Goal: Task Accomplishment & Management: Manage account settings

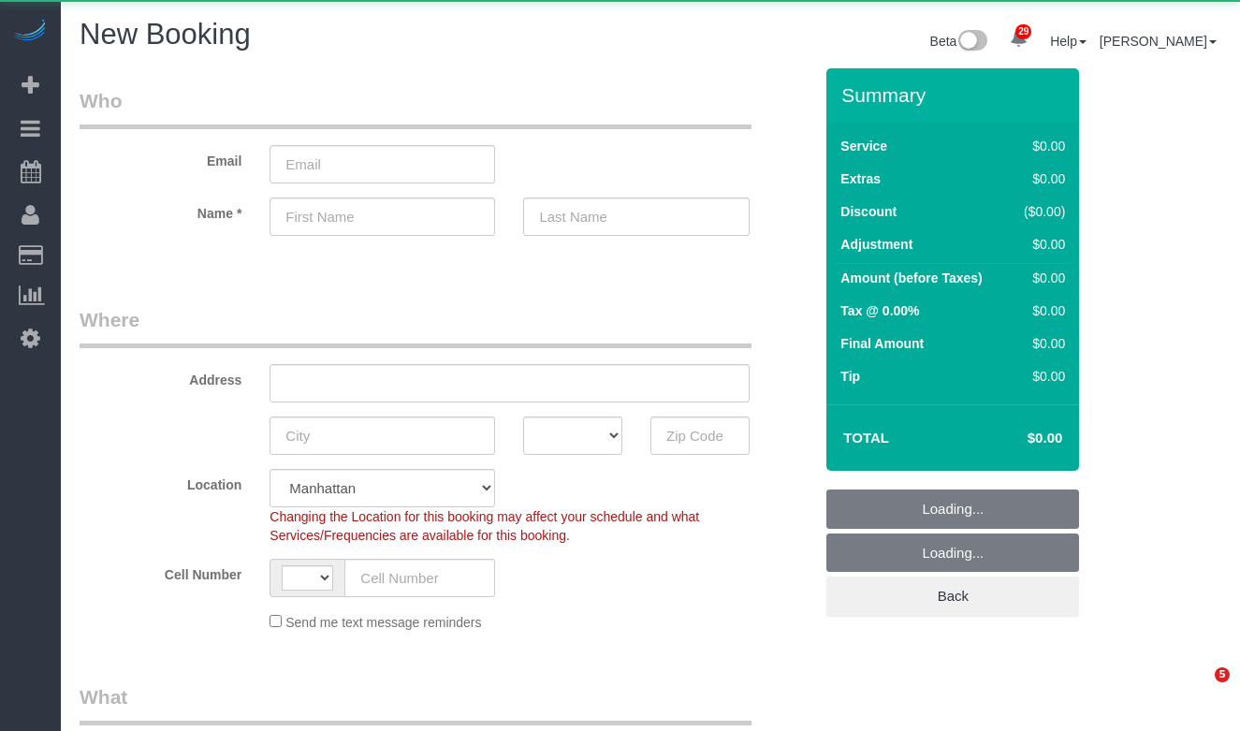
select select "number:89"
select select "number:90"
select select "object:2279"
select select "string:US"
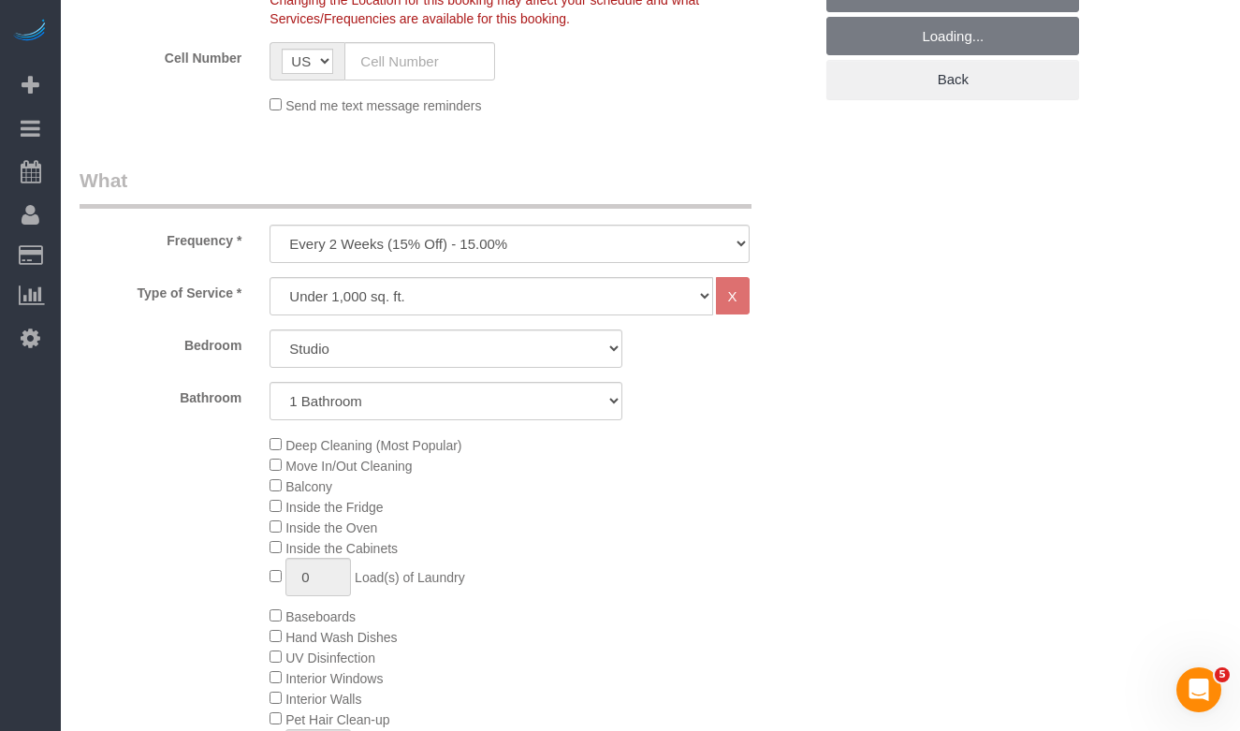
scroll to position [517, 0]
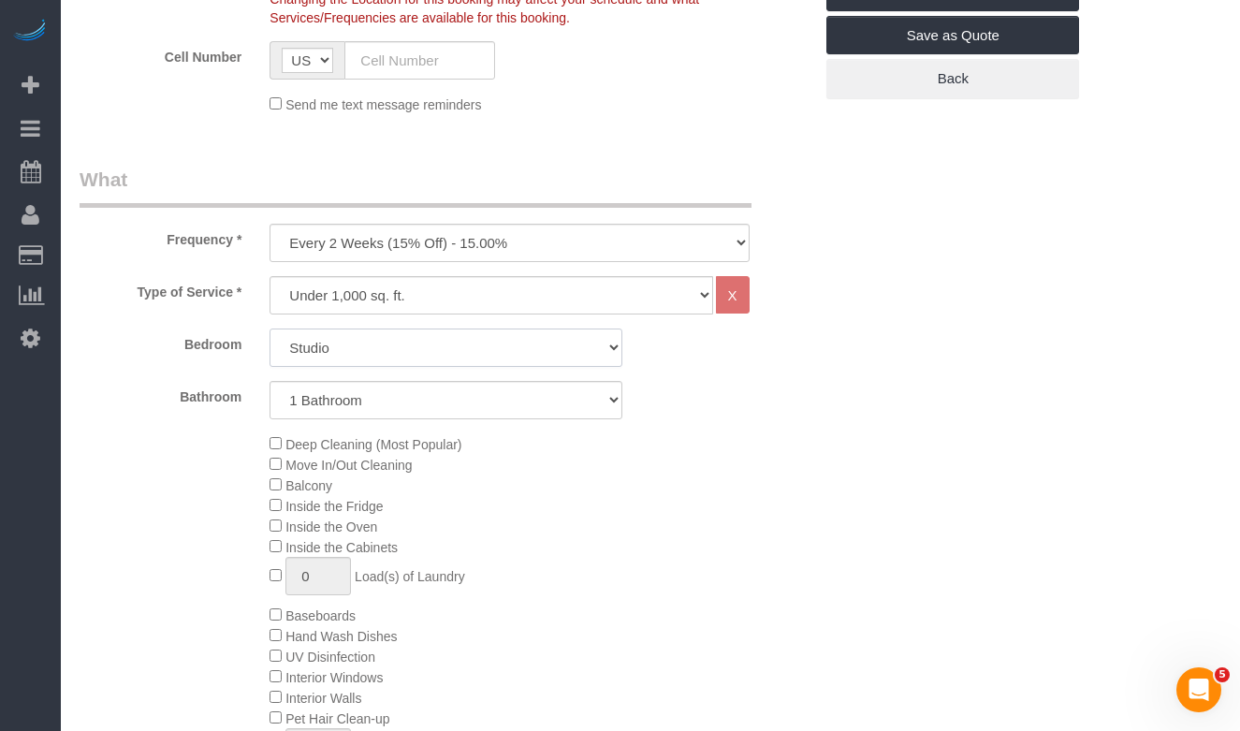
click at [345, 364] on select "Studio 1 Bedroom 2 Bedrooms 3 Bedrooms" at bounding box center [445, 347] width 353 height 38
select select "1"
click at [269, 328] on select "Studio 1 Bedroom 2 Bedrooms 3 Bedrooms" at bounding box center [445, 347] width 353 height 38
click at [368, 406] on select "1 Bathroom 2 Bathrooms" at bounding box center [445, 400] width 353 height 38
select select "2"
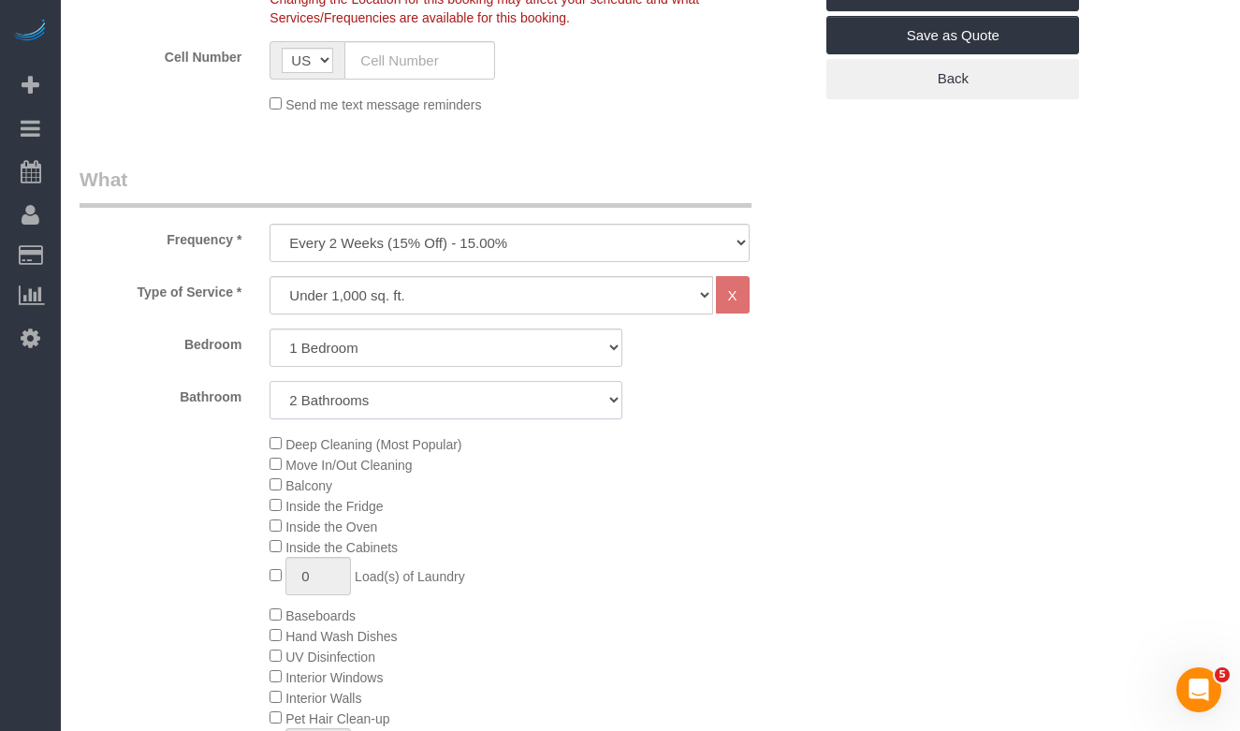
click at [269, 381] on select "1 Bathroom 2 Bathrooms" at bounding box center [445, 400] width 353 height 38
click at [345, 352] on select "Studio 1 Bedroom 2 Bedrooms 3 Bedrooms" at bounding box center [445, 347] width 353 height 38
select select "2"
click at [269, 328] on select "Studio 1 Bedroom 2 Bedrooms 3 Bedrooms" at bounding box center [445, 347] width 353 height 38
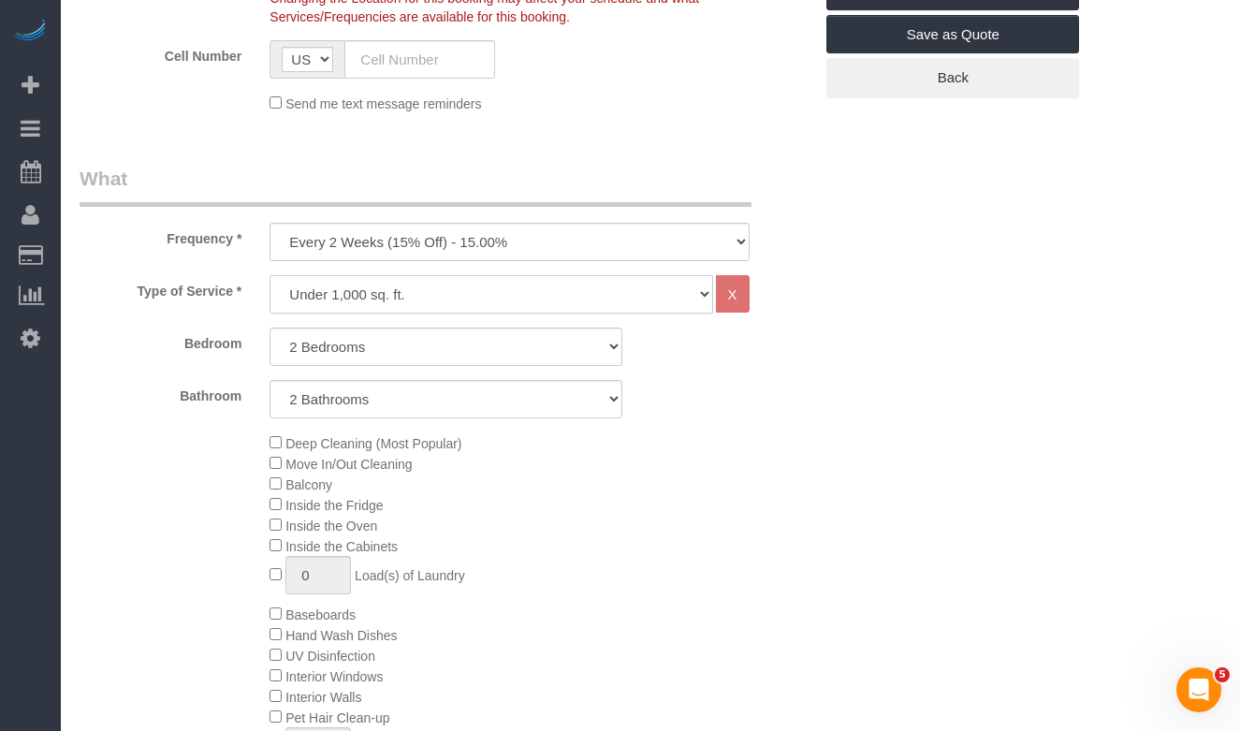
click at [407, 298] on select "Under 1,000 sq. ft. 1,001 - 1,500 sq. ft. 1,500+ sq. ft. Custom Cleaning Office…" at bounding box center [490, 294] width 443 height 38
click at [422, 236] on select "One Time Weekly (20% Off) - 20.00% Every 2 Weeks (15% Off) - 15.00% Every 4 Wee…" at bounding box center [508, 242] width 479 height 38
select select "object:2280"
click at [269, 223] on select "One Time Weekly (20% Off) - 20.00% Every 2 Weeks (15% Off) - 15.00% Every 4 Wee…" at bounding box center [508, 242] width 479 height 38
click at [402, 296] on select "Under 1,000 sq. ft. 1,001 - 1,500 sq. ft. 1,500+ sq. ft. Custom Cleaning Office…" at bounding box center [490, 294] width 443 height 38
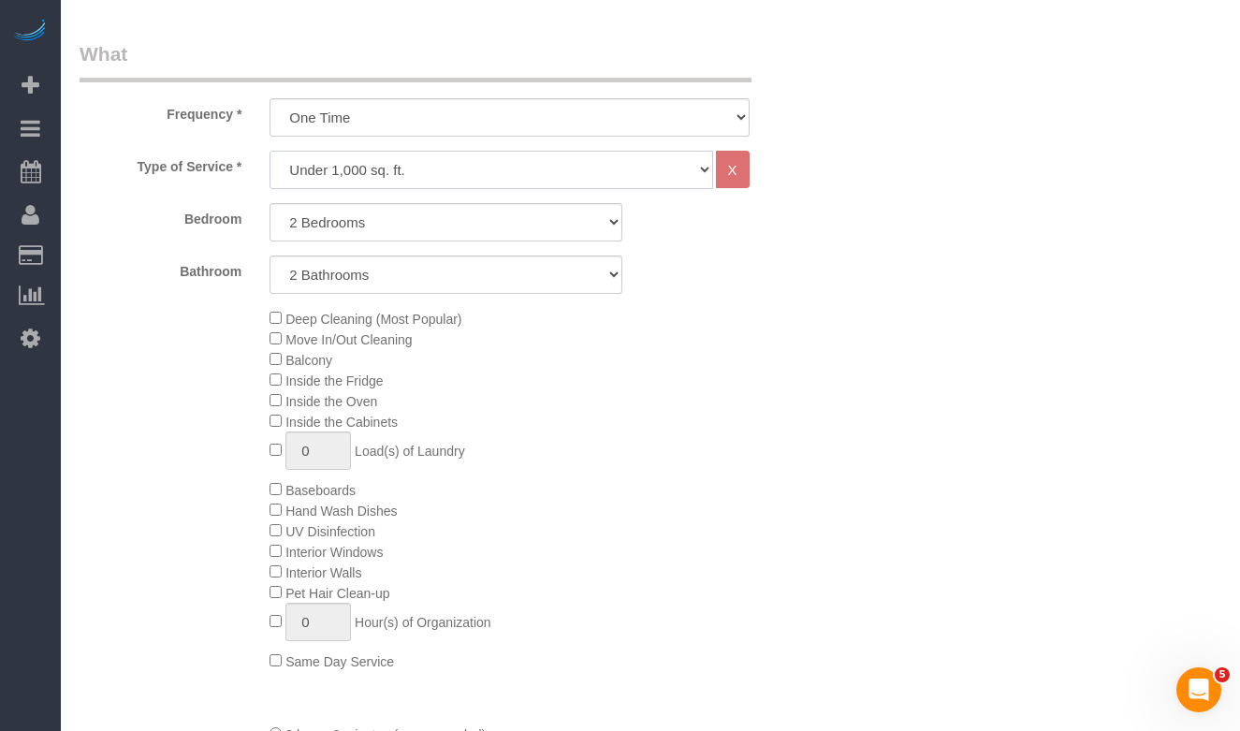
scroll to position [641, 0]
click at [343, 167] on select "Under 1,000 sq. ft. 1,001 - 1,500 sq. ft. 1,500+ sq. ft. Custom Cleaning Office…" at bounding box center [490, 172] width 443 height 38
select select "308"
click at [269, 153] on select "Under 1,000 sq. ft. 1,001 - 1,500 sq. ft. 1,500+ sq. ft. Custom Cleaning Office…" at bounding box center [490, 172] width 443 height 38
select select "1"
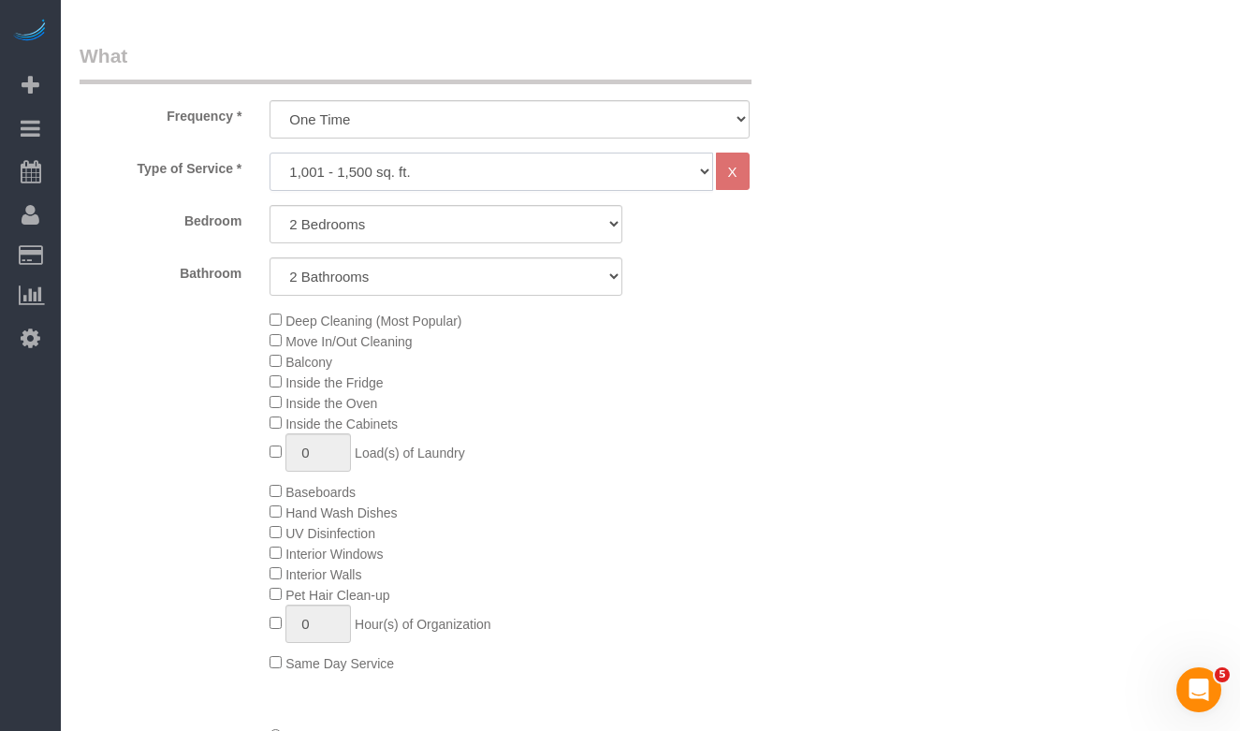
select select "120"
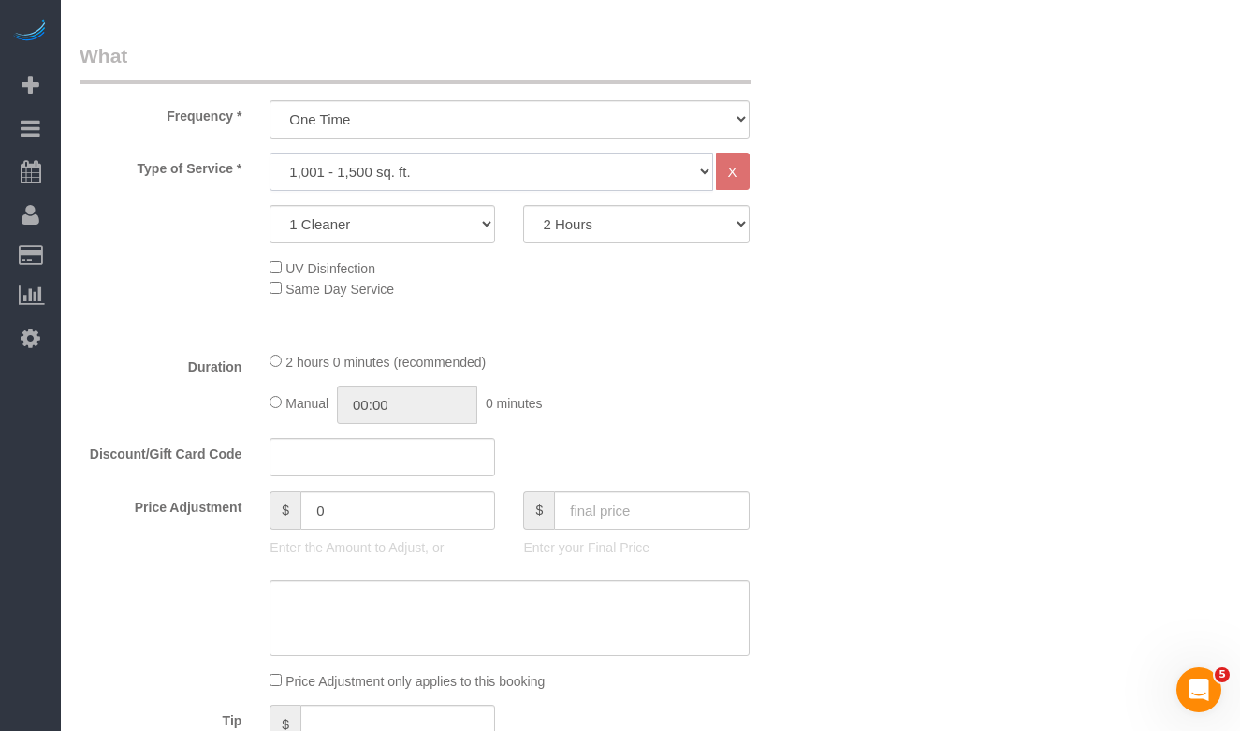
click at [351, 188] on select "Under 1,000 sq. ft. 1,001 - 1,500 sq. ft. 1,500+ sq. ft. Custom Cleaning Office…" at bounding box center [490, 172] width 443 height 38
select select "212"
click at [269, 153] on select "Under 1,000 sq. ft. 1,001 - 1,500 sq. ft. 1,500+ sq. ft. Custom Cleaning Office…" at bounding box center [490, 172] width 443 height 38
select select "2"
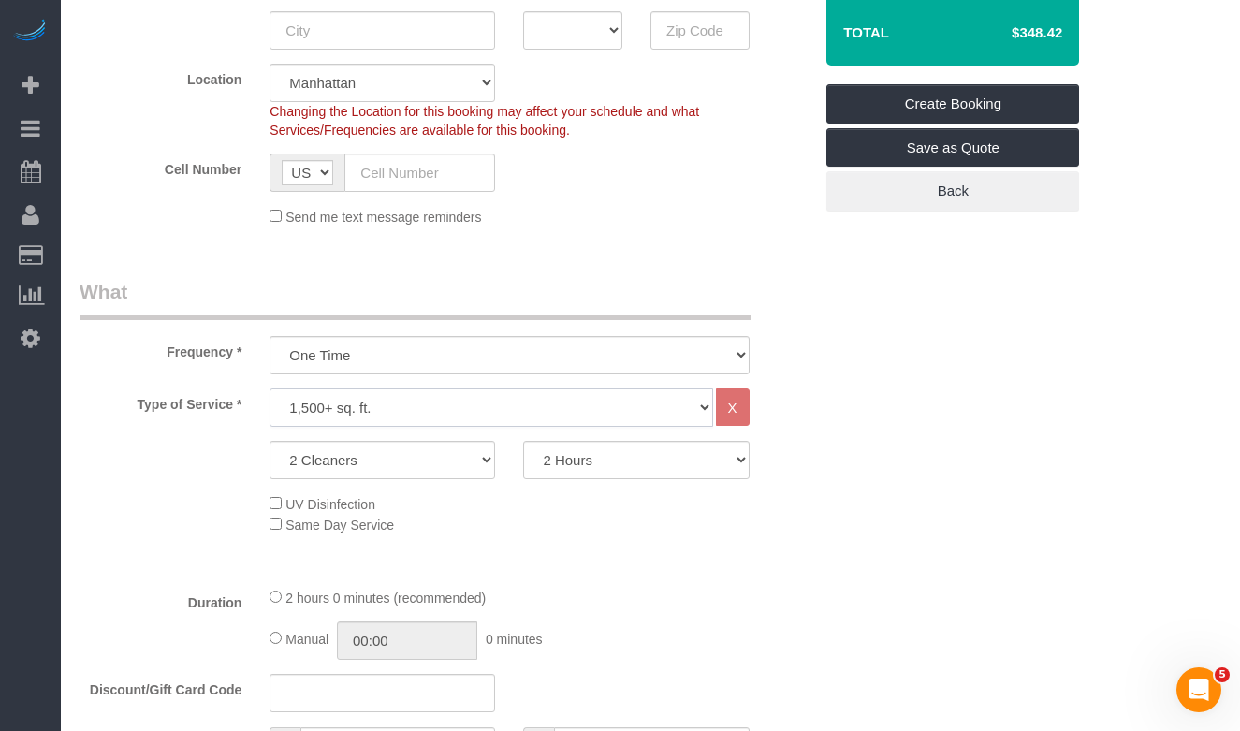
scroll to position [396, 0]
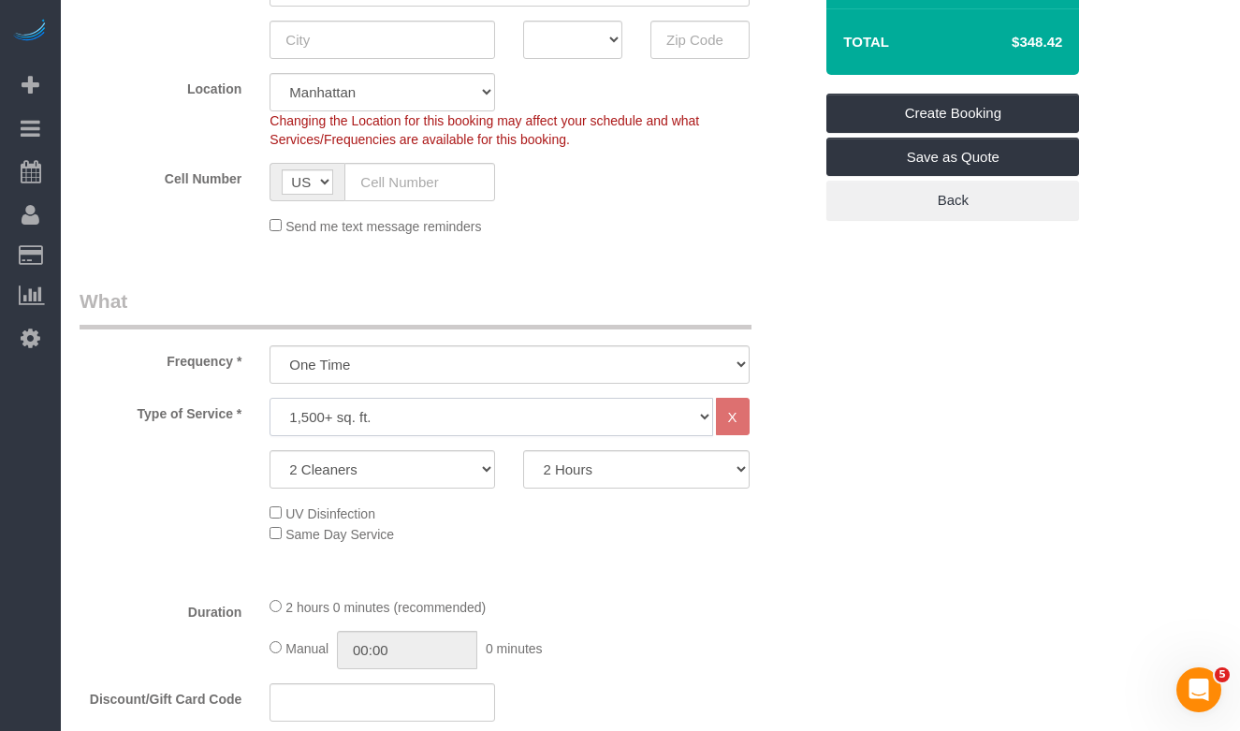
click at [387, 411] on select "Under 1,000 sq. ft. 1,001 - 1,500 sq. ft. 1,500+ sq. ft. Custom Cleaning Office…" at bounding box center [490, 417] width 443 height 38
click at [269, 398] on select "Under 1,000 sq. ft. 1,001 - 1,500 sq. ft. 1,500+ sq. ft. Custom Cleaning Office…" at bounding box center [490, 417] width 443 height 38
click at [437, 380] on select "One Time Weekly (20% Off) - 20.00% Every 2 Weeks (15% Off) - 15.00% Every 4 Wee…" at bounding box center [508, 364] width 479 height 38
click at [269, 345] on select "One Time Weekly (20% Off) - 20.00% Every 2 Weeks (15% Off) - 15.00% Every 4 Wee…" at bounding box center [508, 364] width 479 height 38
click at [424, 423] on select "Under 1,000 sq. ft. 1,001 - 1,500 sq. ft. 1,500+ sq. ft. Custom Cleaning Office…" at bounding box center [490, 417] width 443 height 38
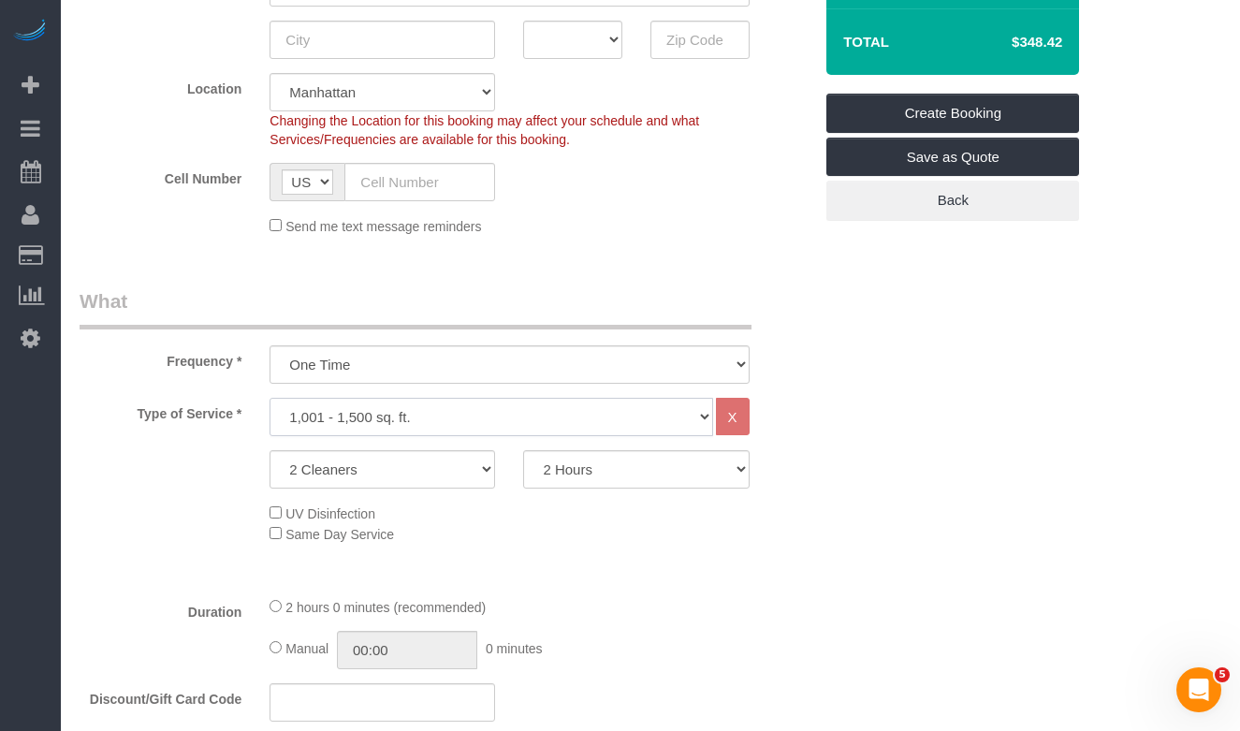
select select "216"
click at [269, 398] on select "Under 1,000 sq. ft. 1,001 - 1,500 sq. ft. 1,500+ sq. ft. Custom Cleaning Office…" at bounding box center [490, 417] width 443 height 38
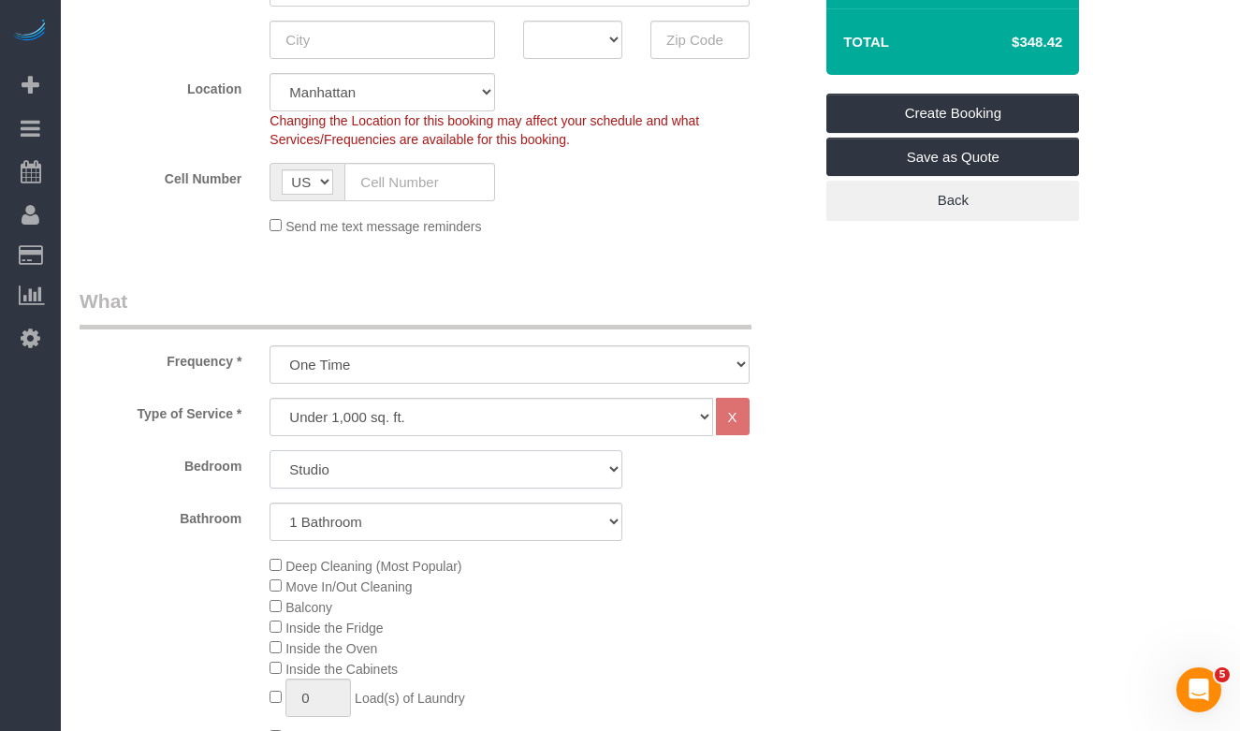
click at [425, 476] on select "Studio 1 Bedroom 2 Bedrooms 3 Bedrooms" at bounding box center [445, 469] width 353 height 38
select select "1"
click at [269, 450] on select "Studio 1 Bedroom 2 Bedrooms 3 Bedrooms" at bounding box center [445, 469] width 353 height 38
click at [368, 512] on select "1 Bathroom 2 Bathrooms" at bounding box center [445, 521] width 353 height 38
select select "2"
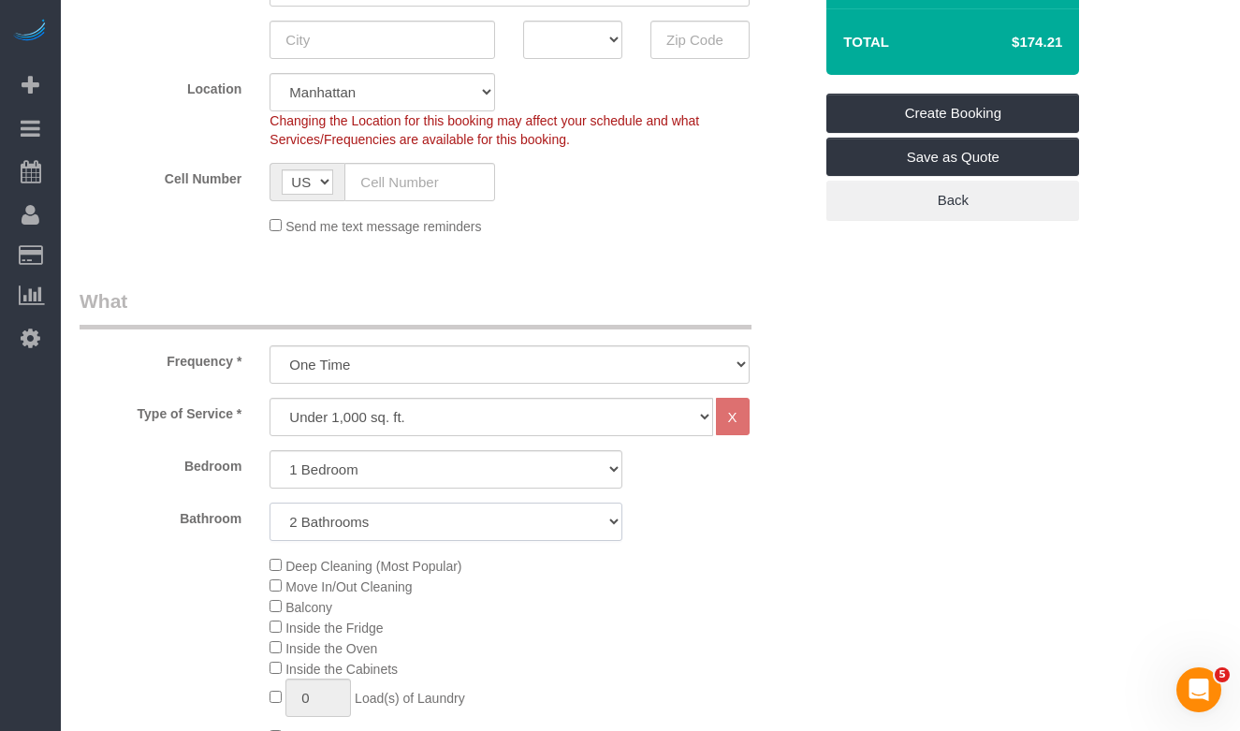
click at [269, 502] on select "1 Bathroom 2 Bathrooms" at bounding box center [445, 521] width 353 height 38
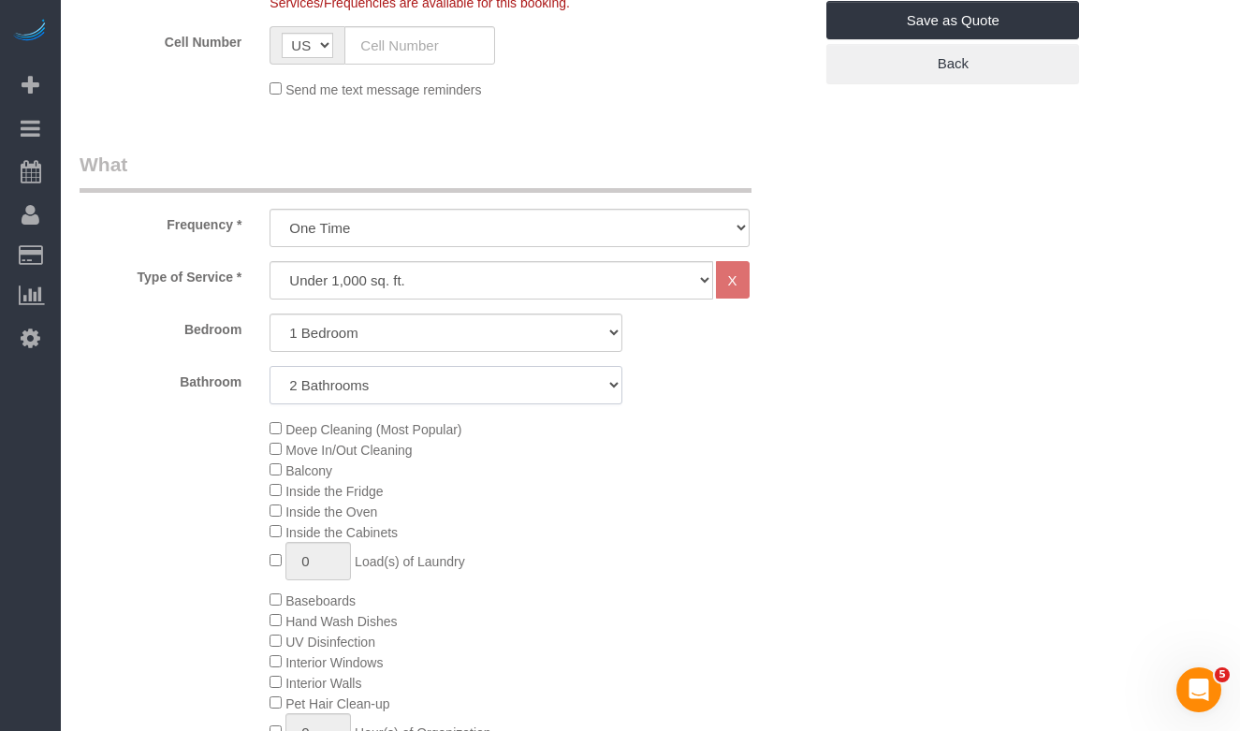
scroll to position [529, 0]
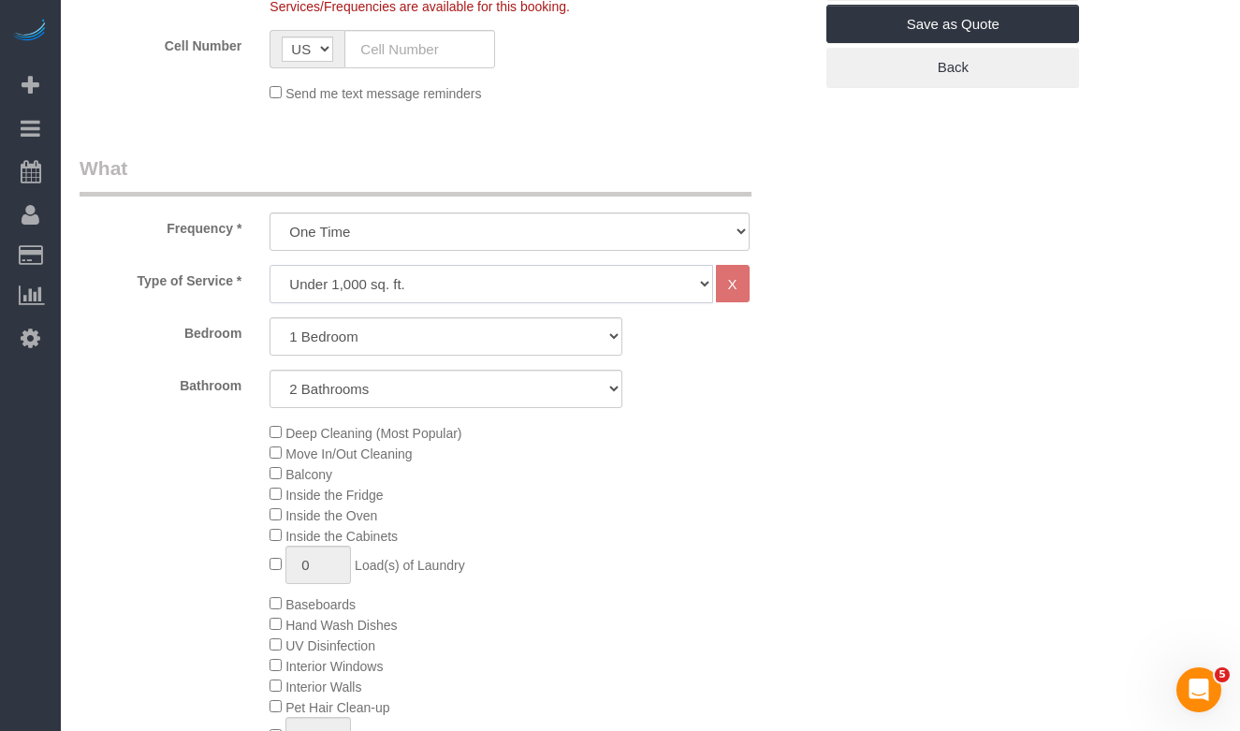
click at [379, 278] on select "Under 1,000 sq. ft. 1,001 - 1,500 sq. ft. 1,500+ sq. ft. Custom Cleaning Office…" at bounding box center [490, 284] width 443 height 38
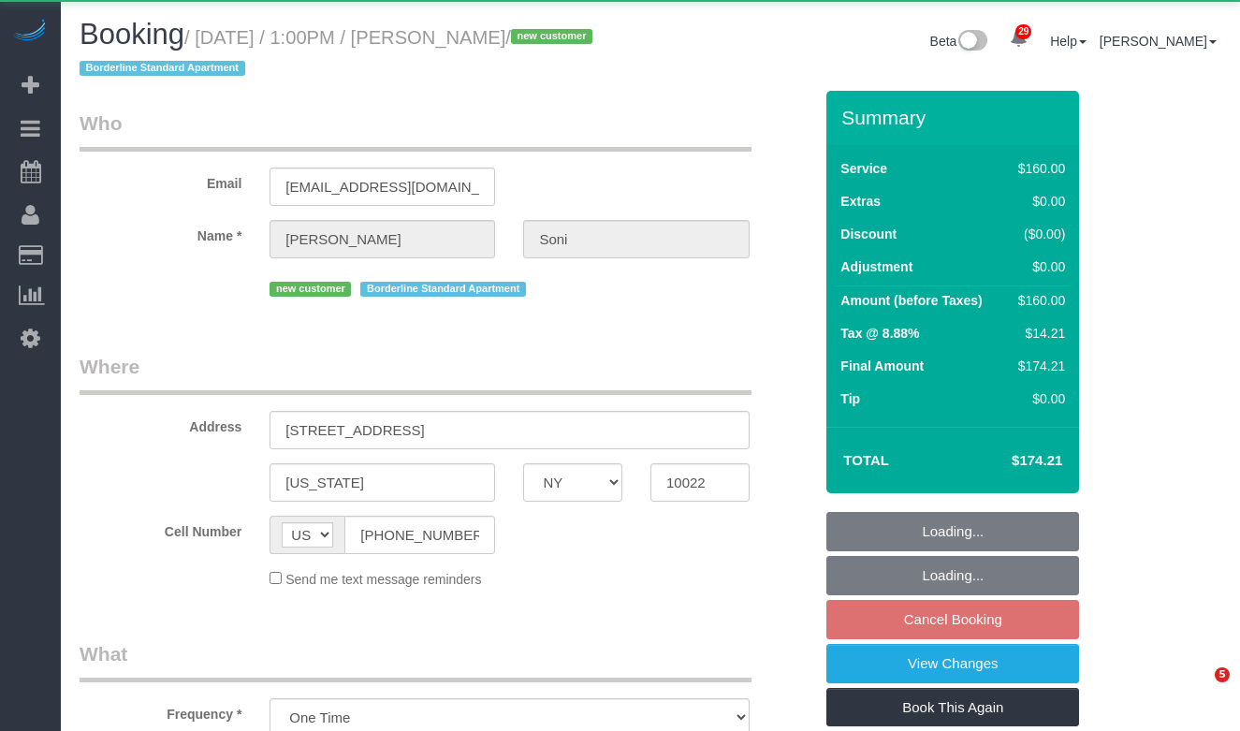
select select "NY"
select select "object:1104"
select select "string:stripe-pm_1SC5lU4VGloSiKo7ATXXxzQj"
select select "spot2"
select select "number:60"
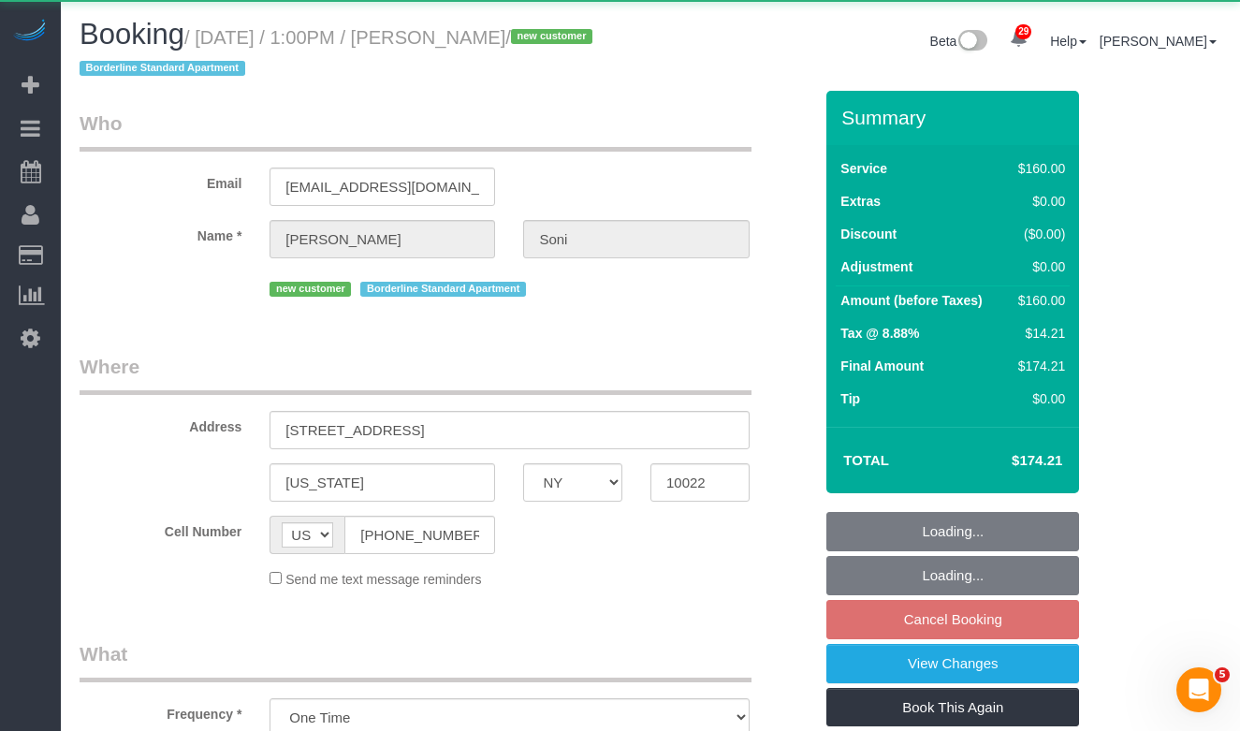
select select "number:73"
select select "number:15"
select select "number:5"
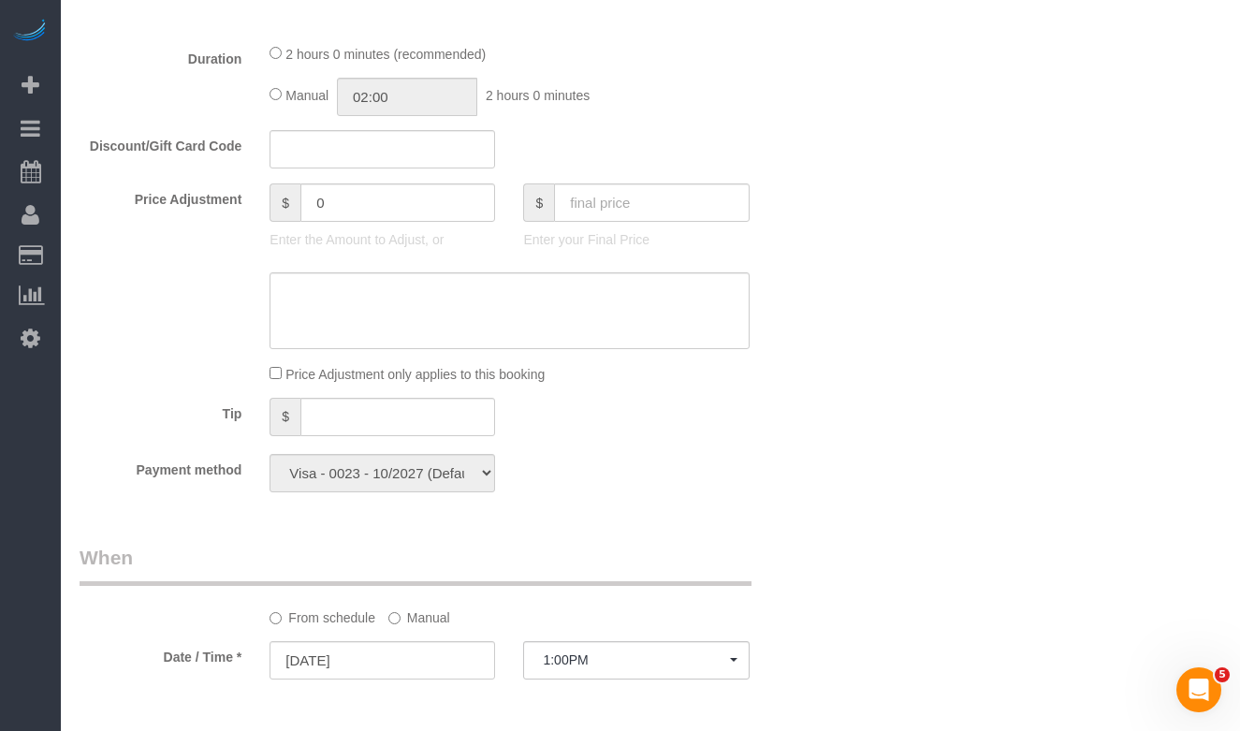
scroll to position [960, 0]
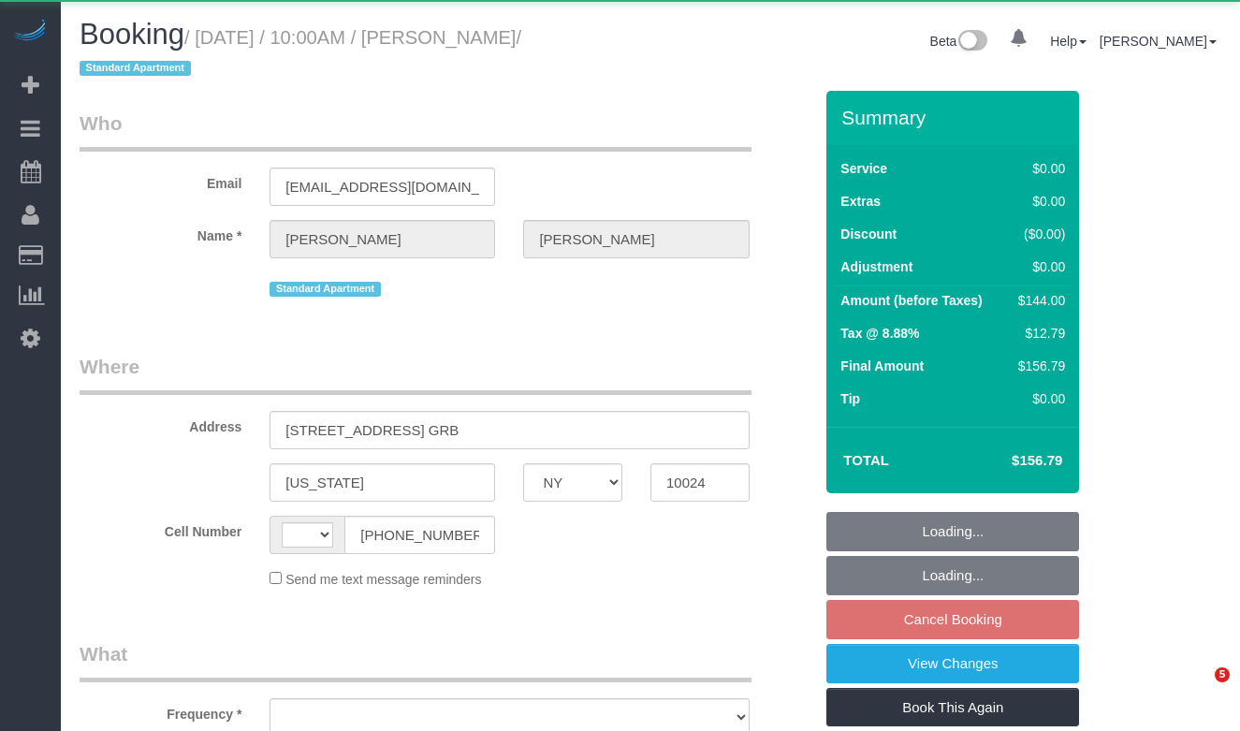
select select "NY"
select select "string:US"
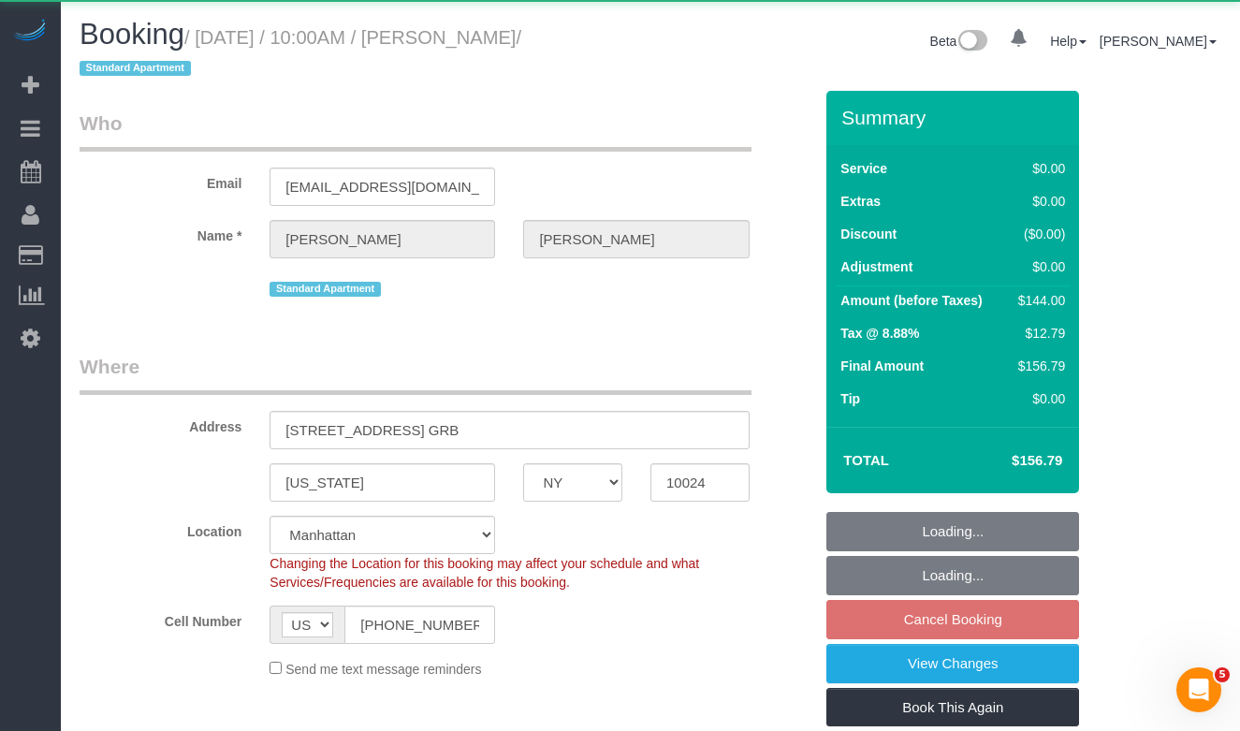
select select "object:821"
select select "string:stripe-pm_1S7Kwf4VGloSiKo7PNDEgd5t"
select select "1"
select select "number:58"
select select "number:76"
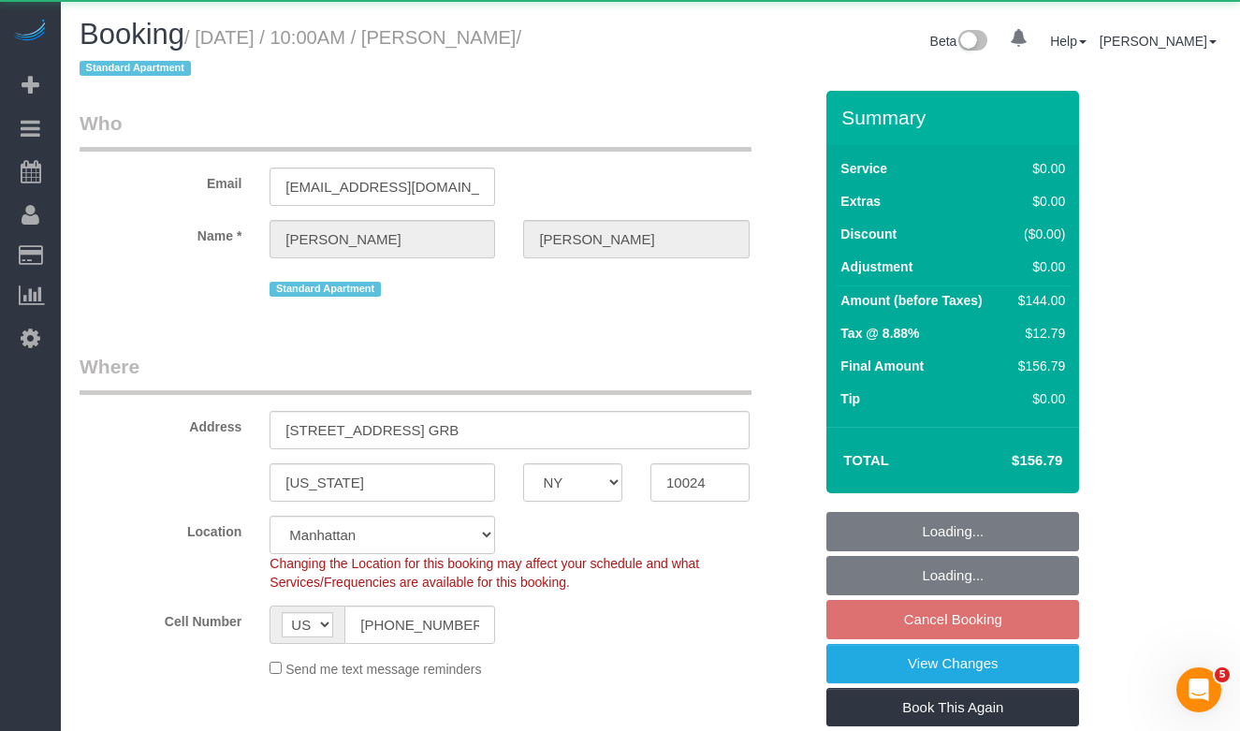
select select "number:15"
select select "number:6"
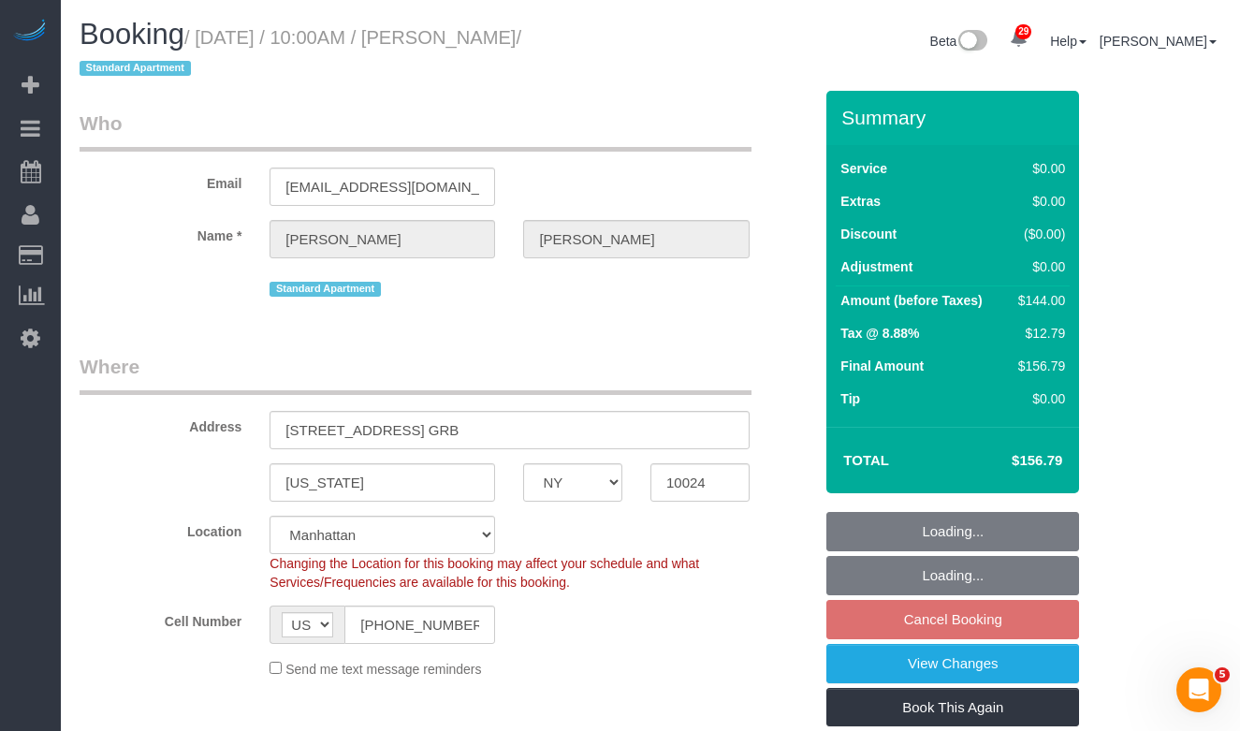
select select "spot3"
select select "1"
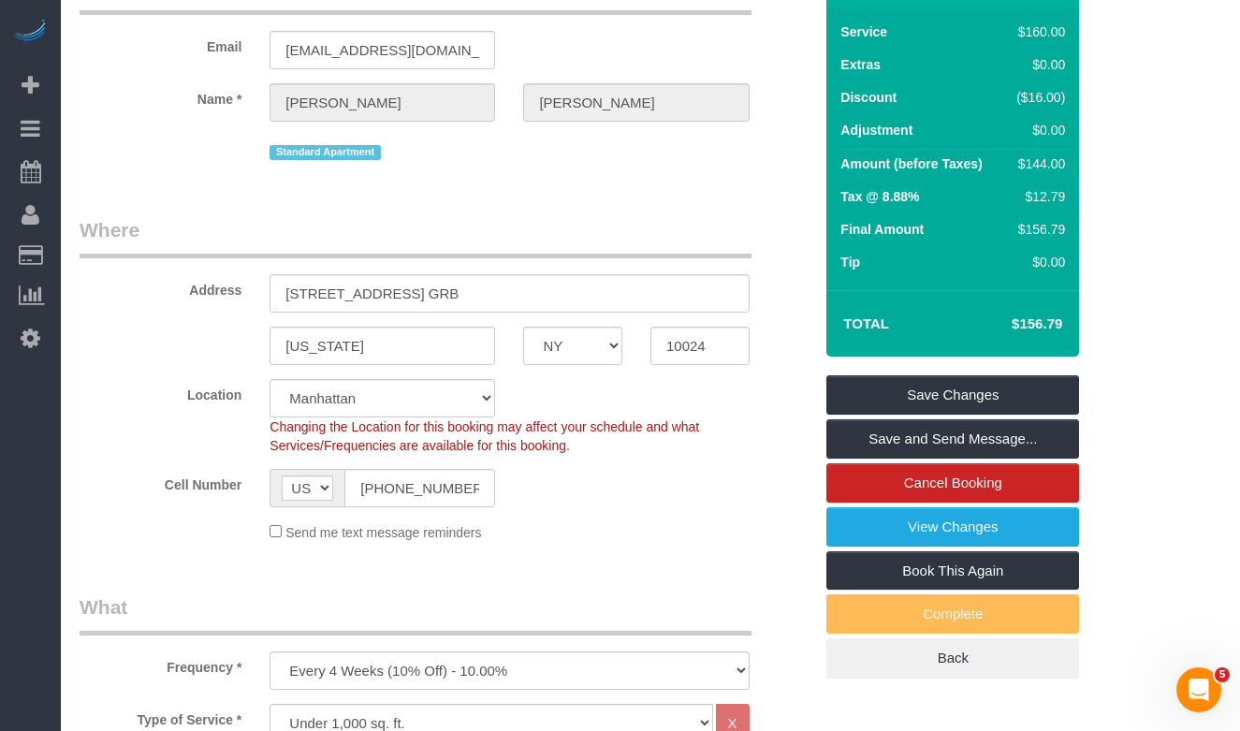
scroll to position [144, 0]
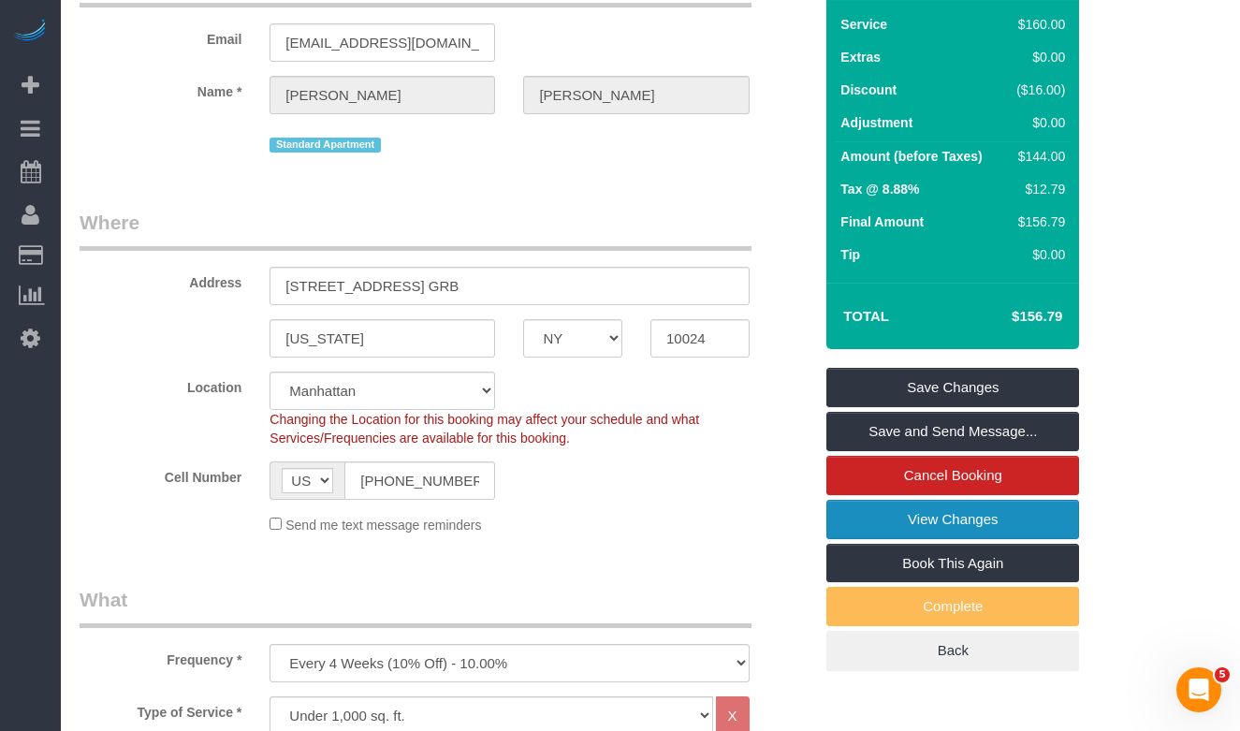
click at [902, 531] on link "View Changes" at bounding box center [952, 519] width 253 height 39
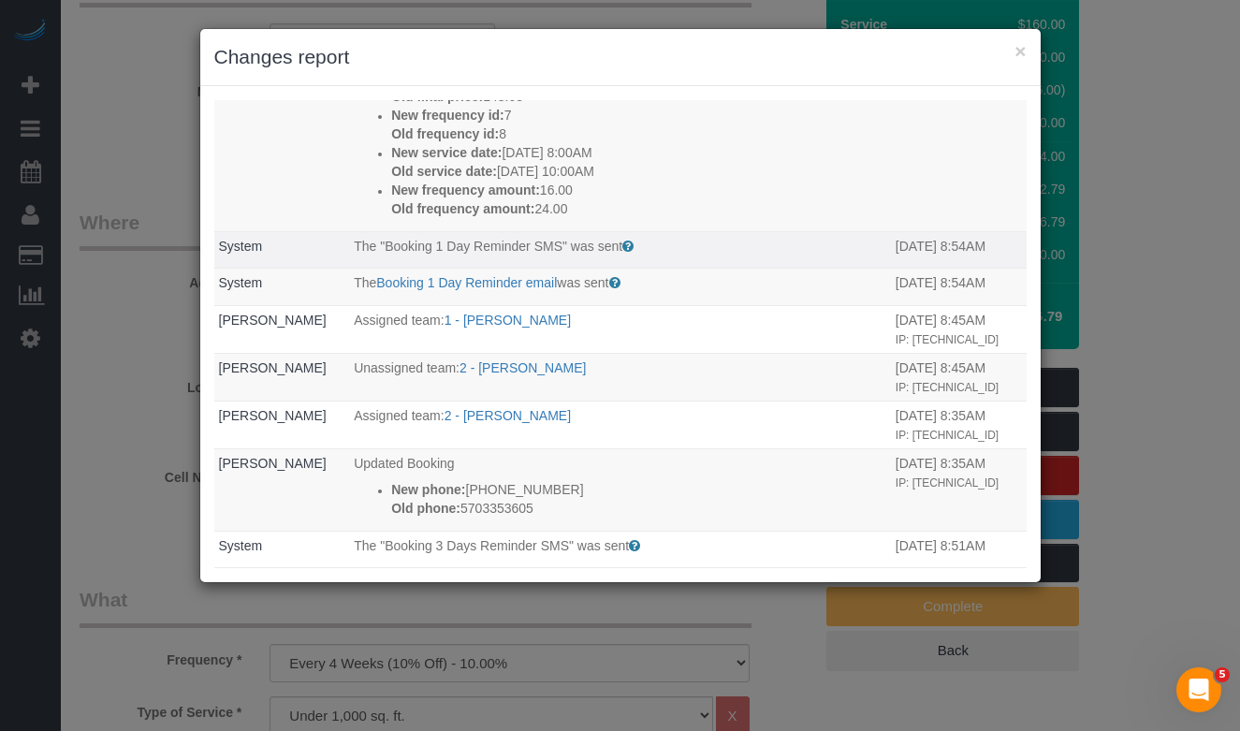
scroll to position [367, 0]
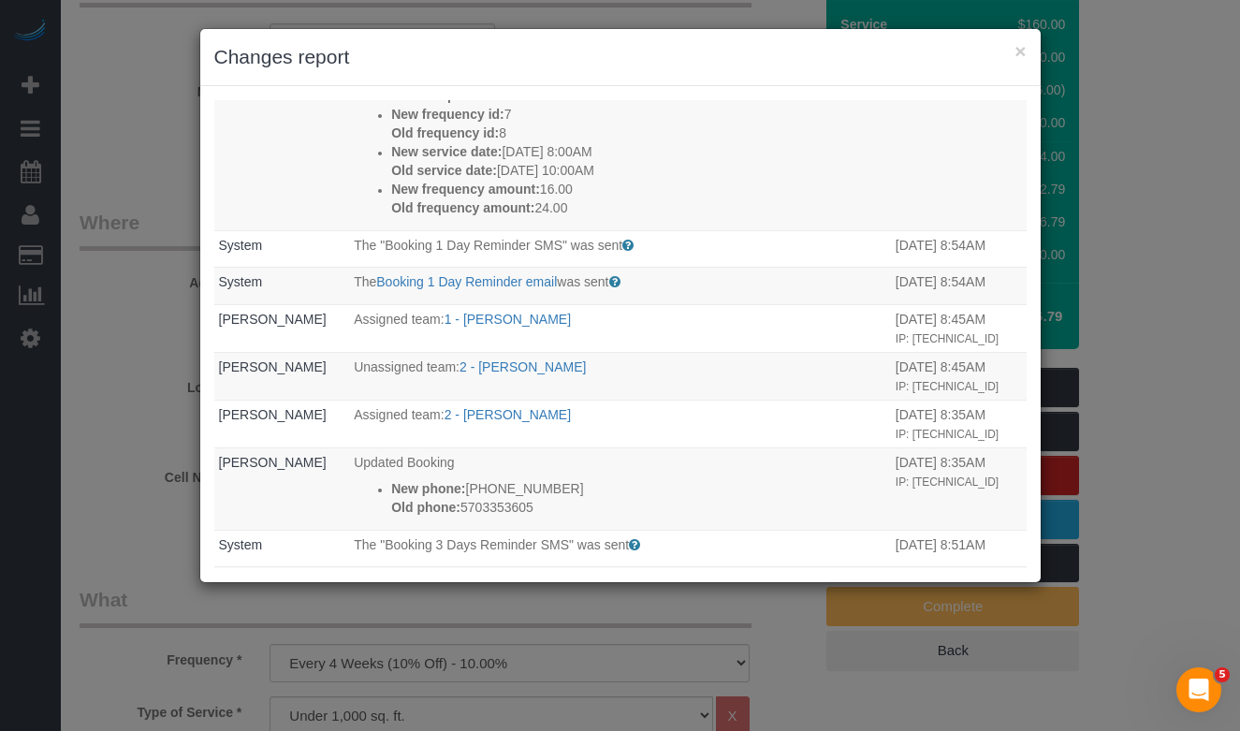
click at [132, 212] on div "× Changes report Who What When Griffin Gerchman The Booking rescheduled email w…" at bounding box center [620, 365] width 1240 height 731
click at [1026, 51] on div "× Changes report" at bounding box center [620, 57] width 840 height 57
click at [1023, 51] on button "×" at bounding box center [1019, 51] width 11 height 20
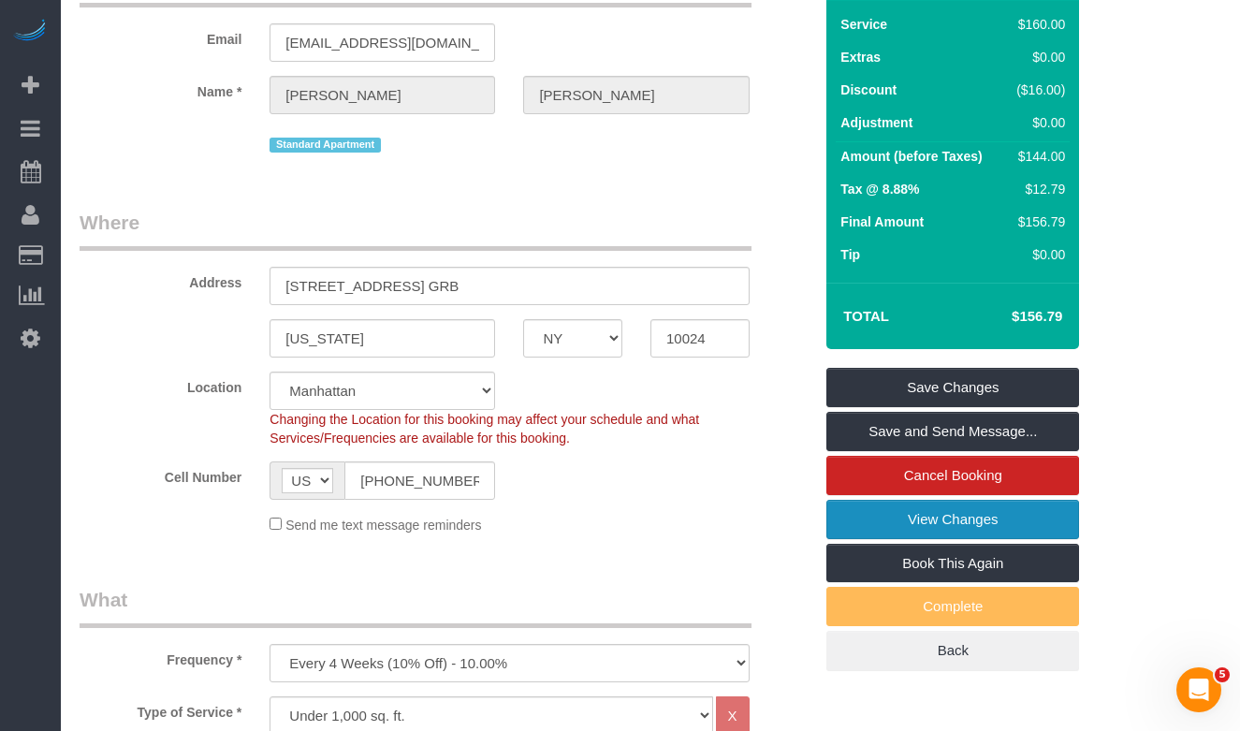
click at [902, 529] on link "View Changes" at bounding box center [952, 519] width 253 height 39
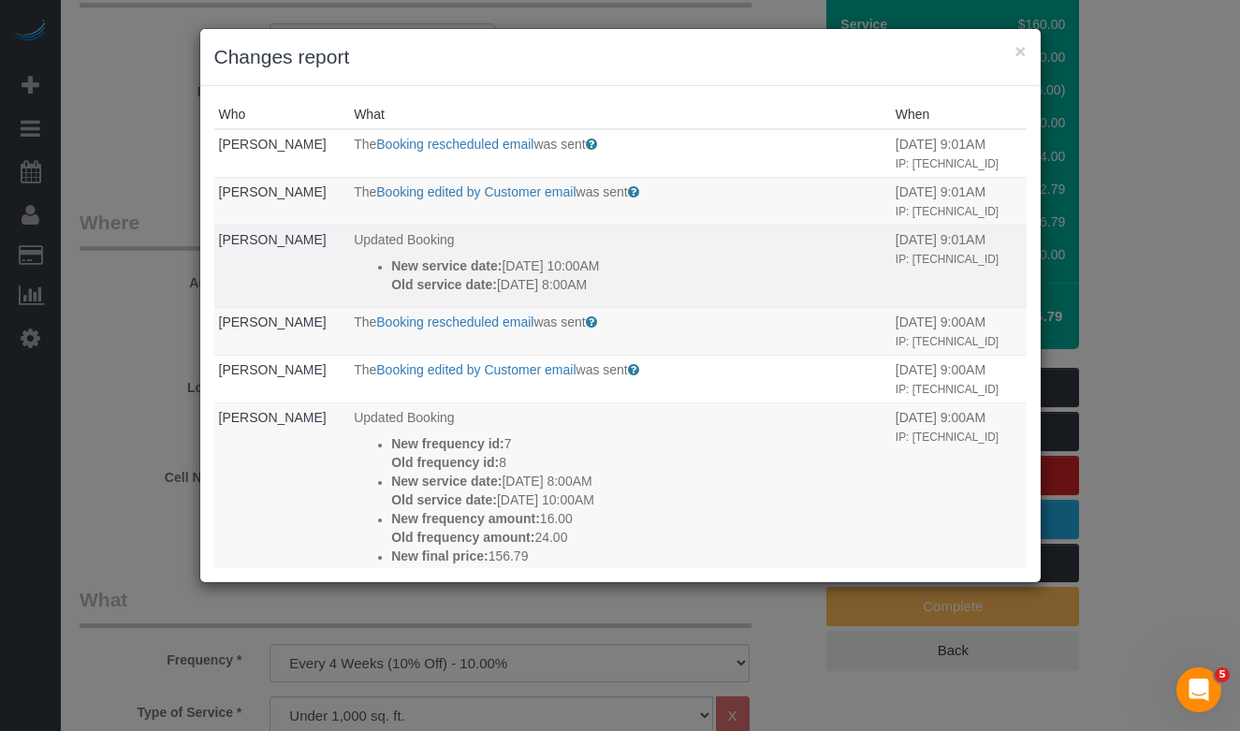
drag, startPoint x: 563, startPoint y: 315, endPoint x: 414, endPoint y: 310, distance: 149.8
click at [327, 299] on tr "Griffin Gerchman Updated Booking New service date: 09/30/2025 10:00AM Old servi…" at bounding box center [620, 266] width 812 height 82
click at [391, 273] on strong "New service date:" at bounding box center [446, 265] width 110 height 15
drag, startPoint x: 381, startPoint y: 305, endPoint x: 528, endPoint y: 316, distance: 147.3
click at [621, 294] on div "New service date: 09/30/2025 10:00AM Old service date: 09/30/2025 8:00AM" at bounding box center [638, 274] width 495 height 37
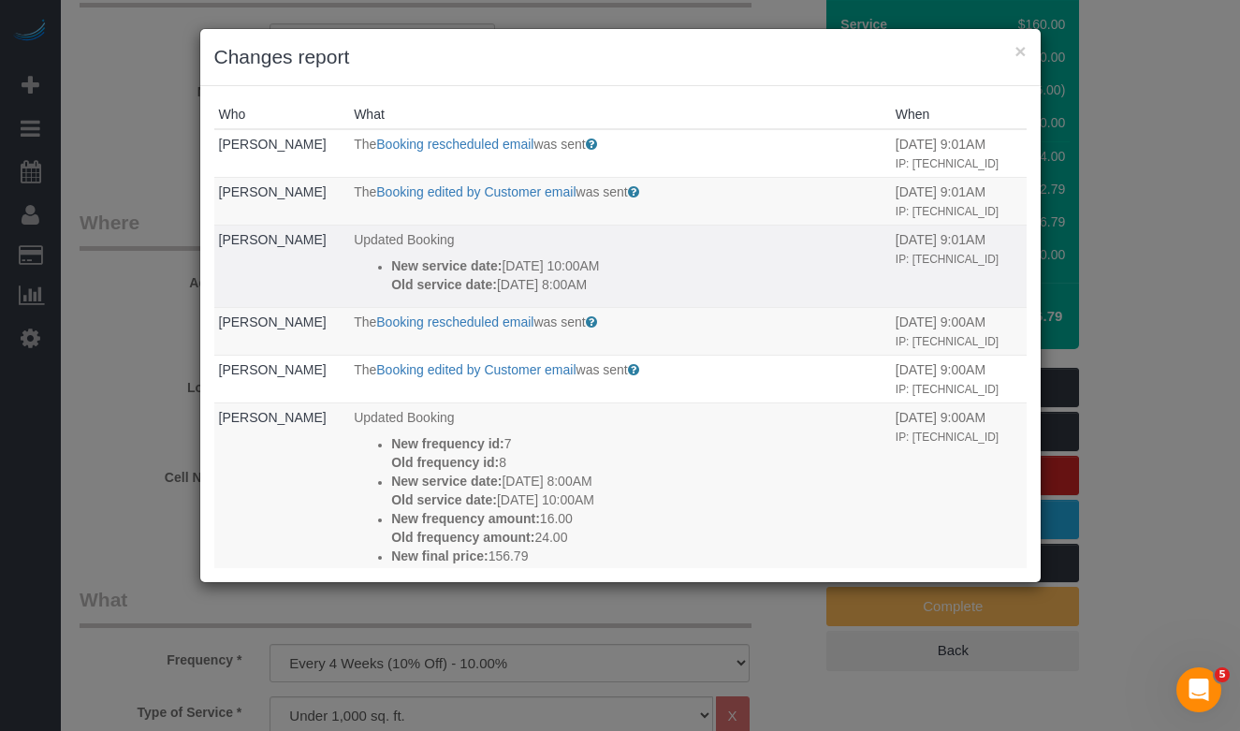
copy div "New service date: 09/30/2025 10:00AM Old service date: 09/30/2025 8:00AM"
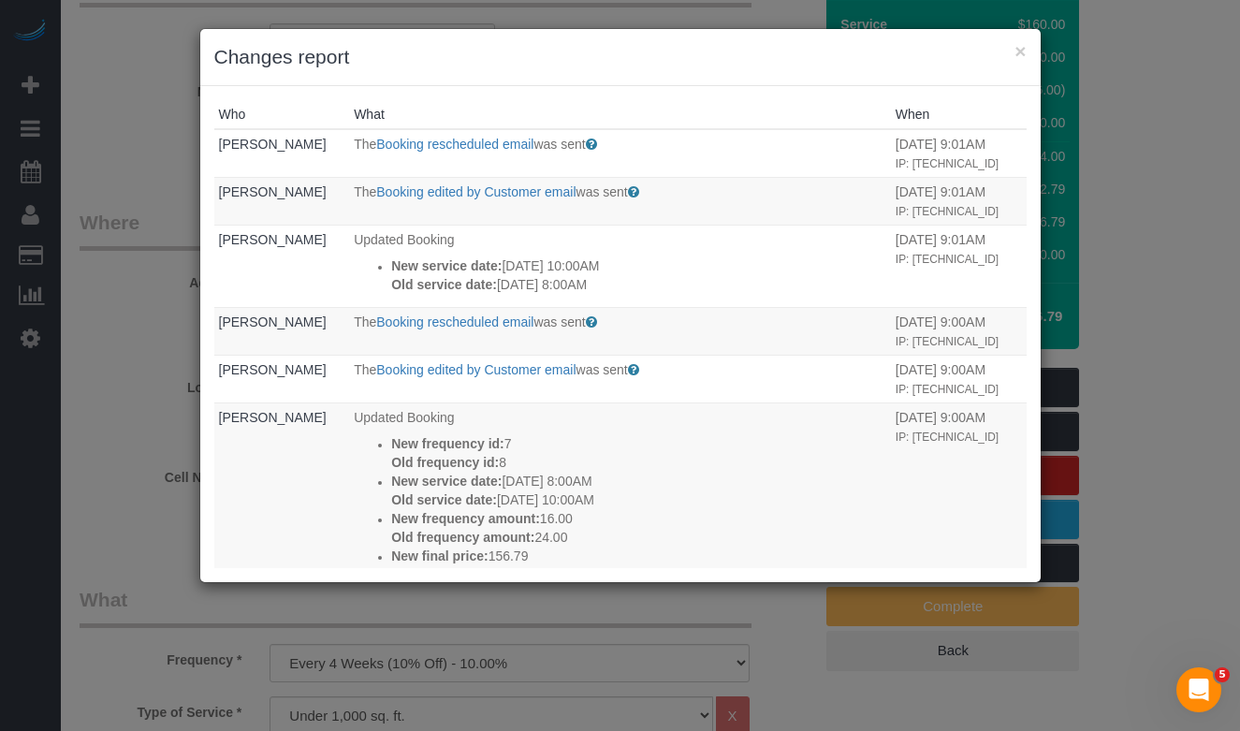
click at [119, 319] on div "× Changes report Who What When Griffin Gerchman The Booking rescheduled email w…" at bounding box center [620, 365] width 1240 height 731
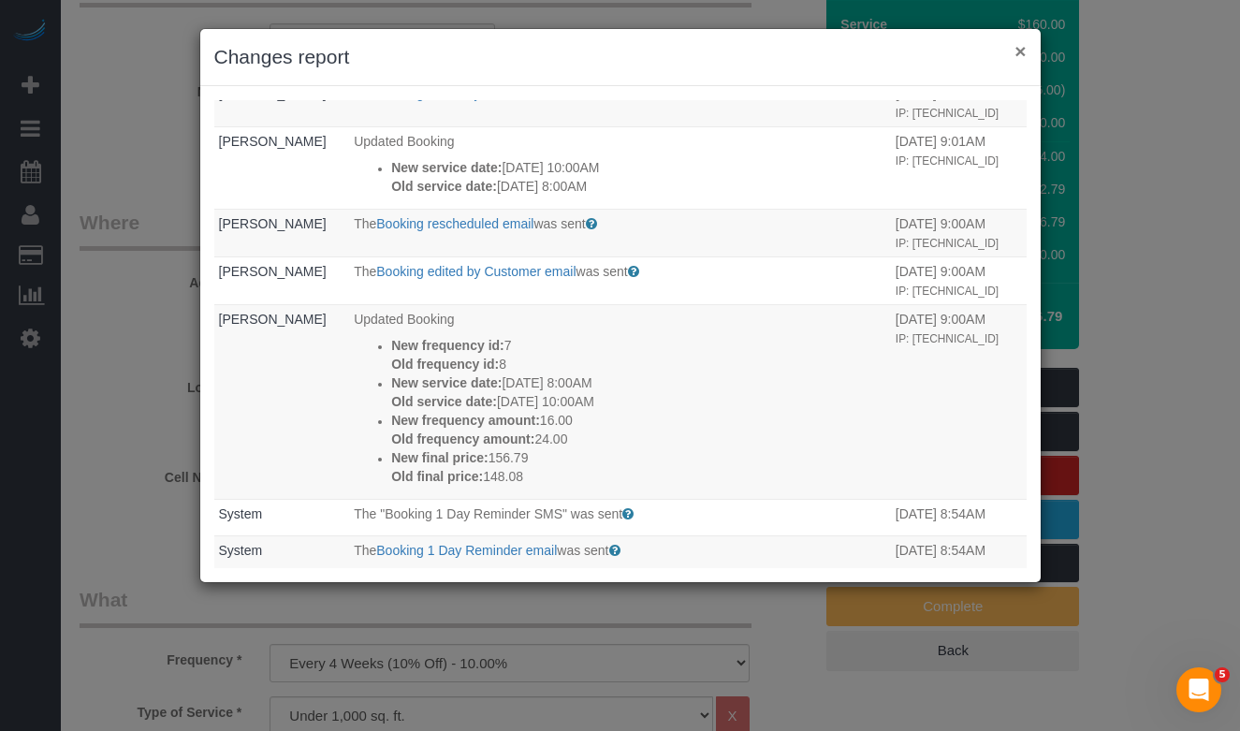
scroll to position [110, 0]
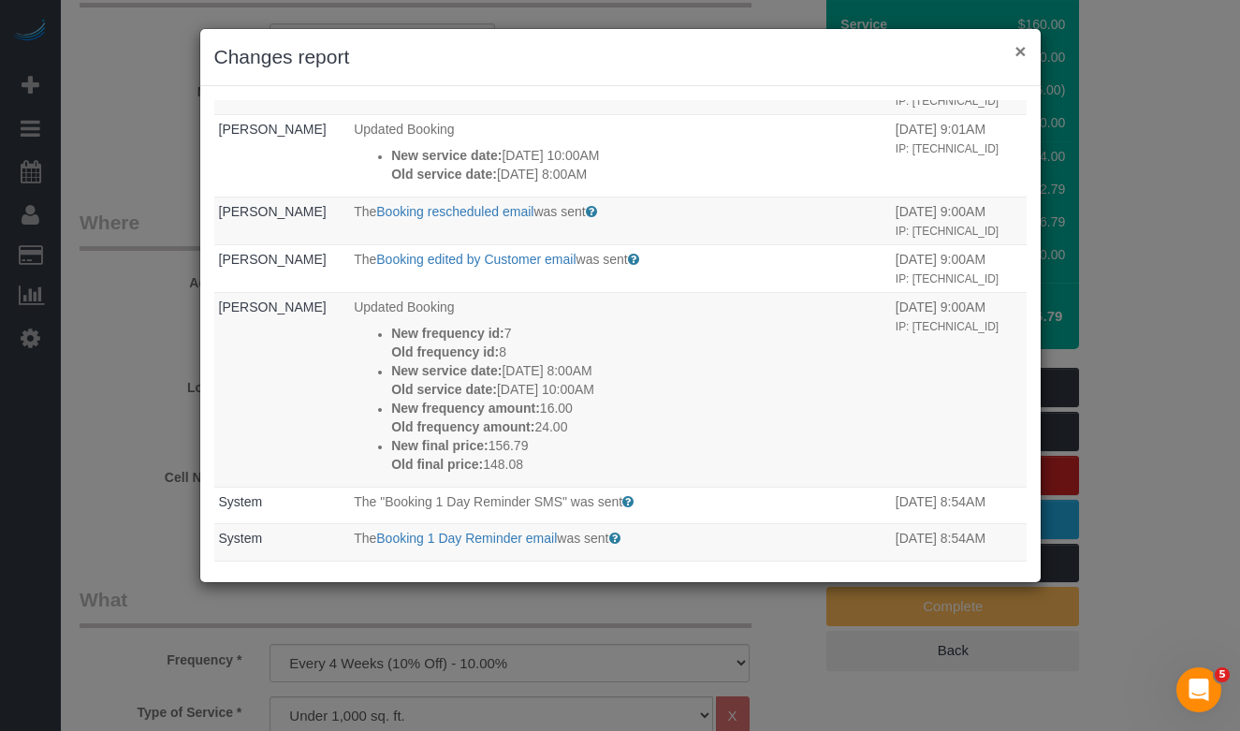
drag, startPoint x: 1022, startPoint y: 47, endPoint x: 983, endPoint y: 54, distance: 39.1
click at [1021, 47] on button "×" at bounding box center [1019, 51] width 11 height 20
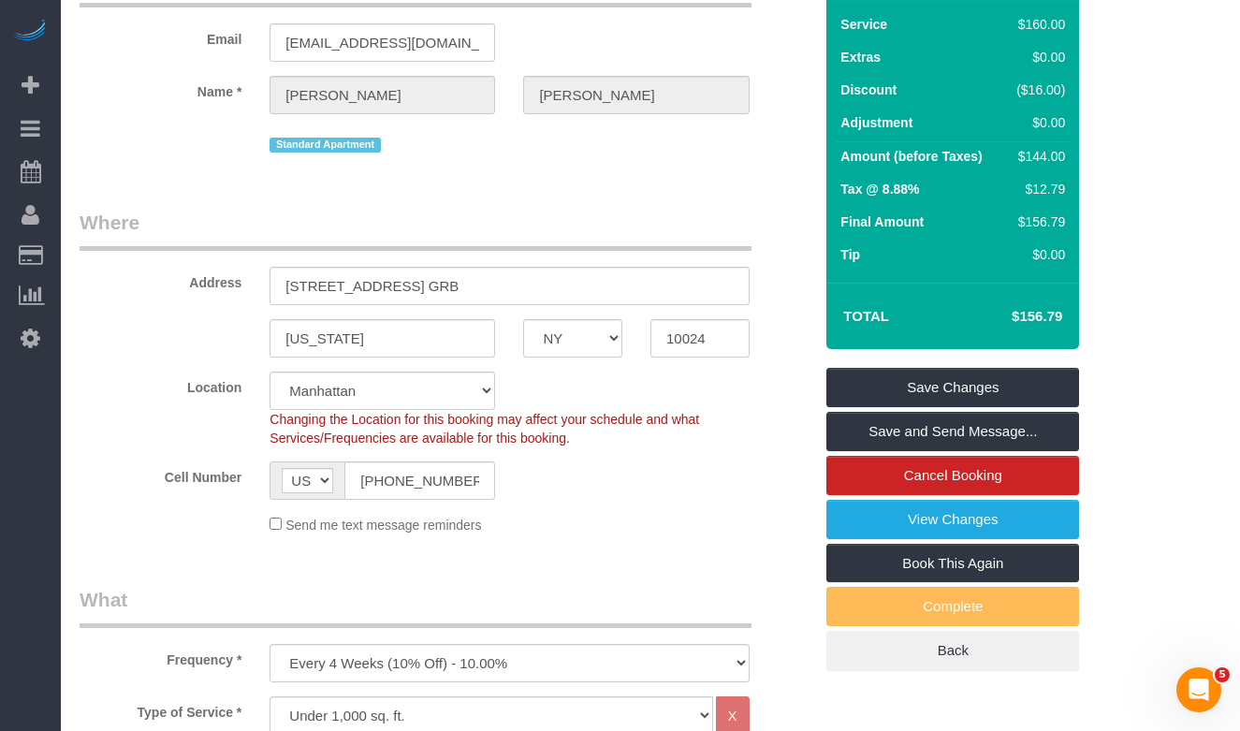
click at [138, 145] on div "Standard Apartment" at bounding box center [445, 142] width 761 height 29
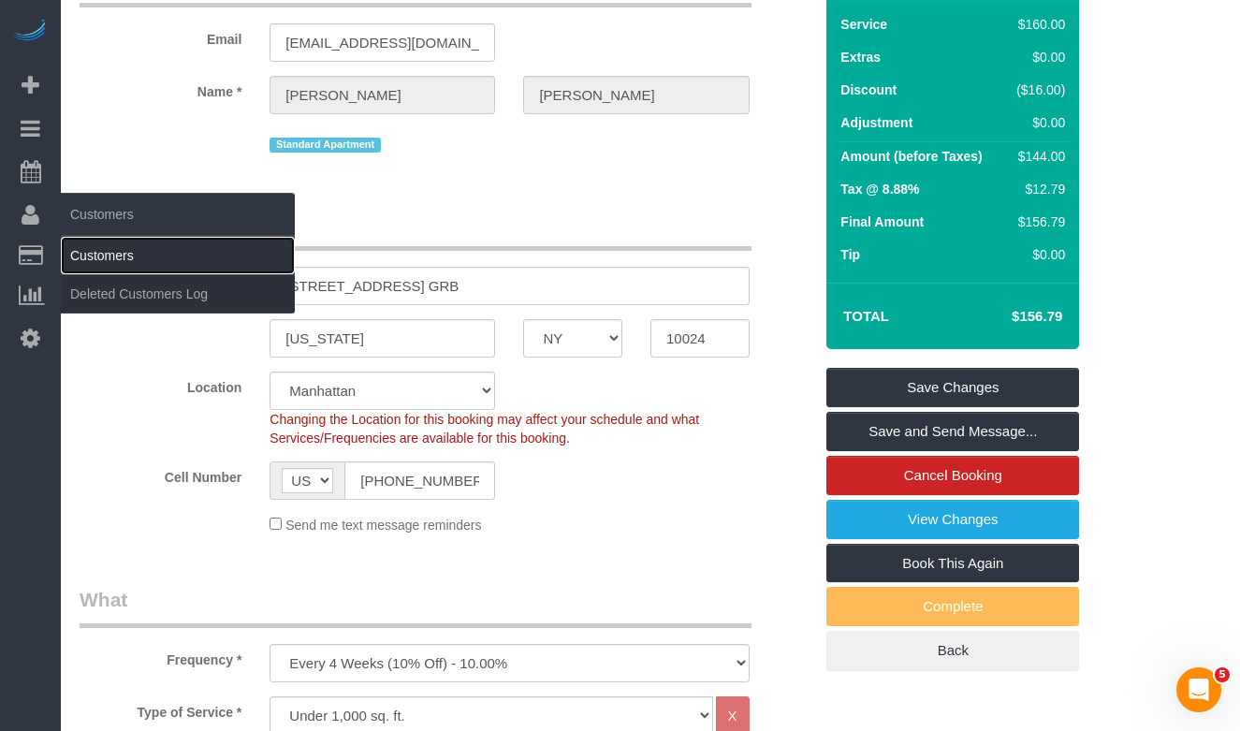
click at [96, 253] on link "Customers" at bounding box center [178, 255] width 234 height 37
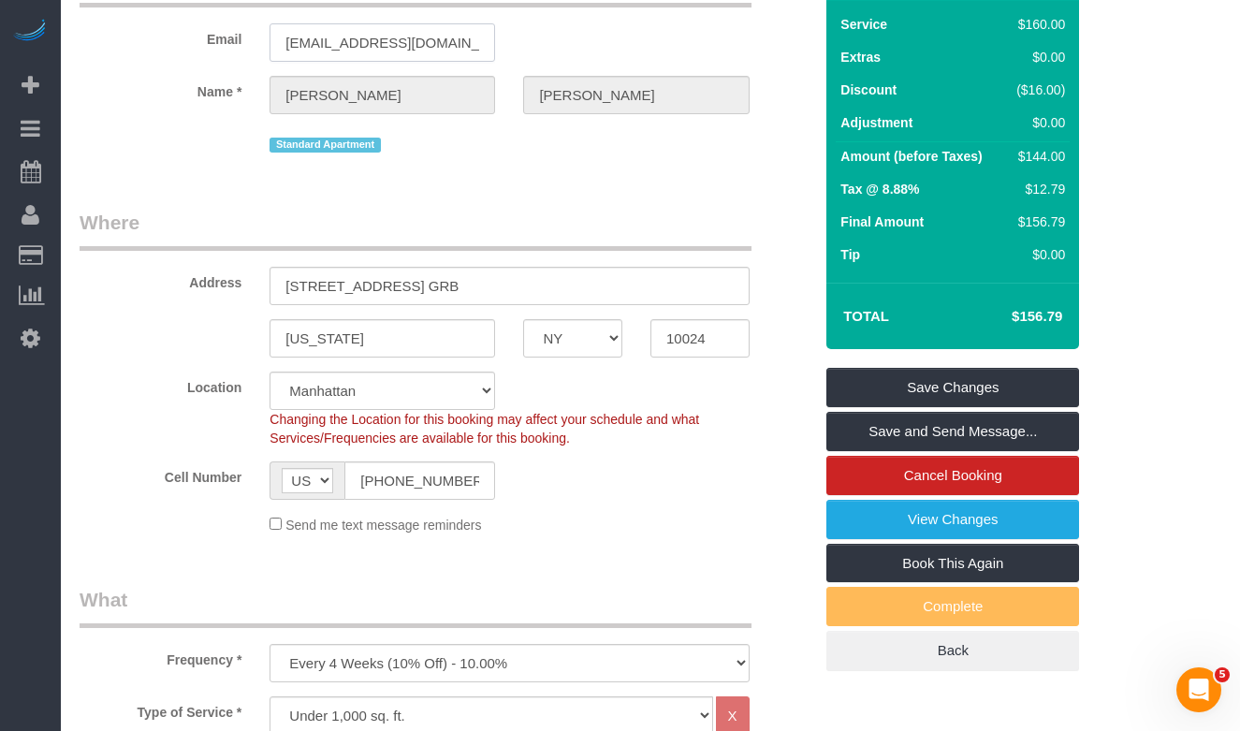
click at [397, 39] on input "griffingerchman@gmail.com" at bounding box center [381, 42] width 225 height 38
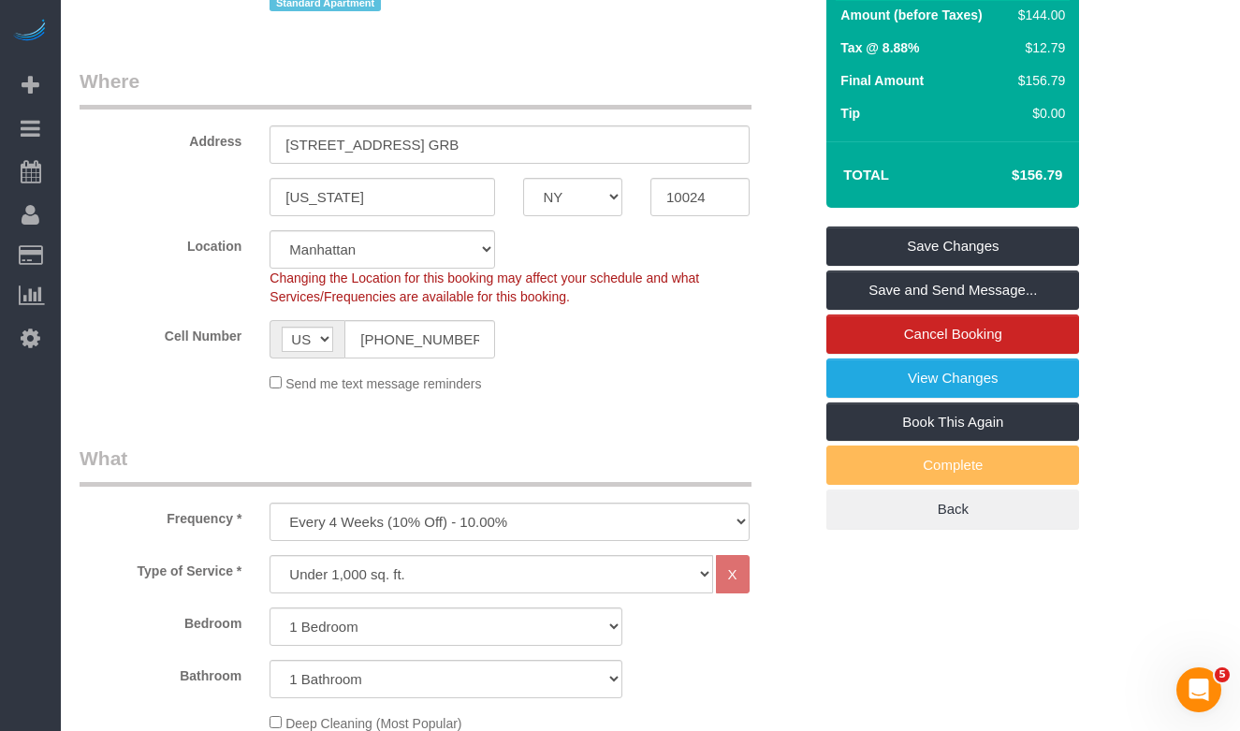
scroll to position [272, 0]
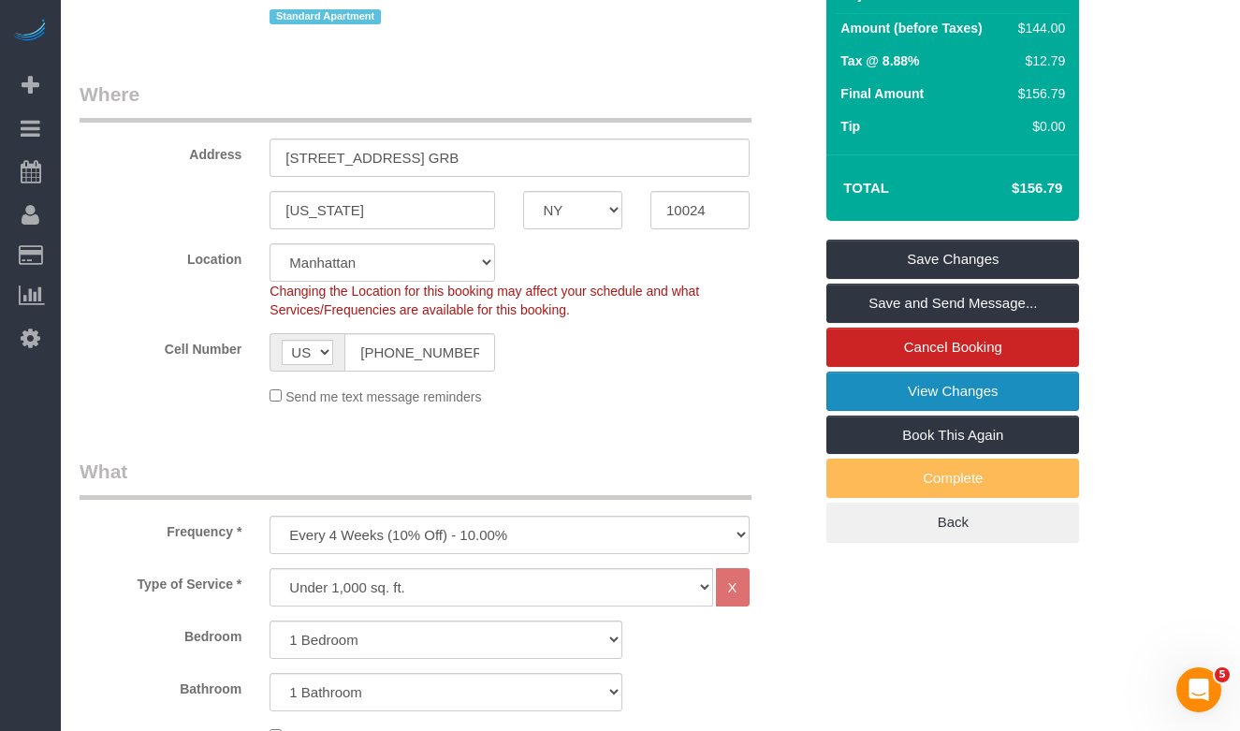
click at [924, 392] on link "View Changes" at bounding box center [952, 390] width 253 height 39
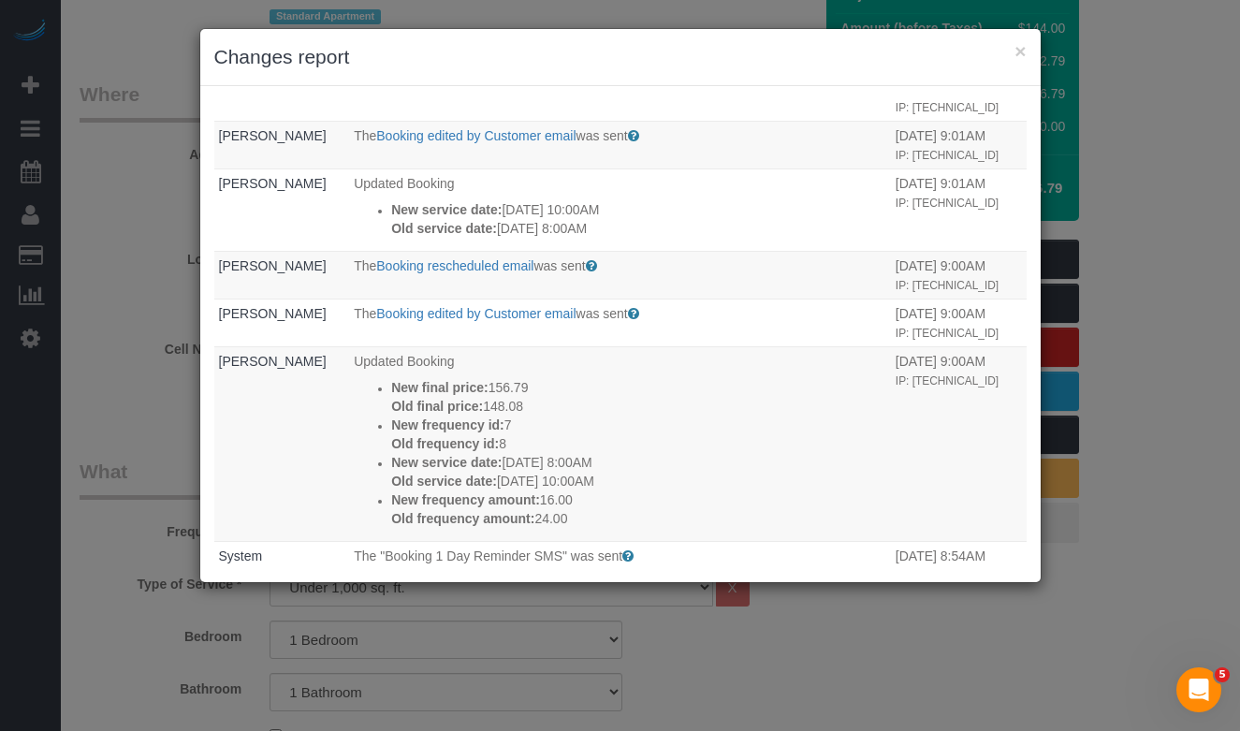
scroll to position [0, 0]
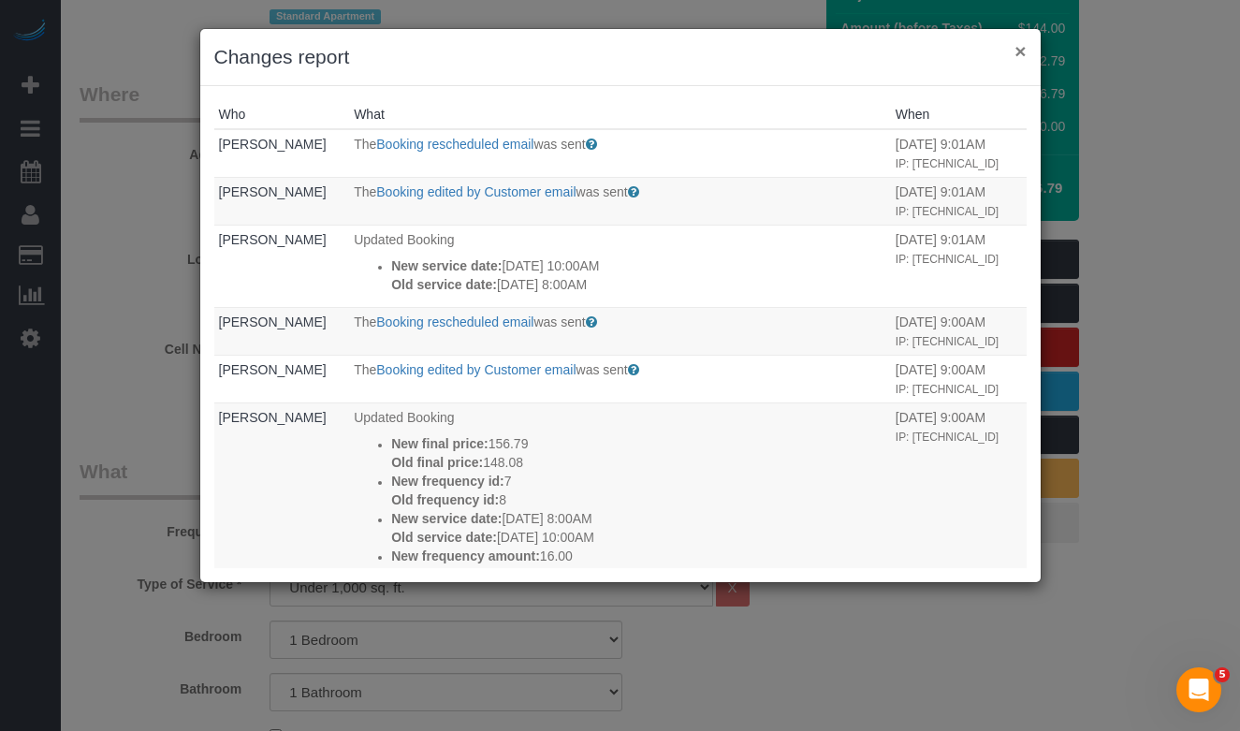
click at [1023, 53] on button "×" at bounding box center [1019, 51] width 11 height 20
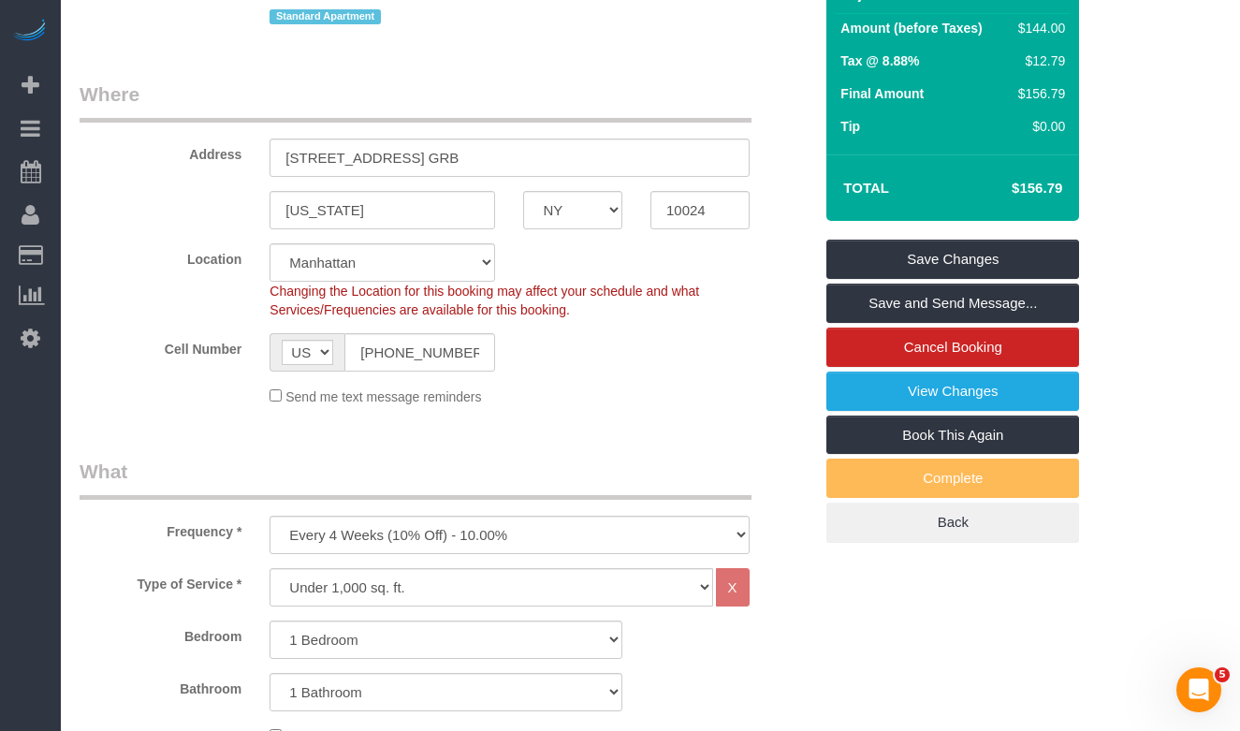
click at [1156, 71] on div "× Changes report Who What When Griffin Gerchman The Booking rescheduled email w…" at bounding box center [620, 365] width 1240 height 731
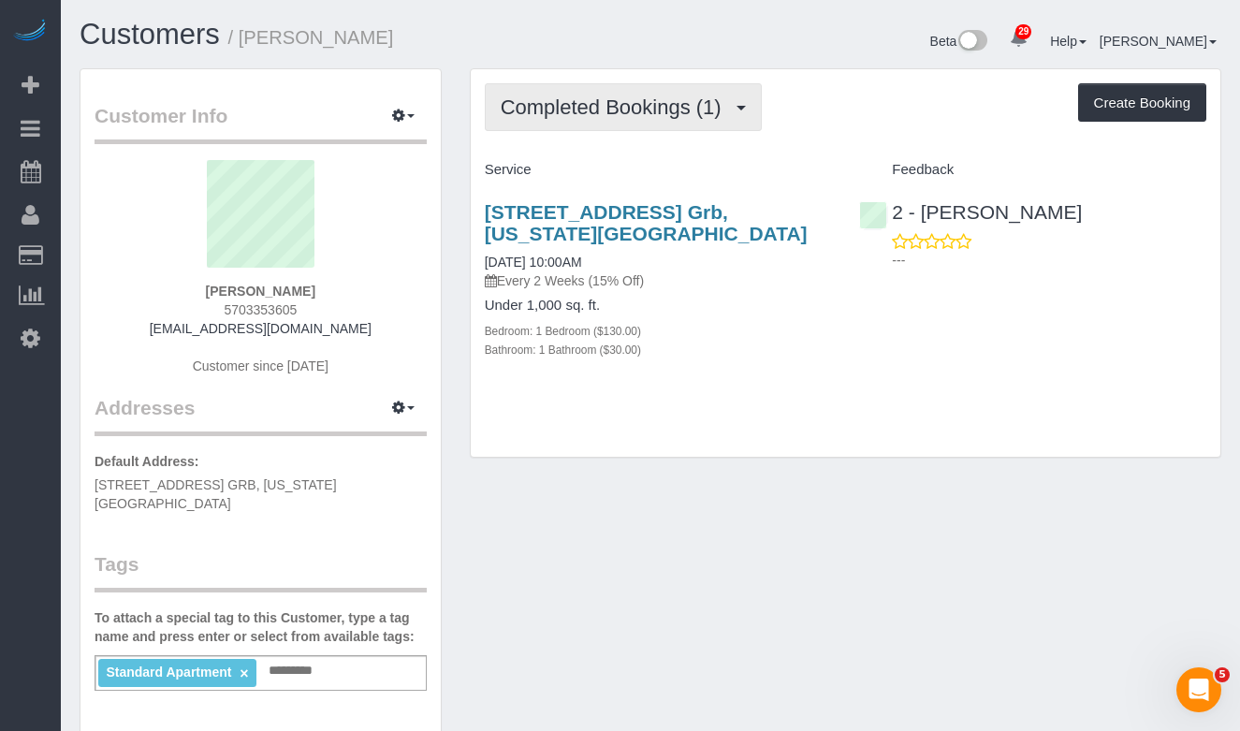
click at [619, 109] on span "Completed Bookings (1)" at bounding box center [616, 106] width 230 height 23
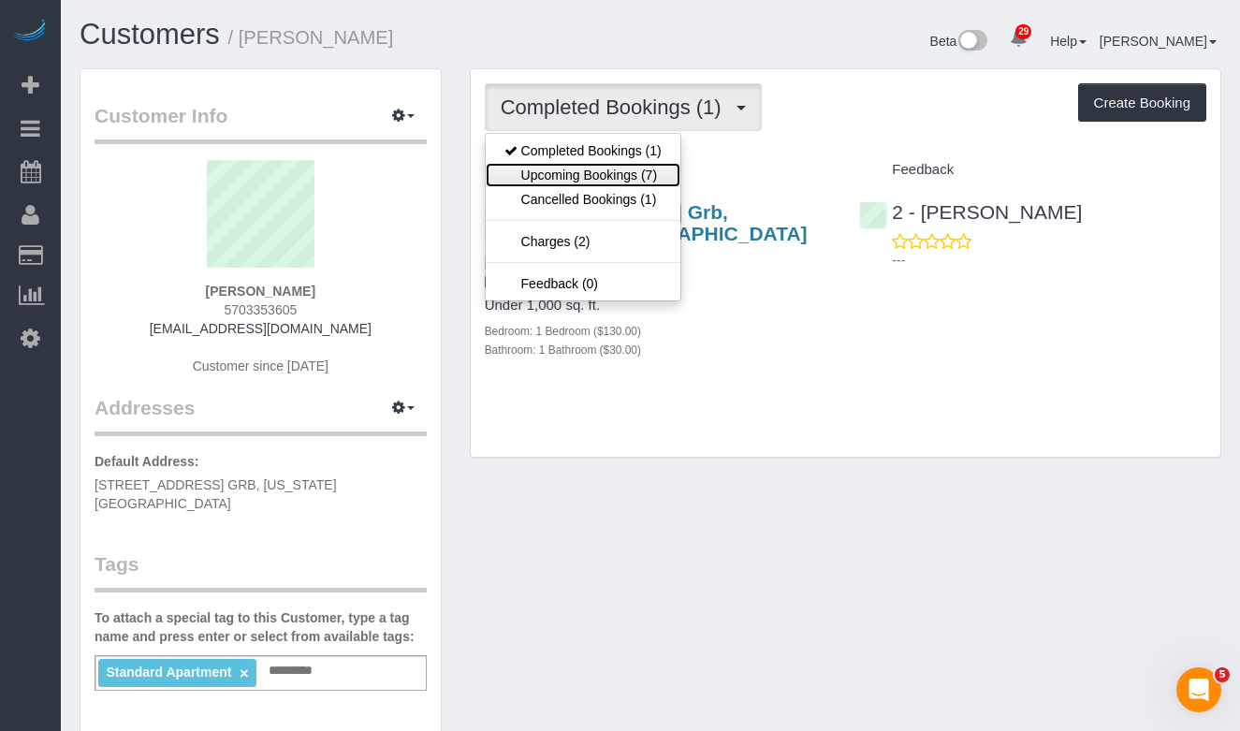
click at [599, 182] on link "Upcoming Bookings (7)" at bounding box center [583, 175] width 195 height 24
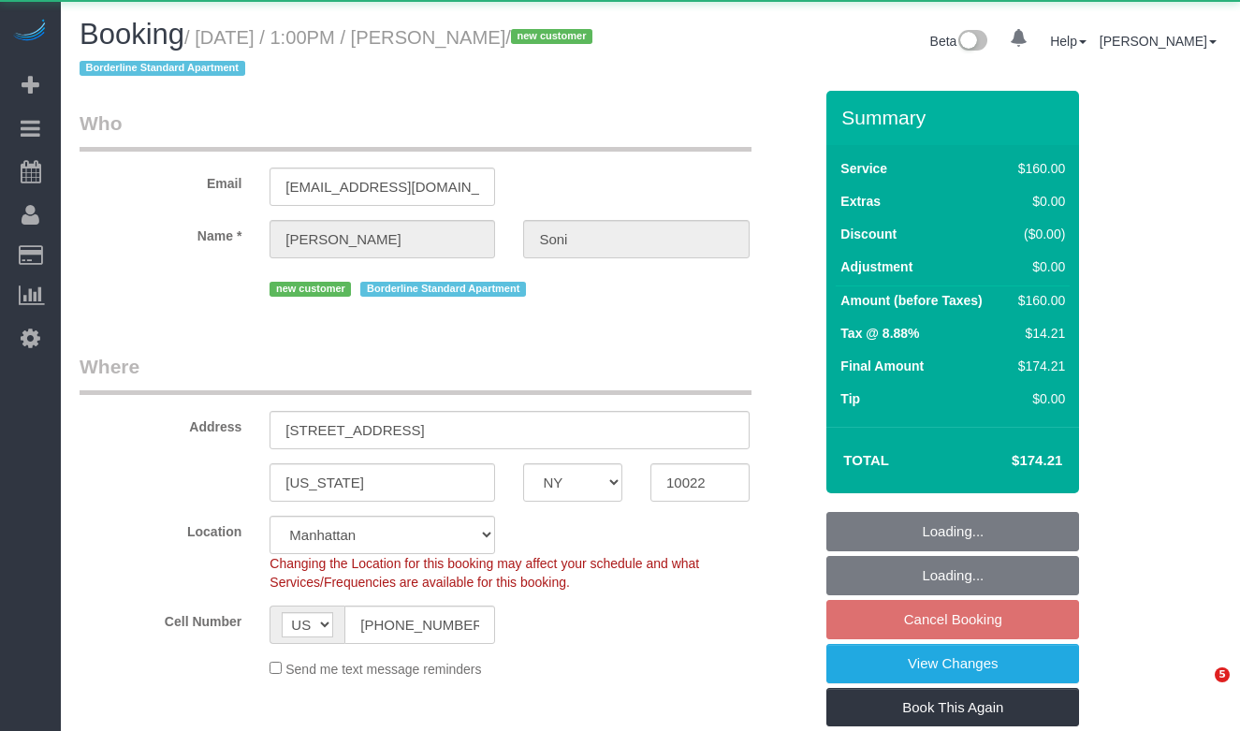
select select "NY"
select select "object:950"
select select "string:stripe-pm_1SC5lU4VGloSiKo7ATXXxzQj"
select select "spot2"
select select "number:60"
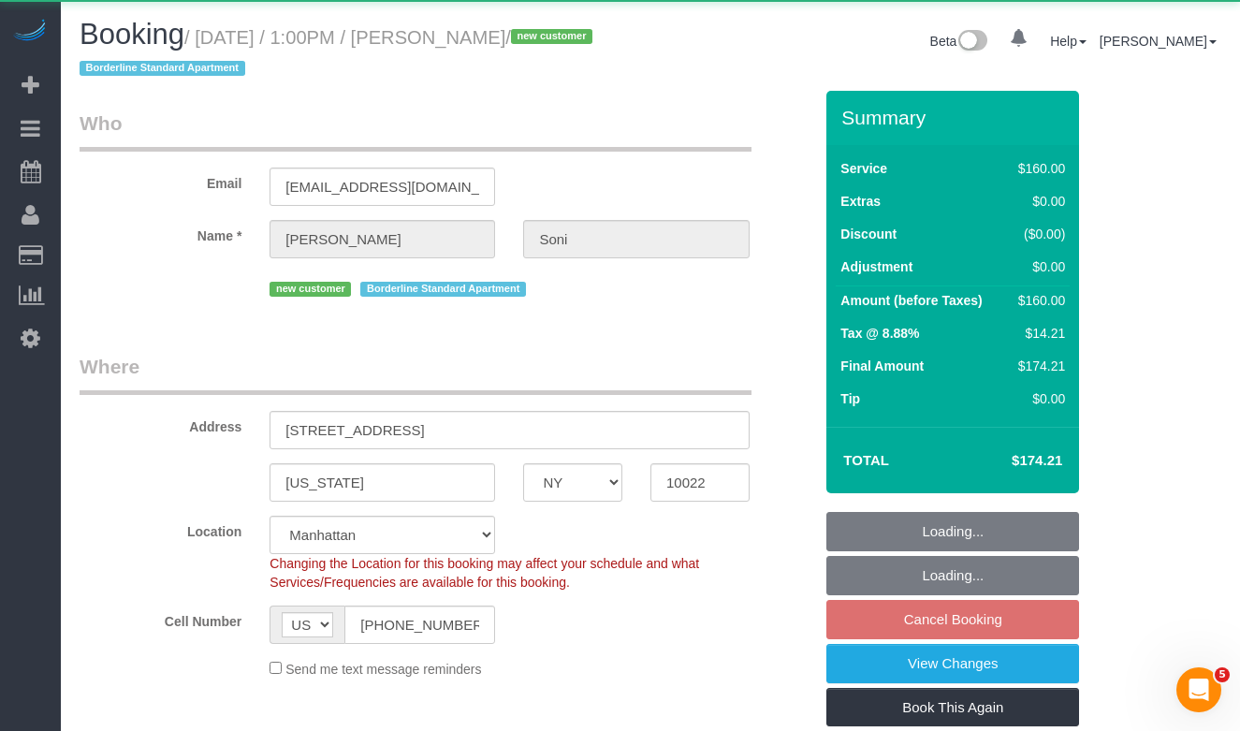
select select "number:73"
select select "number:15"
select select "number:5"
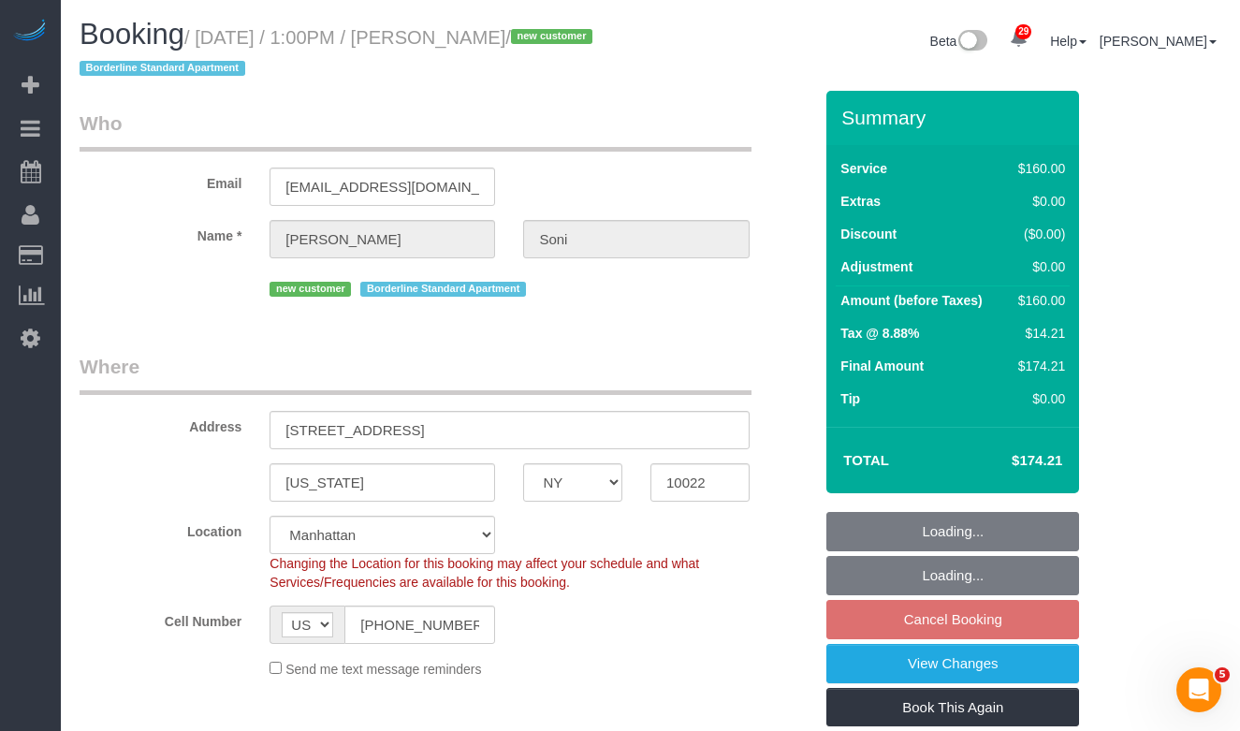
select select "object:1104"
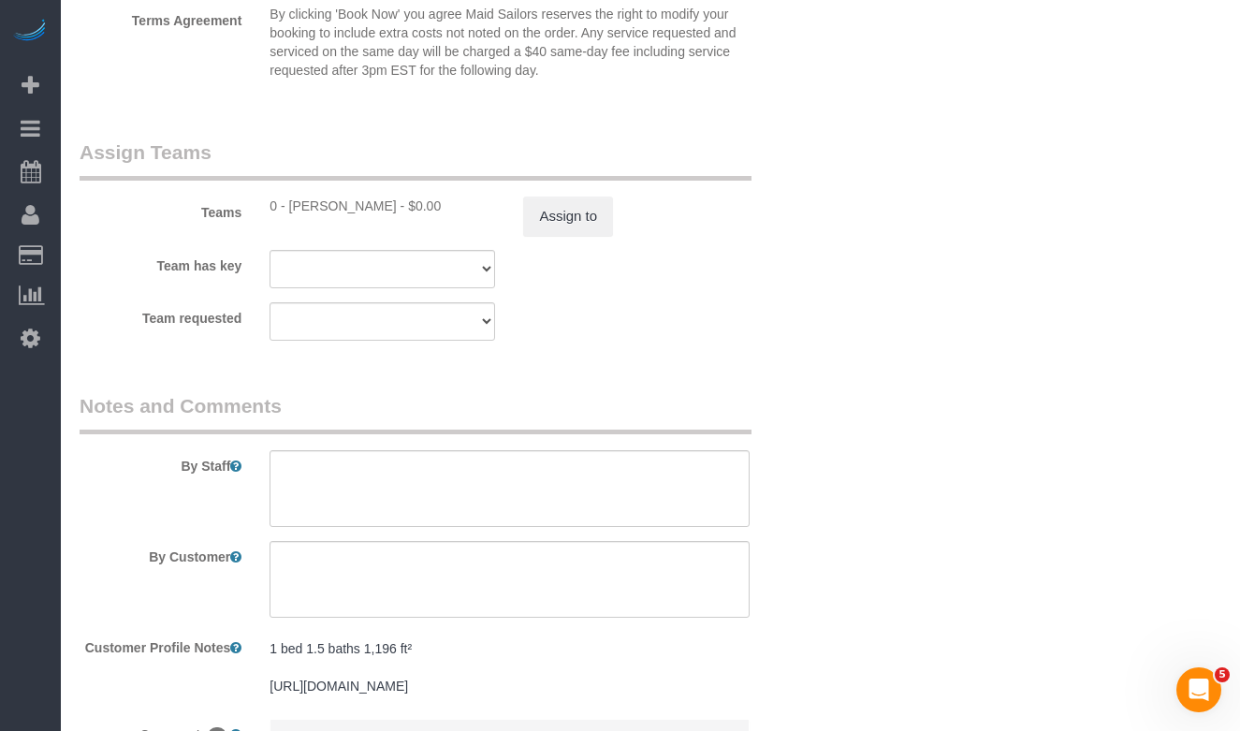
scroll to position [2173, 0]
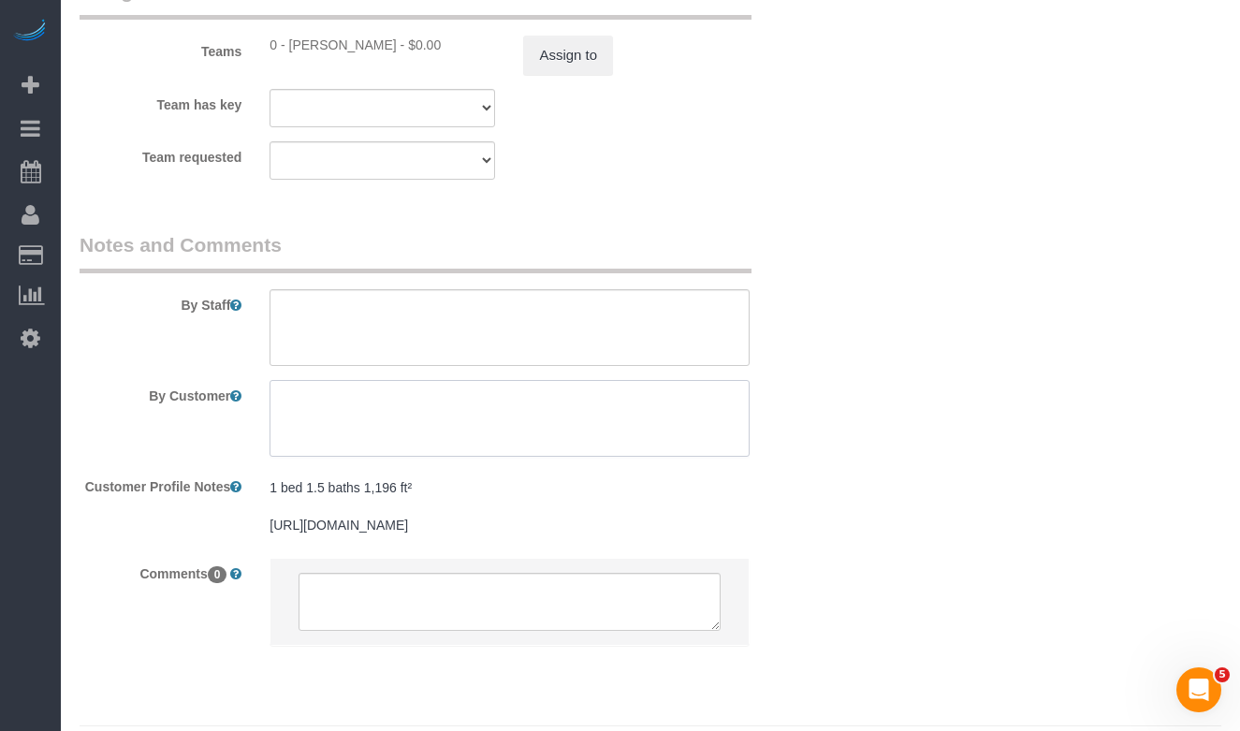
click at [333, 411] on textarea at bounding box center [508, 418] width 479 height 77
click at [316, 321] on textarea at bounding box center [508, 327] width 479 height 77
click at [463, 313] on textarea at bounding box center [508, 327] width 479 height 77
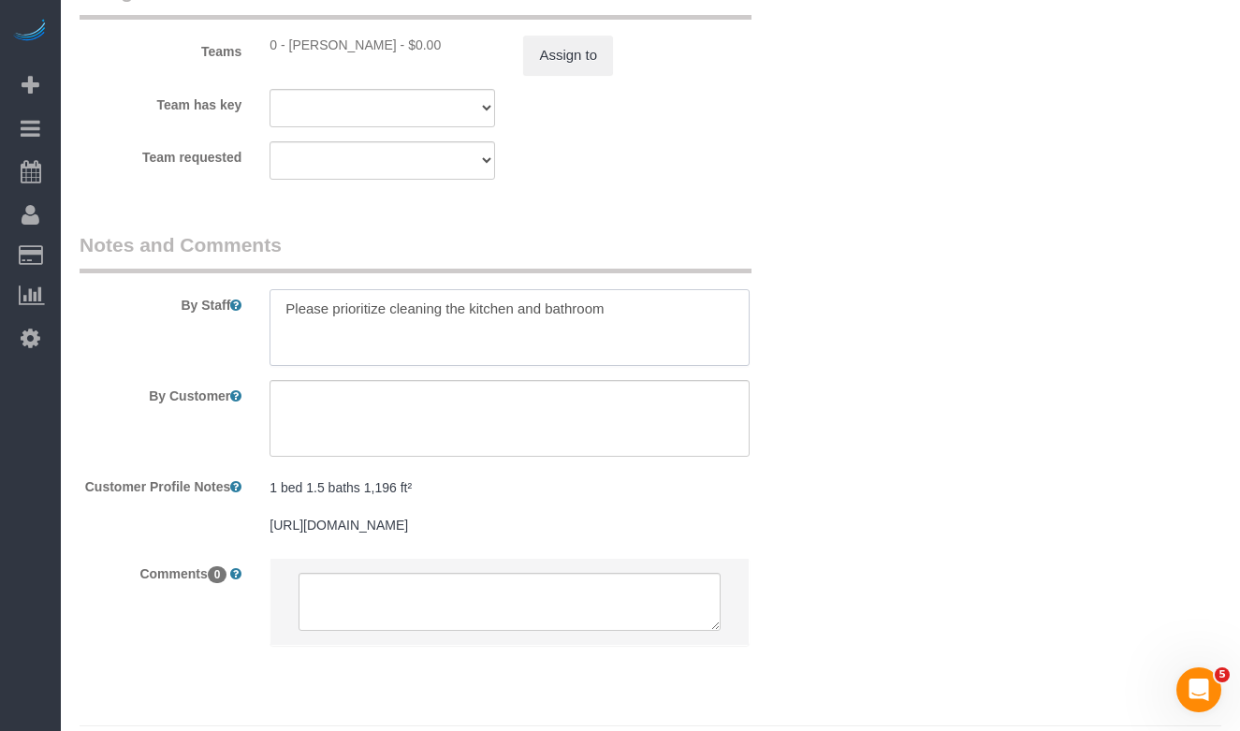
type textarea "Please prioritize cleaning the kitchen and bathroom"
click at [400, 425] on textarea at bounding box center [508, 418] width 479 height 77
paste textarea "Please prioritize cleaning the kitchen and bathroom"
type textarea "Please prioritize cleaning the kitchen and bathroom."
click at [625, 315] on textarea at bounding box center [508, 327] width 479 height 77
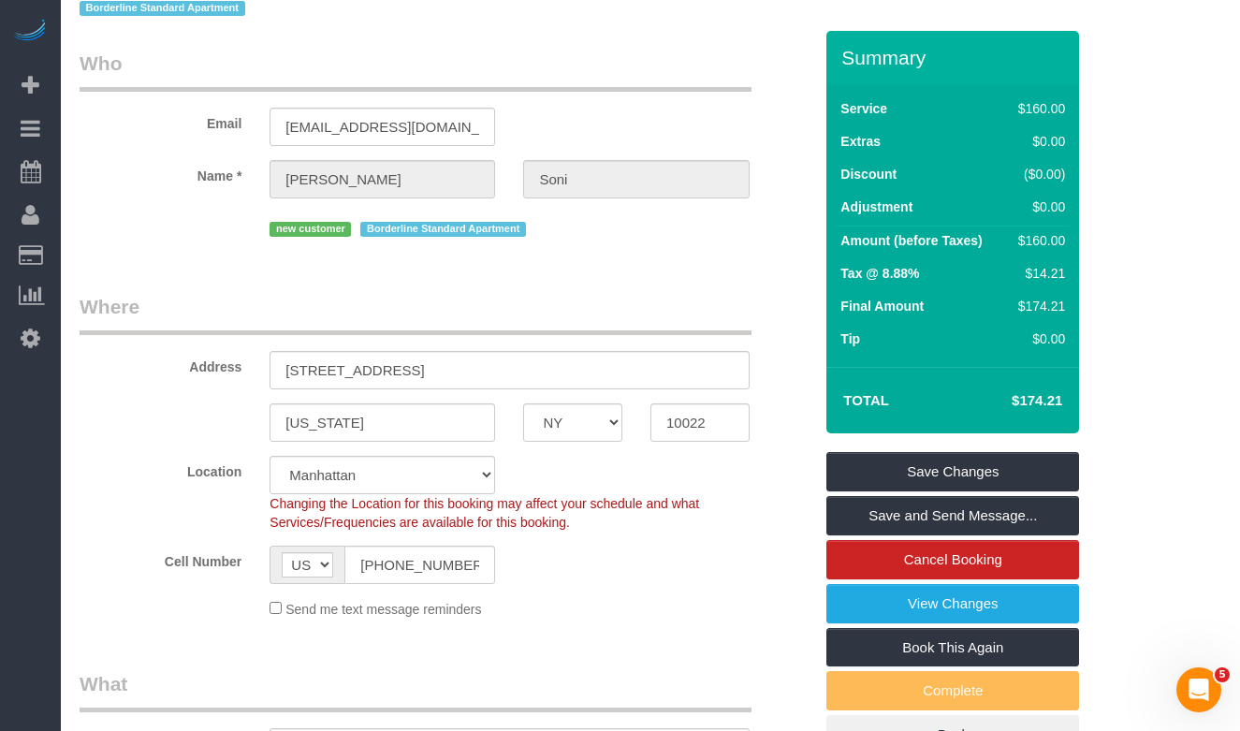
scroll to position [64, 0]
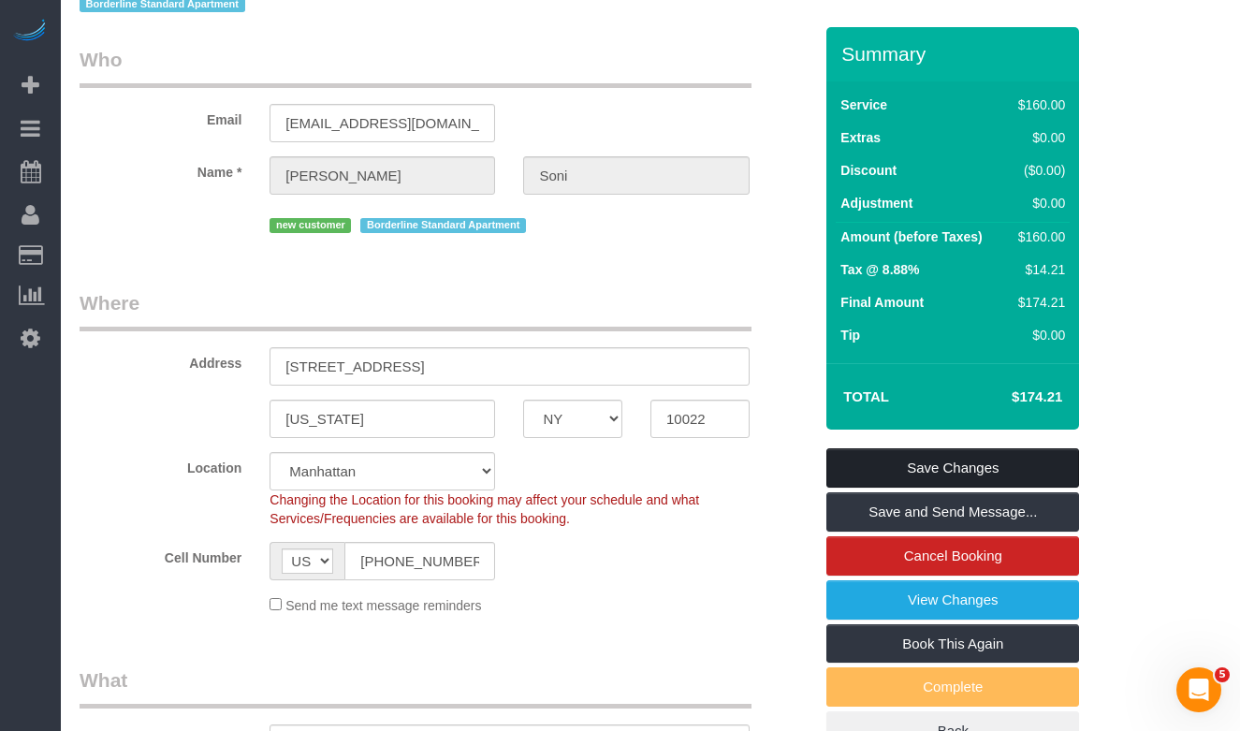
type textarea "Please prioritize cleaning the kitchen and bathroom."
click at [856, 460] on link "Save Changes" at bounding box center [952, 467] width 253 height 39
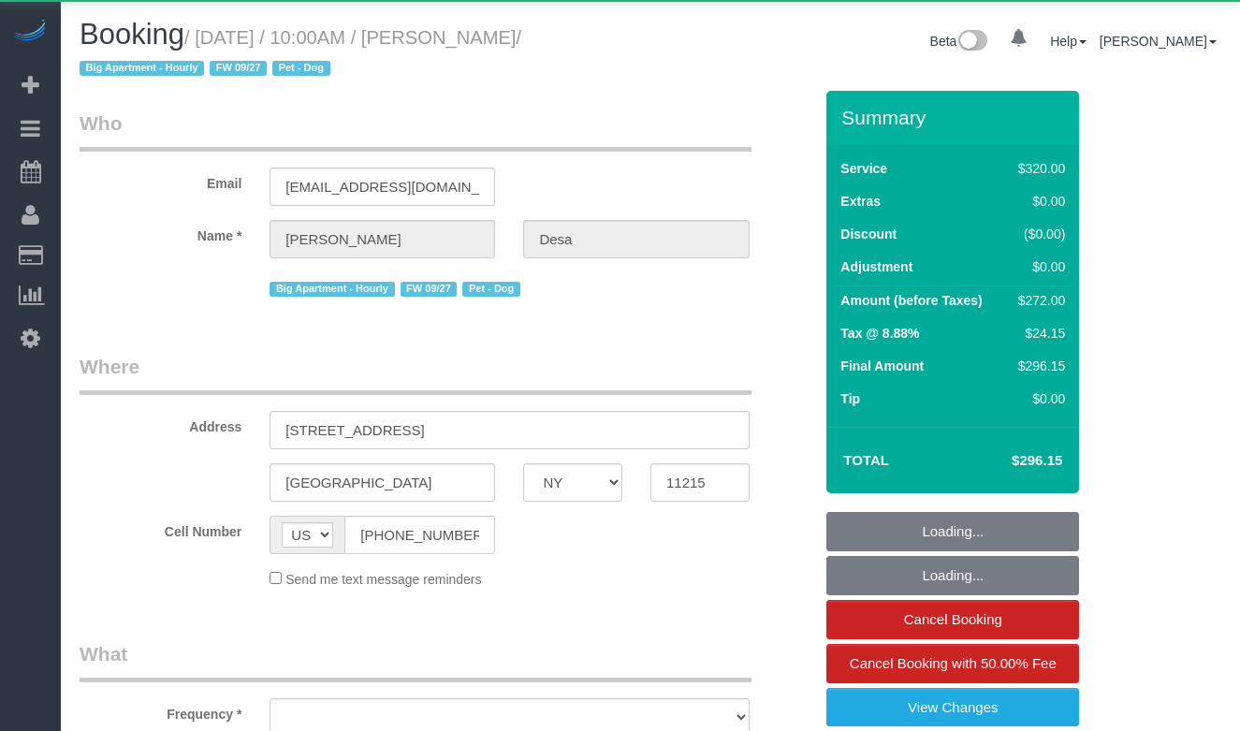
select select "NY"
select select "object:1053"
select select "240"
select select "spot1"
select select "number:56"
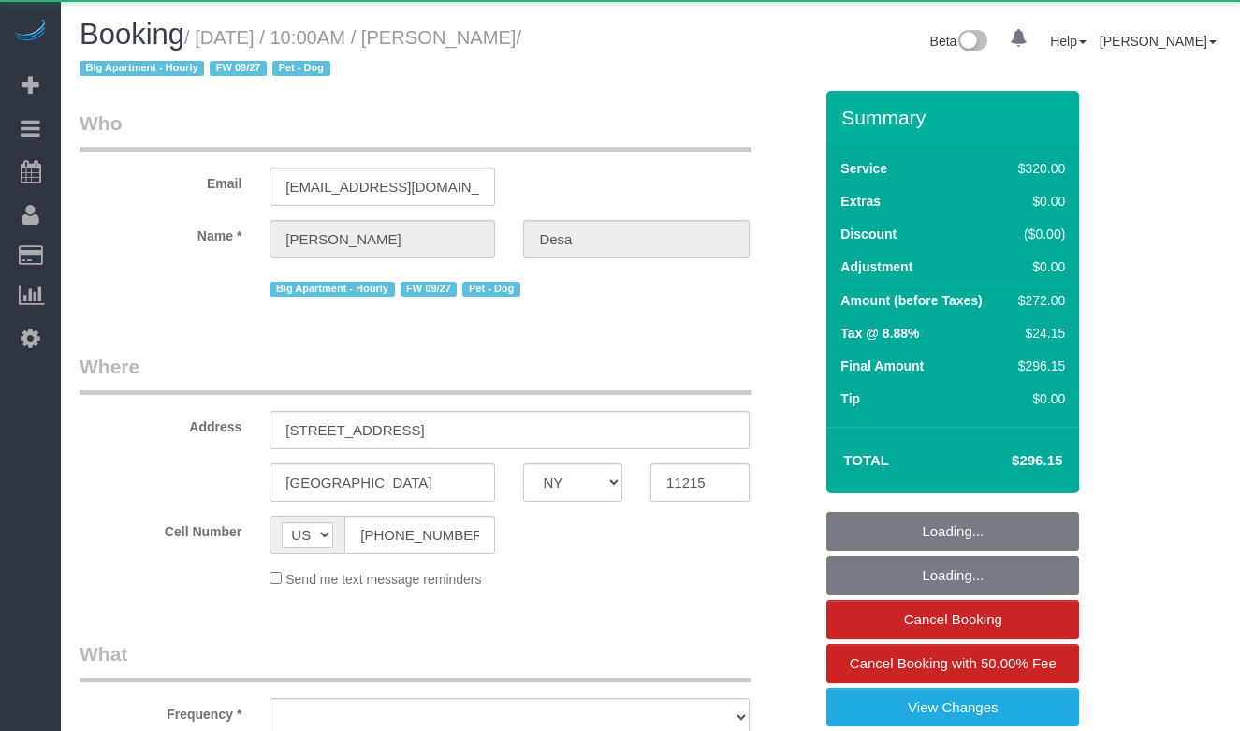
select select "number:74"
select select "number:13"
select select "number:5"
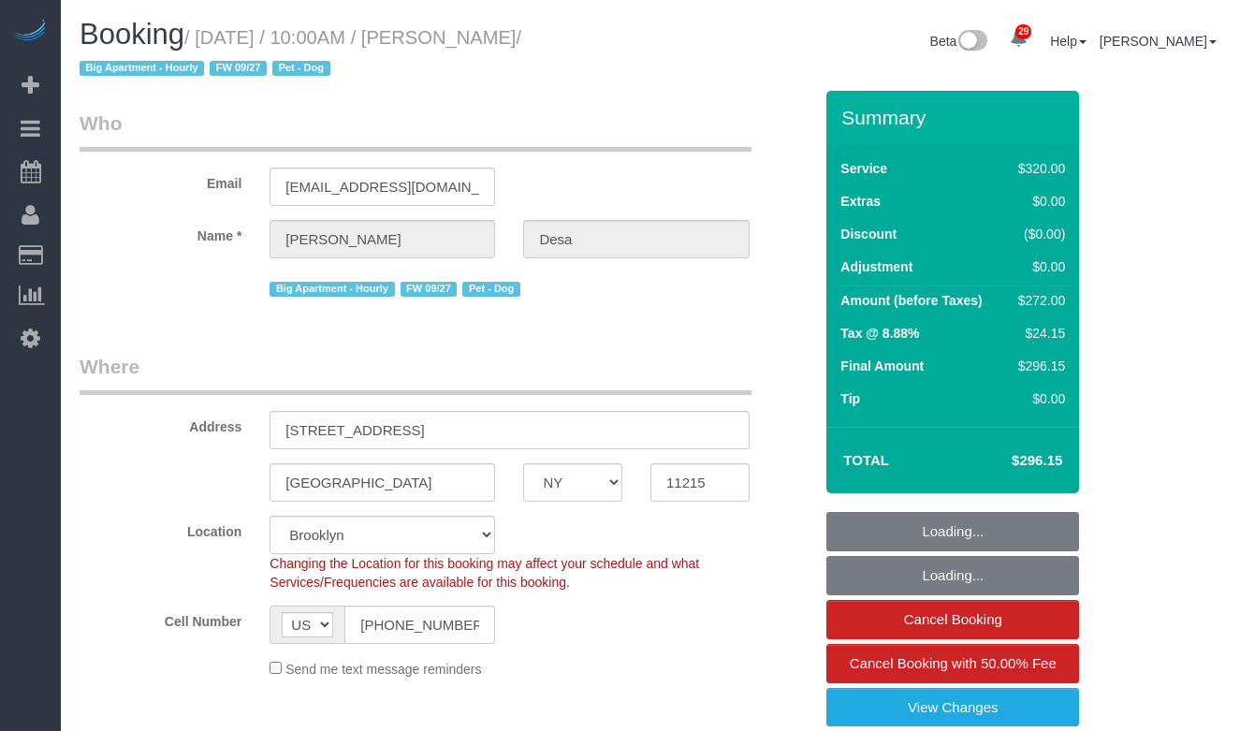
select select "object:1450"
select select "string:stripe-pm_1Qsr1j4VGloSiKo7w2MwV4dS"
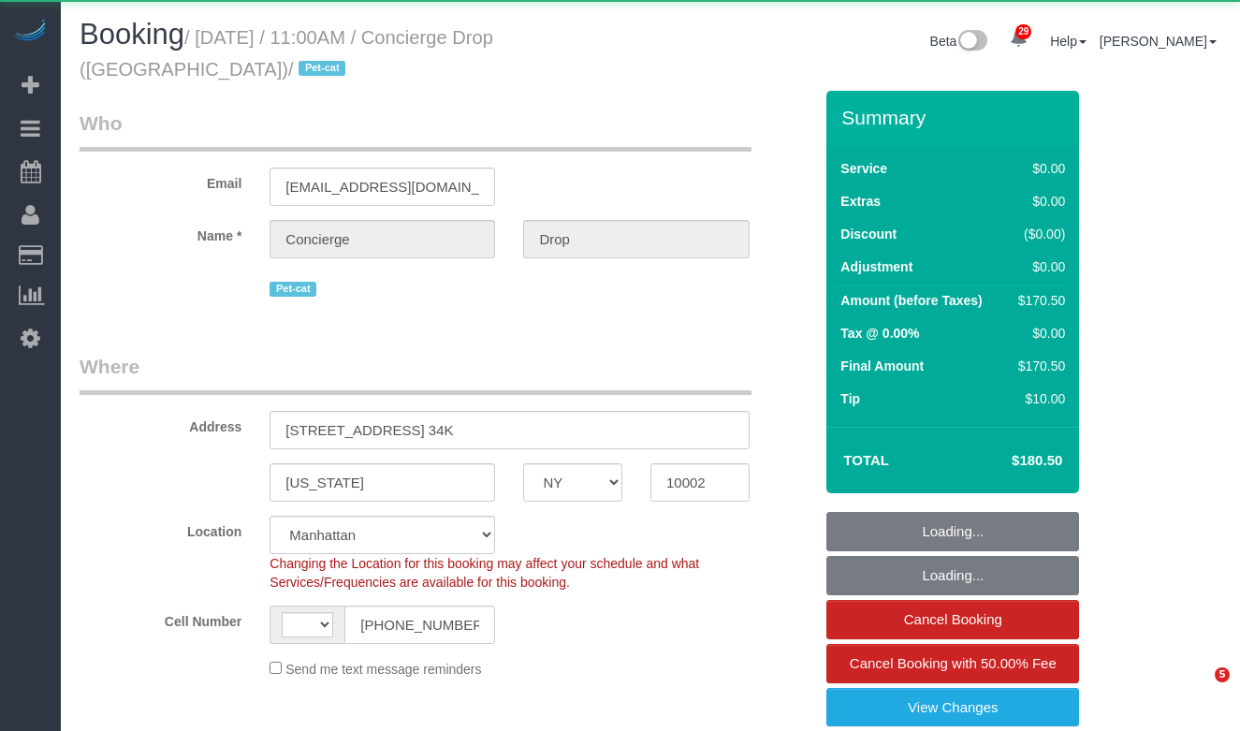
select select "NY"
select select "string:[GEOGRAPHIC_DATA]"
select select "object:966"
select select "string:stripe-pm_1RaQn24VGloSiKo7zeOF73Wj"
select select "2"
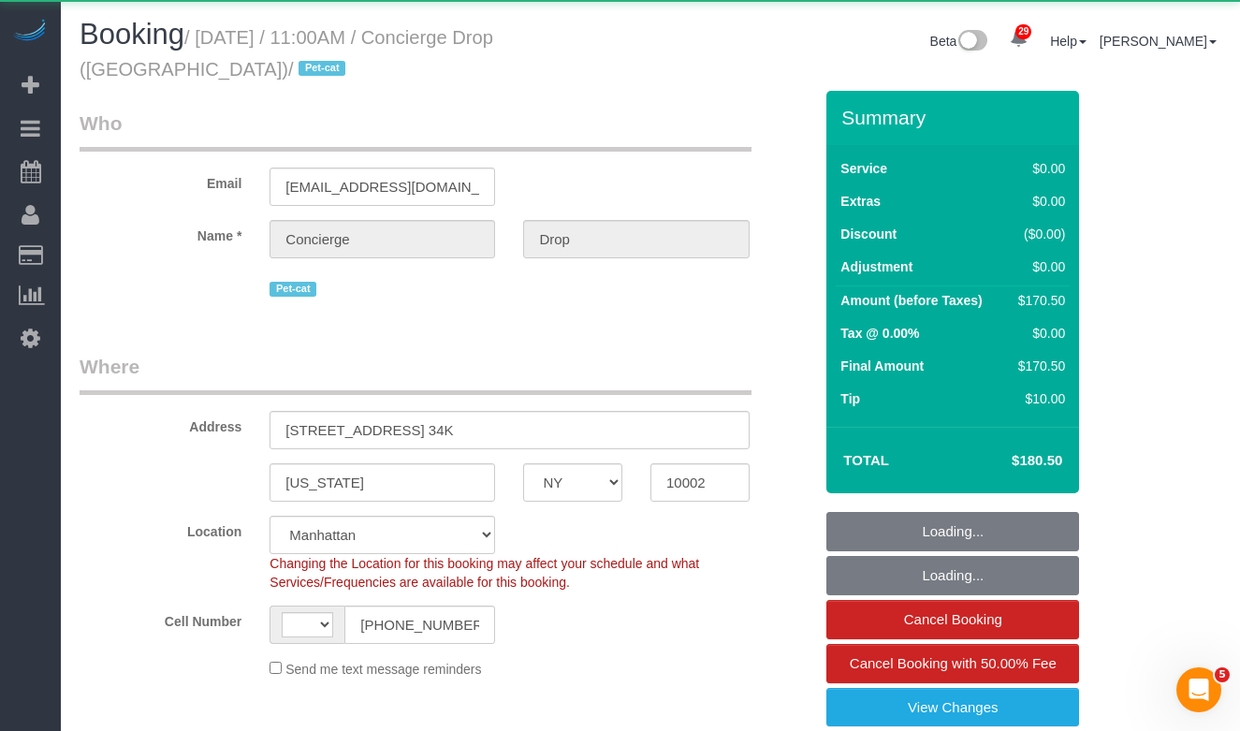
select select "2"
select select "number:89"
select select "number:90"
select select "number:14"
select select "number:5"
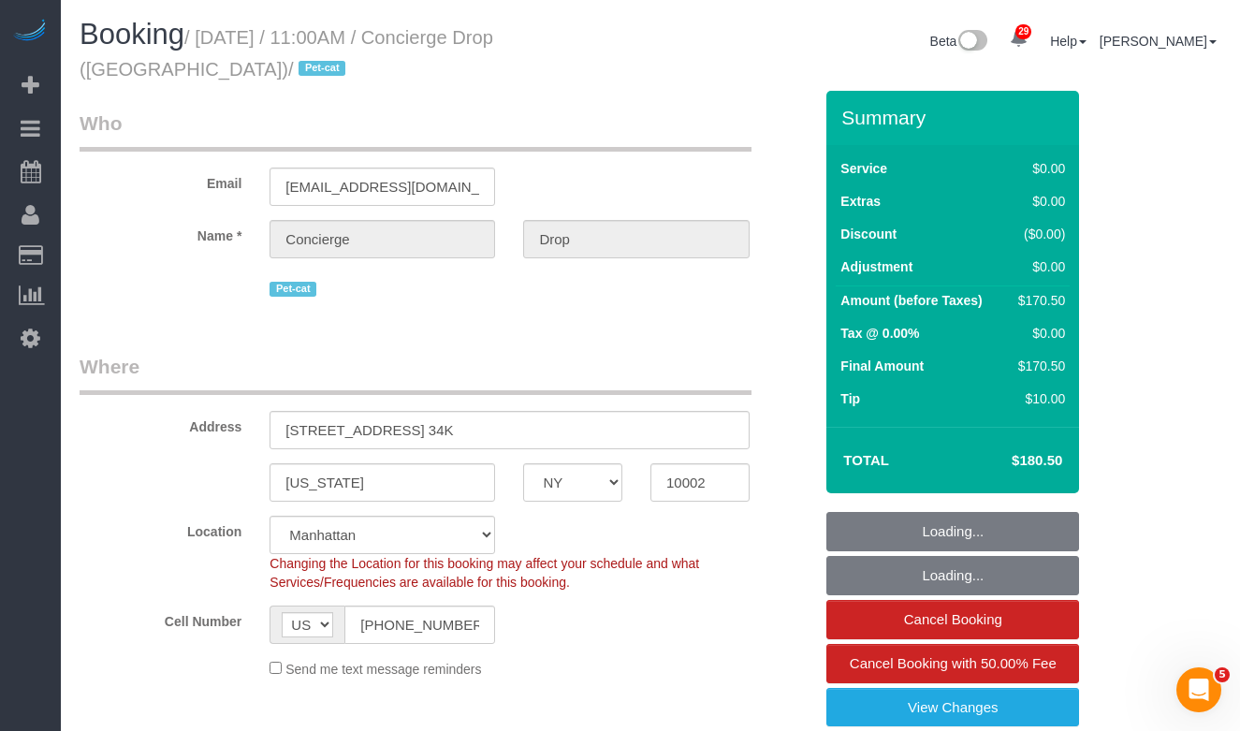
select select "object:1073"
select select "spot1"
select select "2"
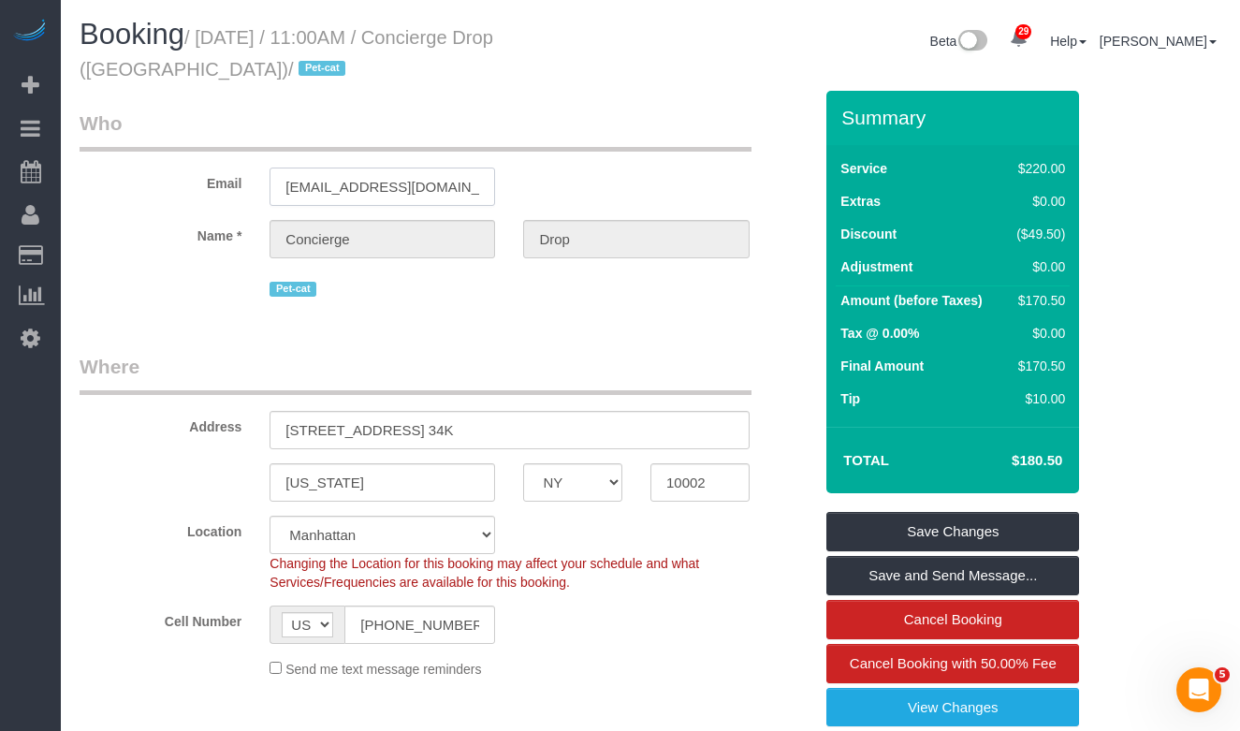
click at [349, 184] on input "[EMAIL_ADDRESS][DOMAIN_NAME]" at bounding box center [381, 186] width 225 height 38
click at [363, 182] on input "[EMAIL_ADDRESS][DOMAIN_NAME]" at bounding box center [381, 186] width 225 height 38
click at [655, 36] on div "Beta 29 Your Notifications You have 0 alerts × You have 5 to charge for [DATE] …" at bounding box center [942, 44] width 585 height 50
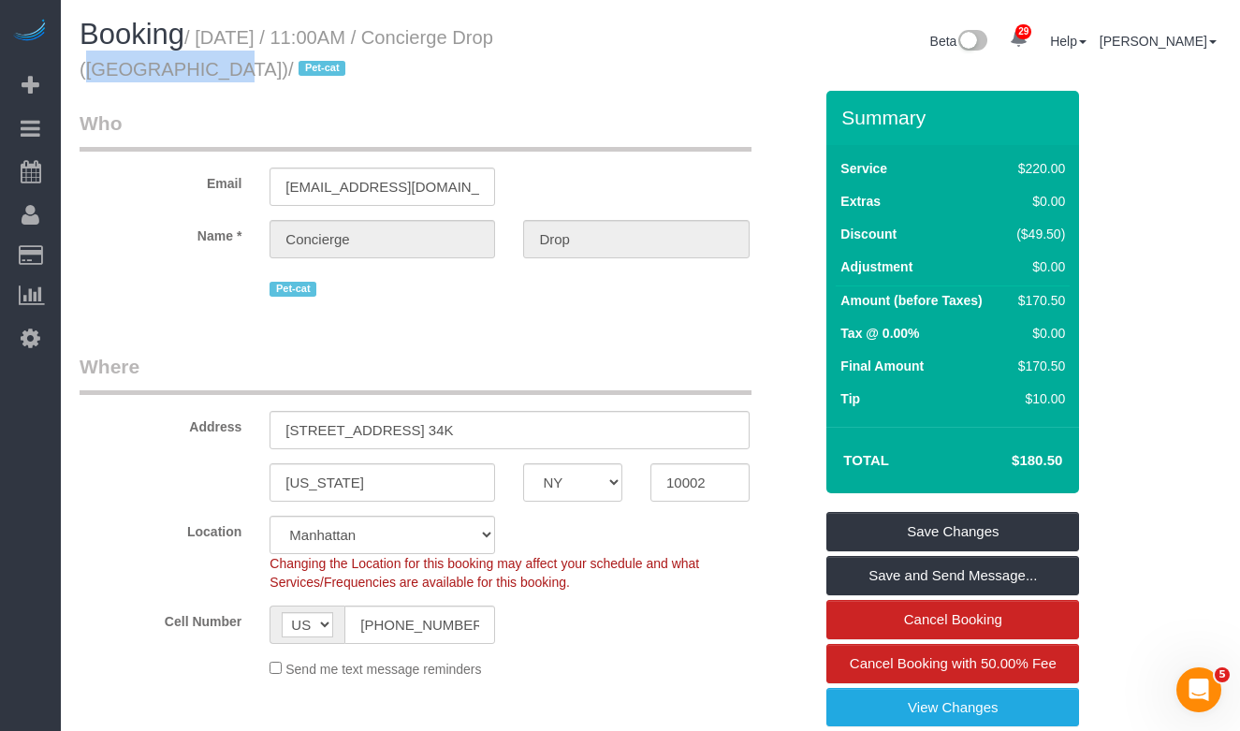
drag, startPoint x: 603, startPoint y: 38, endPoint x: 495, endPoint y: 43, distance: 107.7
click at [495, 43] on div "Booking / [DATE] / 11:00AM / Concierge Drop ([GEOGRAPHIC_DATA]) / Pet-cat" at bounding box center [357, 55] width 585 height 72
copy small "Concierge Drop"
click at [313, 172] on input "[EMAIL_ADDRESS][DOMAIN_NAME]" at bounding box center [381, 186] width 225 height 38
click at [330, 180] on input "[EMAIL_ADDRESS][DOMAIN_NAME]" at bounding box center [381, 186] width 225 height 38
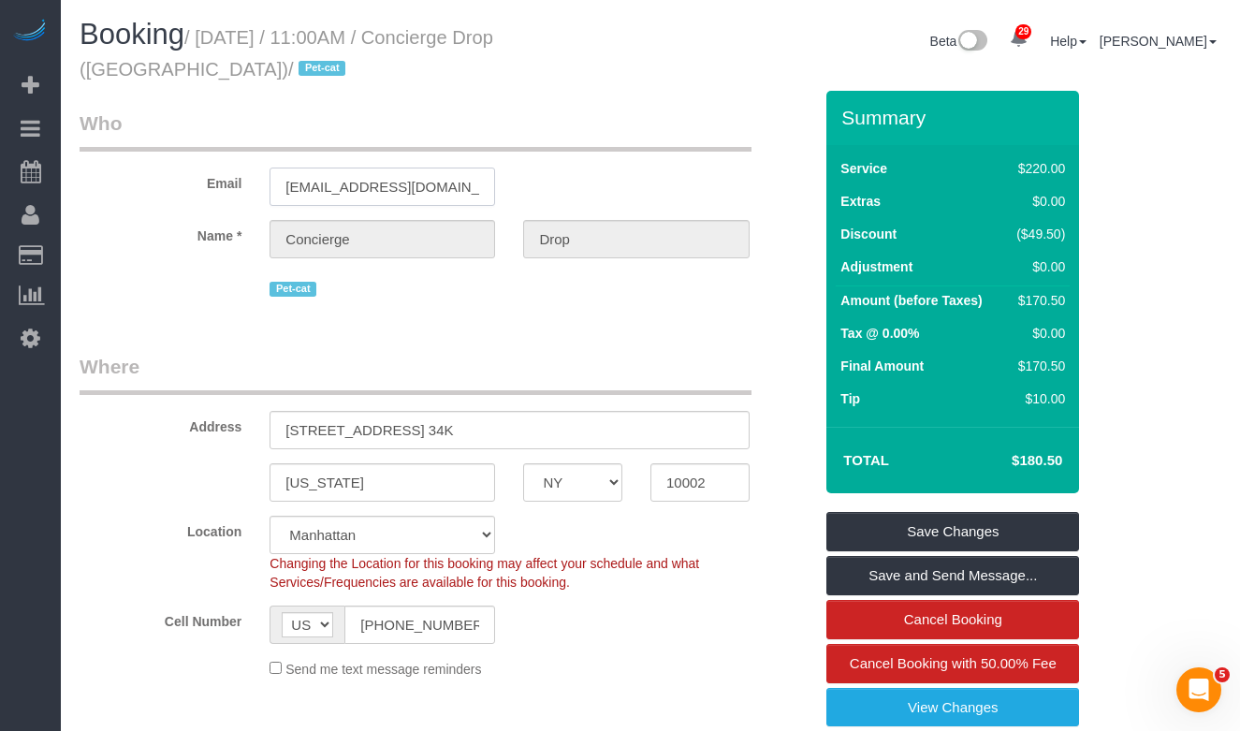
click at [330, 180] on input "[EMAIL_ADDRESS][DOMAIN_NAME]" at bounding box center [381, 186] width 225 height 38
click at [493, 36] on small "/ [DATE] / 11:00AM / Concierge Drop ([GEOGRAPHIC_DATA]) / Pet-cat" at bounding box center [287, 53] width 414 height 52
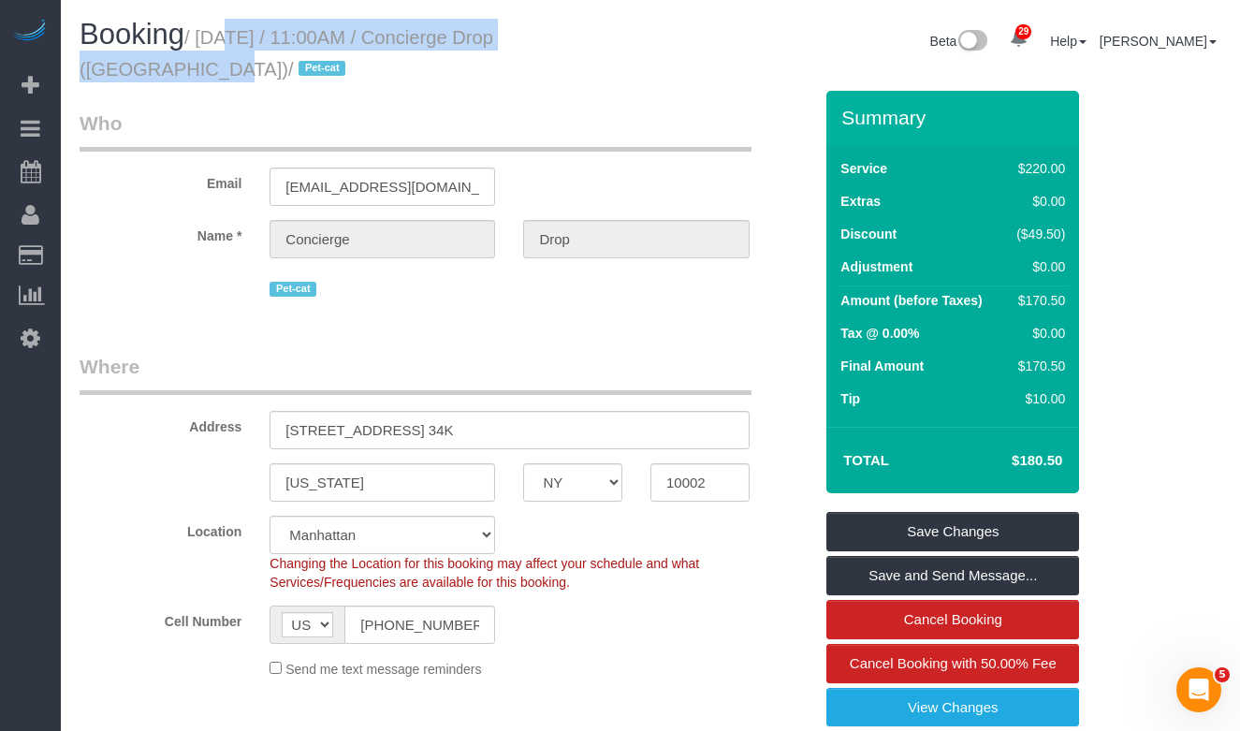
drag, startPoint x: 633, startPoint y: 40, endPoint x: 205, endPoint y: 42, distance: 428.5
click at [205, 42] on h1 "Booking / September 28, 2025 / 11:00AM / Concierge Drop (NYC) / Pet-cat" at bounding box center [358, 51] width 557 height 64
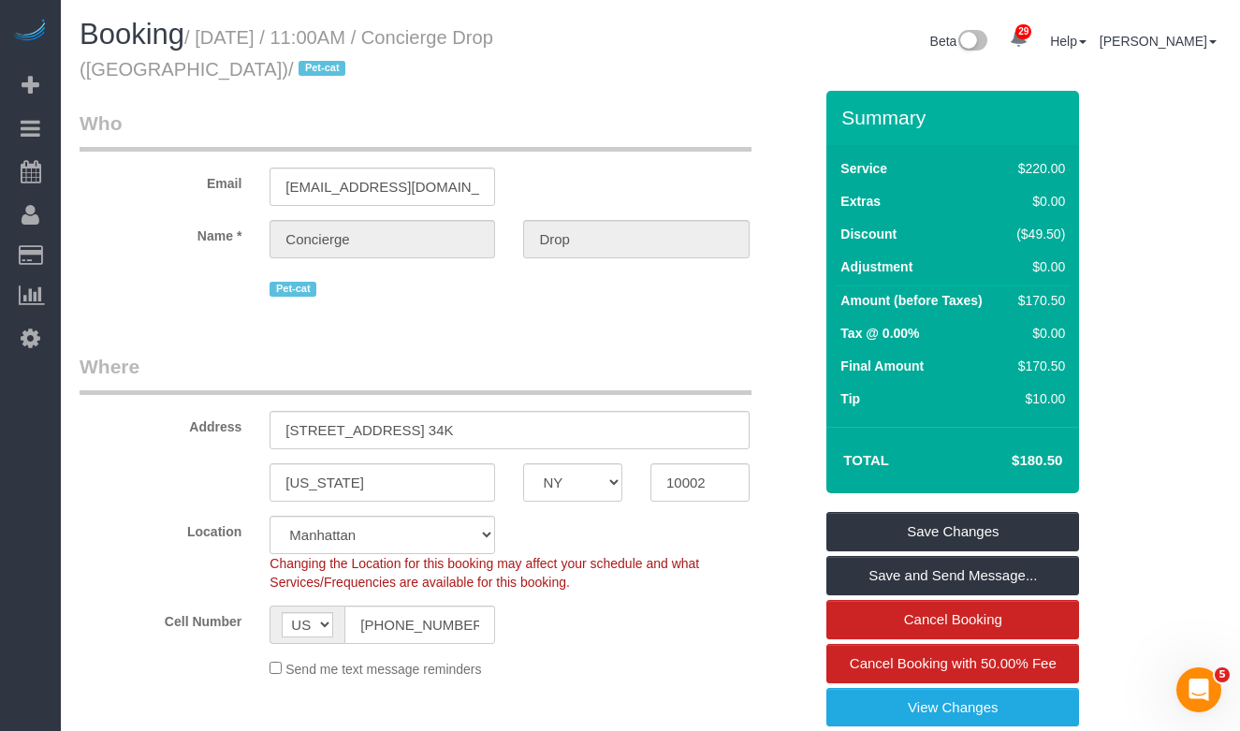
click at [124, 76] on small "/ September 28, 2025 / 11:00AM / Concierge Drop (NYC) / Pet-cat" at bounding box center [287, 53] width 414 height 52
drag, startPoint x: 131, startPoint y: 67, endPoint x: 211, endPoint y: 41, distance: 83.7
click at [211, 41] on small "/ September 28, 2025 / 11:00AM / Concierge Drop (NYC) / Pet-cat" at bounding box center [287, 53] width 414 height 52
copy small "September 28, 2025 / 11:00AM / Concierge Drop (NYC)"
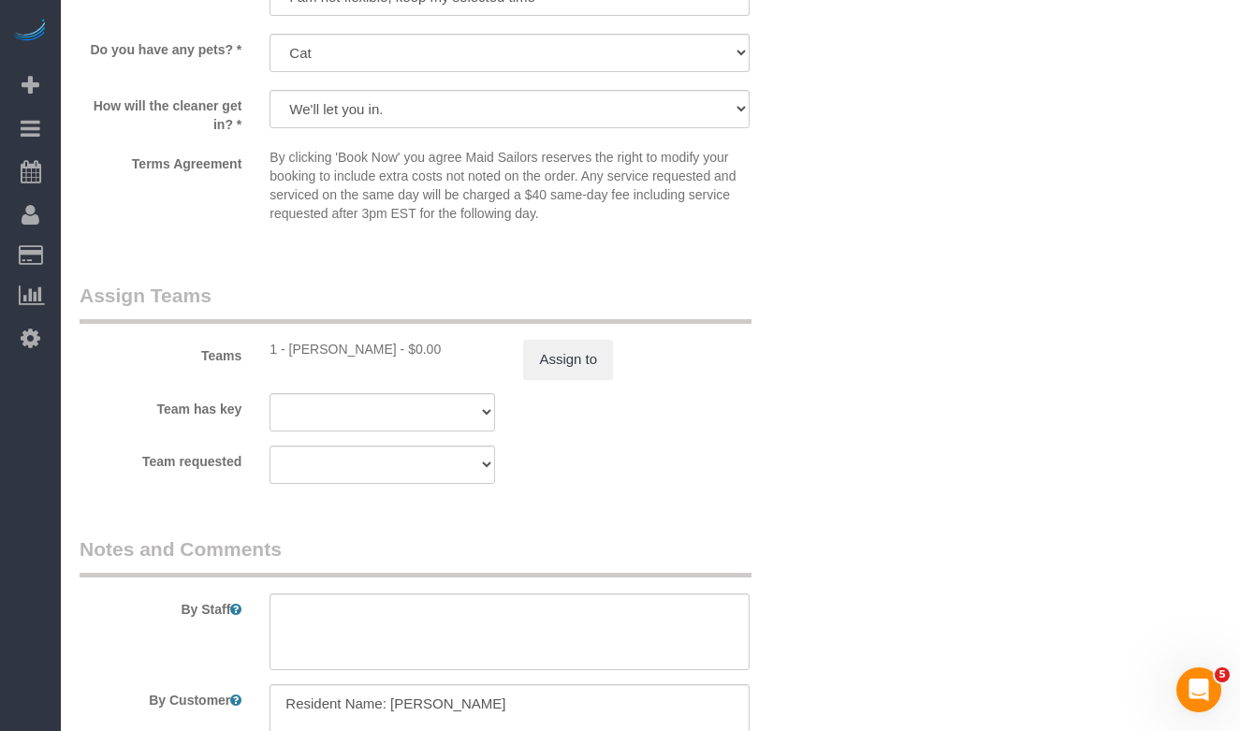
scroll to position [2253, 0]
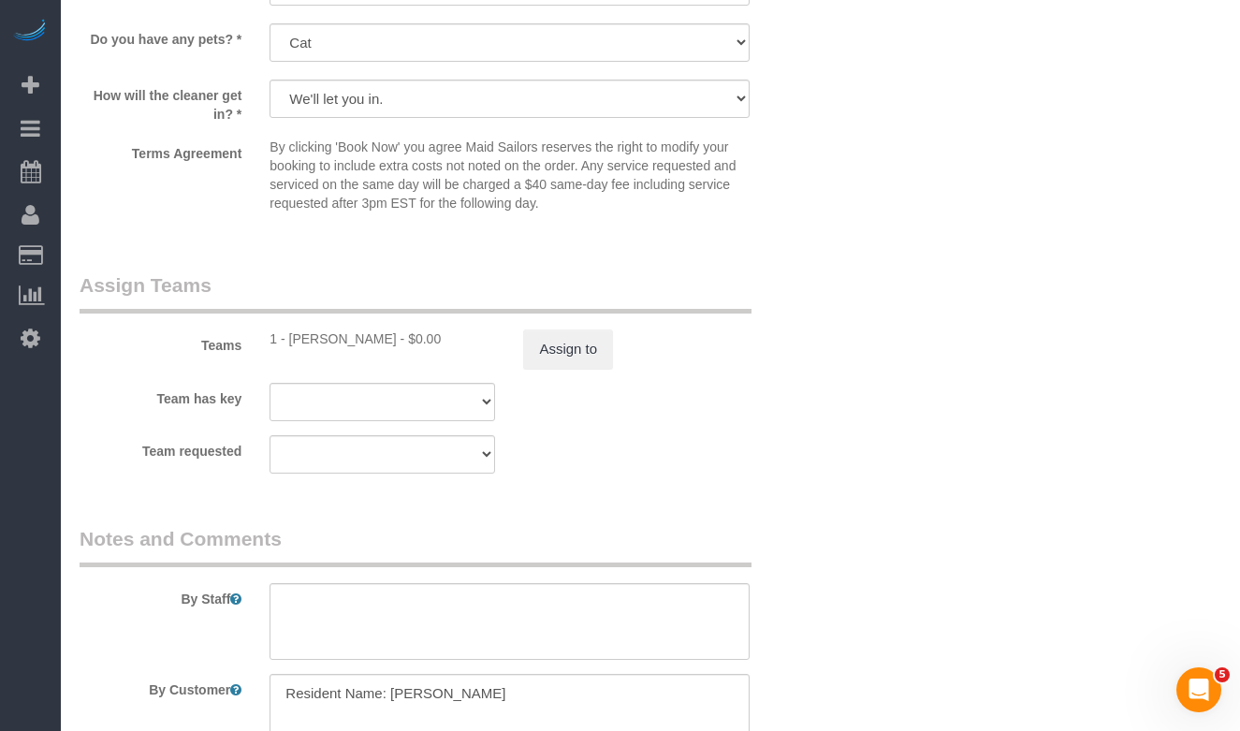
drag, startPoint x: 380, startPoint y: 342, endPoint x: 286, endPoint y: 337, distance: 93.7
click at [286, 337] on div "1 - Kariluz Romero - $0.00" at bounding box center [381, 338] width 225 height 19
copy div "Kariluz Romero"
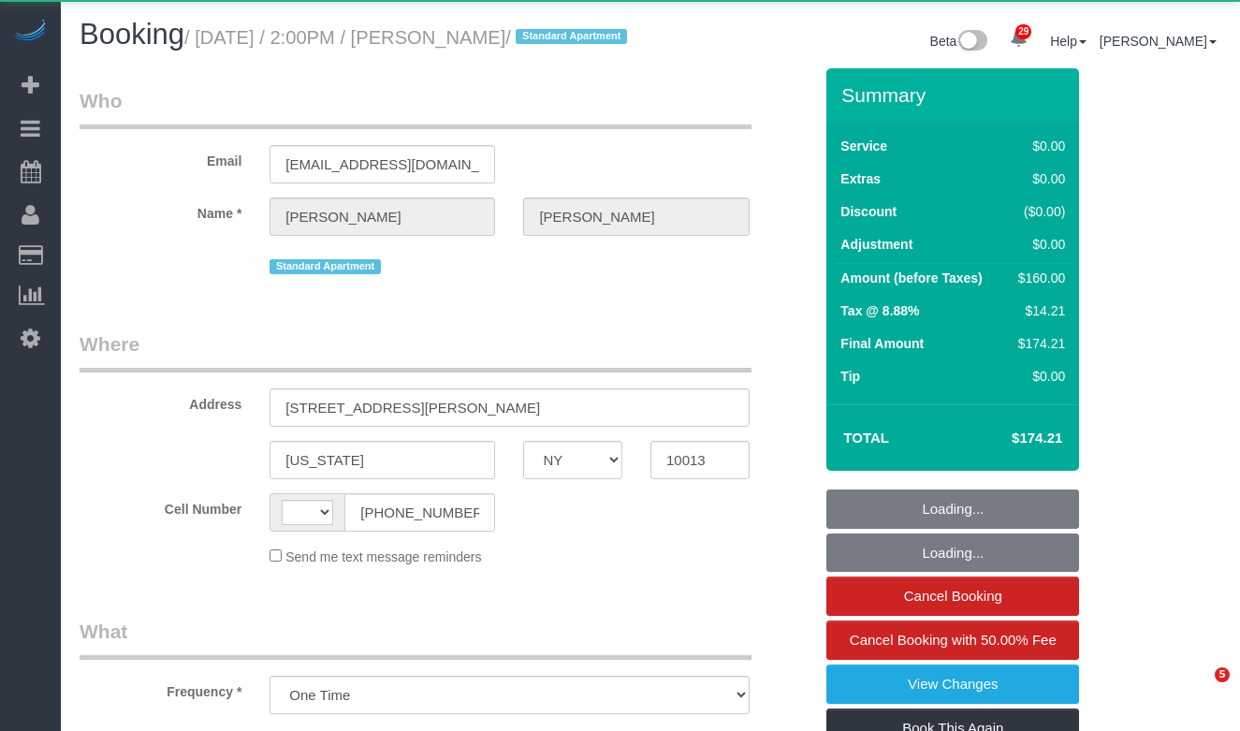
select select "NY"
select select "object:970"
select select "string:[GEOGRAPHIC_DATA]"
select select "1"
select select "number:89"
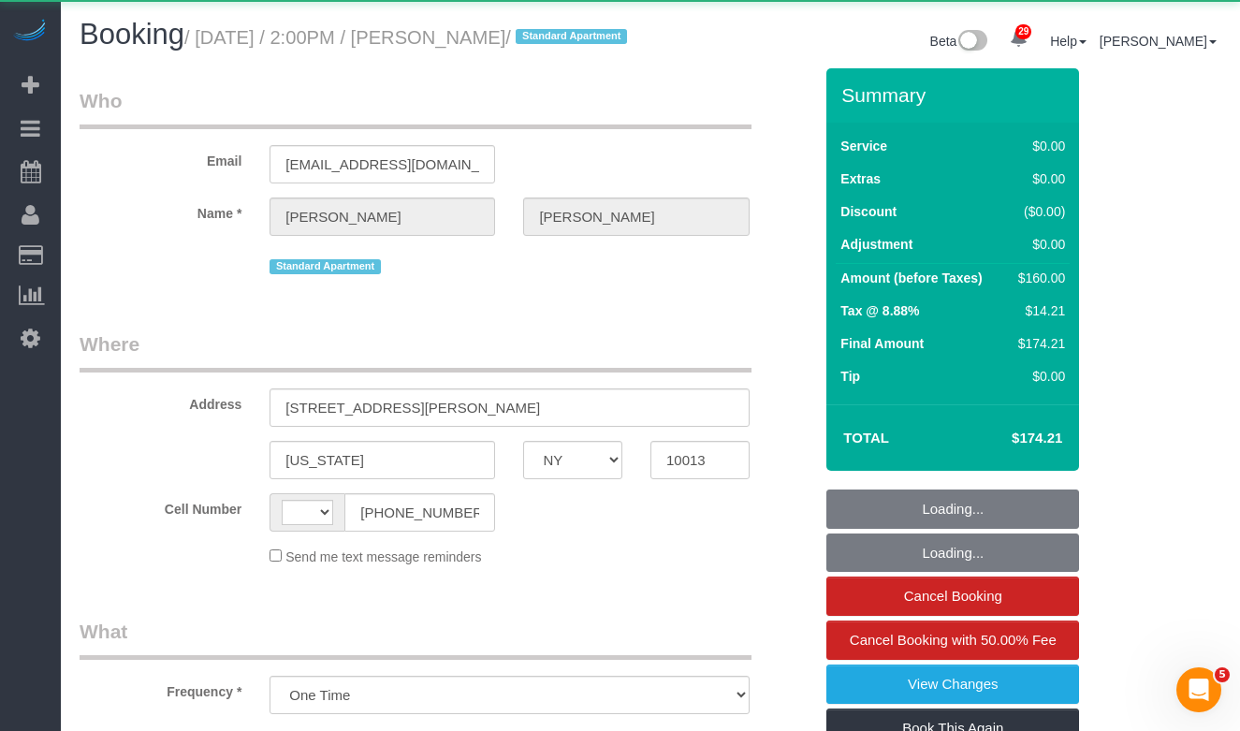
select select "number:90"
select select "number:15"
select select "number:5"
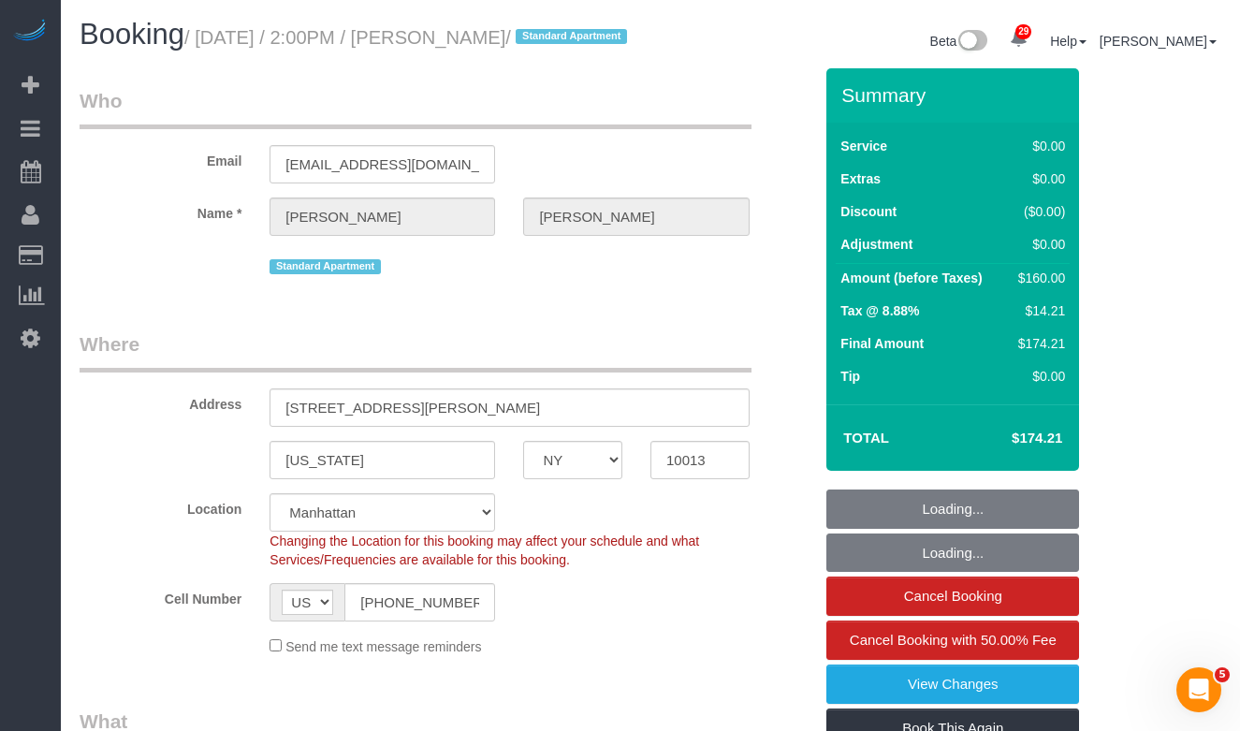
select select "string:stripe-pm_1SAHy94VGloSiKo70XQ5lTfe"
select select "spot1"
select select "1"
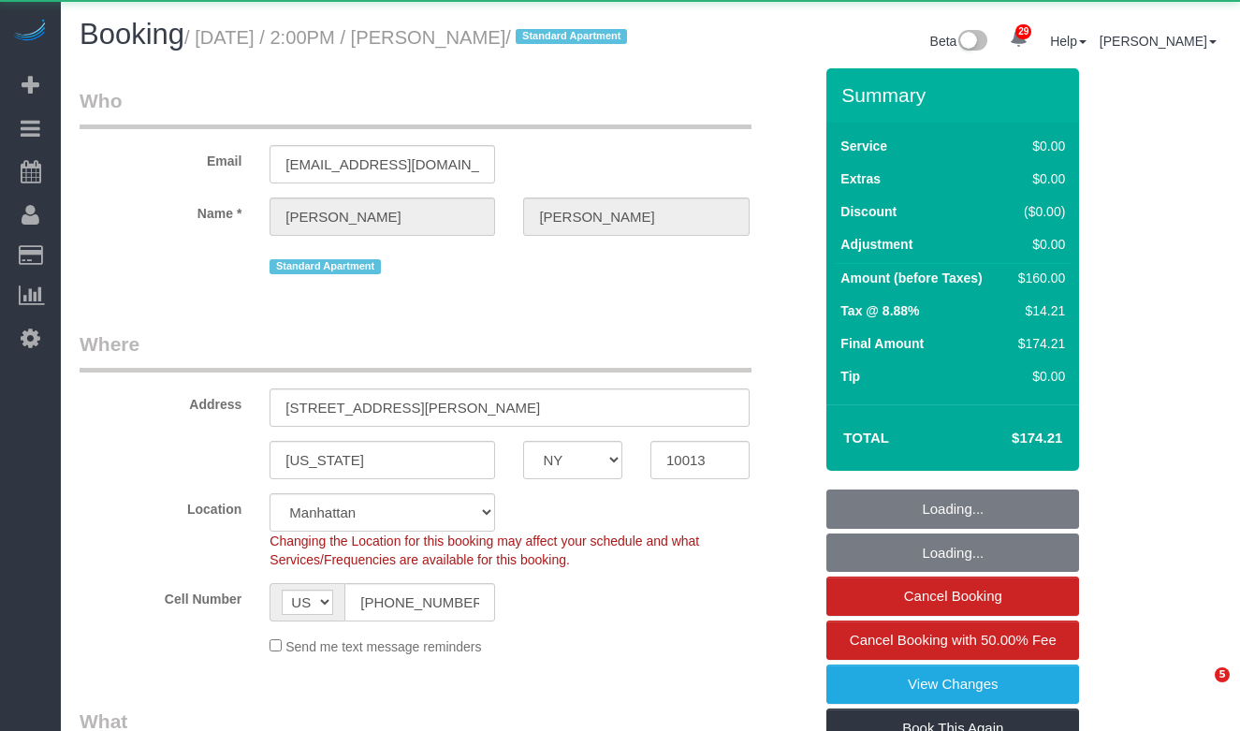
select select "NY"
select select "object:966"
select select "1"
select select "number:89"
select select "number:90"
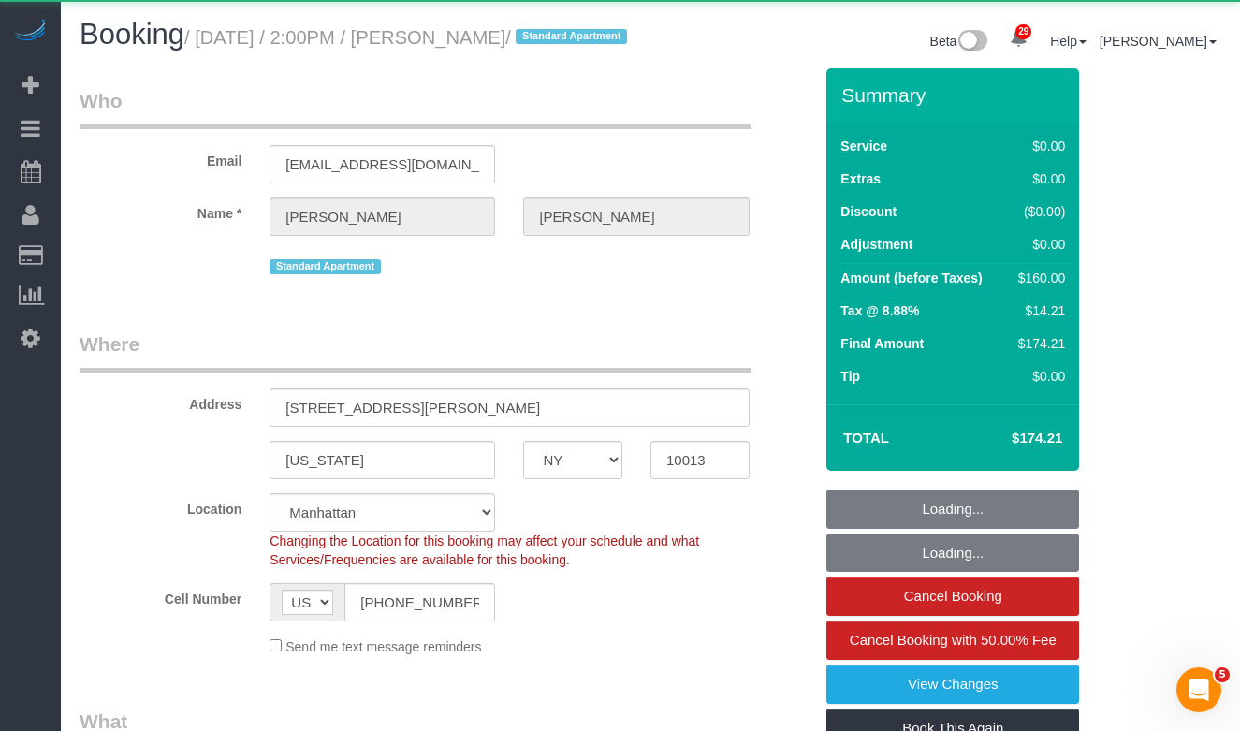
select select "number:15"
select select "number:5"
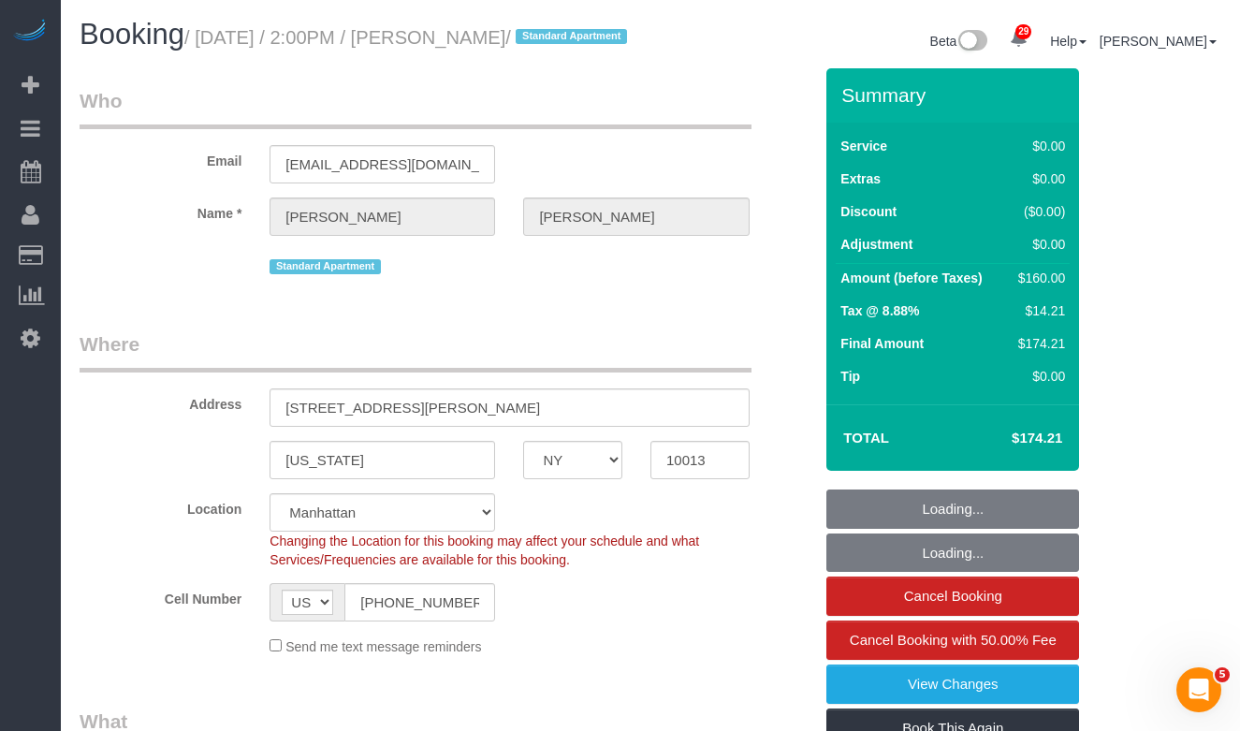
select select "object:1078"
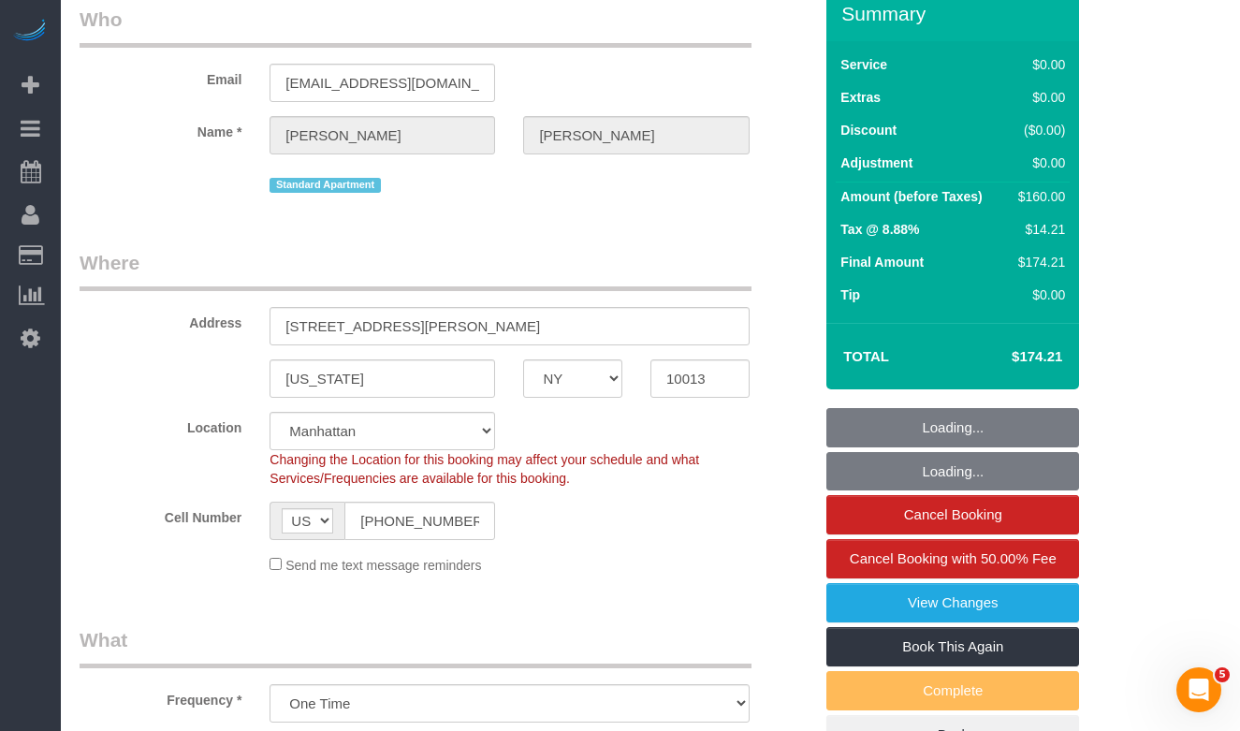
select select "string:stripe-pm_1SAHy94VGloSiKo70XQ5lTfe"
select select "spot1"
select select "1"
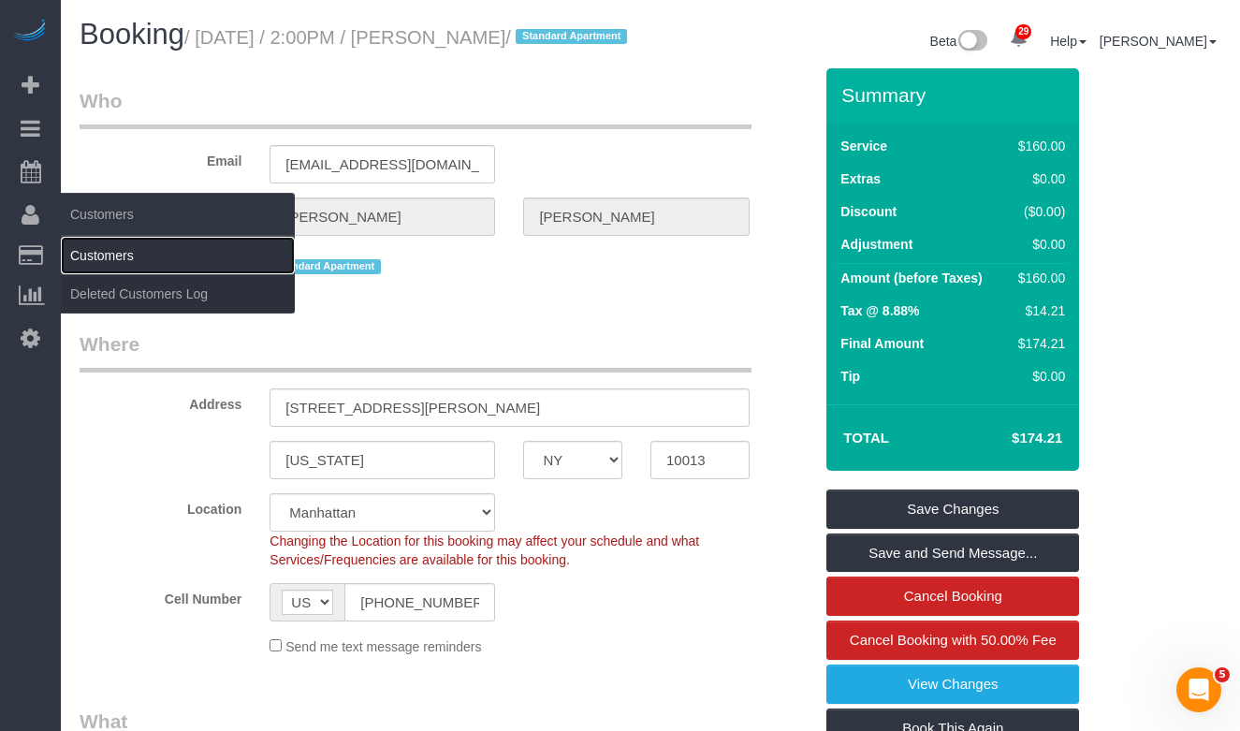
click at [86, 258] on link "Customers" at bounding box center [178, 255] width 234 height 37
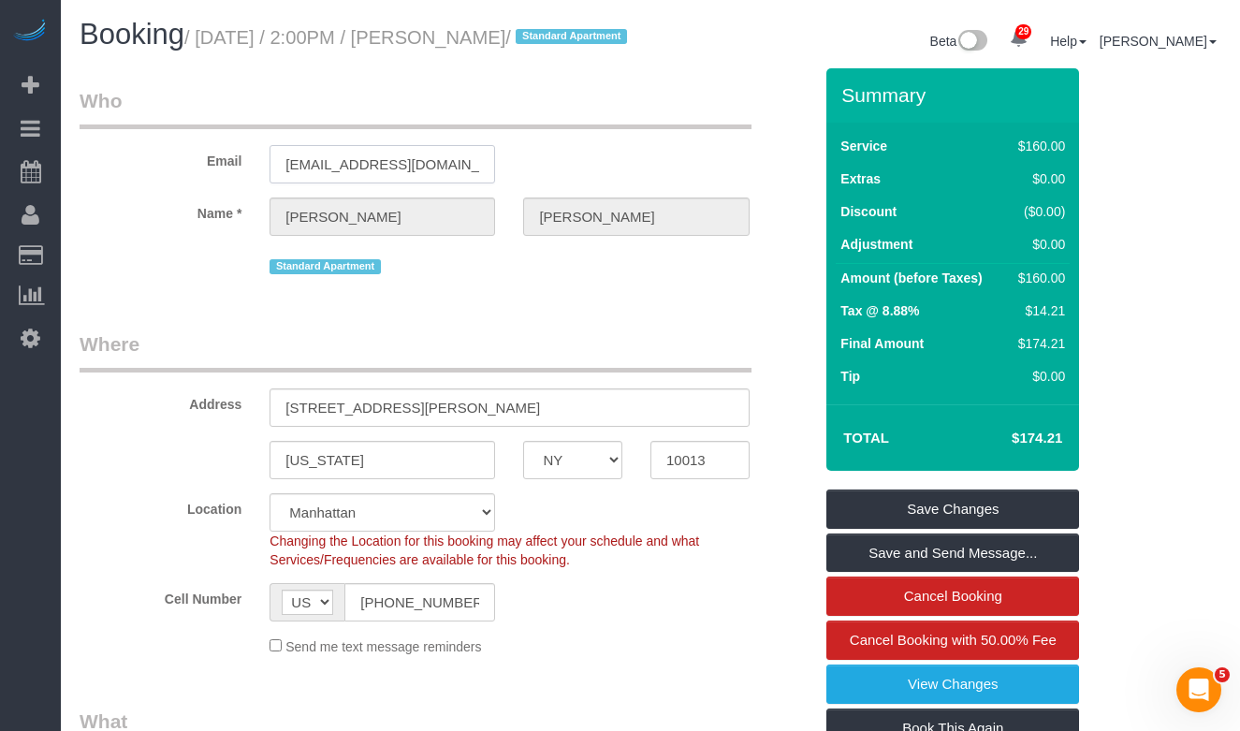
click at [339, 182] on input "emilia366@gmail.com" at bounding box center [381, 164] width 225 height 38
click at [591, 372] on legend "Where" at bounding box center [416, 351] width 672 height 42
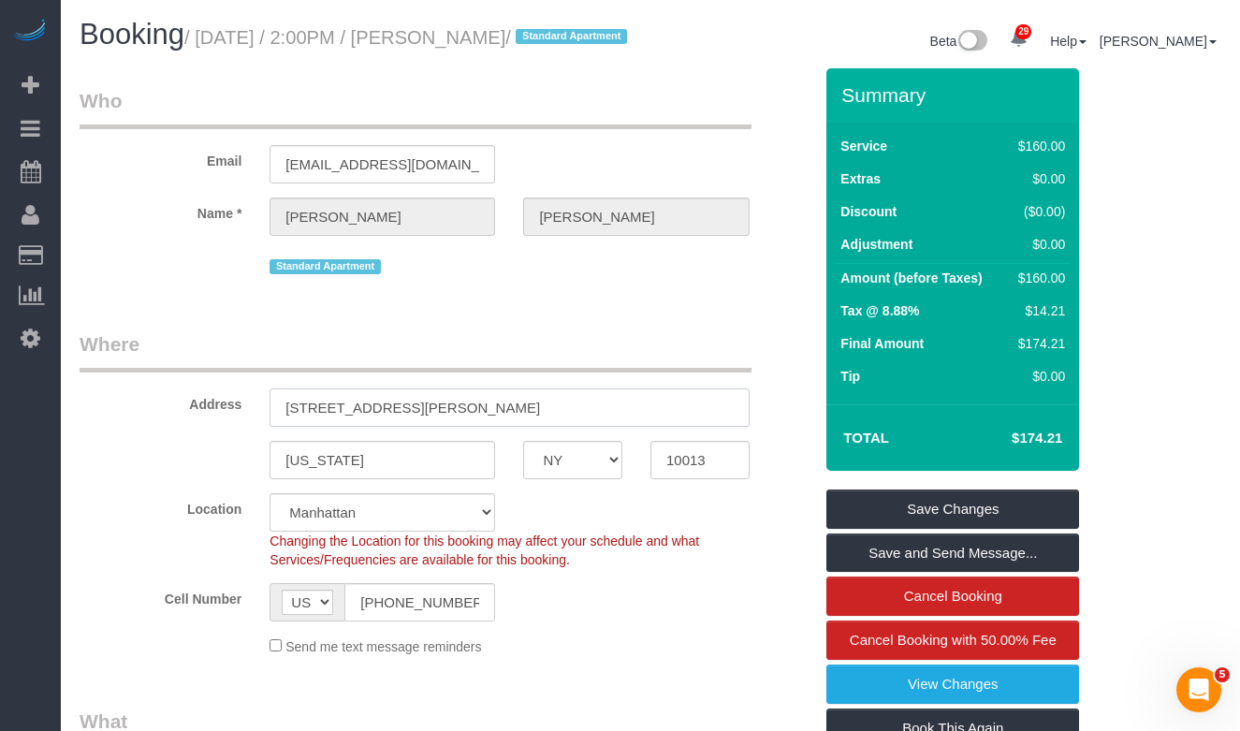
drag, startPoint x: 513, startPoint y: 432, endPoint x: 128, endPoint y: 375, distance: 388.8
click at [127, 381] on fieldset "Where Address 88 Leonard Street, Apt. 526 New York AK AL AR AZ CA CO CT DC DE F…" at bounding box center [446, 500] width 733 height 340
click at [331, 183] on input "emilia366@gmail.com" at bounding box center [381, 164] width 225 height 38
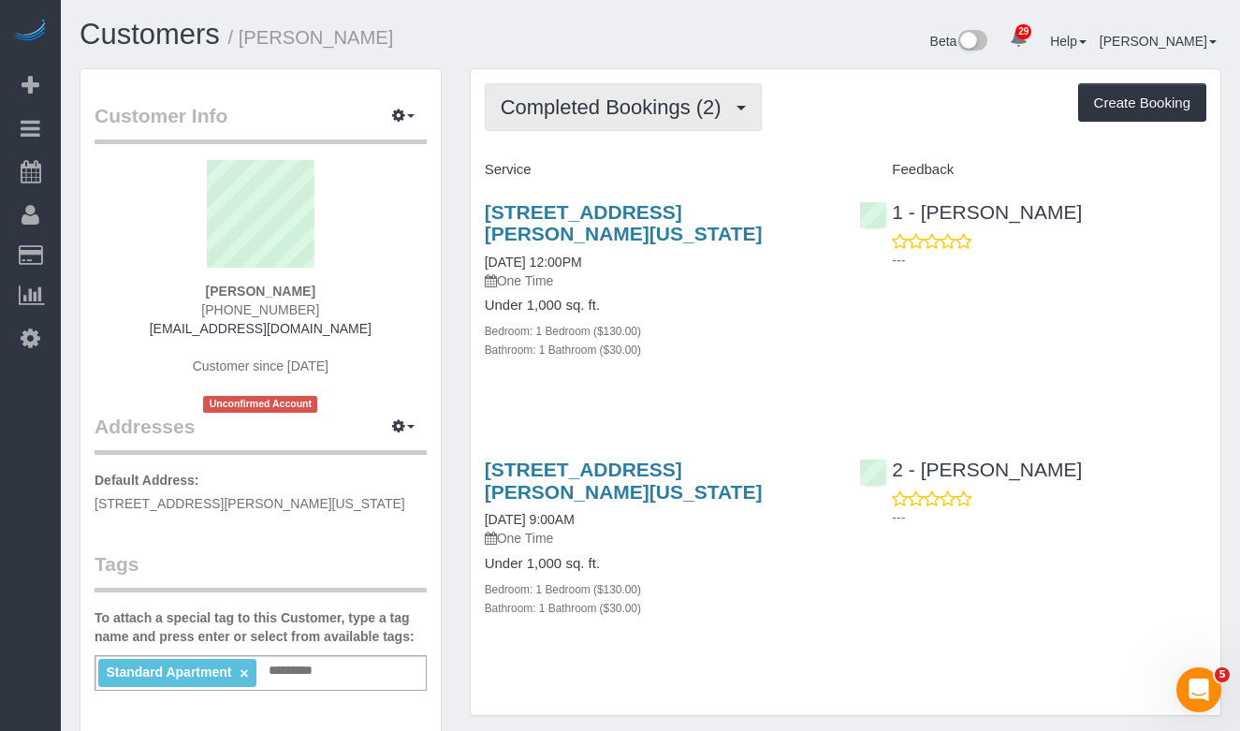
click at [569, 95] on span "Completed Bookings (2)" at bounding box center [616, 106] width 230 height 23
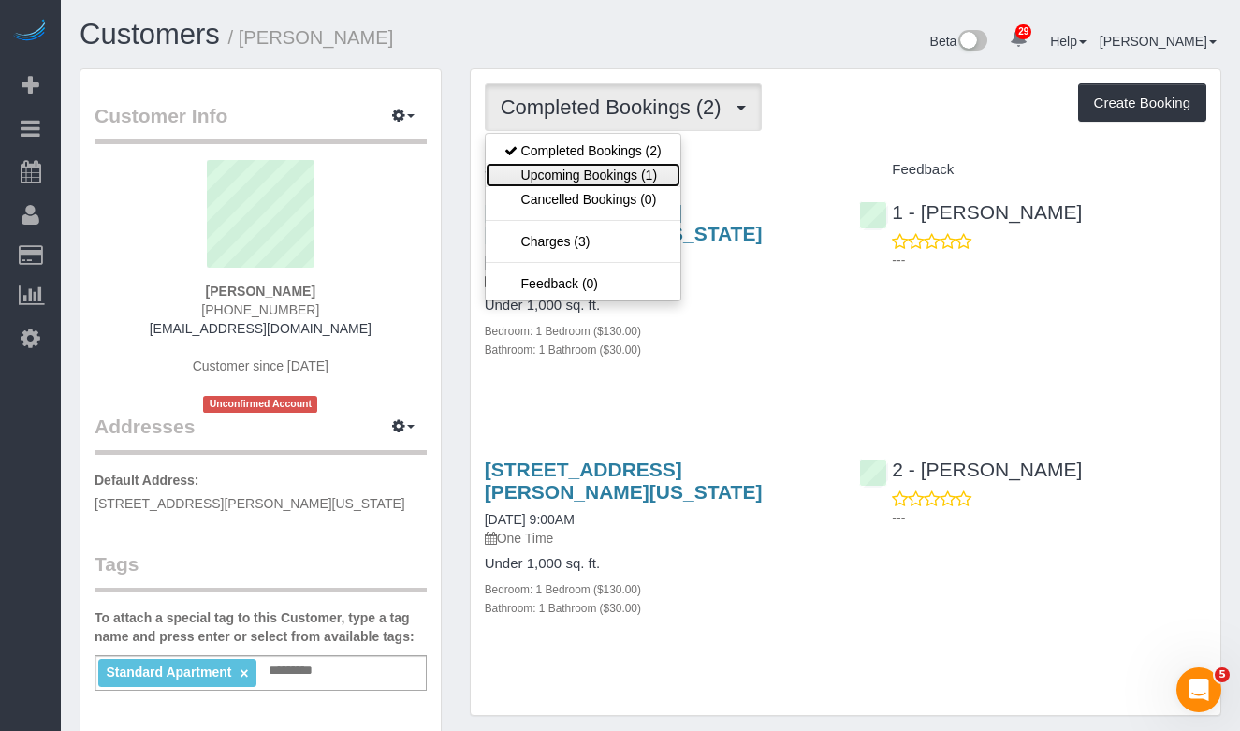
click at [620, 180] on link "Upcoming Bookings (1)" at bounding box center [583, 175] width 195 height 24
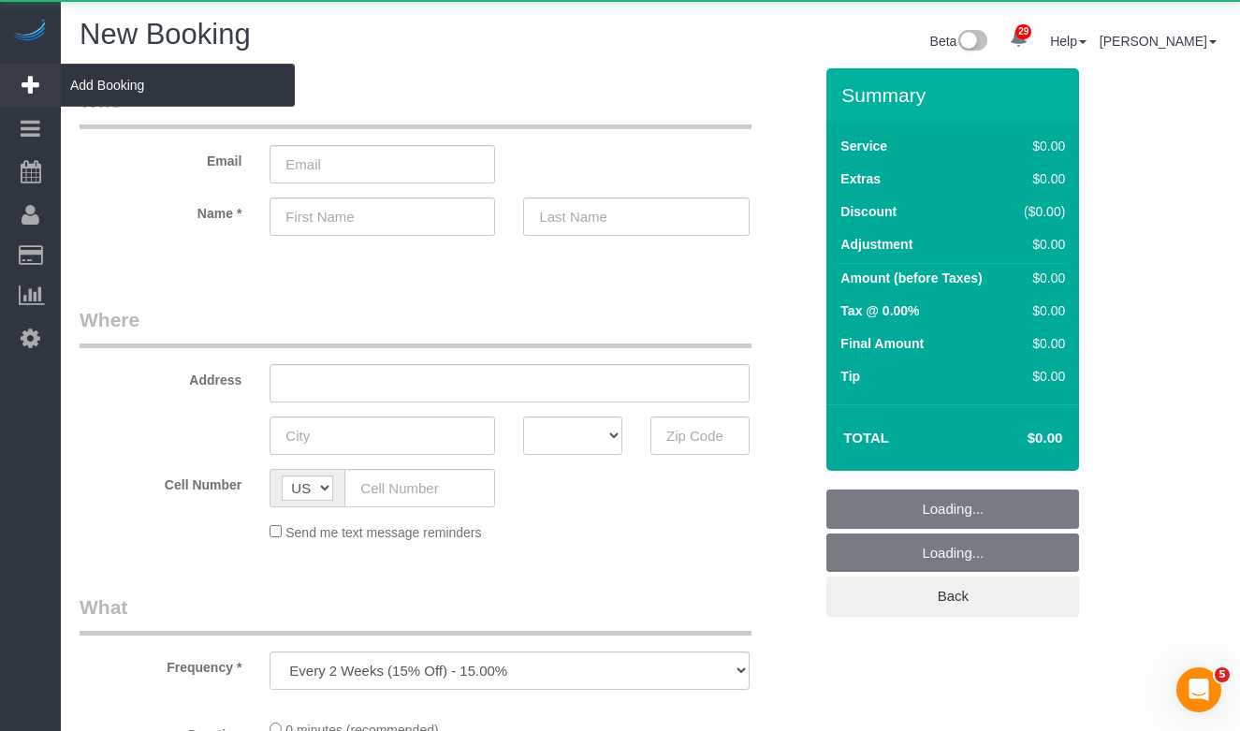
select select "number:89"
select select "number:90"
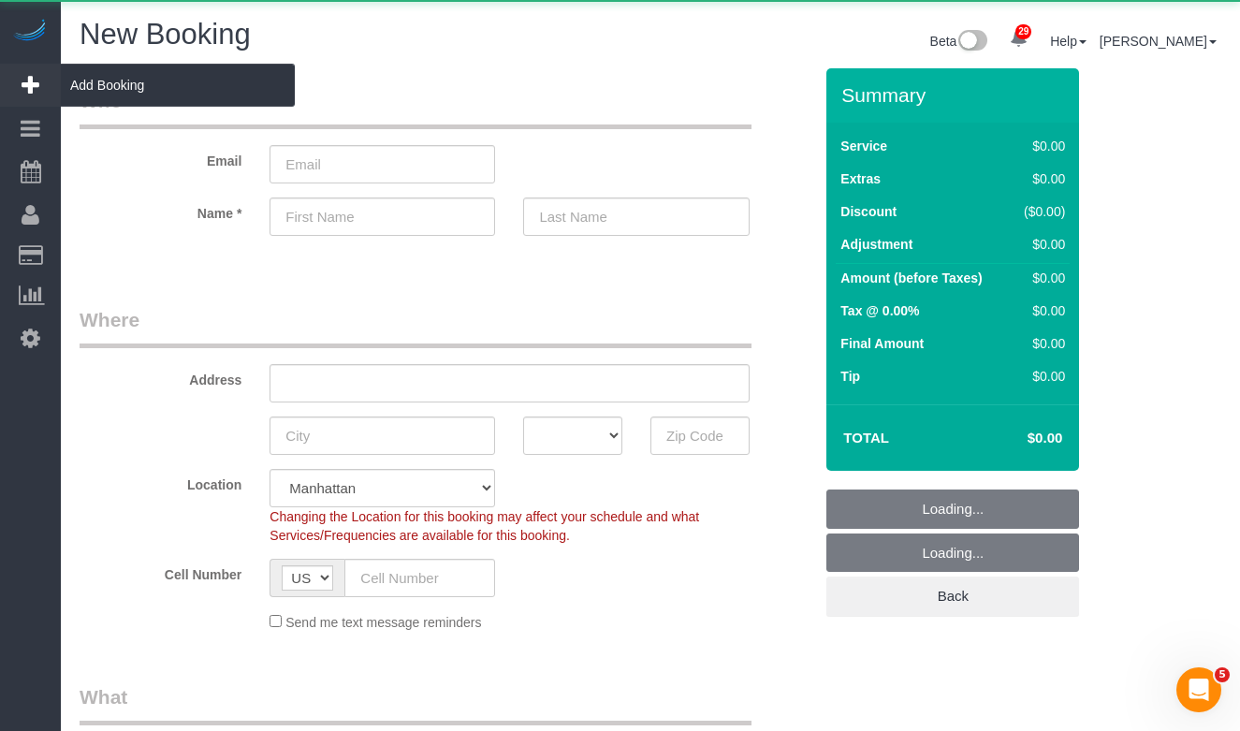
select select "object:1287"
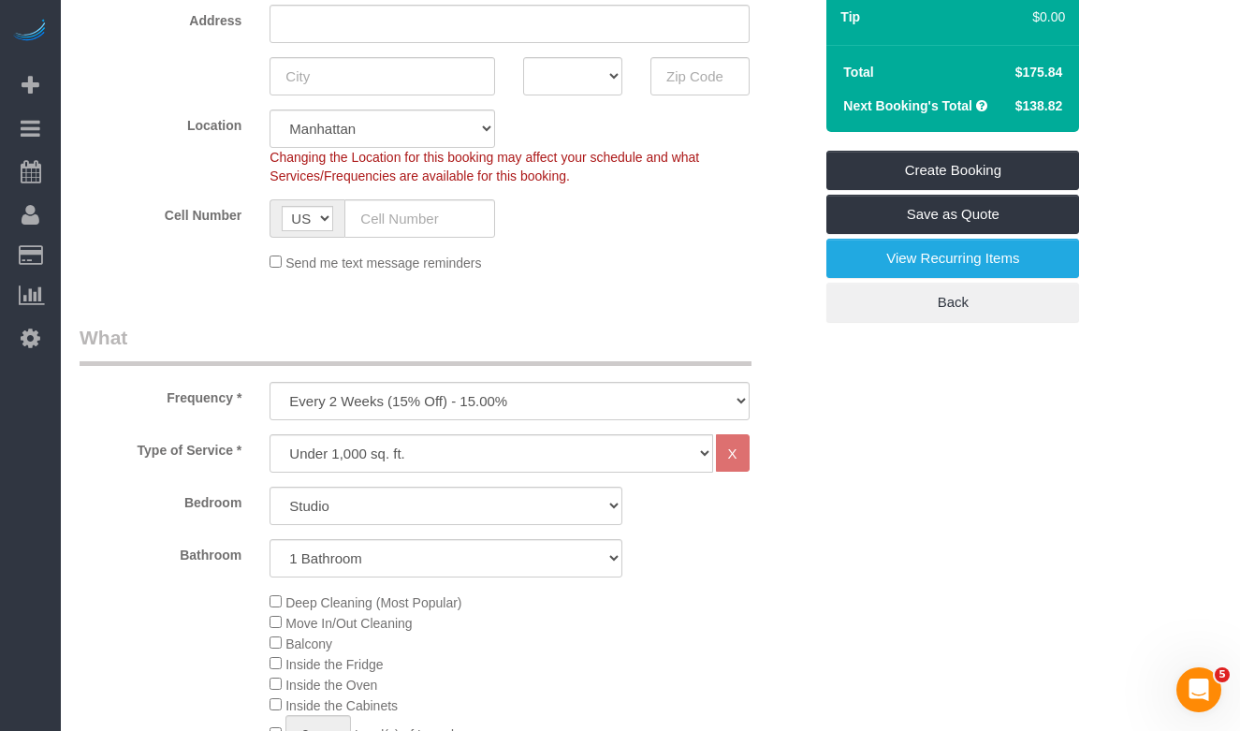
scroll to position [309, 0]
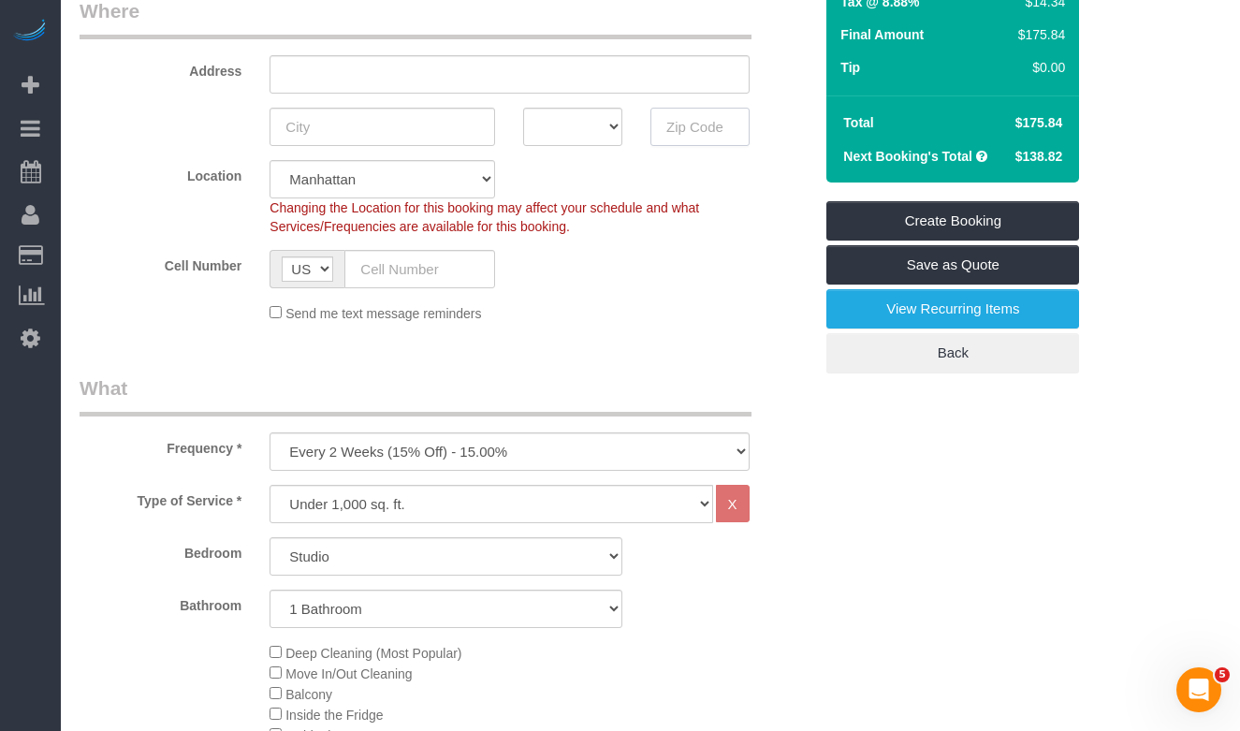
click at [711, 129] on input "text" at bounding box center [699, 127] width 99 height 38
paste input "10037"
type input "10037"
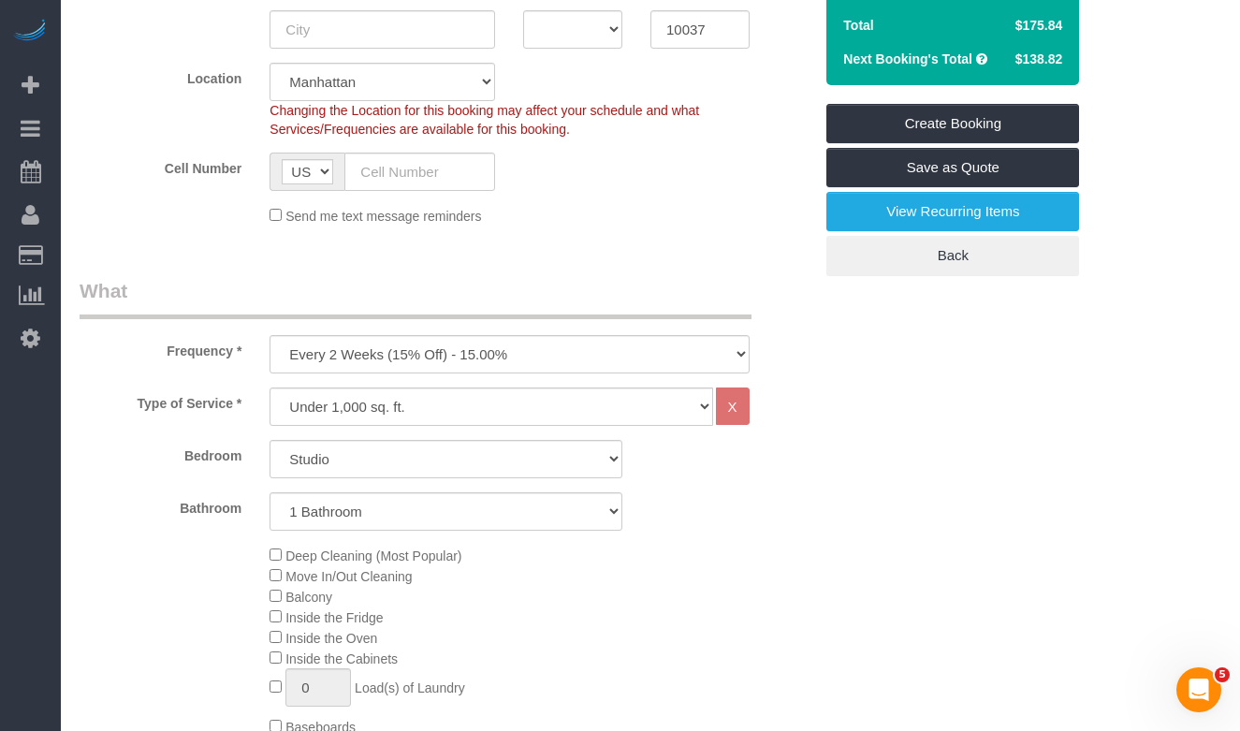
scroll to position [409, 0]
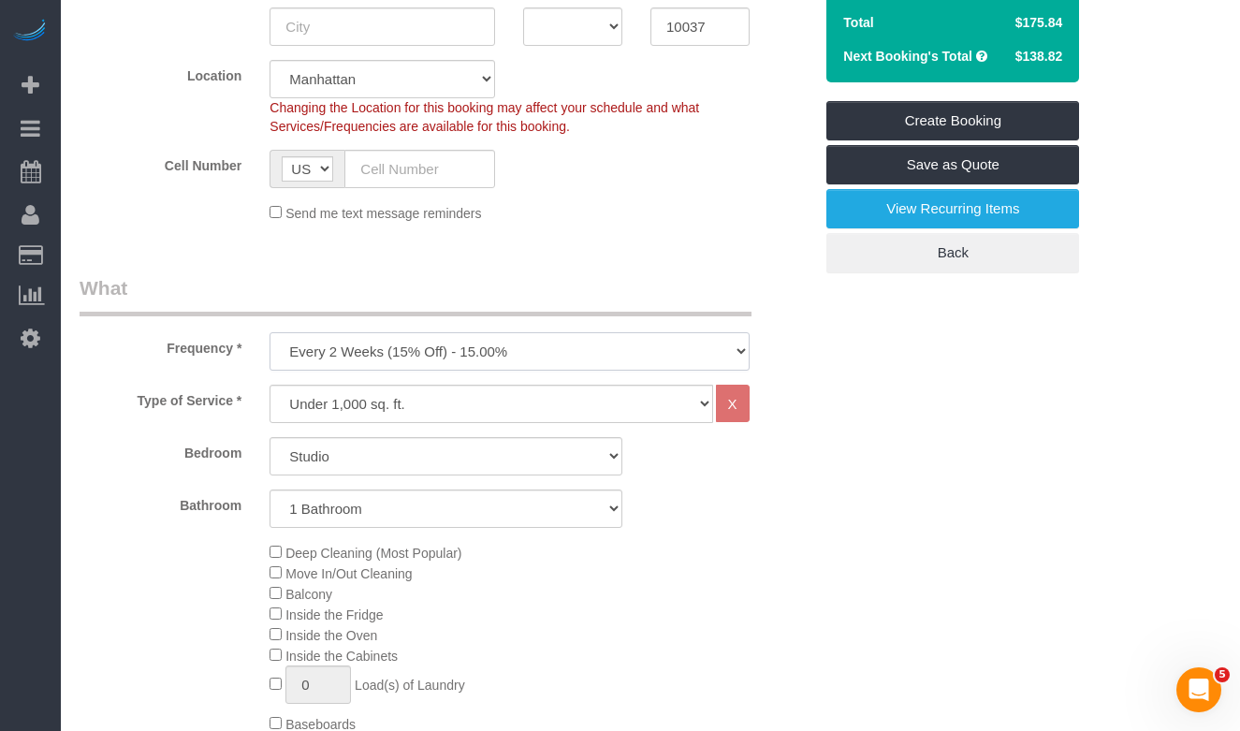
click at [422, 358] on select "One Time Weekly (20% Off) - 20.00% Every 2 Weeks (15% Off) - 15.00% Every 4 Wee…" at bounding box center [508, 351] width 479 height 38
select select "object:1288"
click at [269, 332] on select "One Time Weekly (20% Off) - 20.00% Every 2 Weeks (15% Off) - 15.00% Every 4 Wee…" at bounding box center [508, 351] width 479 height 38
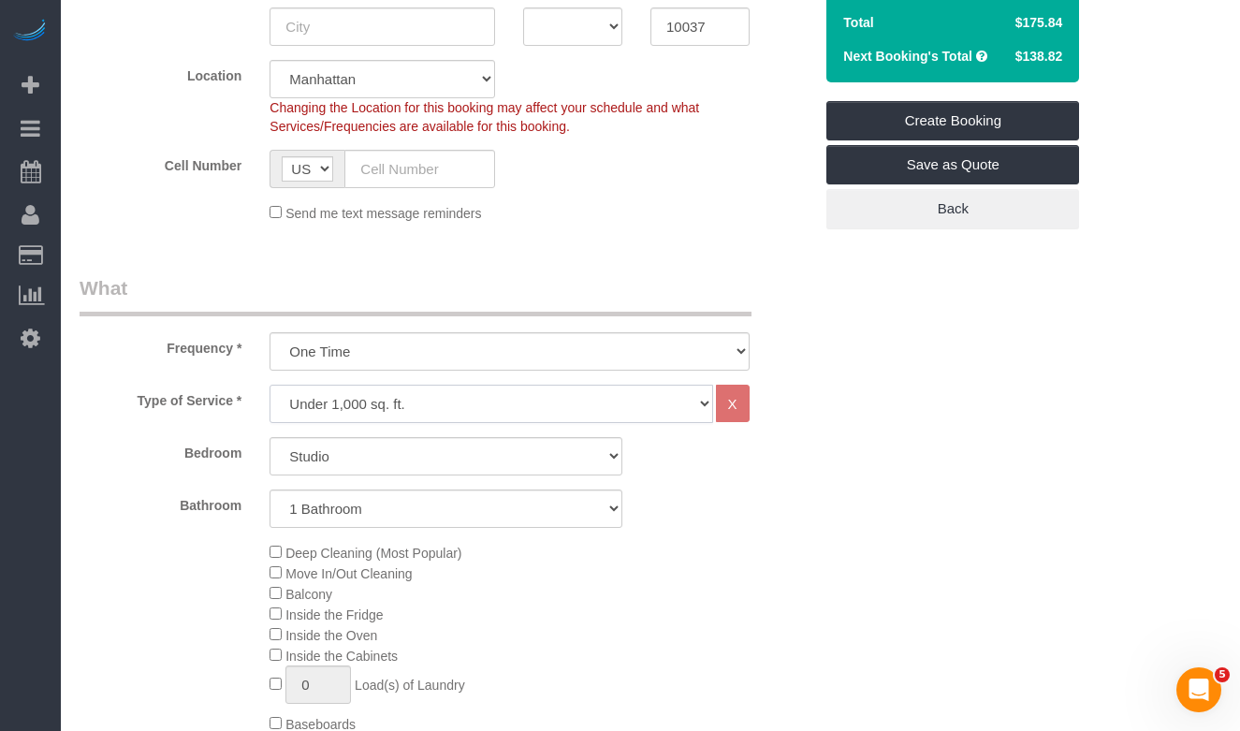
click at [320, 403] on select "Under 1,000 sq. ft. 1,001 - 1,500 sq. ft. 1,500+ sq. ft. Custom Cleaning Office…" at bounding box center [490, 404] width 443 height 38
click at [269, 385] on select "Under 1,000 sq. ft. 1,001 - 1,500 sq. ft. 1,500+ sq. ft. Custom Cleaning Office…" at bounding box center [490, 404] width 443 height 38
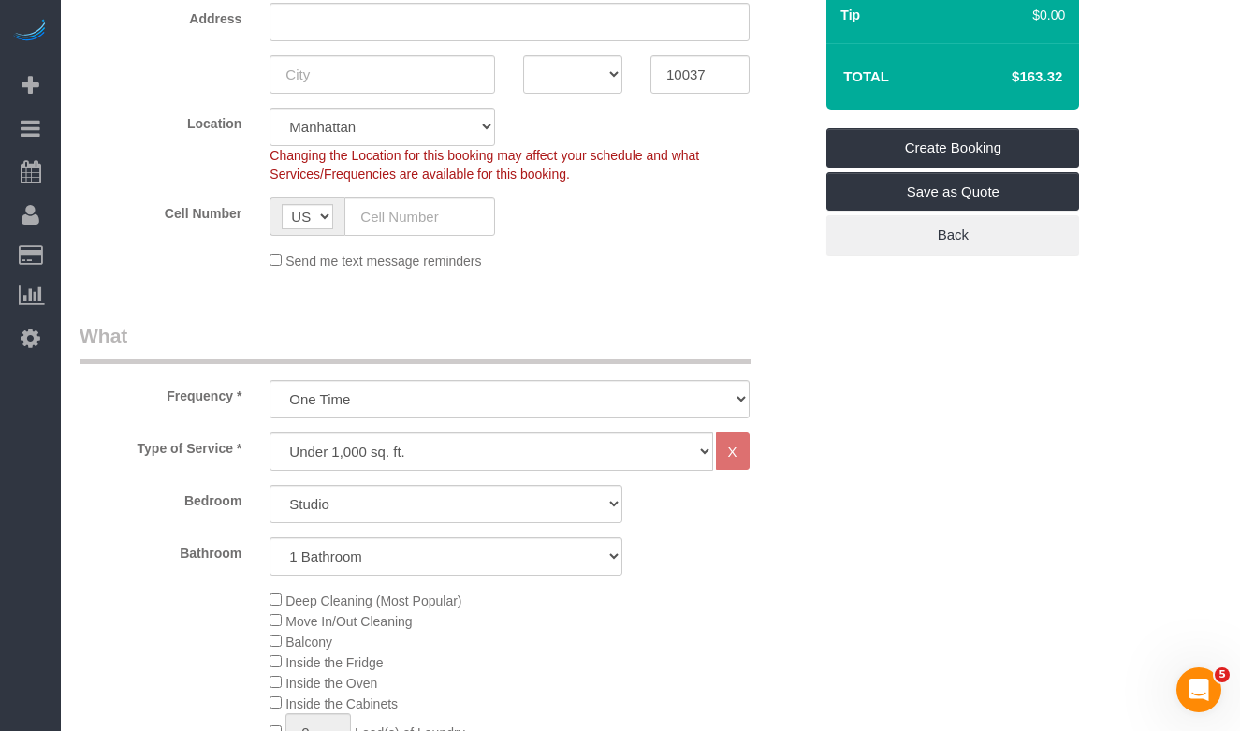
scroll to position [329, 0]
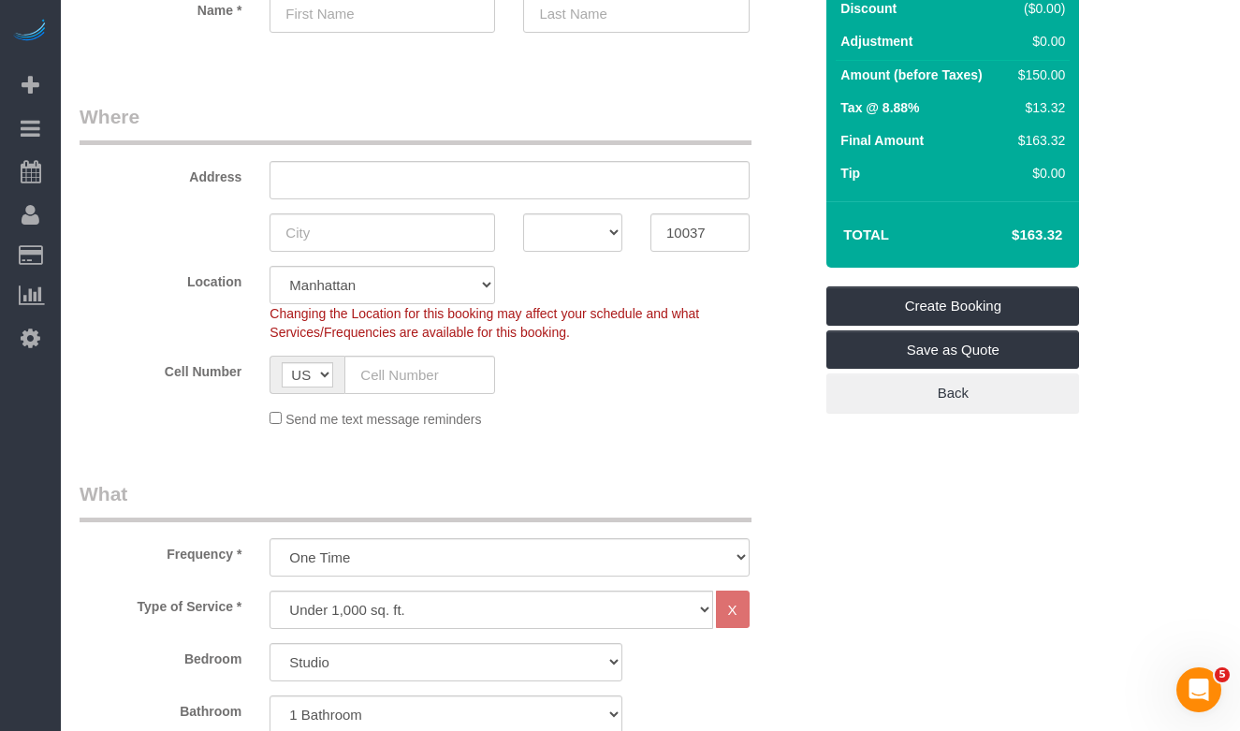
scroll to position [156, 0]
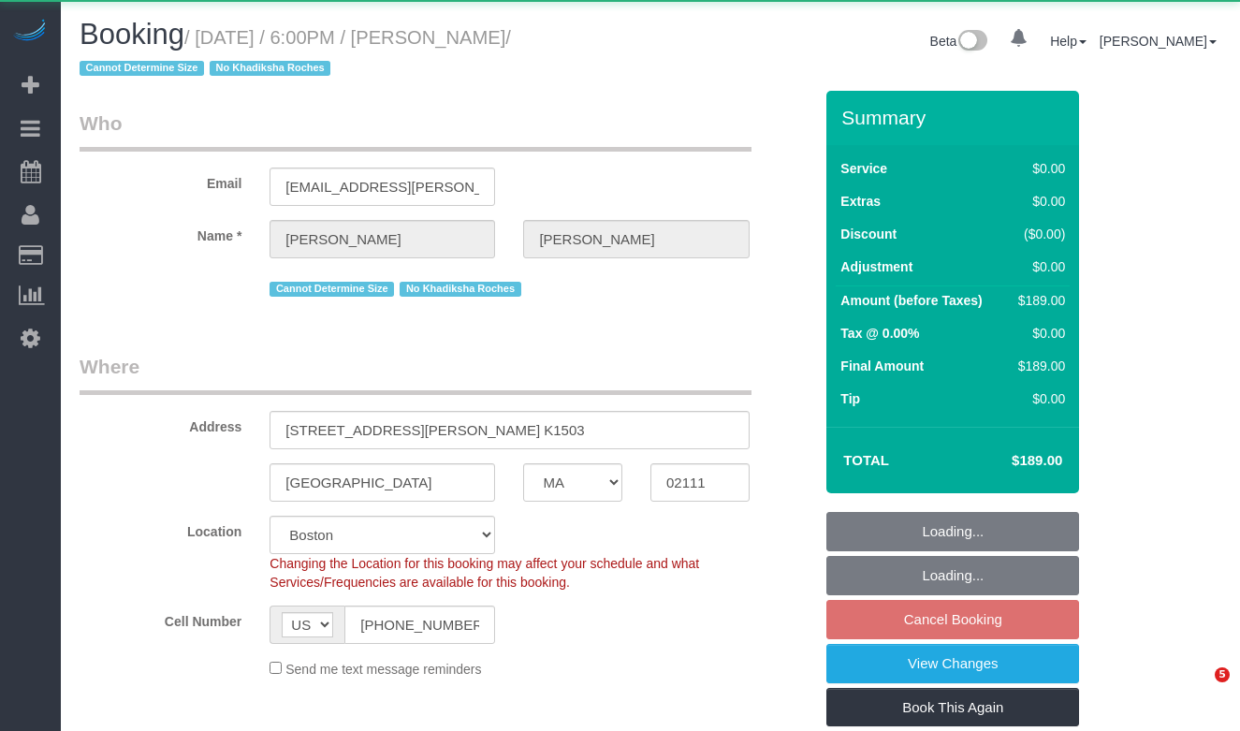
select select "MA"
select select "string:stripe-pm_1LNdri4VGloSiKo76Yuf5Jz4"
select select "2"
select select "spot11"
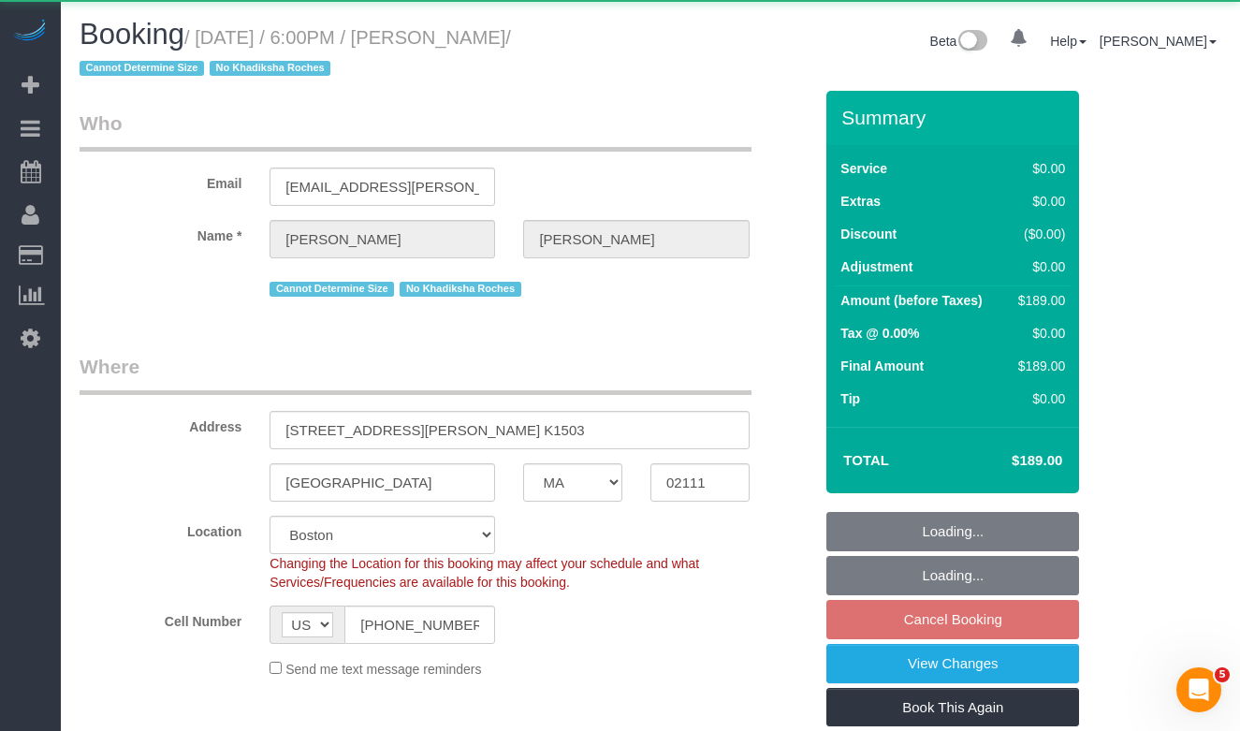
select select "number:89"
select select "number:90"
select select "number:15"
select select "number:6"
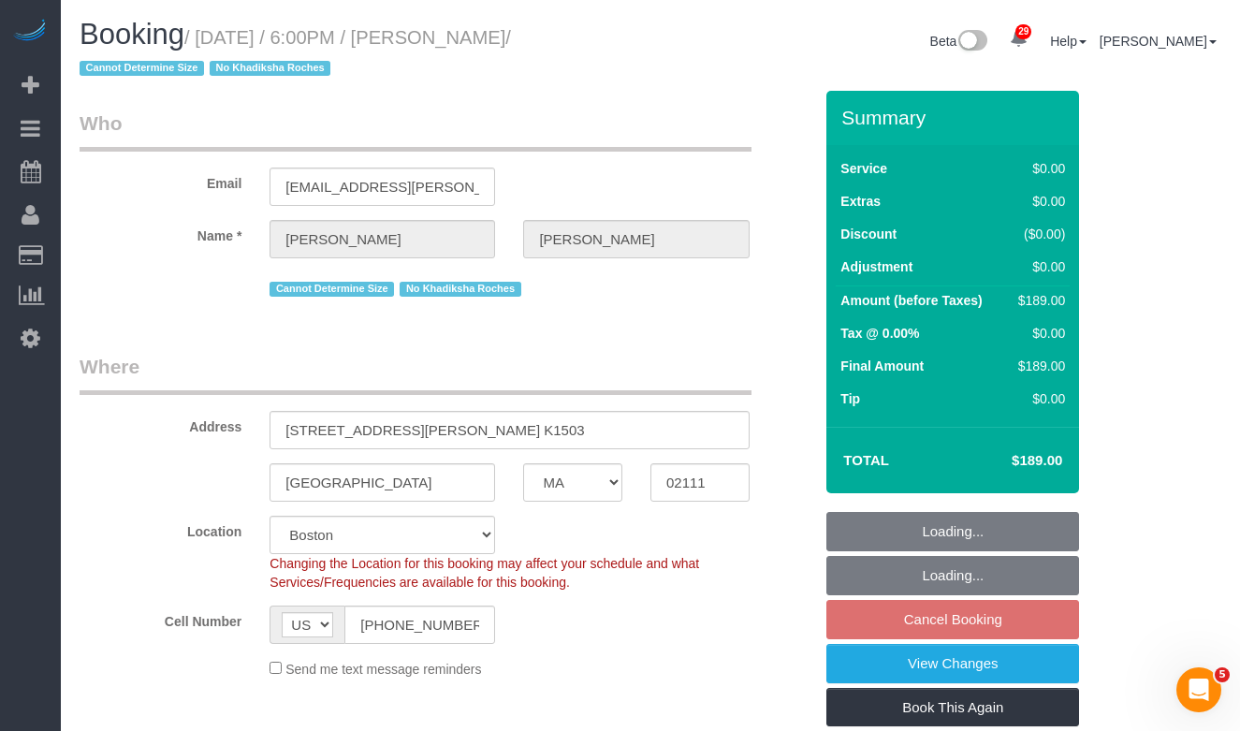
select select "object:1160"
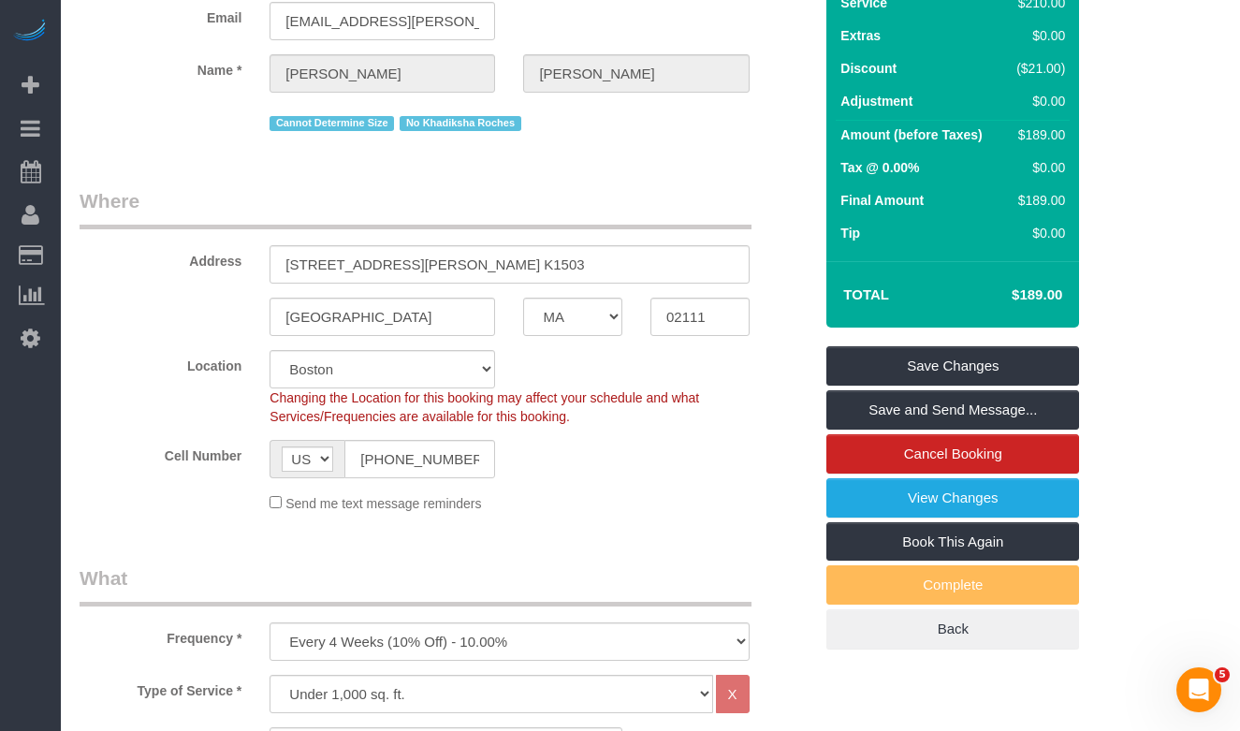
scroll to position [161, 0]
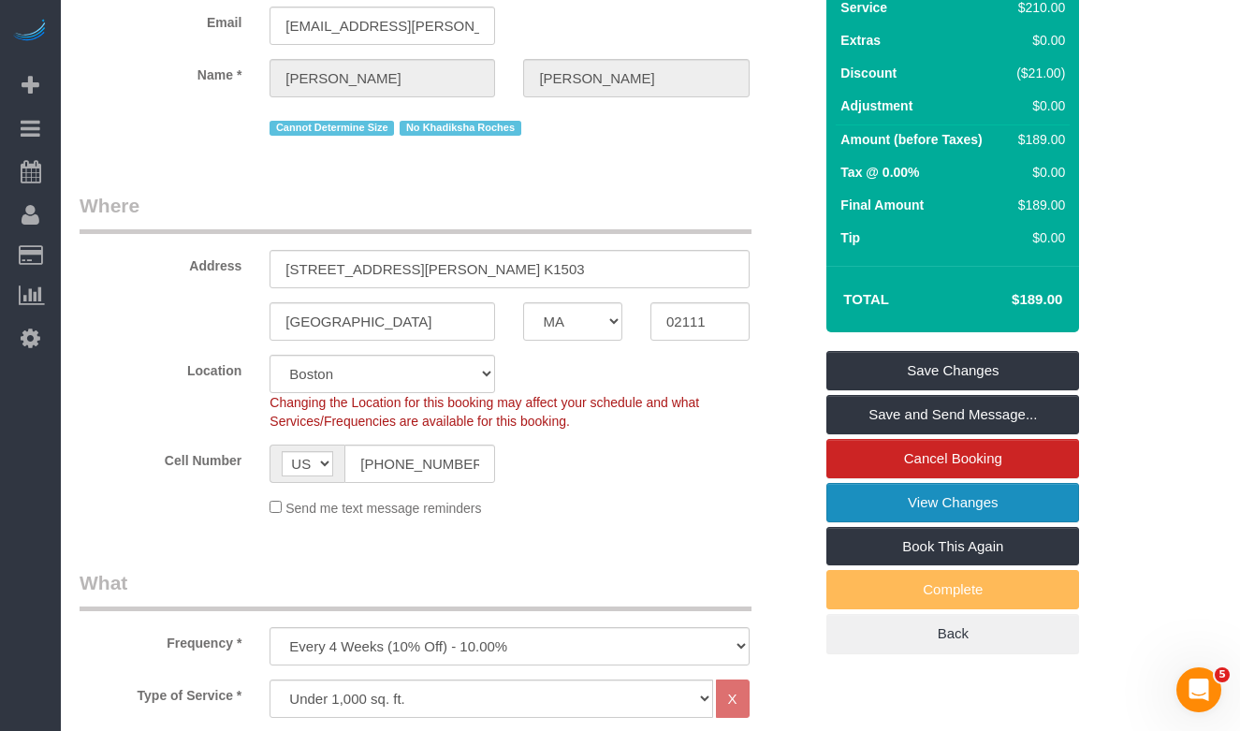
click at [880, 506] on link "View Changes" at bounding box center [952, 502] width 253 height 39
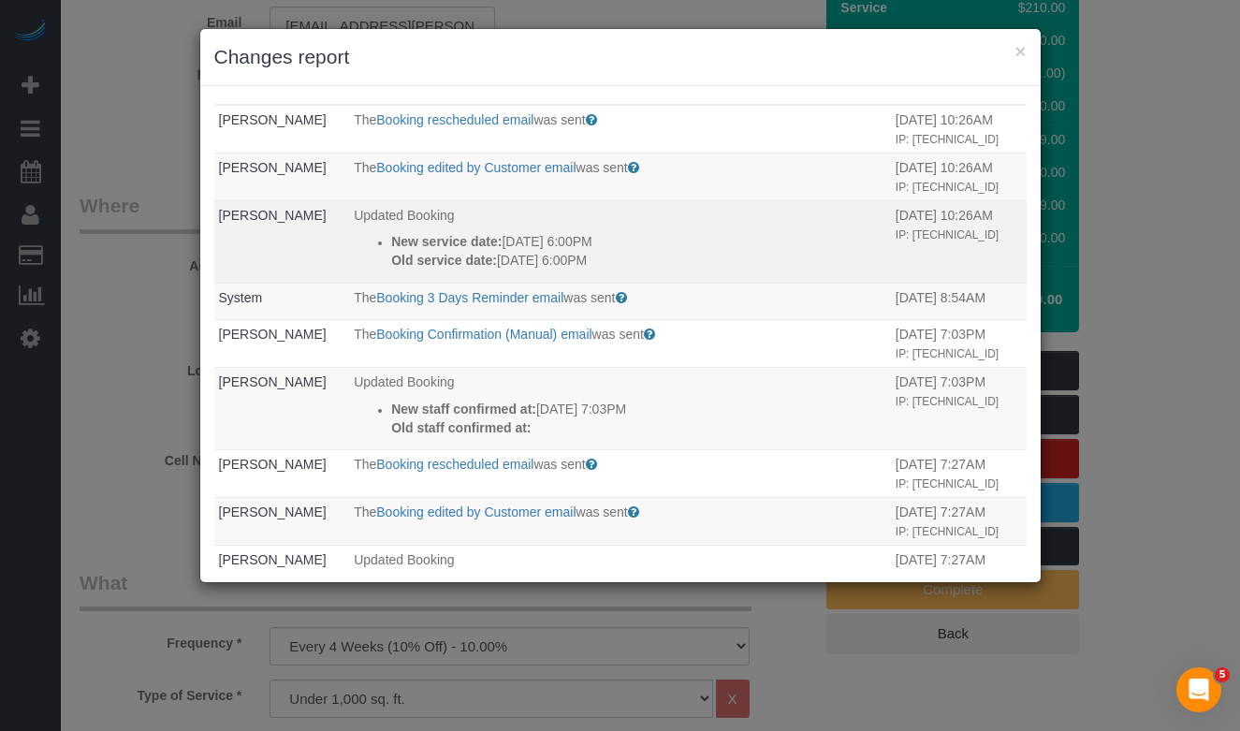
scroll to position [0, 0]
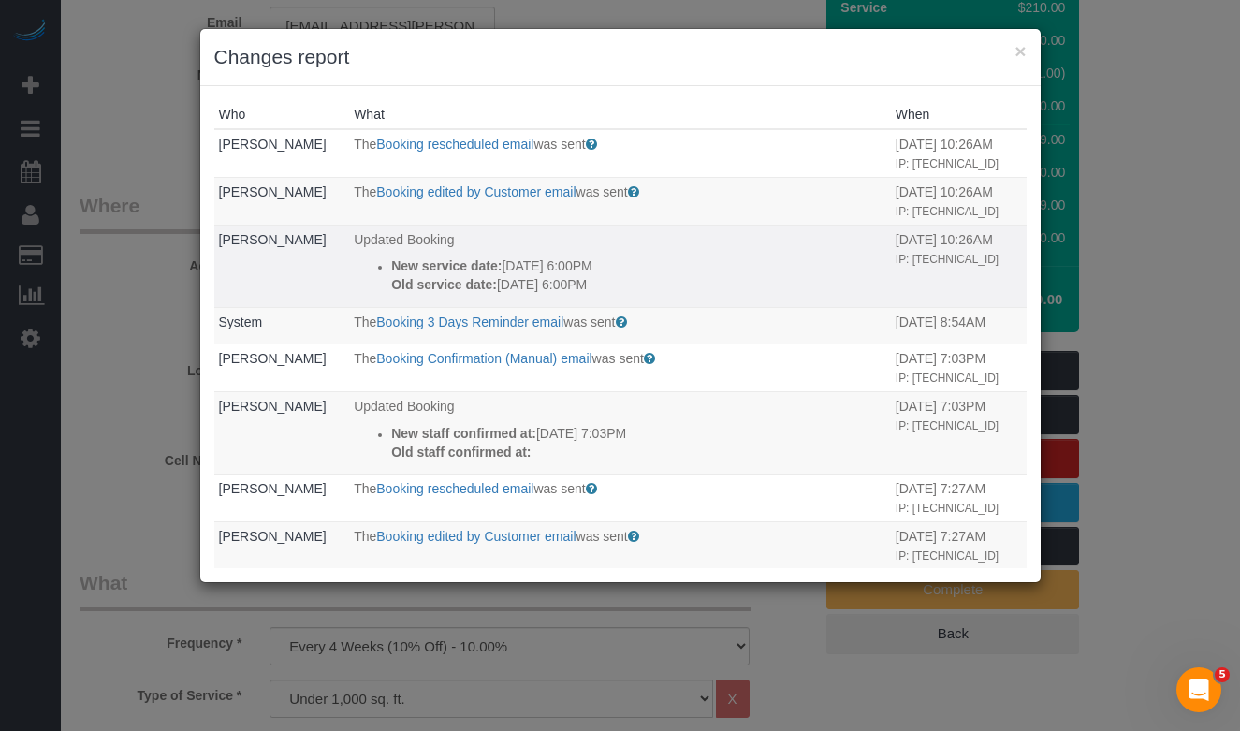
drag, startPoint x: 629, startPoint y: 290, endPoint x: 382, endPoint y: 271, distance: 247.7
click at [391, 271] on div "New service date: 09/30/2025 6:00PM Old service date: 10/01/2025 6:00PM" at bounding box center [638, 274] width 495 height 37
copy div "New service date: 09/30/2025 6:00PM Old service date: 10/01/2025 6:00PM"
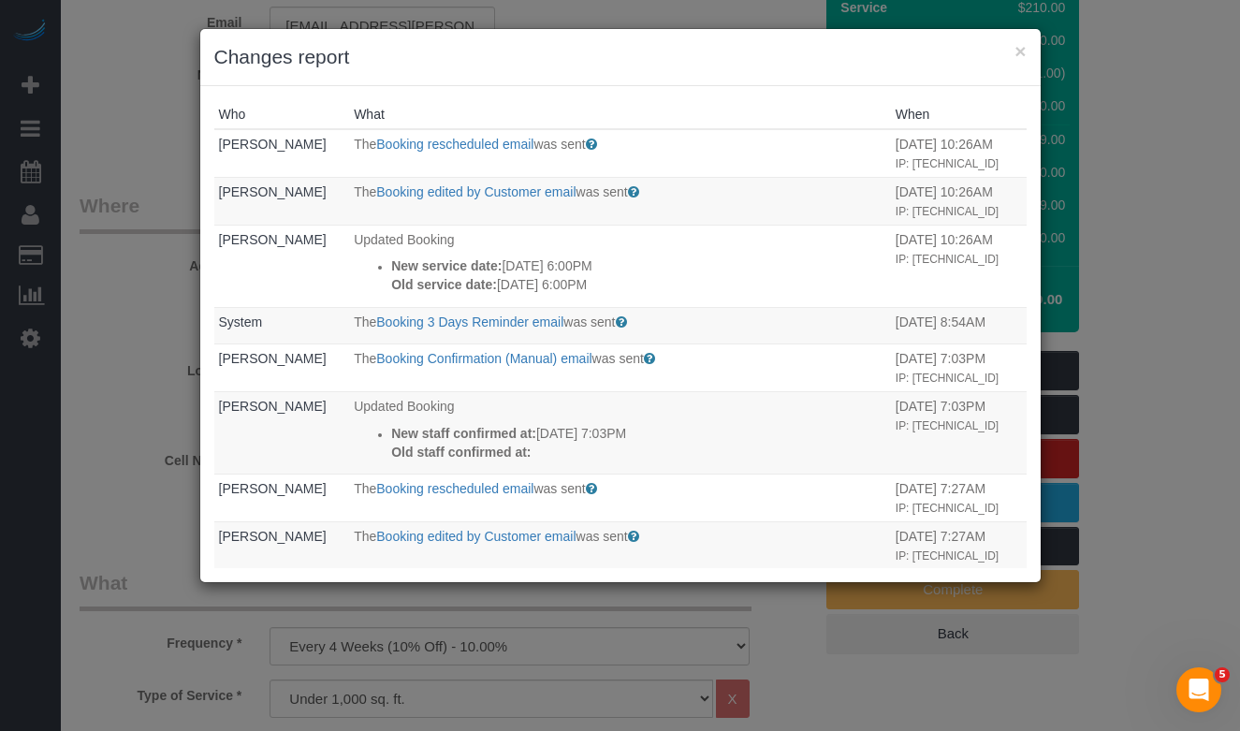
click at [142, 286] on div "× Changes report Who What When Jacob Mevorach The Booking rescheduled email was…" at bounding box center [620, 365] width 1240 height 731
drag, startPoint x: 1025, startPoint y: 51, endPoint x: 959, endPoint y: 66, distance: 67.2
click at [1025, 51] on button "×" at bounding box center [1019, 51] width 11 height 20
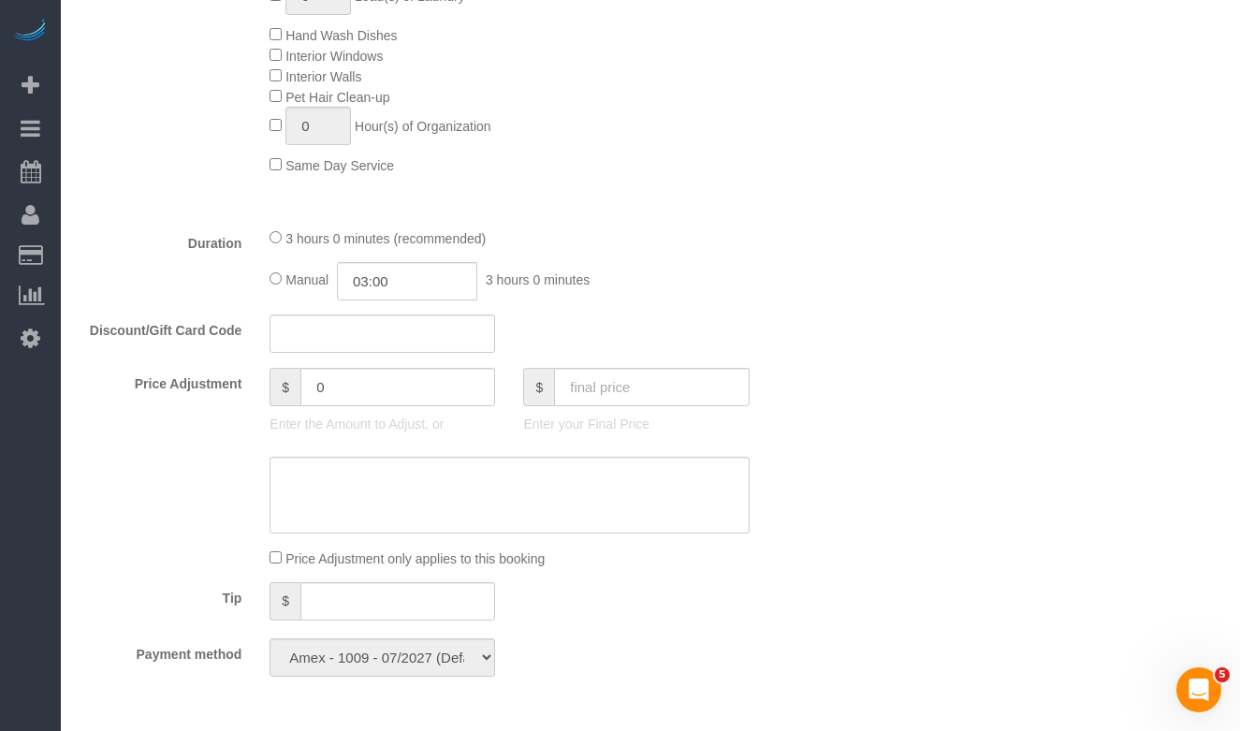
scroll to position [1077, 0]
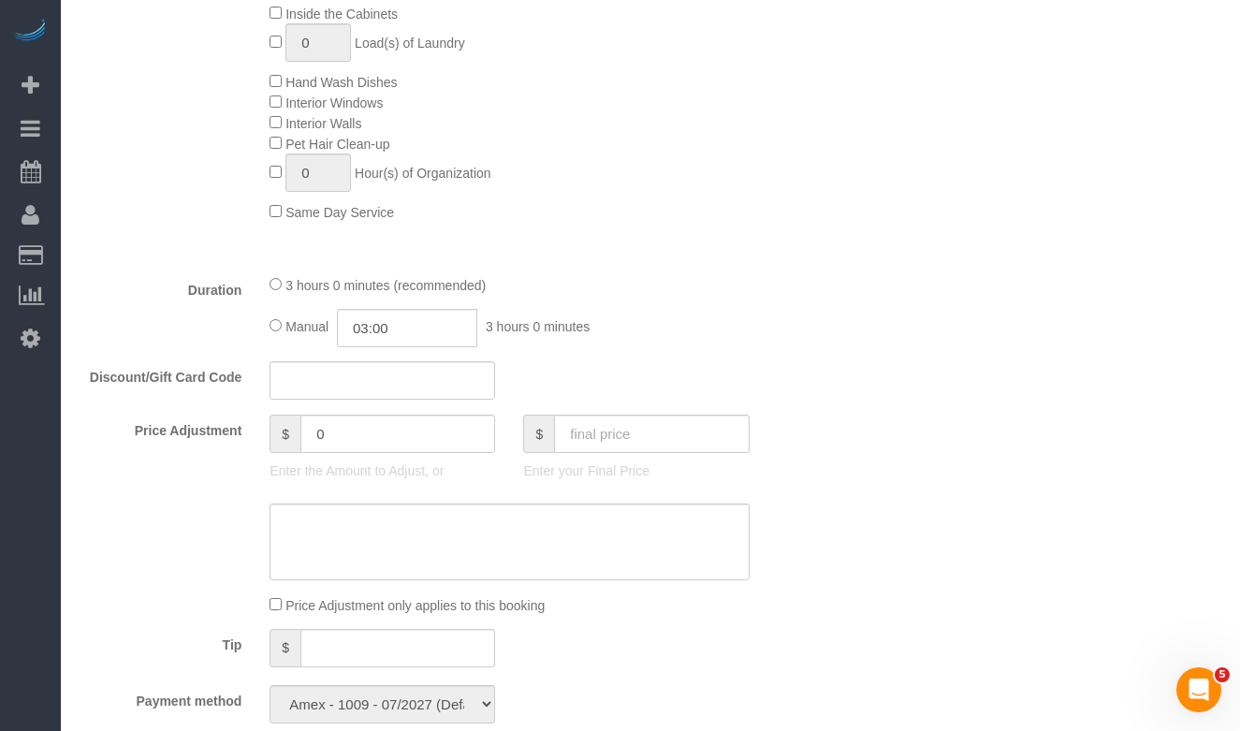
click at [281, 284] on div "3 hours 0 minutes (recommended)" at bounding box center [508, 284] width 479 height 21
click at [268, 285] on div "3 hours 0 minutes (recommended) Manual 03:00 3 hours 0 minutes" at bounding box center [508, 310] width 507 height 73
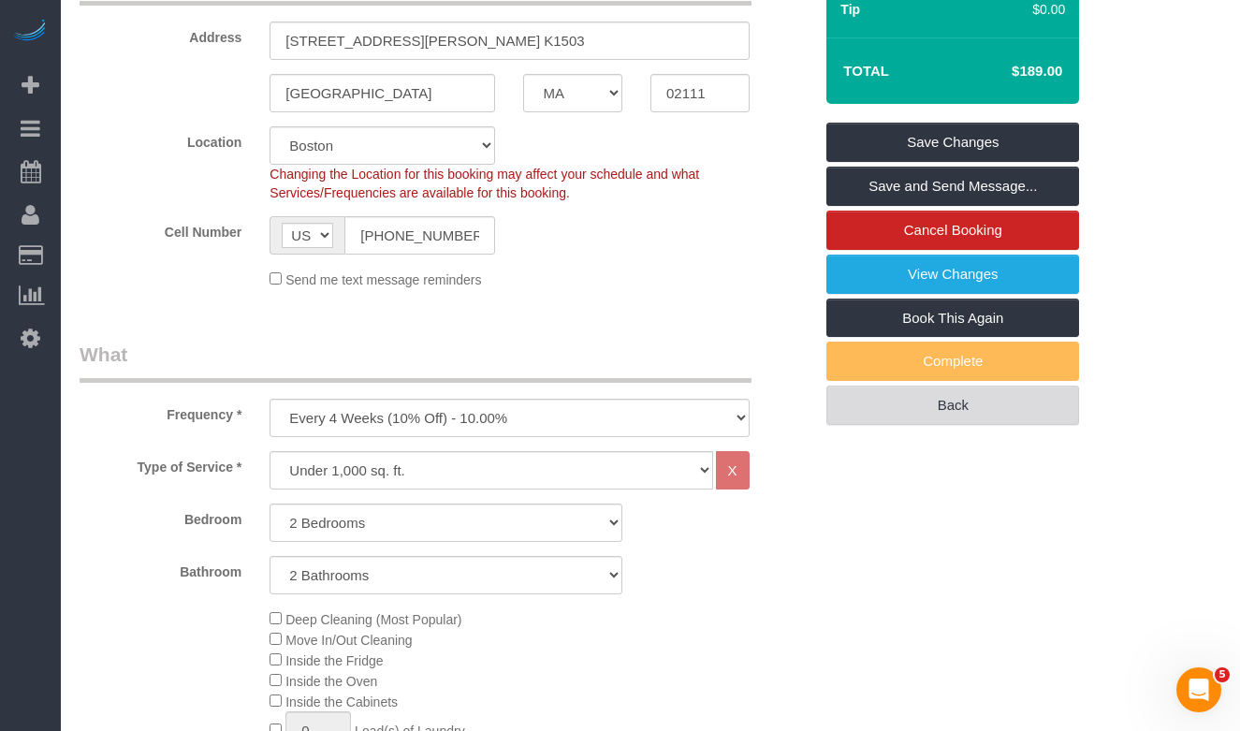
scroll to position [0, 0]
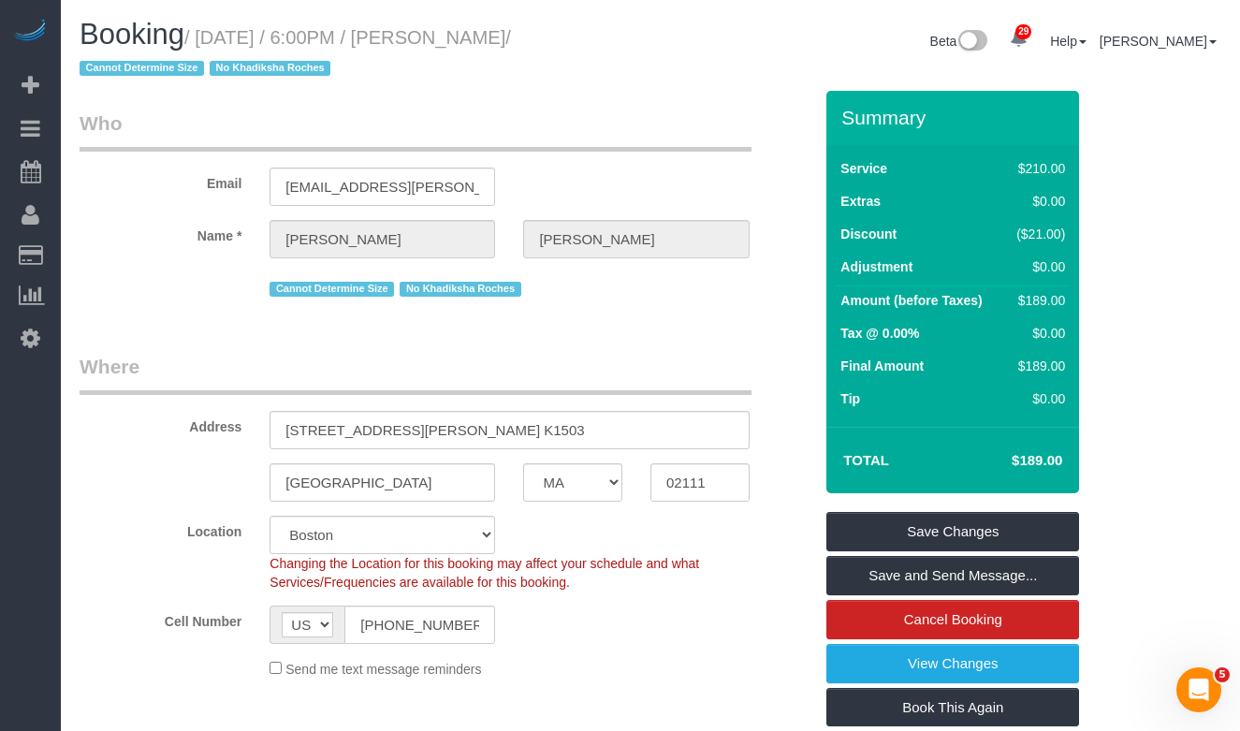
click at [176, 133] on legend "Who" at bounding box center [416, 130] width 672 height 42
click at [341, 184] on input "jacob.t.mevorach@gmail.com" at bounding box center [381, 186] width 225 height 38
click at [652, 291] on div "Cannot Determine Size No Khadiksha Roches" at bounding box center [508, 286] width 479 height 29
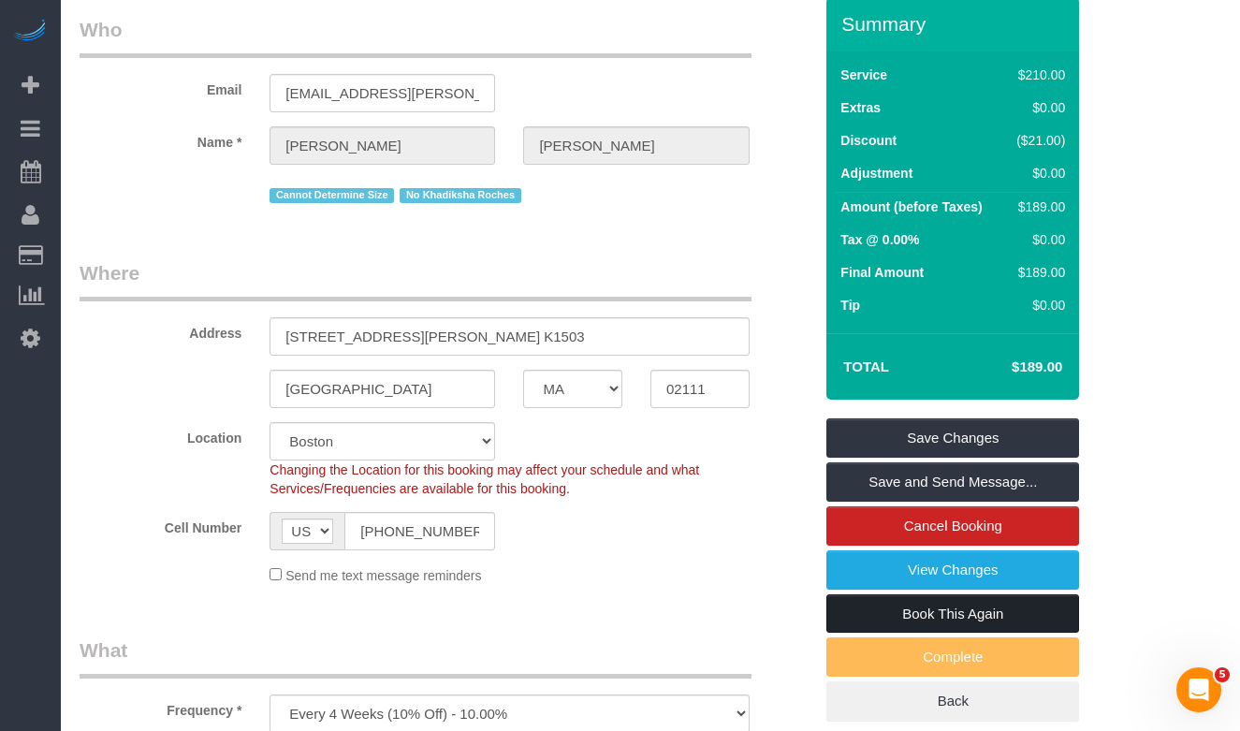
scroll to position [101, 0]
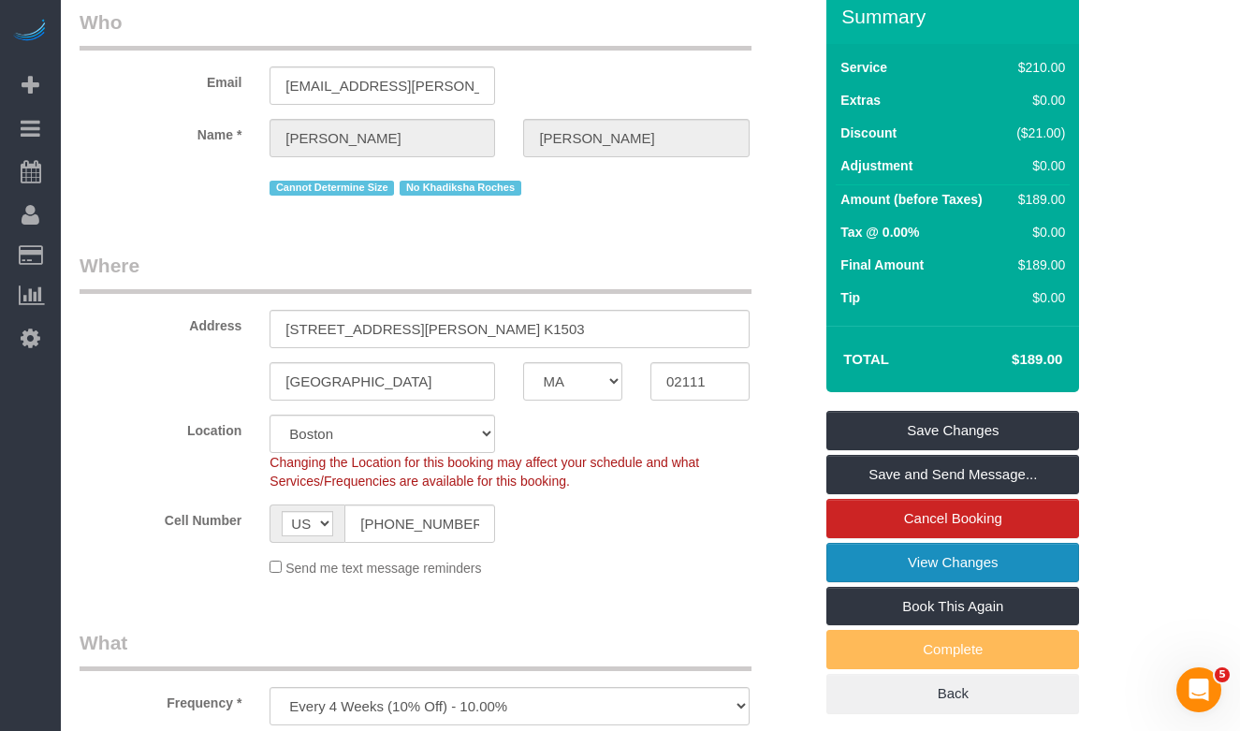
click at [939, 577] on link "View Changes" at bounding box center [952, 562] width 253 height 39
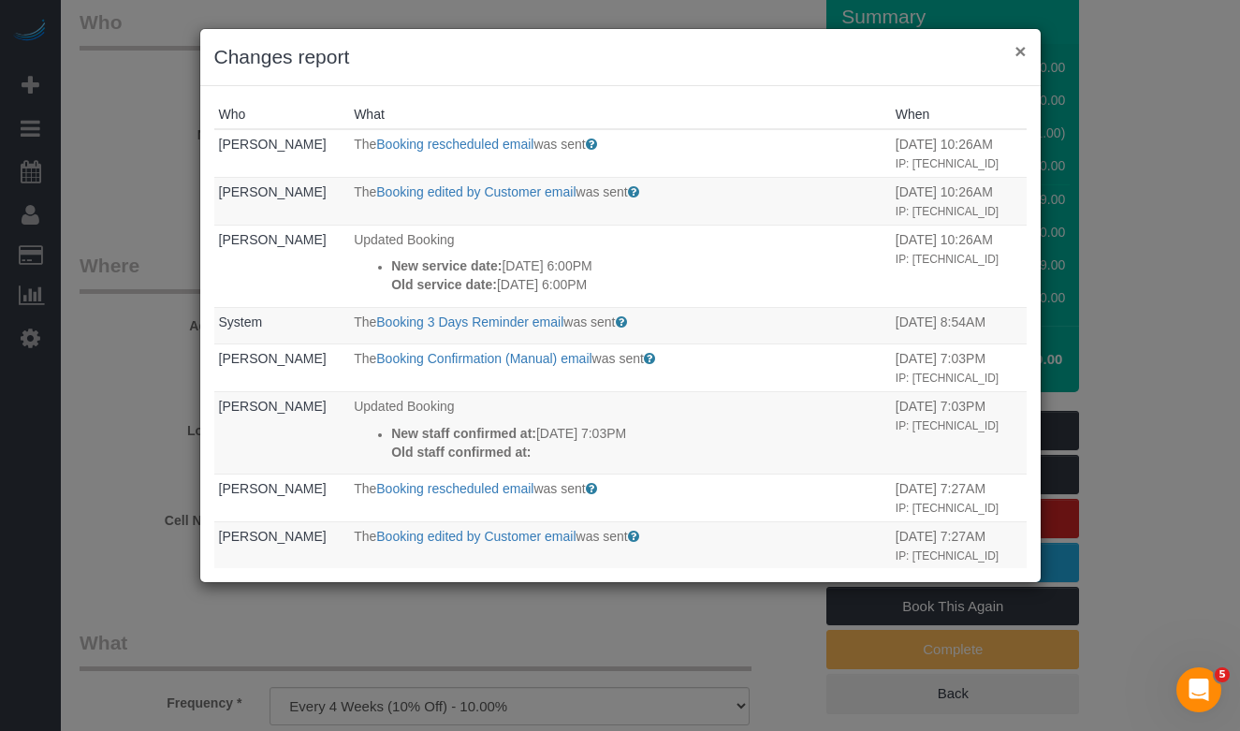
click at [1024, 55] on button "×" at bounding box center [1019, 51] width 11 height 20
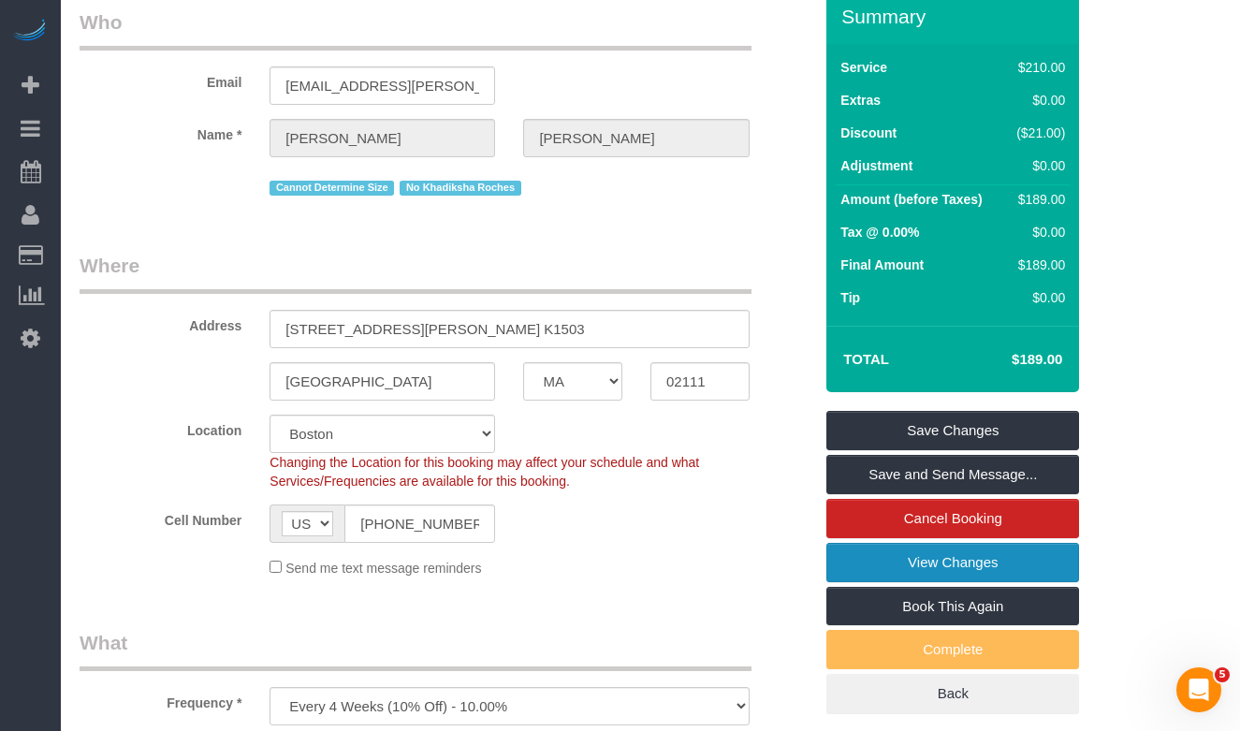
scroll to position [0, 0]
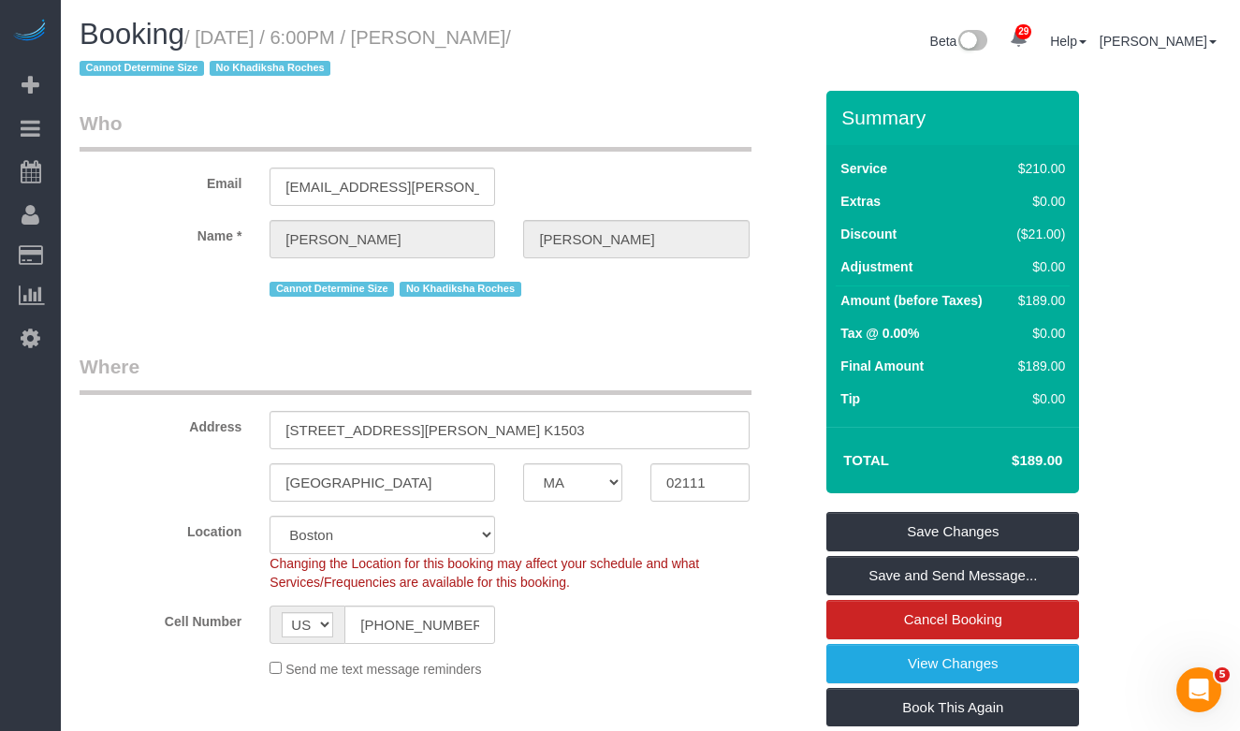
click at [516, 81] on h1 "Booking / September 30, 2025 / 6:00PM / Jacob Mevorach / Cannot Determine Size …" at bounding box center [358, 51] width 557 height 64
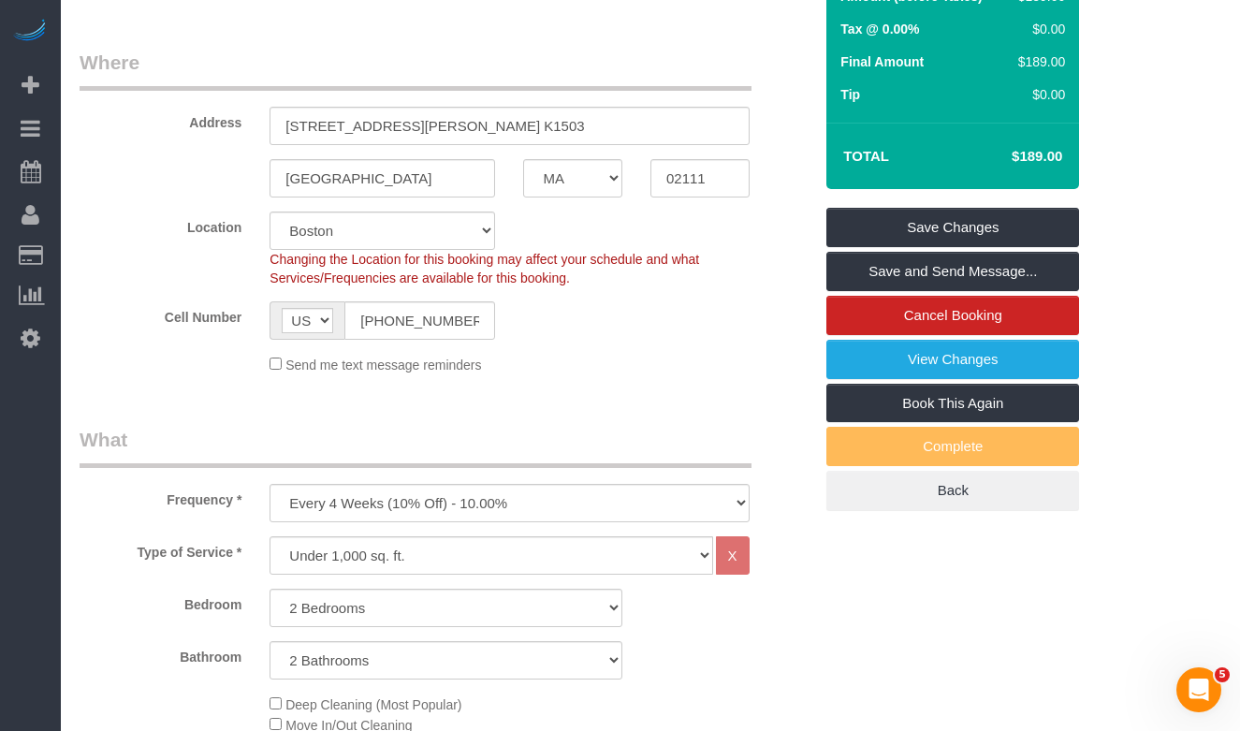
scroll to position [310, 0]
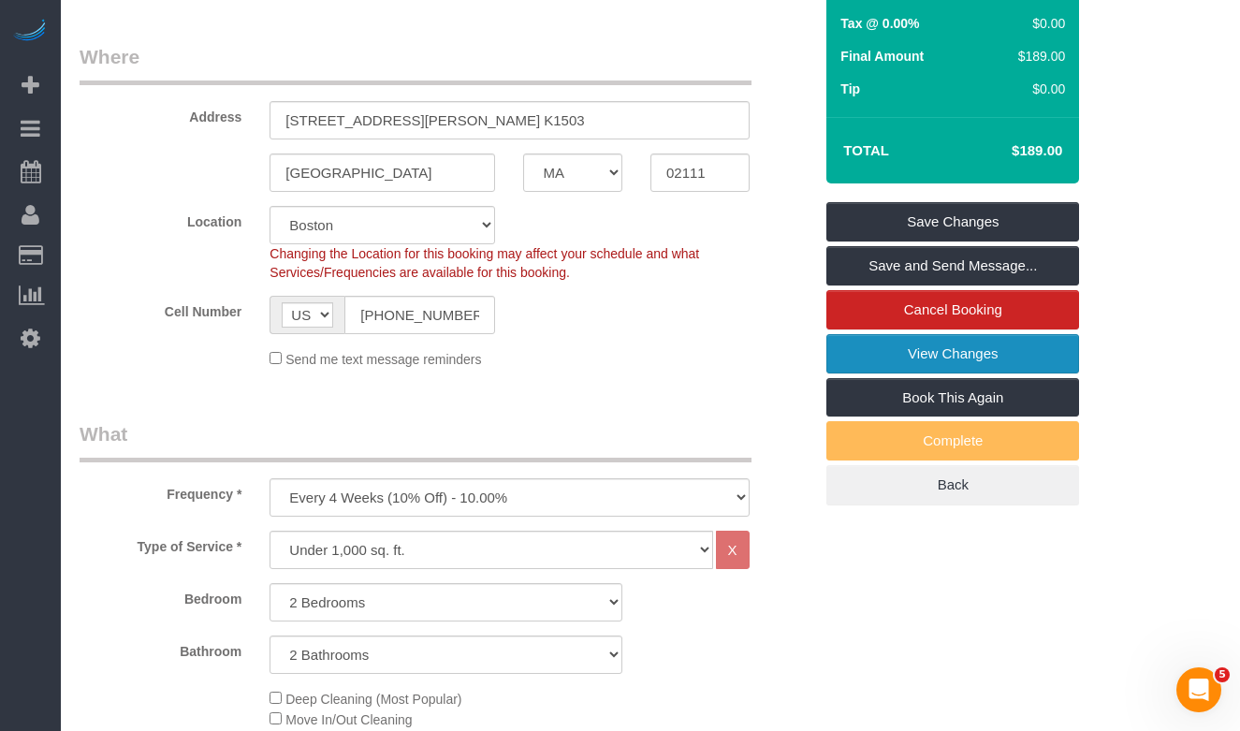
click at [898, 360] on link "View Changes" at bounding box center [952, 353] width 253 height 39
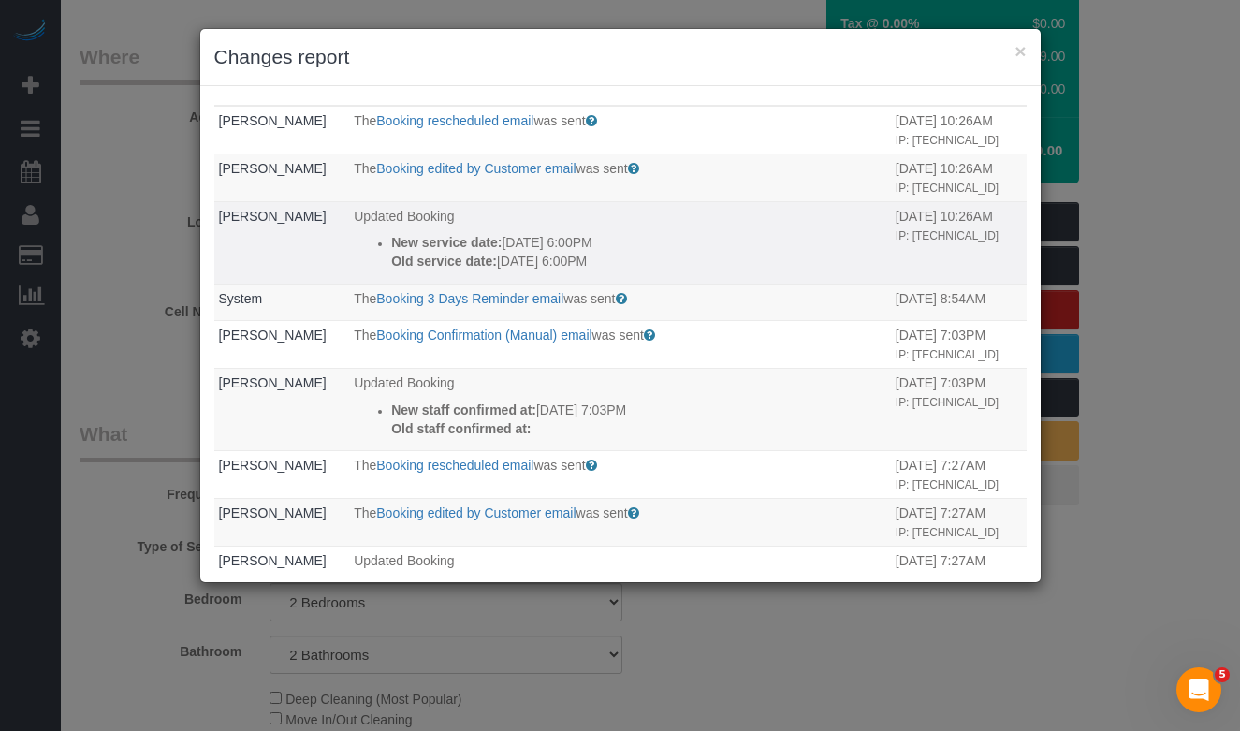
scroll to position [0, 0]
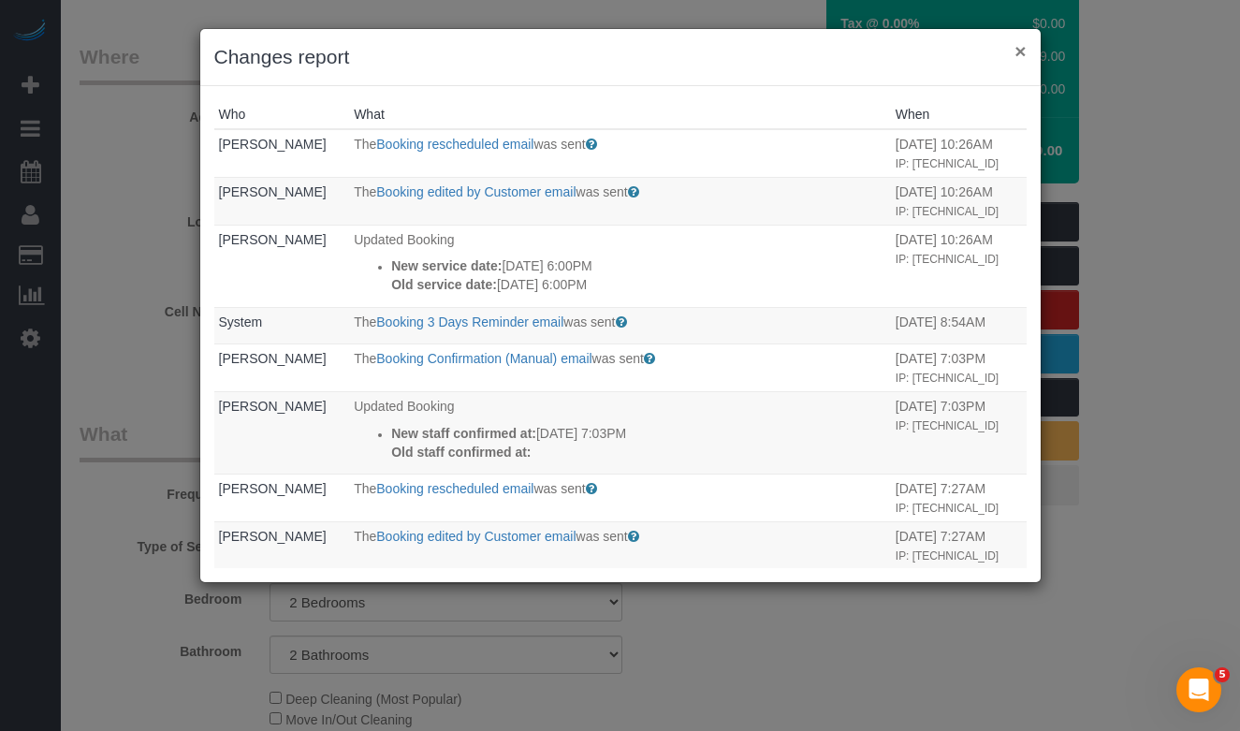
click at [1024, 50] on button "×" at bounding box center [1019, 51] width 11 height 20
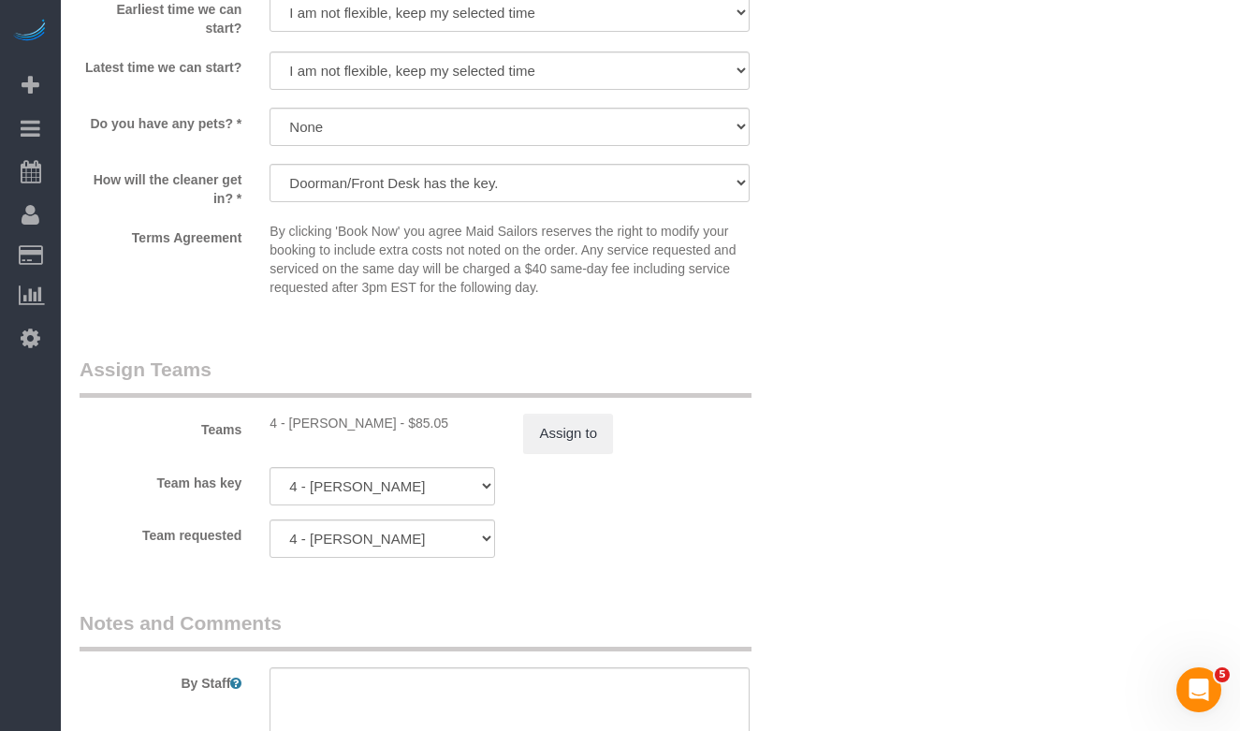
scroll to position [2174, 0]
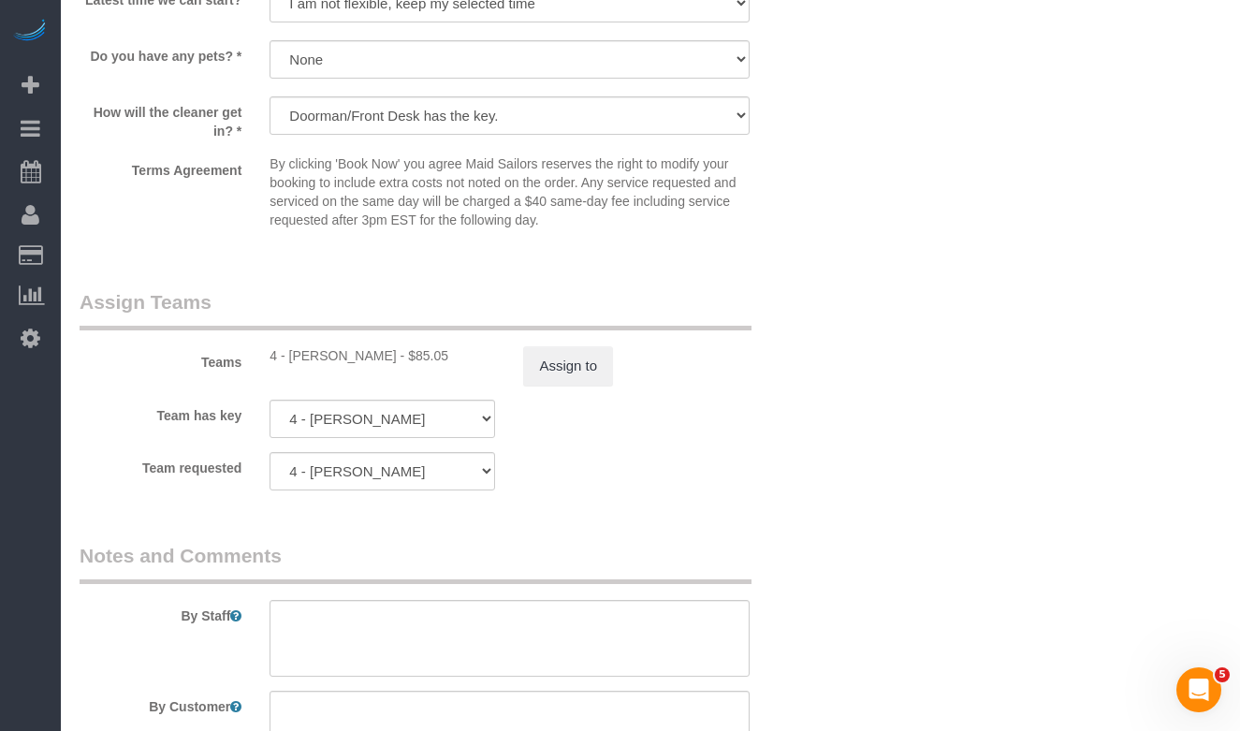
click at [367, 356] on div "4 - Diana Zubieta - $85.05" at bounding box center [381, 355] width 225 height 19
drag, startPoint x: 371, startPoint y: 355, endPoint x: 290, endPoint y: 356, distance: 80.5
click at [290, 356] on div "4 - Diana Zubieta - $85.05" at bounding box center [381, 355] width 225 height 19
copy div "Diana Zubieta"
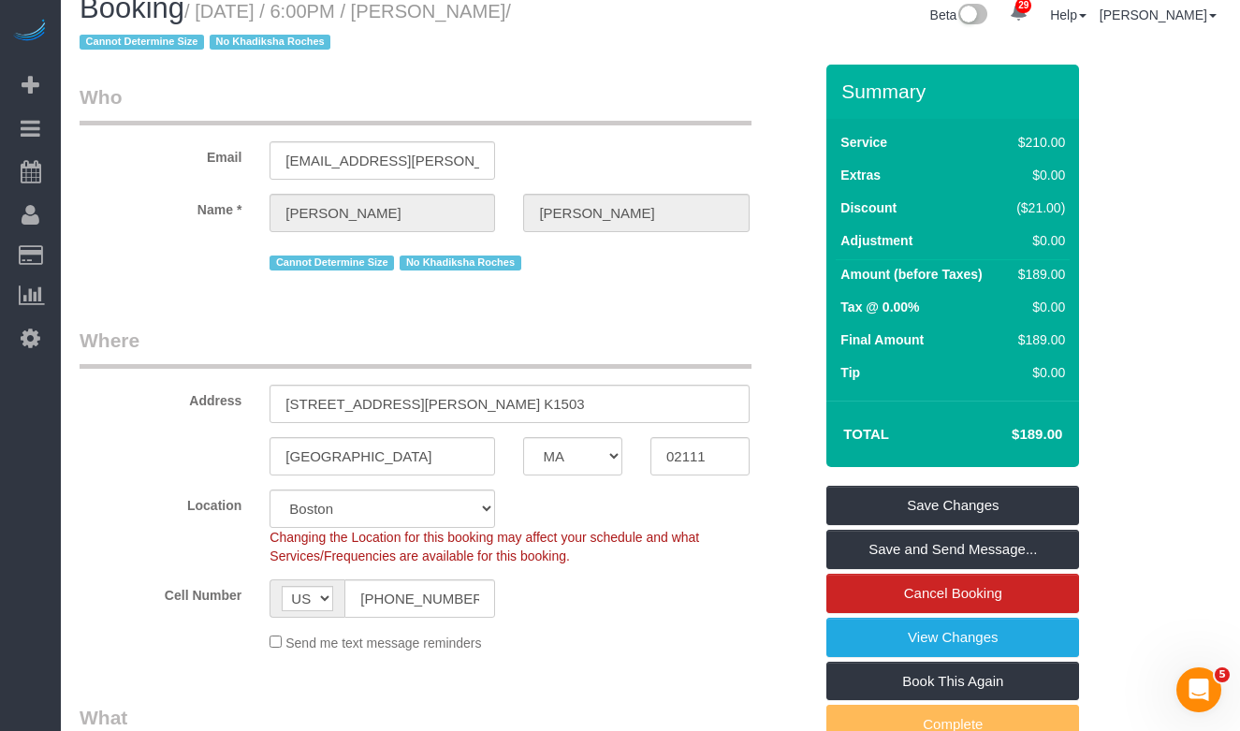
scroll to position [0, 0]
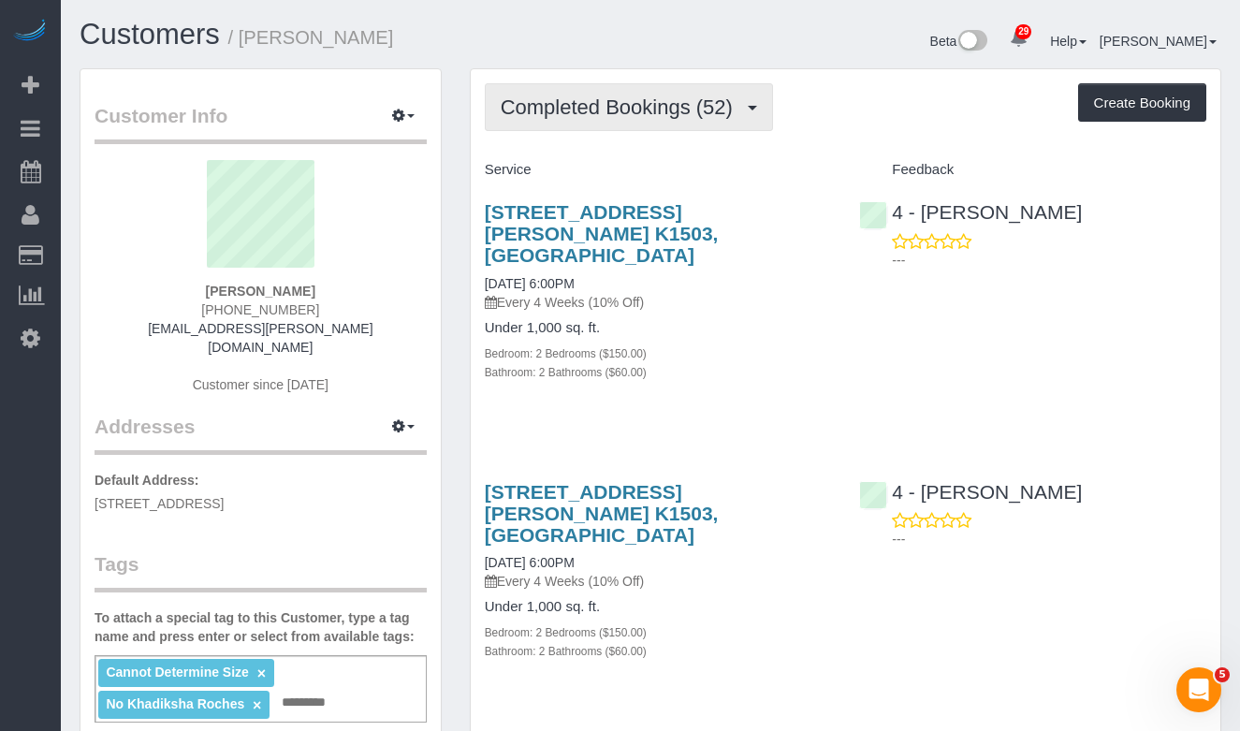
click at [662, 117] on span "Completed Bookings (52)" at bounding box center [621, 106] width 241 height 23
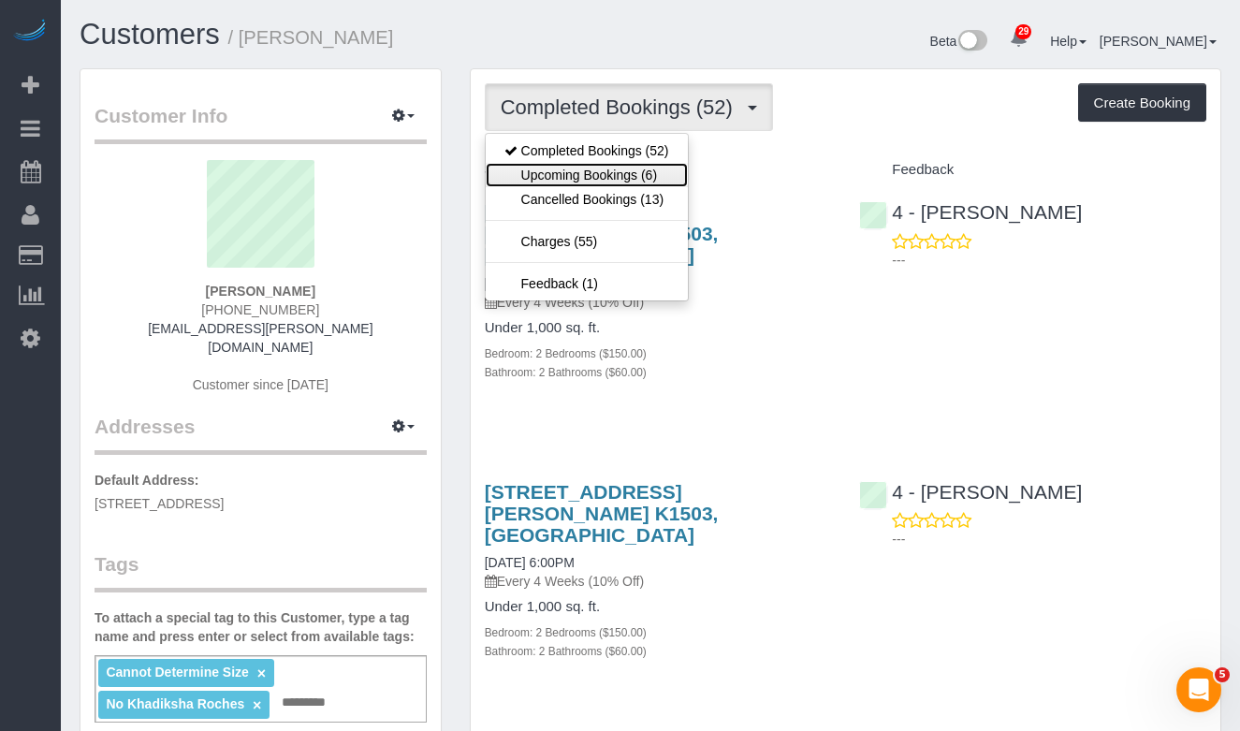
click at [603, 175] on link "Upcoming Bookings (6)" at bounding box center [587, 175] width 202 height 24
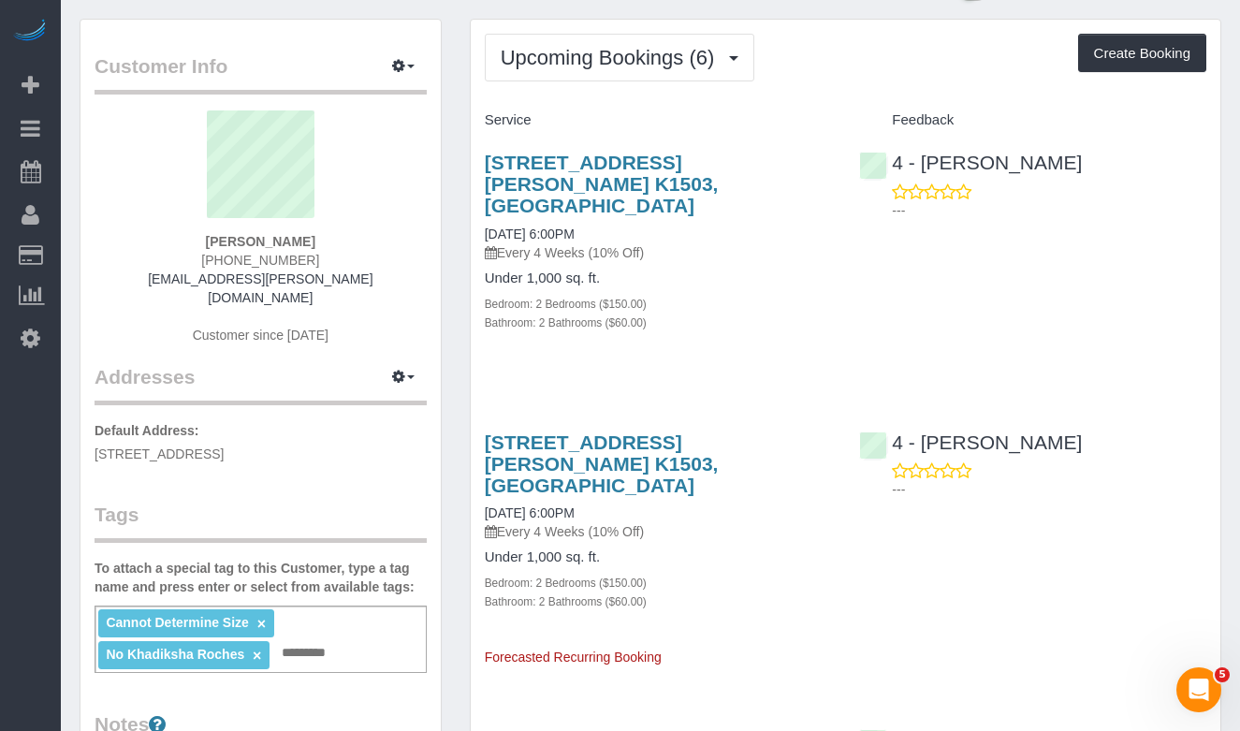
scroll to position [51, 0]
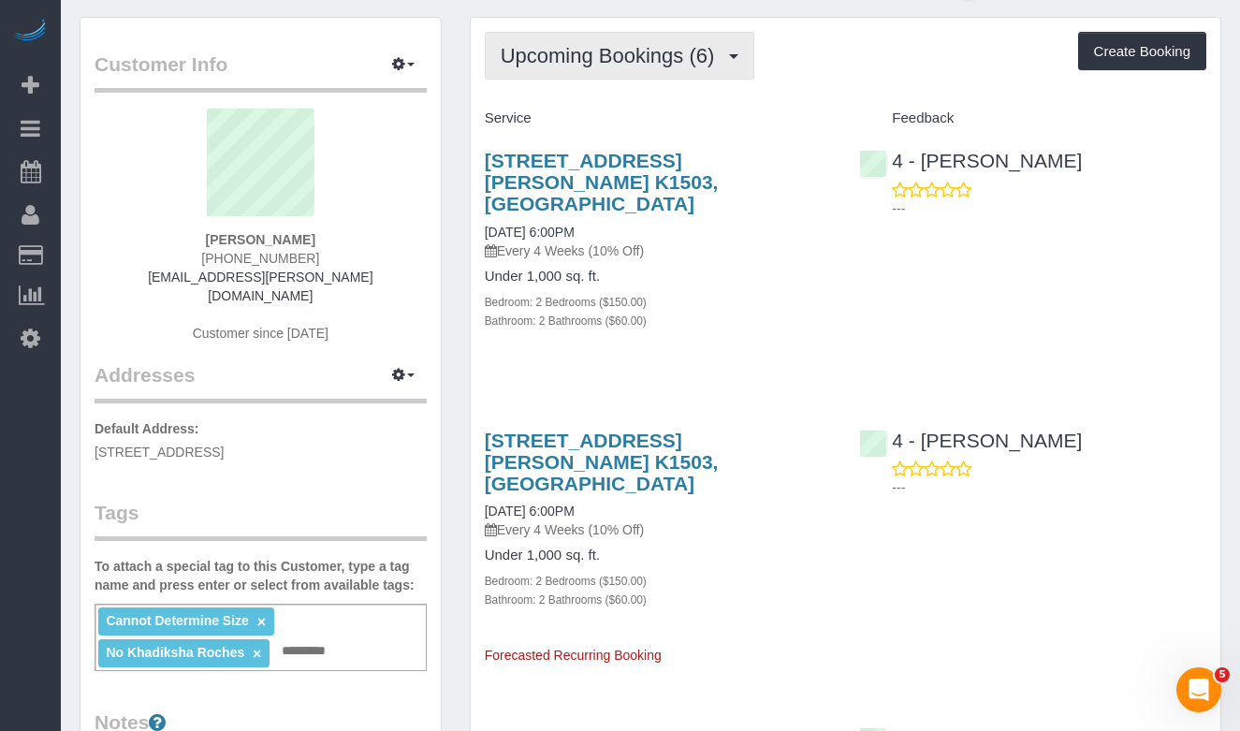
click at [604, 74] on button "Upcoming Bookings (6)" at bounding box center [620, 56] width 270 height 48
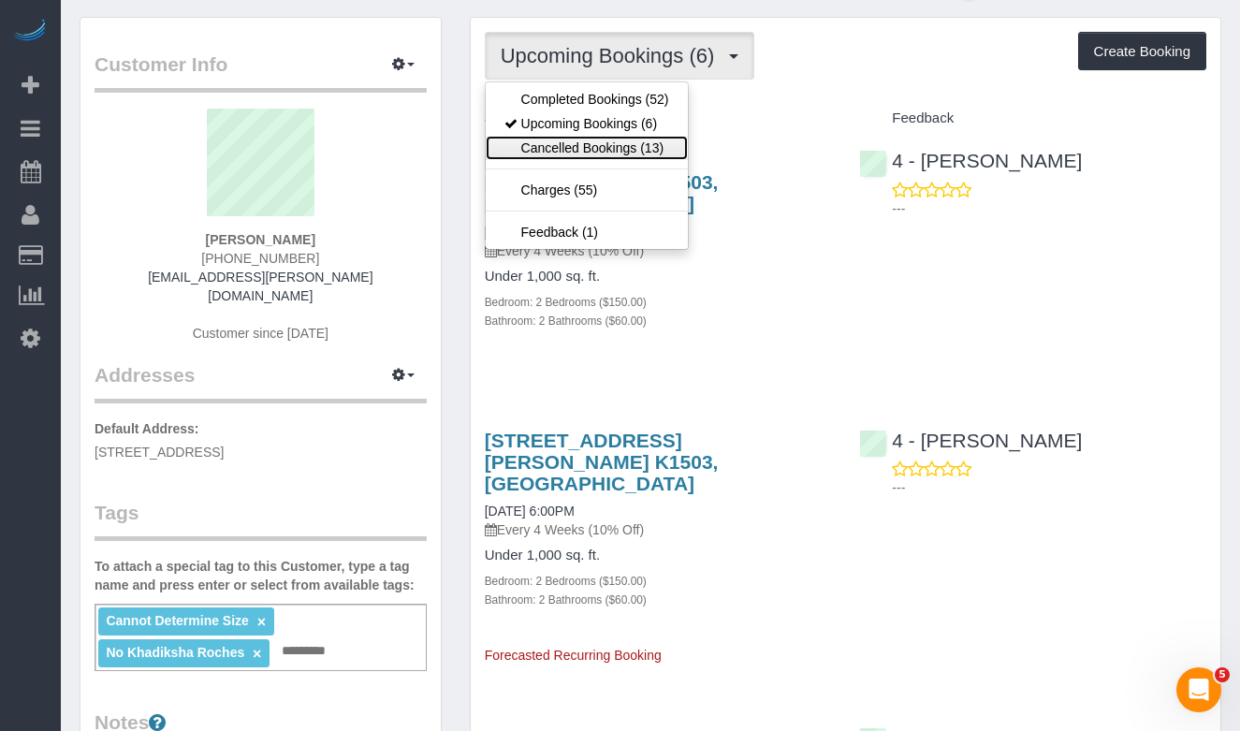
click at [604, 152] on link "Cancelled Bookings (13)" at bounding box center [587, 148] width 202 height 24
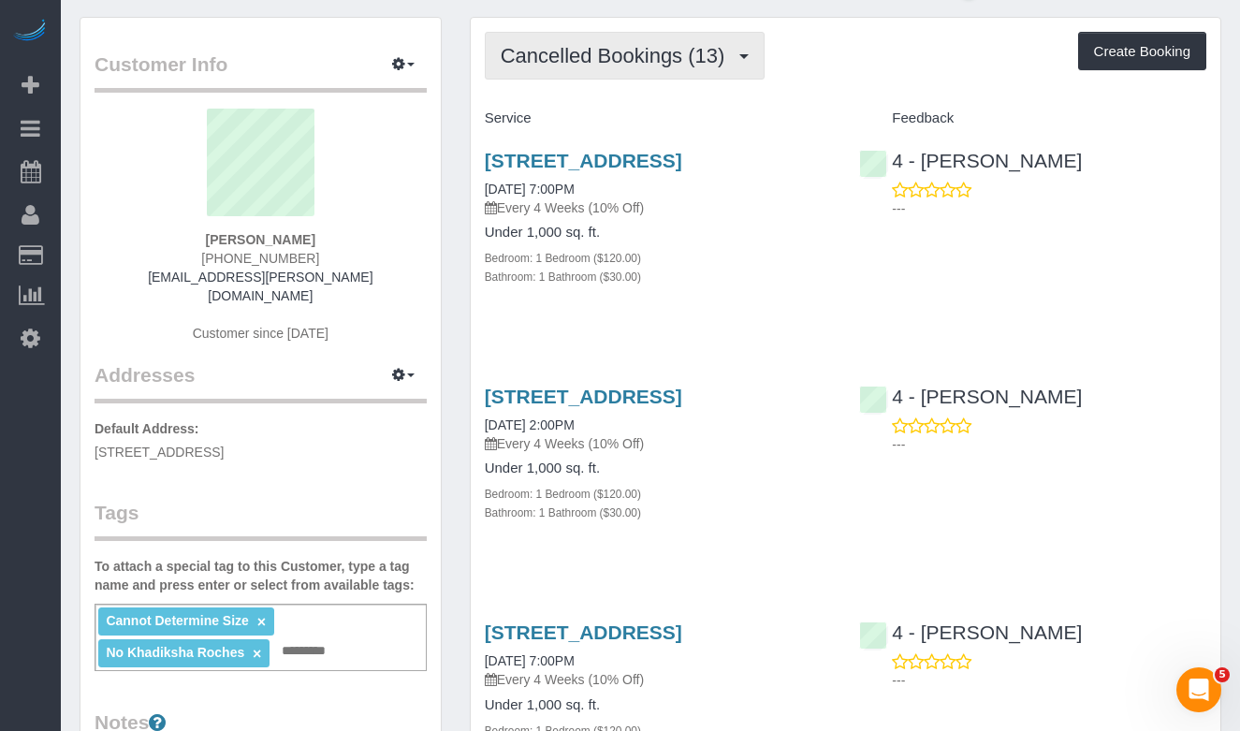
click at [641, 61] on span "Cancelled Bookings (13)" at bounding box center [618, 55] width 234 height 23
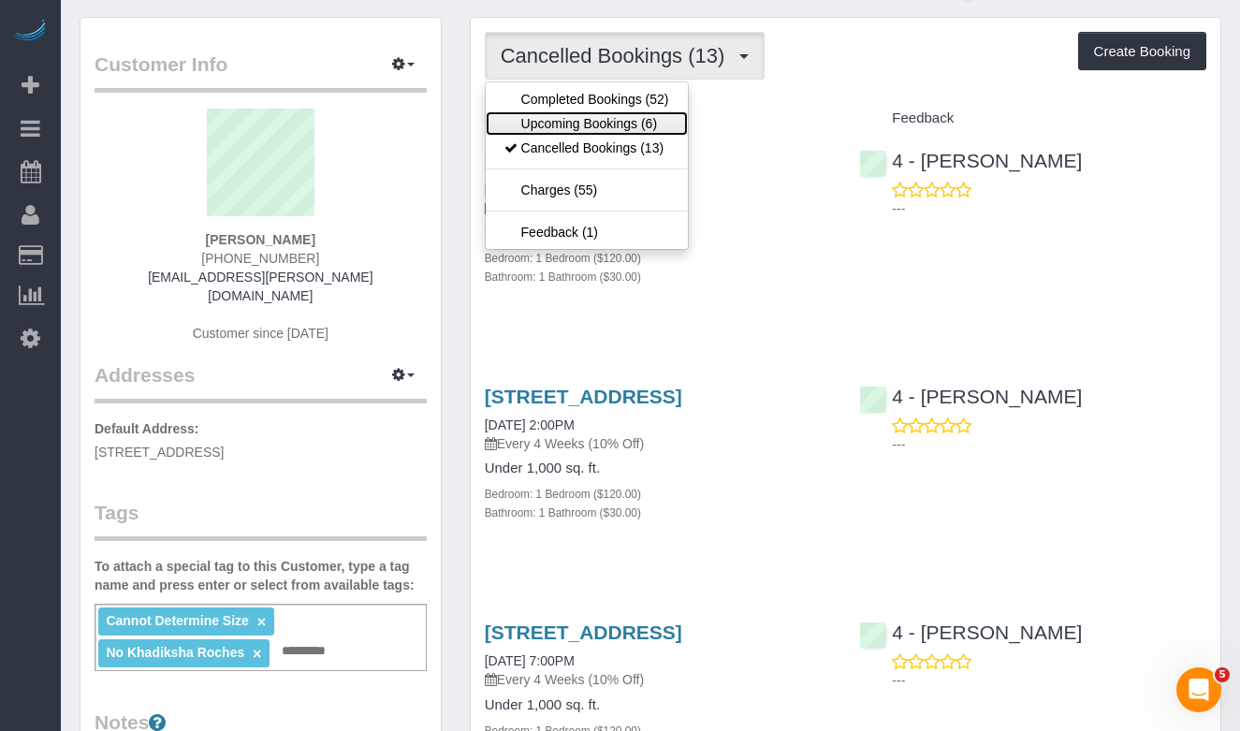
click at [587, 116] on link "Upcoming Bookings (6)" at bounding box center [587, 123] width 202 height 24
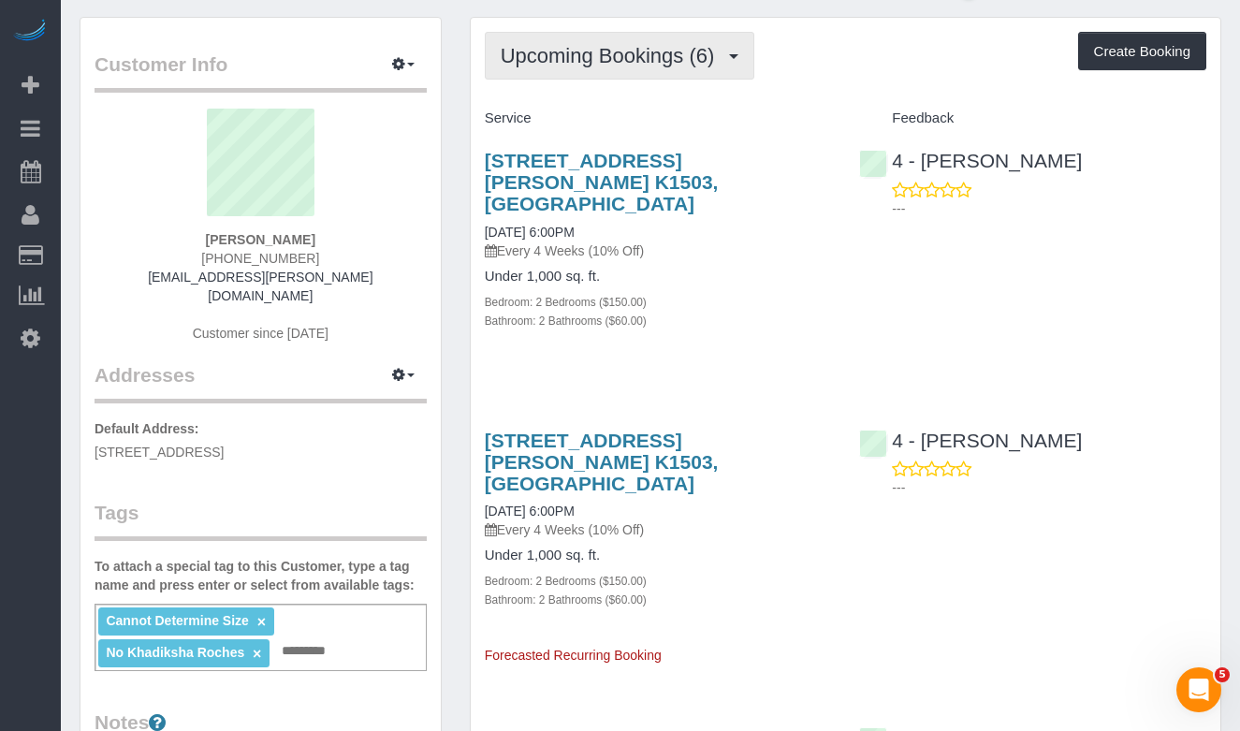
click at [596, 64] on span "Upcoming Bookings (6)" at bounding box center [613, 55] width 224 height 23
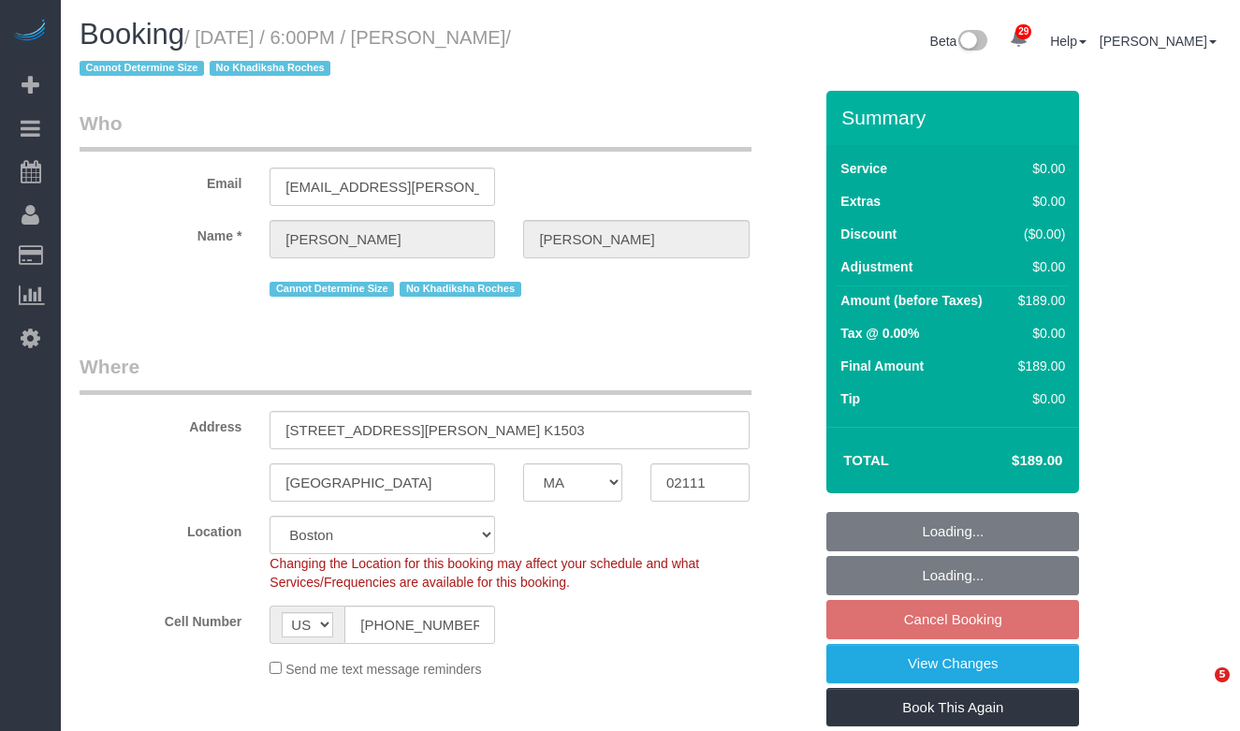
select select "MA"
select select "2"
select select "spot11"
select select "number:89"
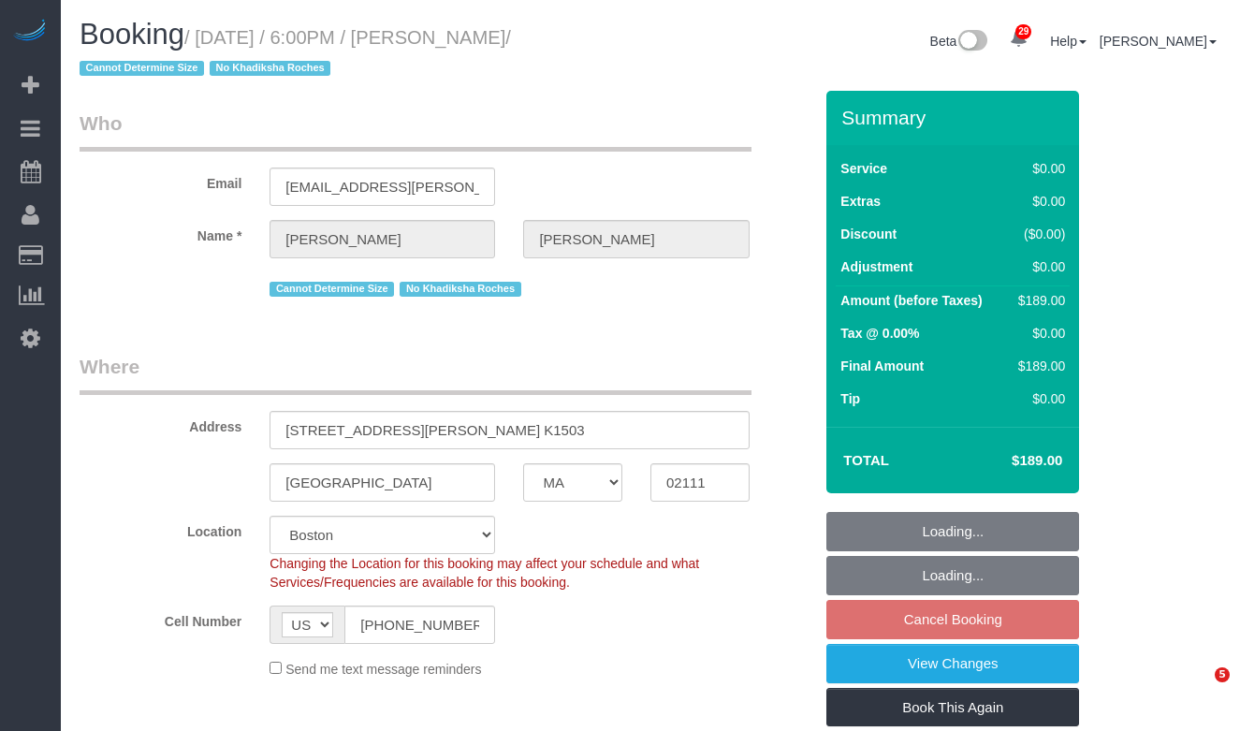
select select "number:90"
select select "number:15"
select select "number:6"
select select "object:1124"
select select "2"
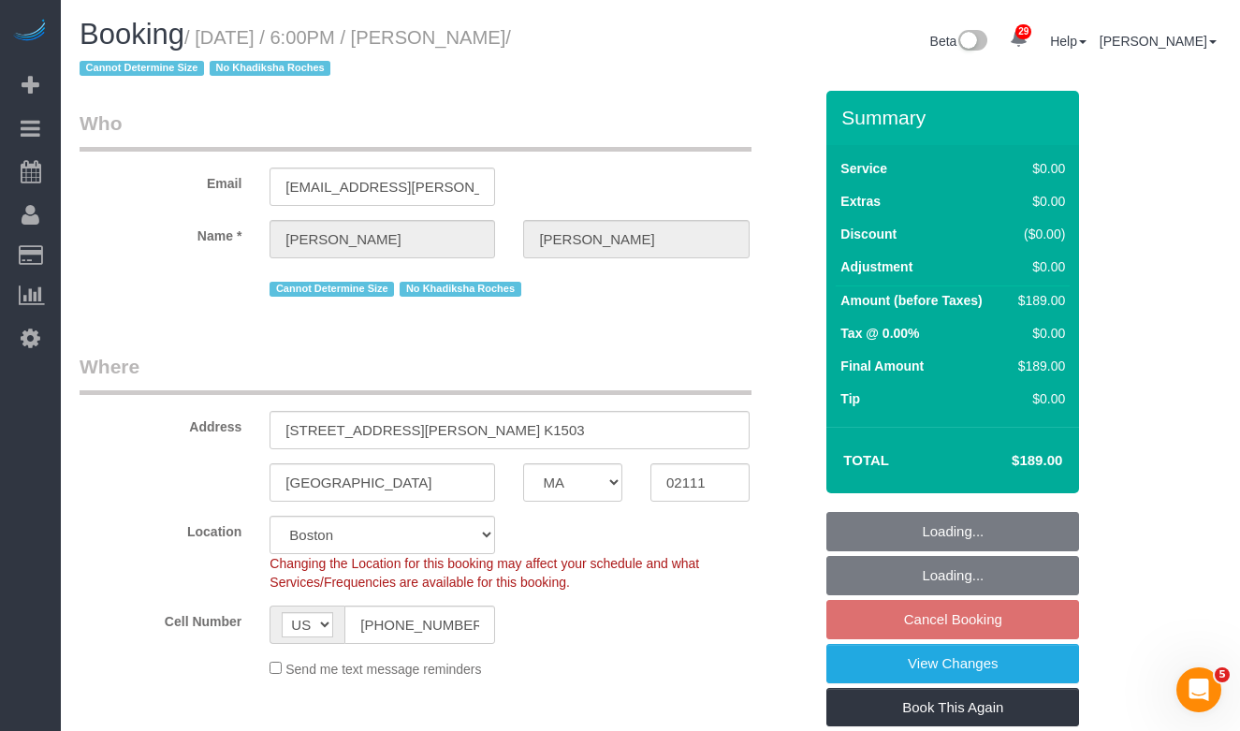
select select "2"
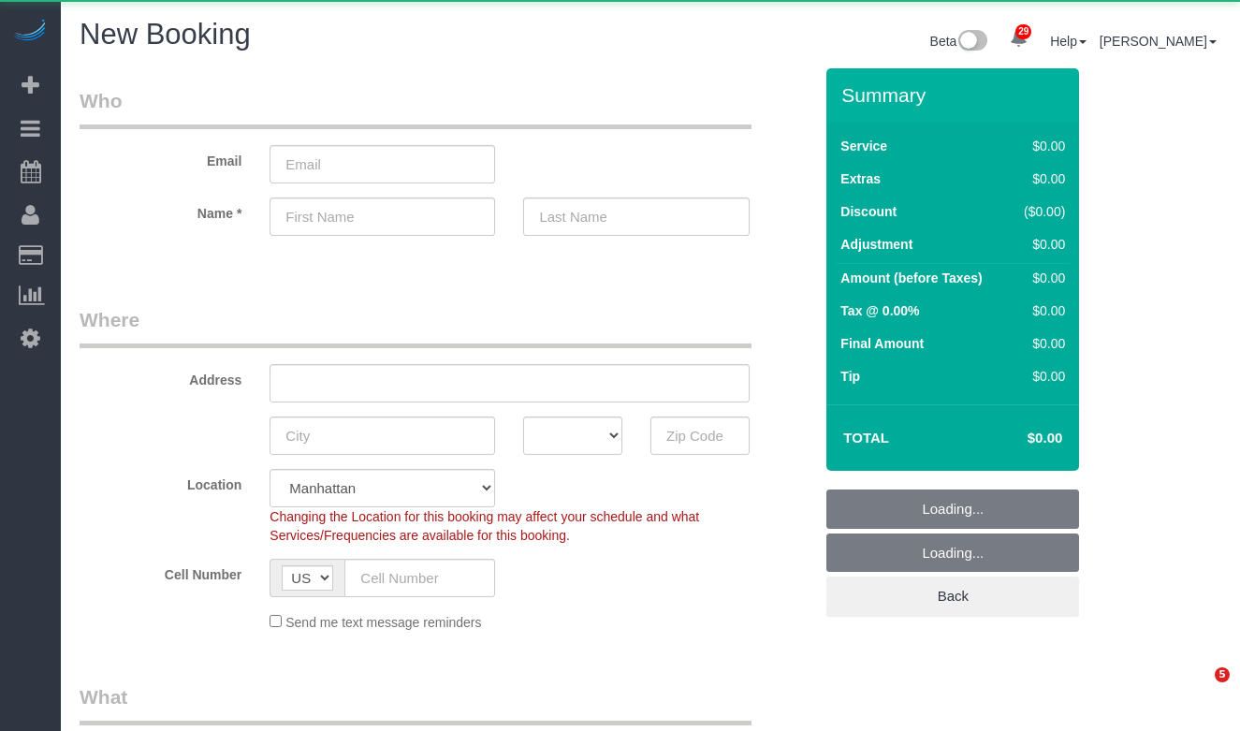
select select "number:89"
select select "number:90"
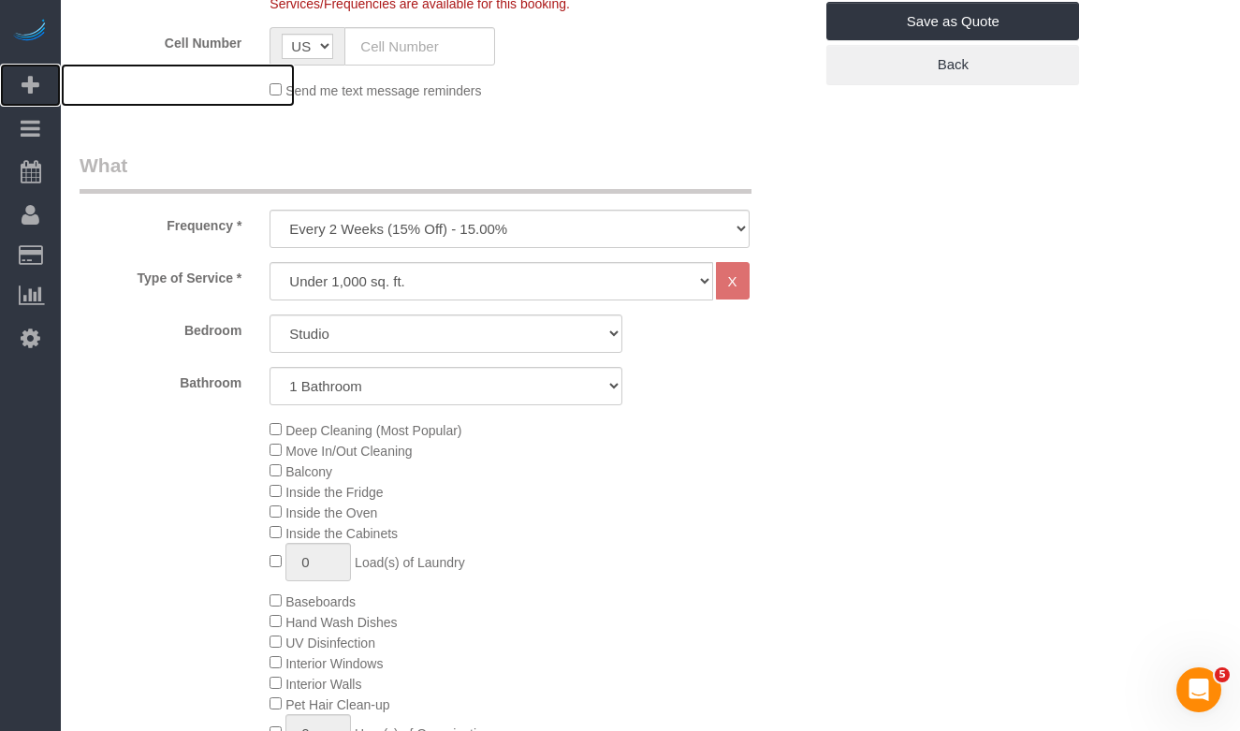
scroll to position [525, 0]
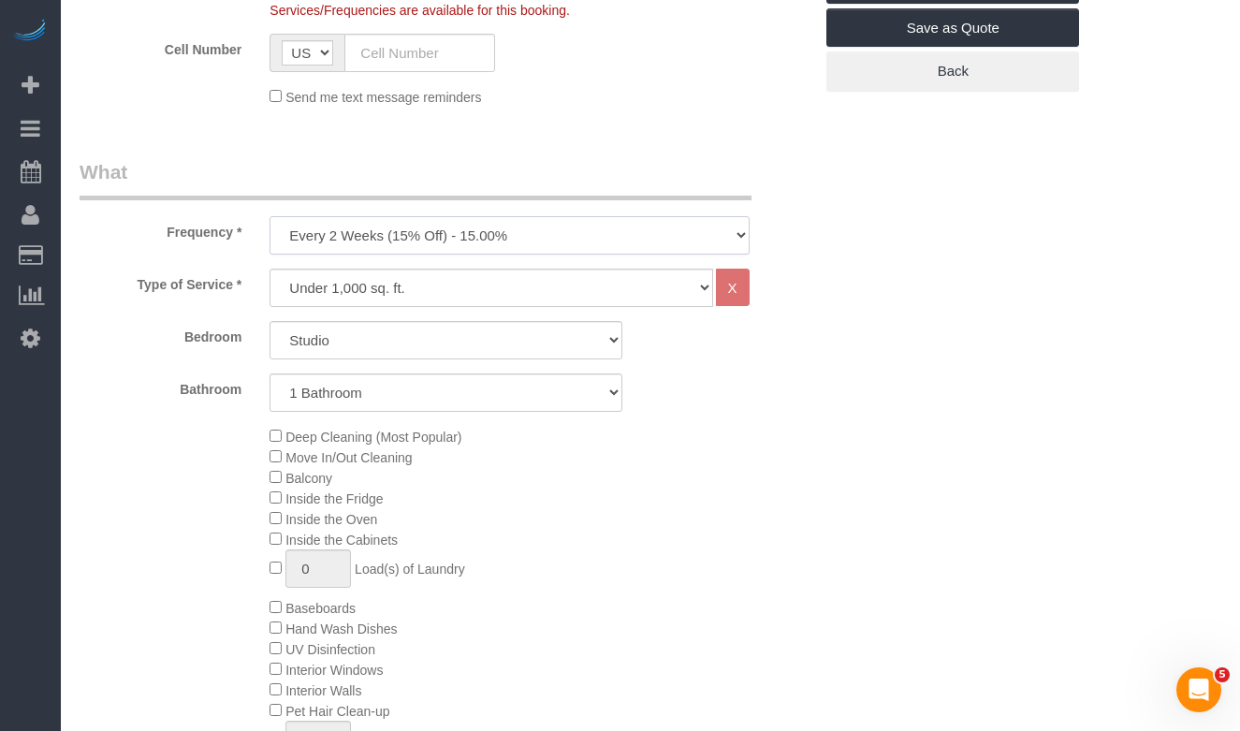
click at [323, 241] on select "One Time Weekly (20% Off) - 20.00% Every 2 Weeks (15% Off) - 15.00% Every 4 Wee…" at bounding box center [508, 235] width 479 height 38
select select "object:1525"
click at [269, 216] on select "One Time Weekly (20% Off) - 20.00% Every 2 Weeks (15% Off) - 15.00% Every 4 Wee…" at bounding box center [508, 235] width 479 height 38
click at [325, 341] on select "Studio 1 Bedroom 2 Bedrooms 3 Bedrooms" at bounding box center [445, 340] width 353 height 38
select select "2"
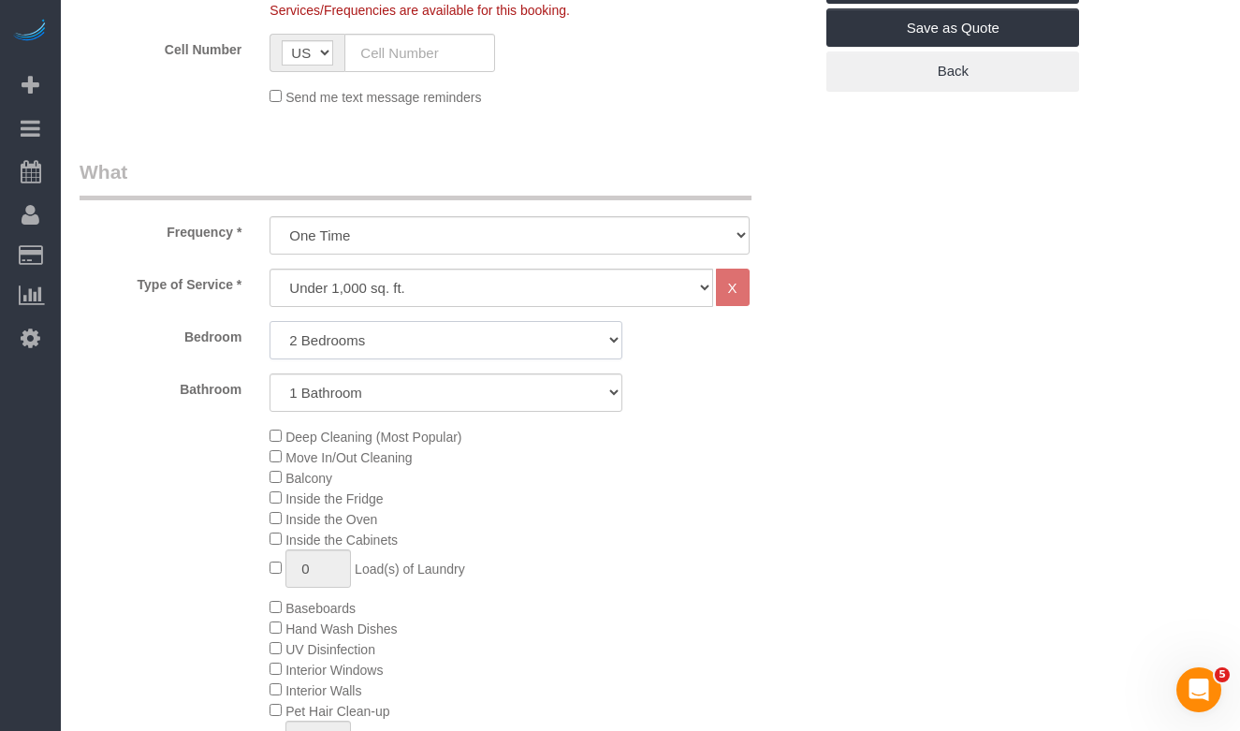
click at [269, 321] on select "Studio 1 Bedroom 2 Bedrooms 3 Bedrooms" at bounding box center [445, 340] width 353 height 38
click at [341, 393] on select "1 Bathroom 2 Bathrooms" at bounding box center [445, 392] width 353 height 38
select select "2"
click at [269, 373] on select "1 Bathroom 2 Bathrooms" at bounding box center [445, 392] width 353 height 38
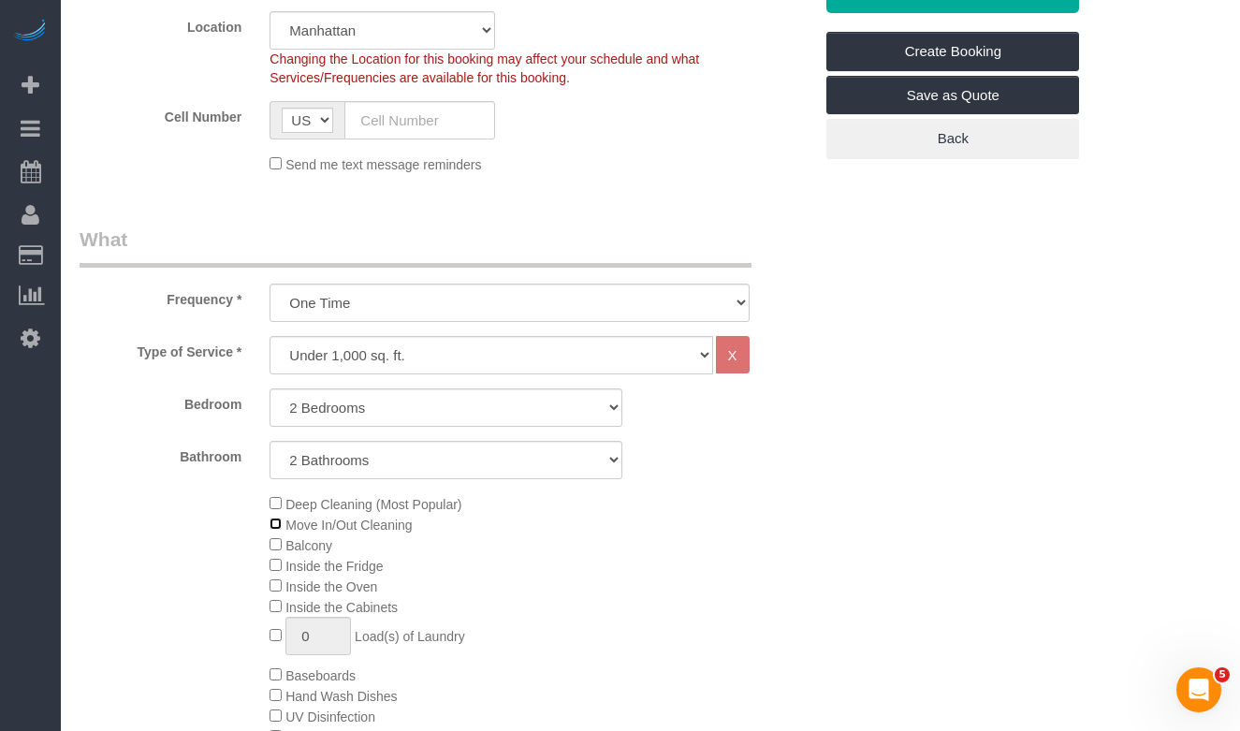
scroll to position [515, 0]
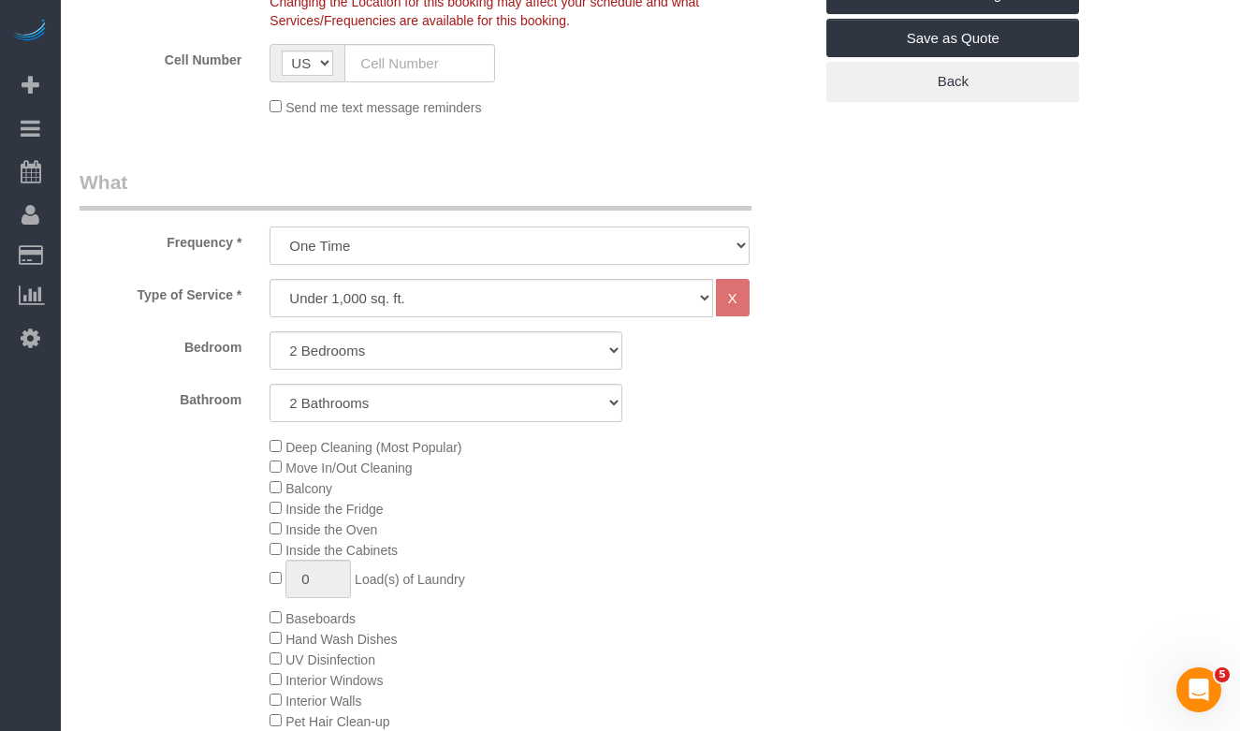
click at [487, 241] on select "One Time Weekly (20% Off) - 20.00% Every 2 Weeks (15% Off) - 15.00% Every 4 Wee…" at bounding box center [508, 245] width 479 height 38
click at [490, 297] on select "Under 1,000 sq. ft. 1,001 - 1,500 sq. ft. 1,500+ sq. ft. Custom Cleaning Office…" at bounding box center [490, 298] width 443 height 38
select select "308"
click at [269, 279] on select "Under 1,000 sq. ft. 1,001 - 1,500 sq. ft. 1,500+ sq. ft. Custom Cleaning Office…" at bounding box center [490, 298] width 443 height 38
select select "1"
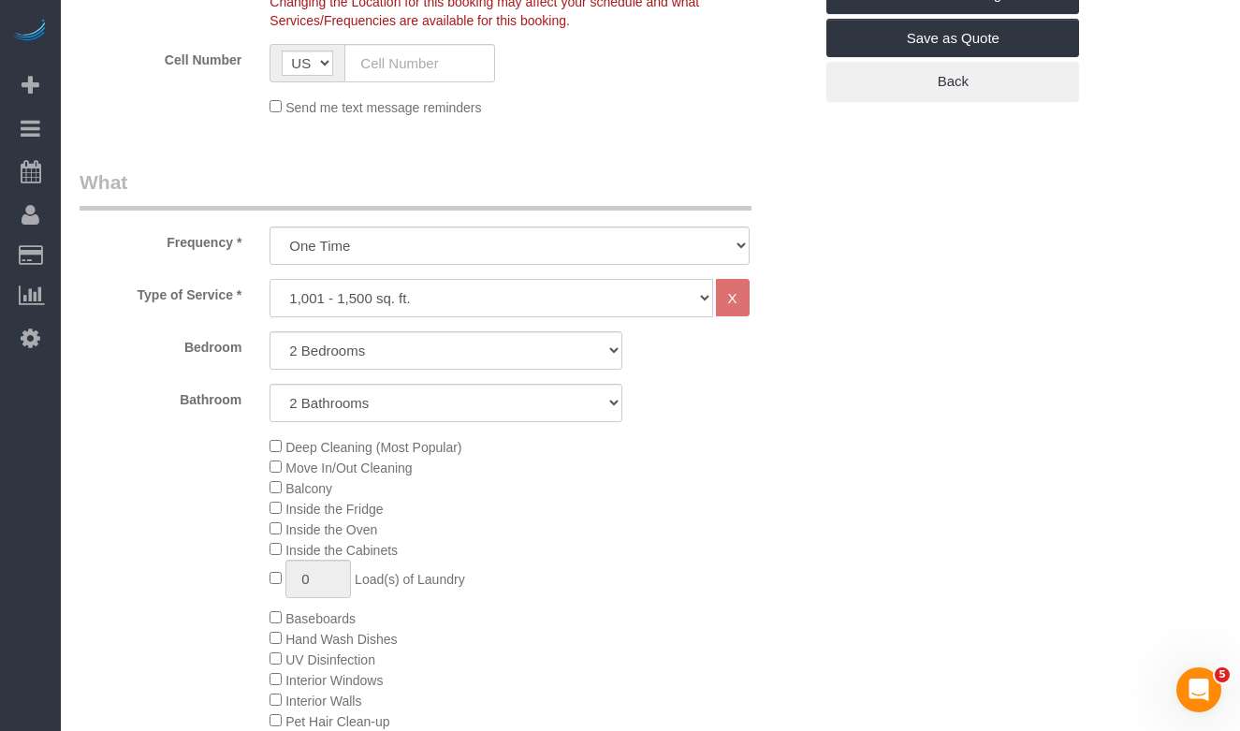
select select "120"
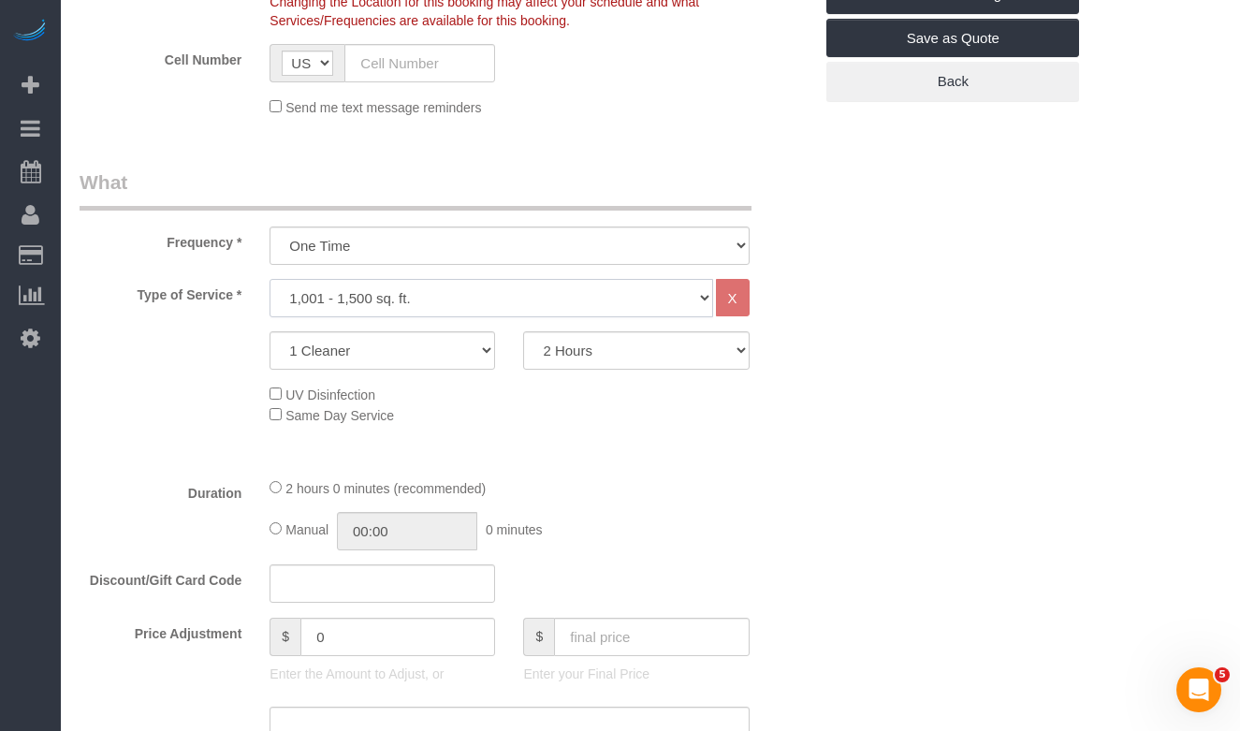
click at [385, 292] on select "Under 1,000 sq. ft. 1,001 - 1,500 sq. ft. 1,500+ sq. ft. Custom Cleaning Office…" at bounding box center [490, 298] width 443 height 38
select select "216"
click at [269, 279] on select "Under 1,000 sq. ft. 1,001 - 1,500 sq. ft. 1,500+ sq. ft. Custom Cleaning Office…" at bounding box center [490, 298] width 443 height 38
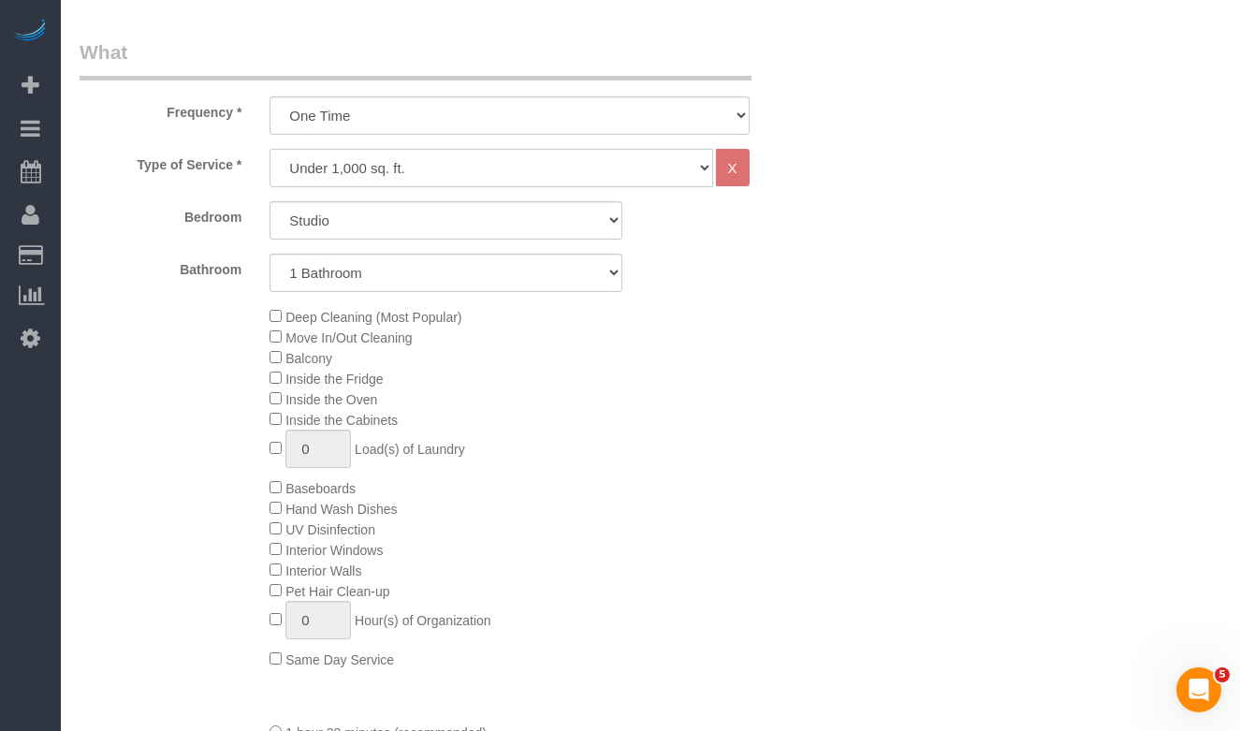
scroll to position [616, 0]
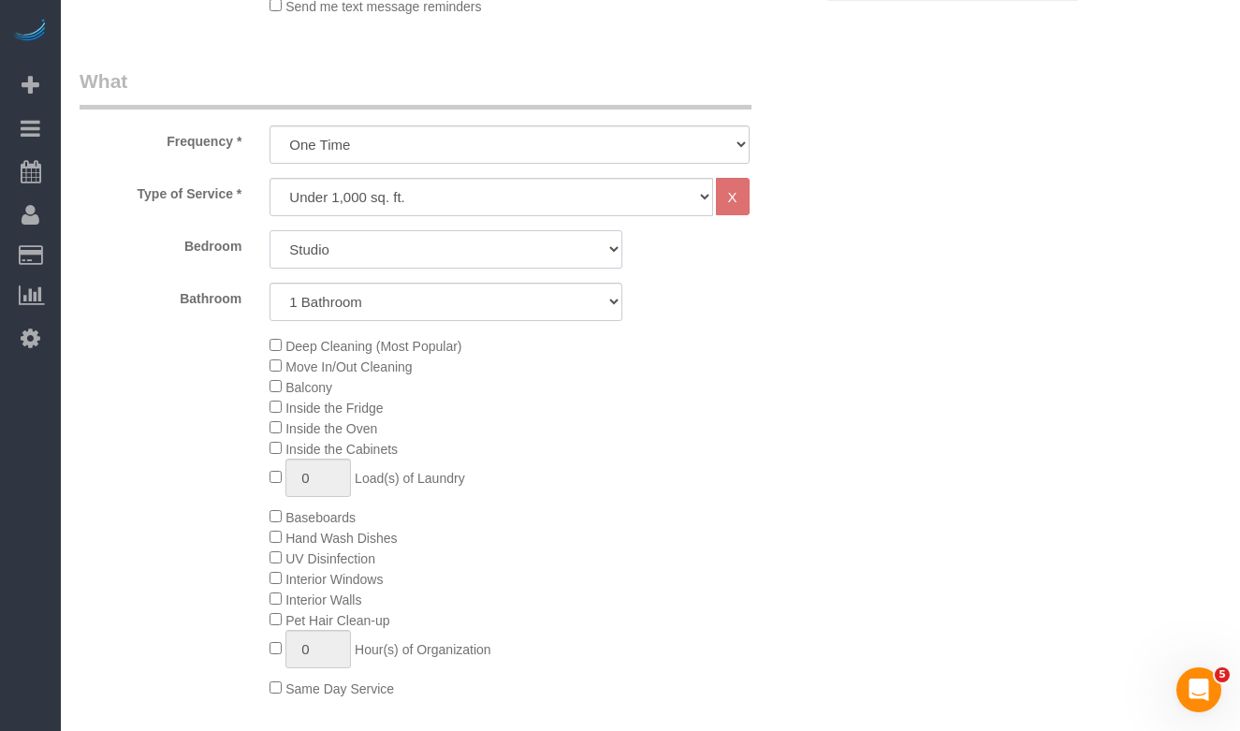
click at [339, 256] on select "Studio 1 Bedroom 2 Bedrooms 3 Bedrooms" at bounding box center [445, 249] width 353 height 38
select select "2"
click at [269, 230] on select "Studio 1 Bedroom 2 Bedrooms 3 Bedrooms" at bounding box center [445, 249] width 353 height 38
click at [345, 288] on select "1 Bathroom 2 Bathrooms" at bounding box center [445, 302] width 353 height 38
select select "2"
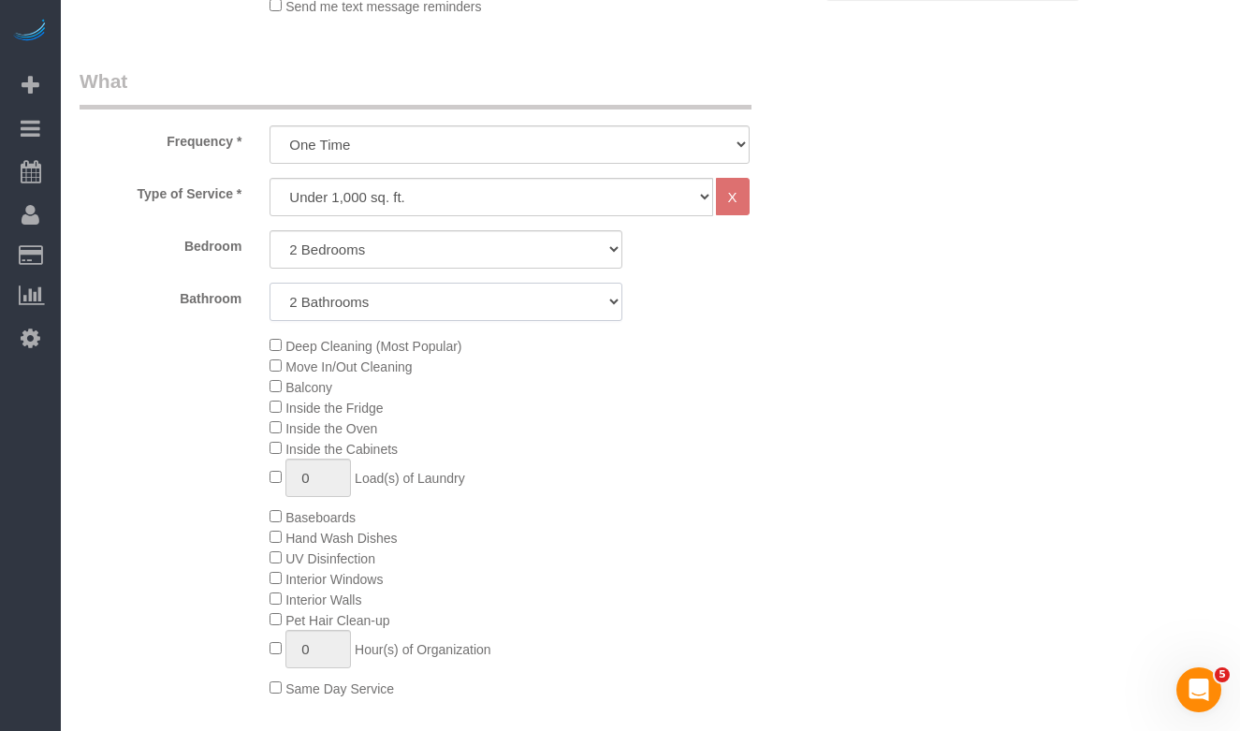
click at [269, 283] on select "1 Bathroom 2 Bathrooms" at bounding box center [445, 302] width 353 height 38
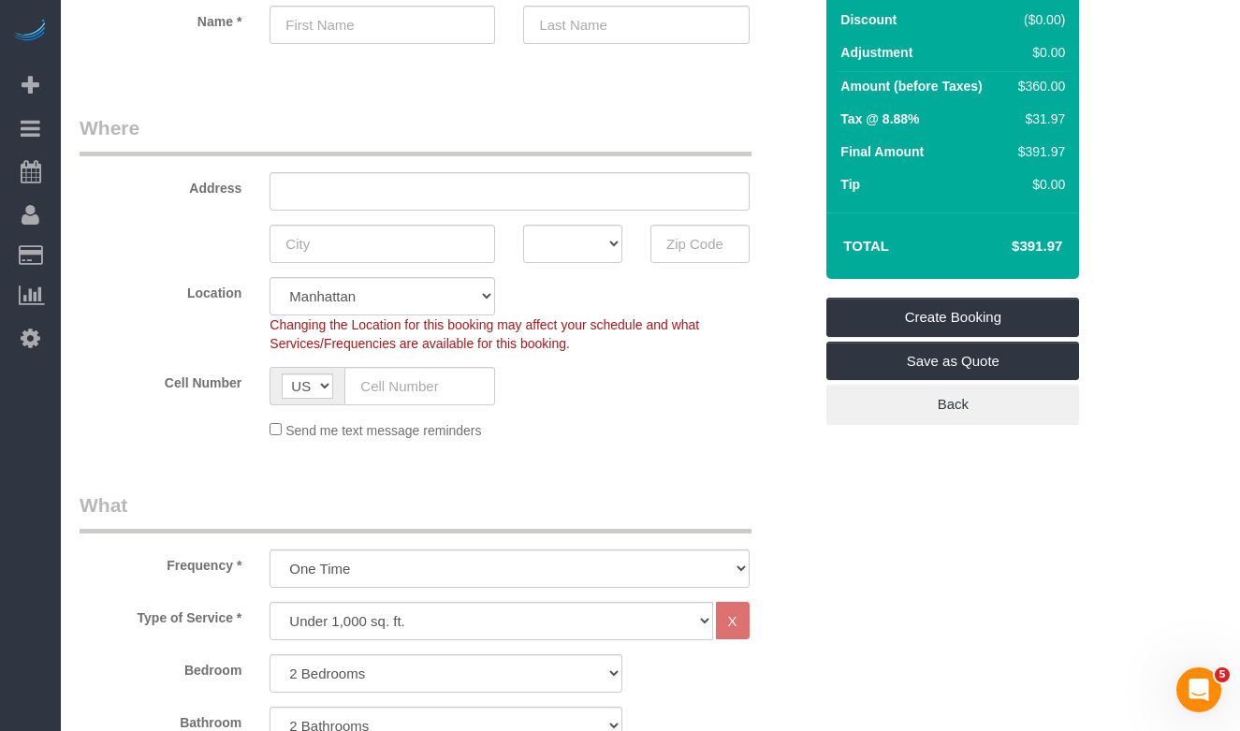
scroll to position [83, 0]
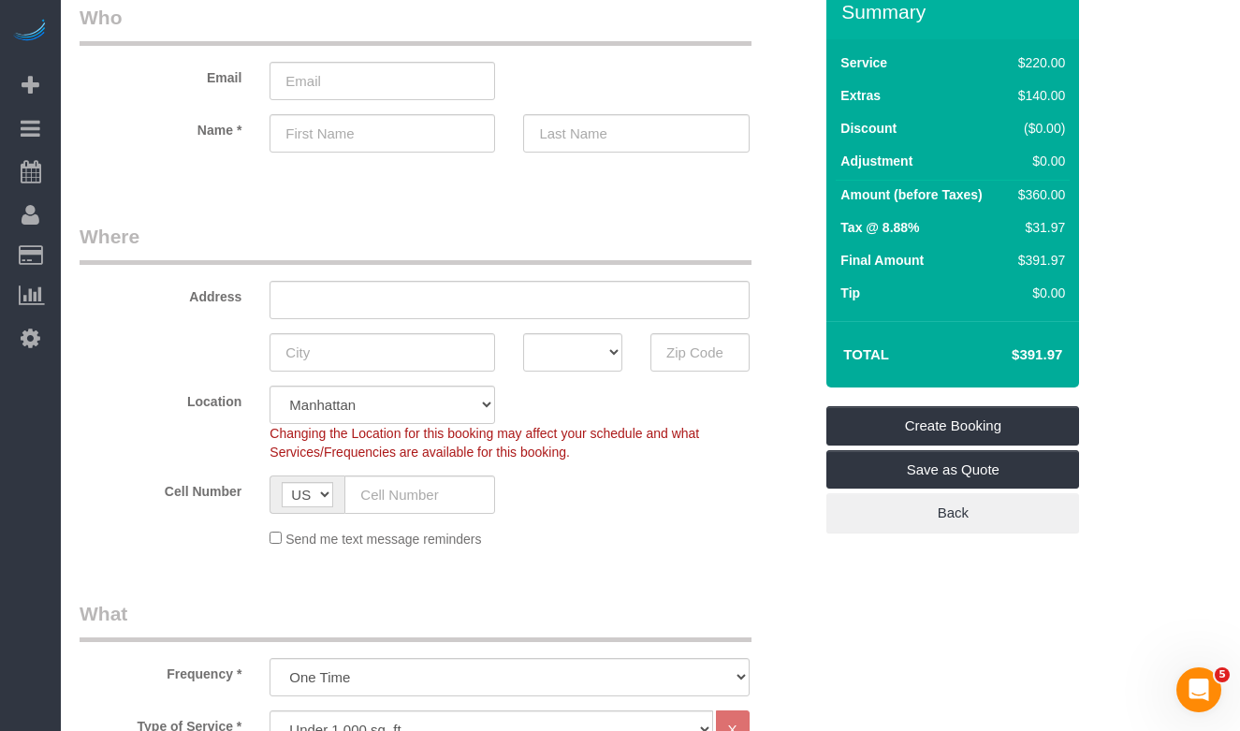
drag, startPoint x: 1059, startPoint y: 352, endPoint x: 971, endPoint y: 356, distance: 88.0
click at [971, 356] on h4 "$391.97" at bounding box center [1008, 355] width 107 height 16
copy h4 "$391.97"
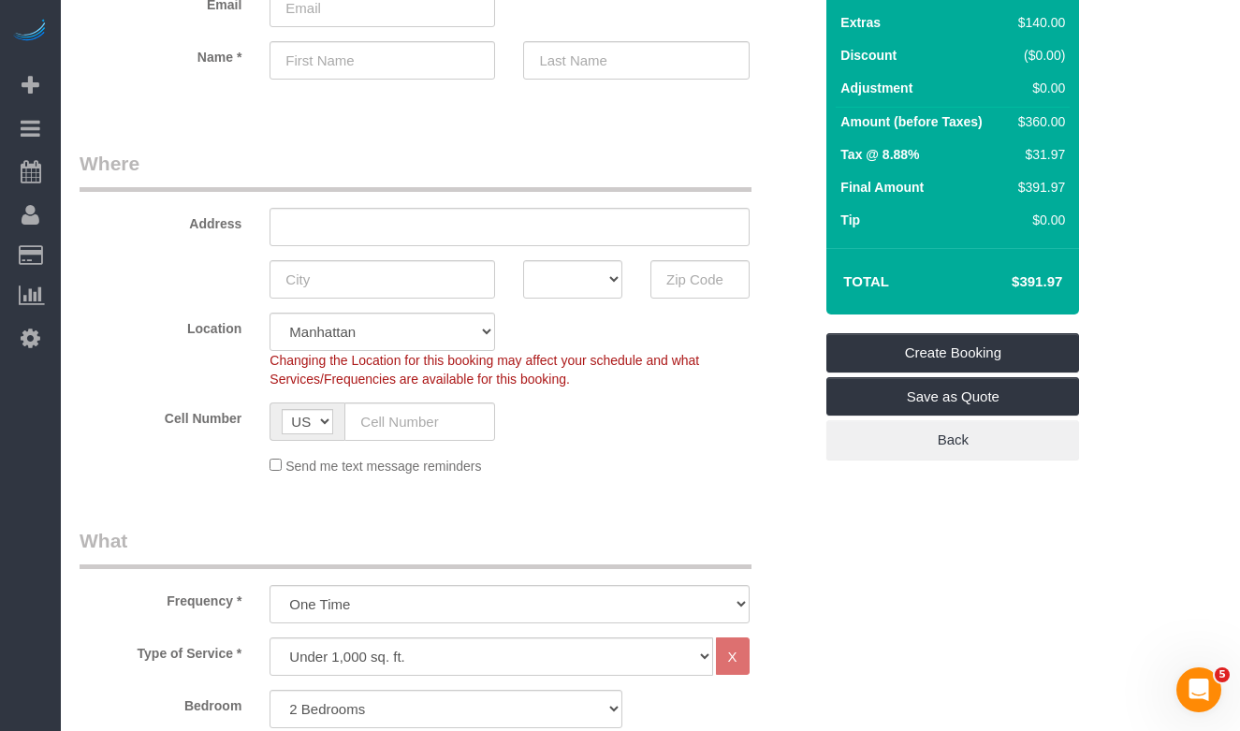
scroll to position [0, 0]
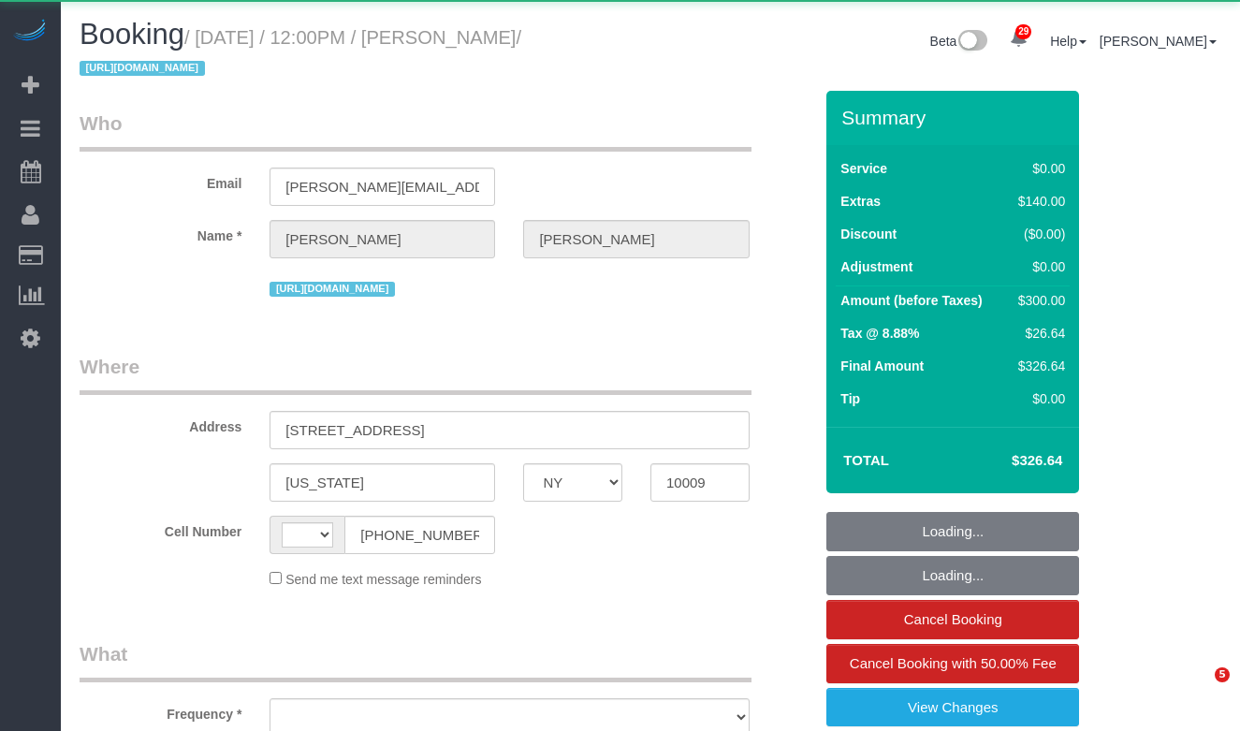
select select "NY"
select select "string:[GEOGRAPHIC_DATA]"
select select "object:821"
select select "1"
select select "number:89"
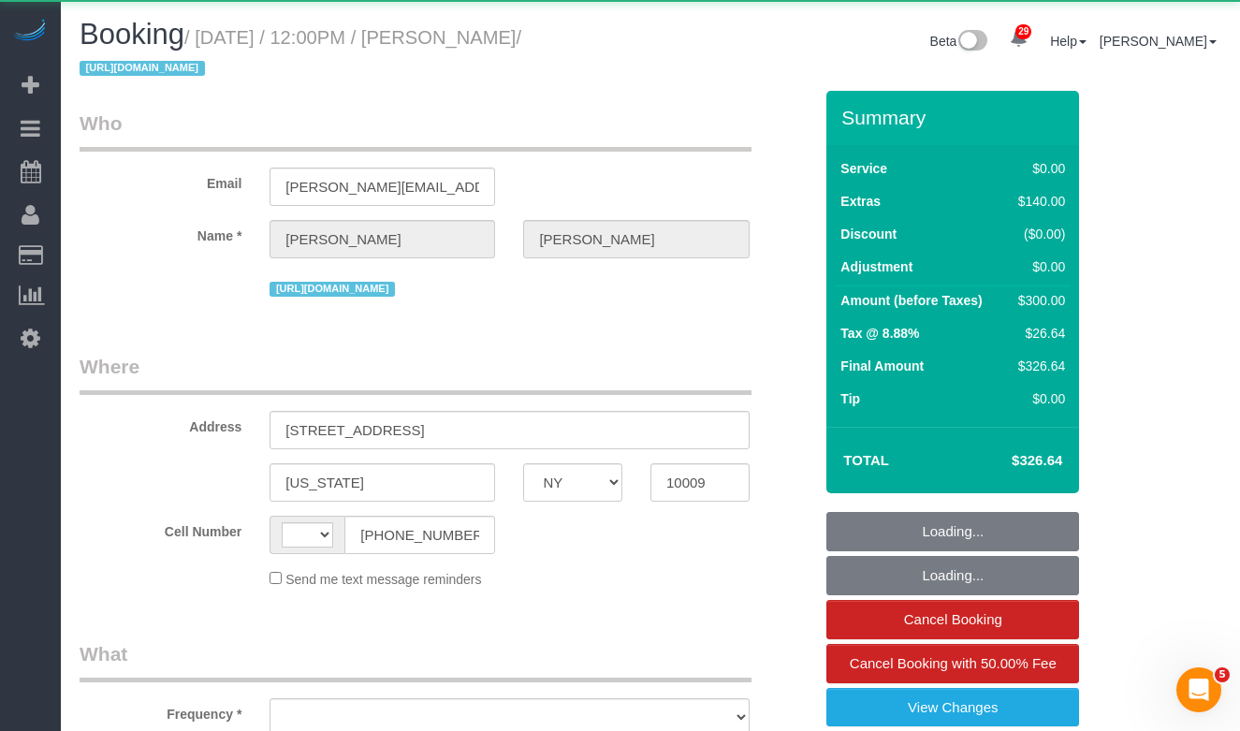
select select "number:90"
select select "number:15"
select select "number:5"
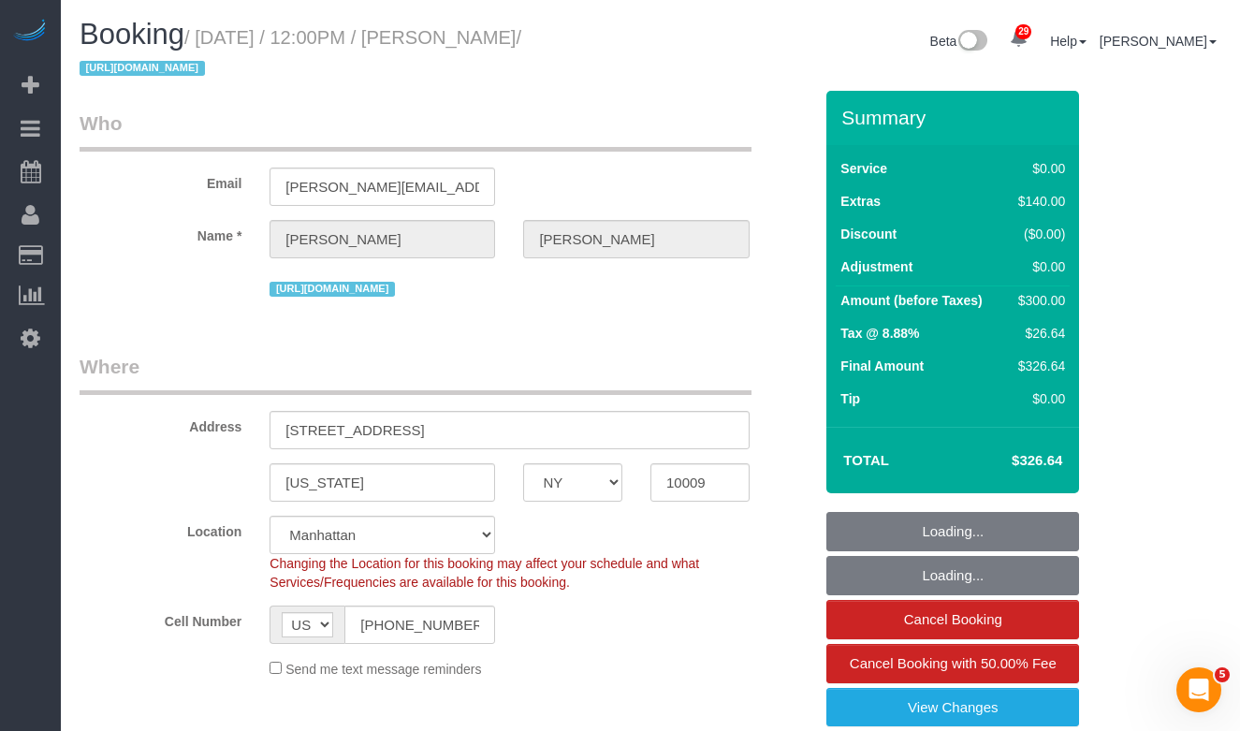
select select "object:1532"
select select "string:stripe-pm_1SBPAR4VGloSiKo7zBCDNPGQ"
select select "spot1"
select select "1"
drag, startPoint x: 504, startPoint y: 55, endPoint x: 385, endPoint y: 46, distance: 119.2
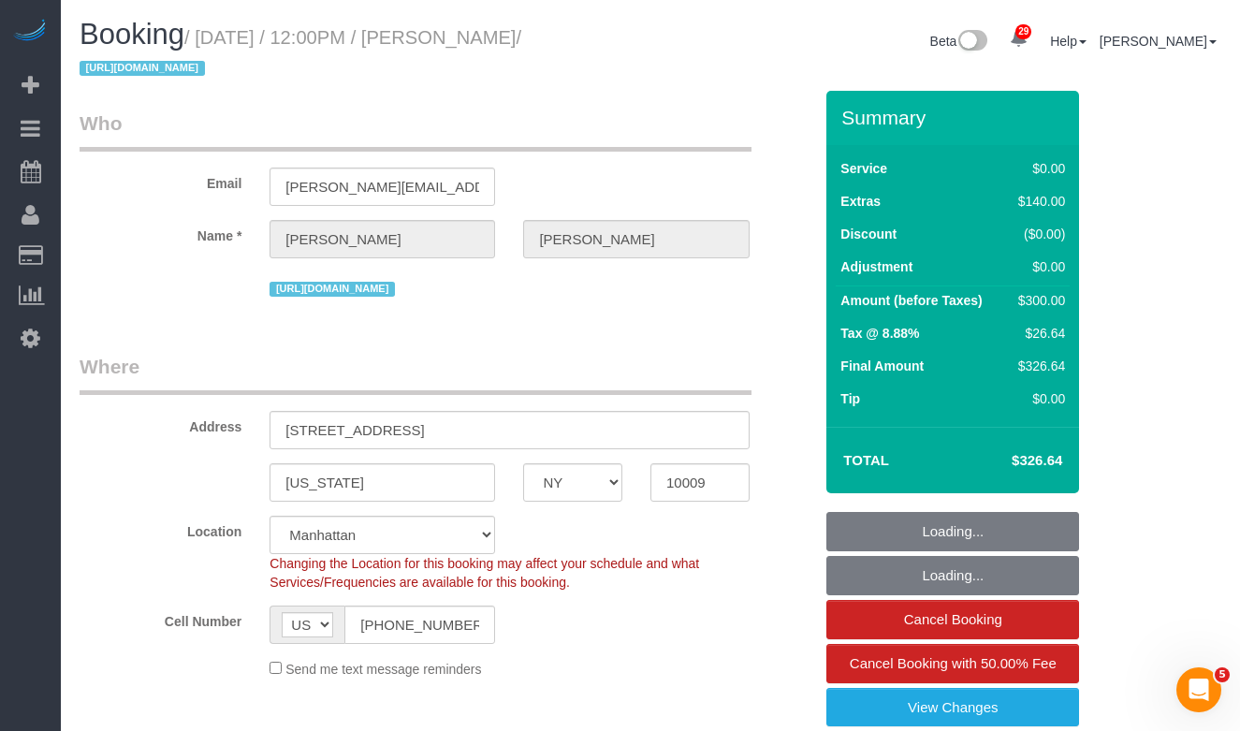
click at [504, 55] on h1 "Booking / [DATE] / 12:00PM / [PERSON_NAME] / [URL][DOMAIN_NAME]" at bounding box center [358, 51] width 557 height 64
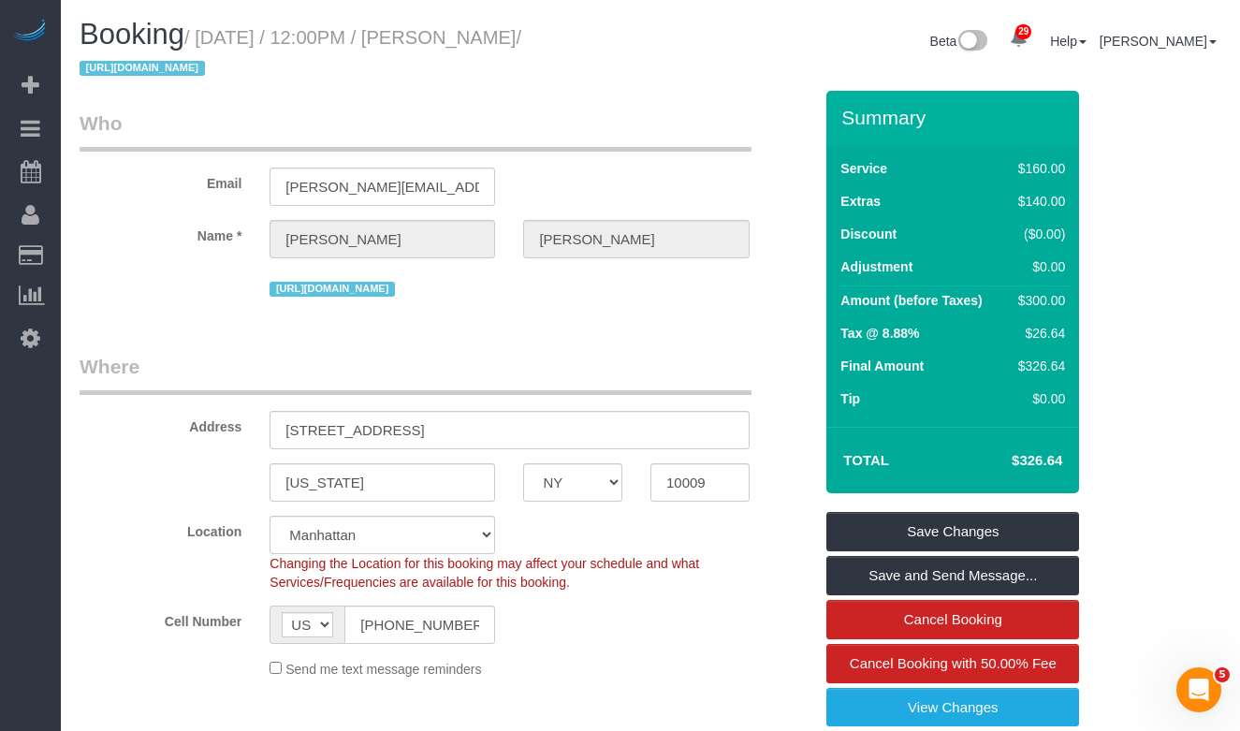
drag, startPoint x: 138, startPoint y: 63, endPoint x: 207, endPoint y: 40, distance: 71.9
click at [207, 40] on small "/ [DATE] / 12:00PM / [PERSON_NAME] / [URL][DOMAIN_NAME]" at bounding box center [301, 53] width 442 height 52
copy small "[DATE] / 12:00PM / [PERSON_NAME]"
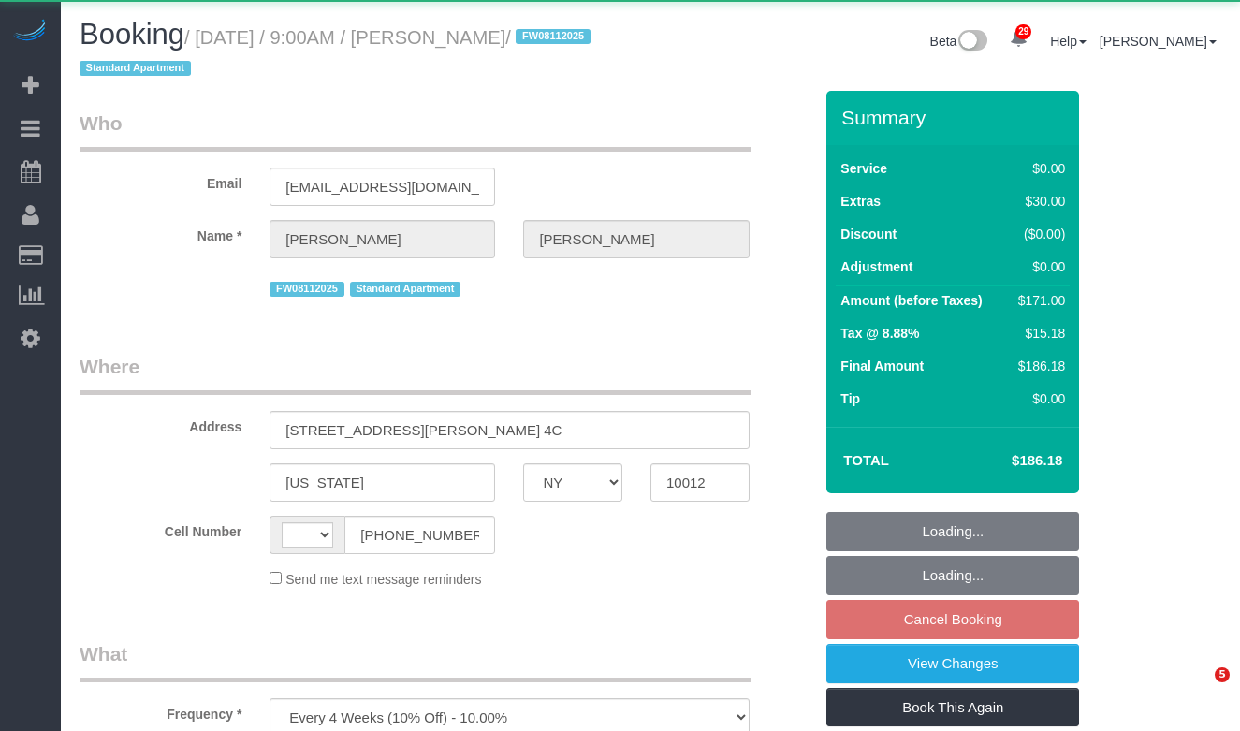
select select "NY"
select select "object:930"
select select "string:[GEOGRAPHIC_DATA]"
select select "1"
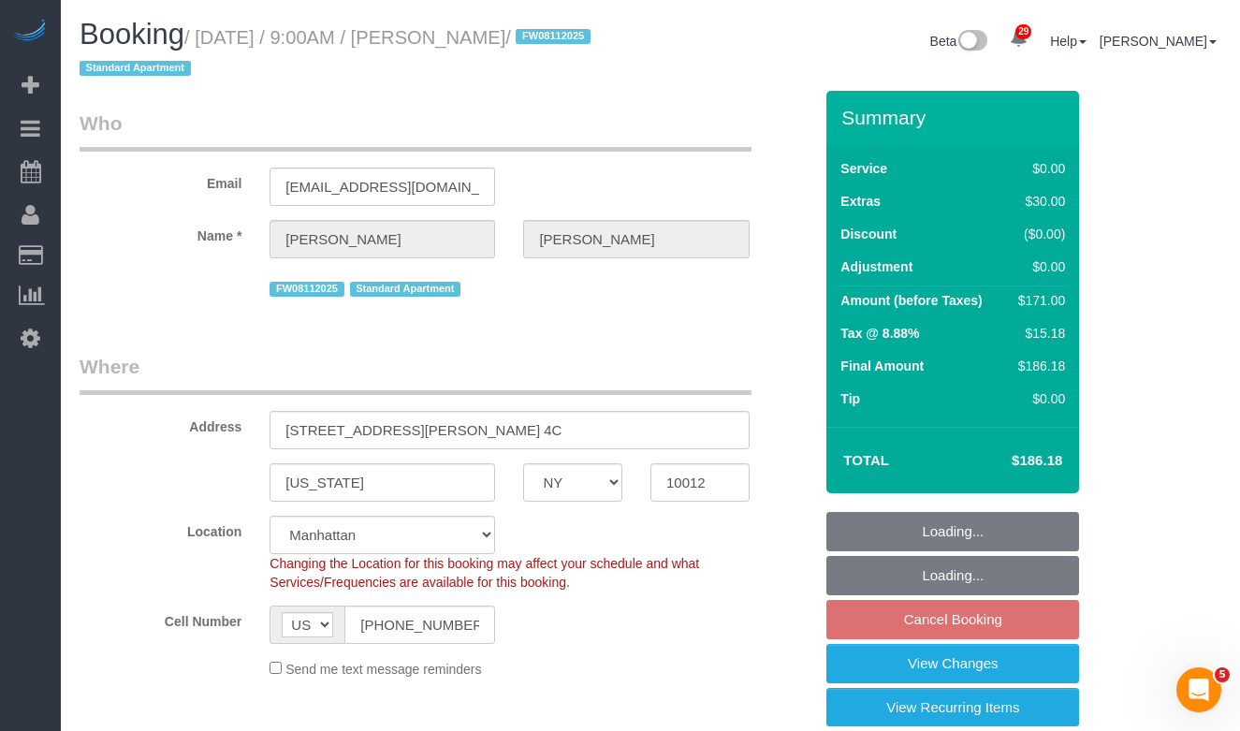
select select "string:stripe-pm_1MBfeC4VGloSiKo7EVmAEJdi"
select select "spot2"
select select "number:89"
select select "number:90"
select select "number:15"
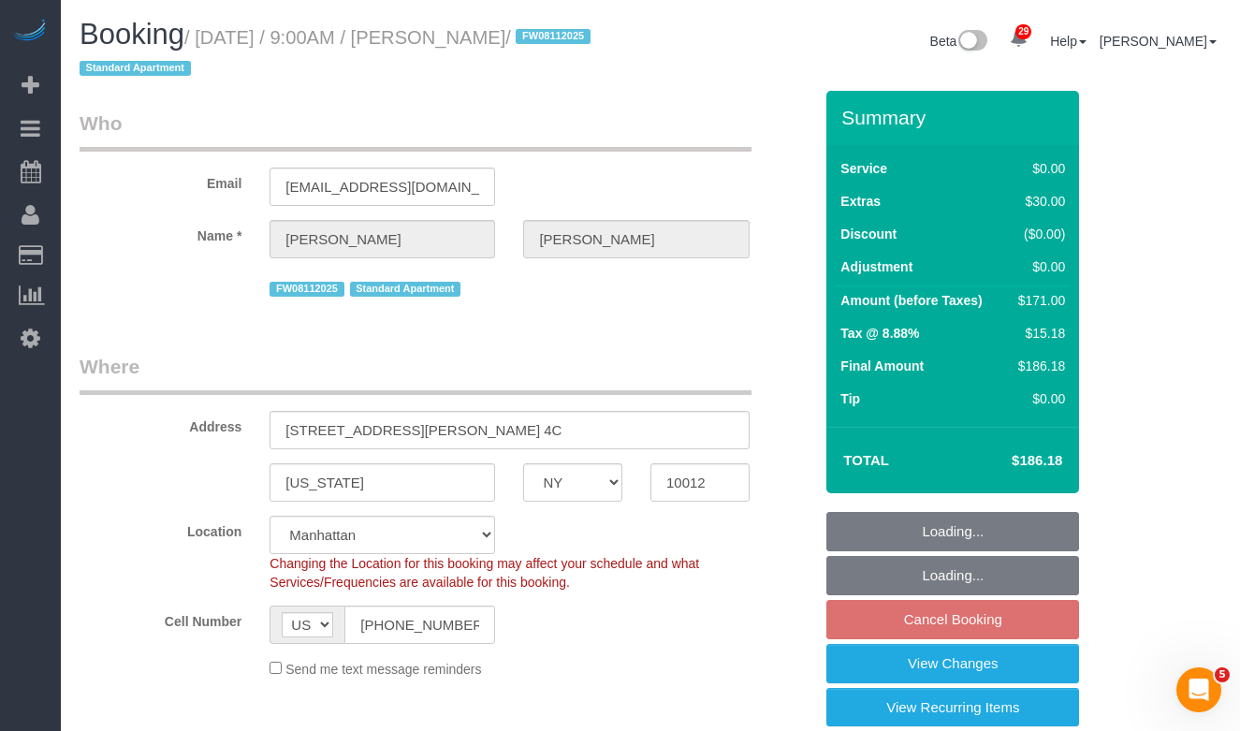
select select "number:5"
select select "1"
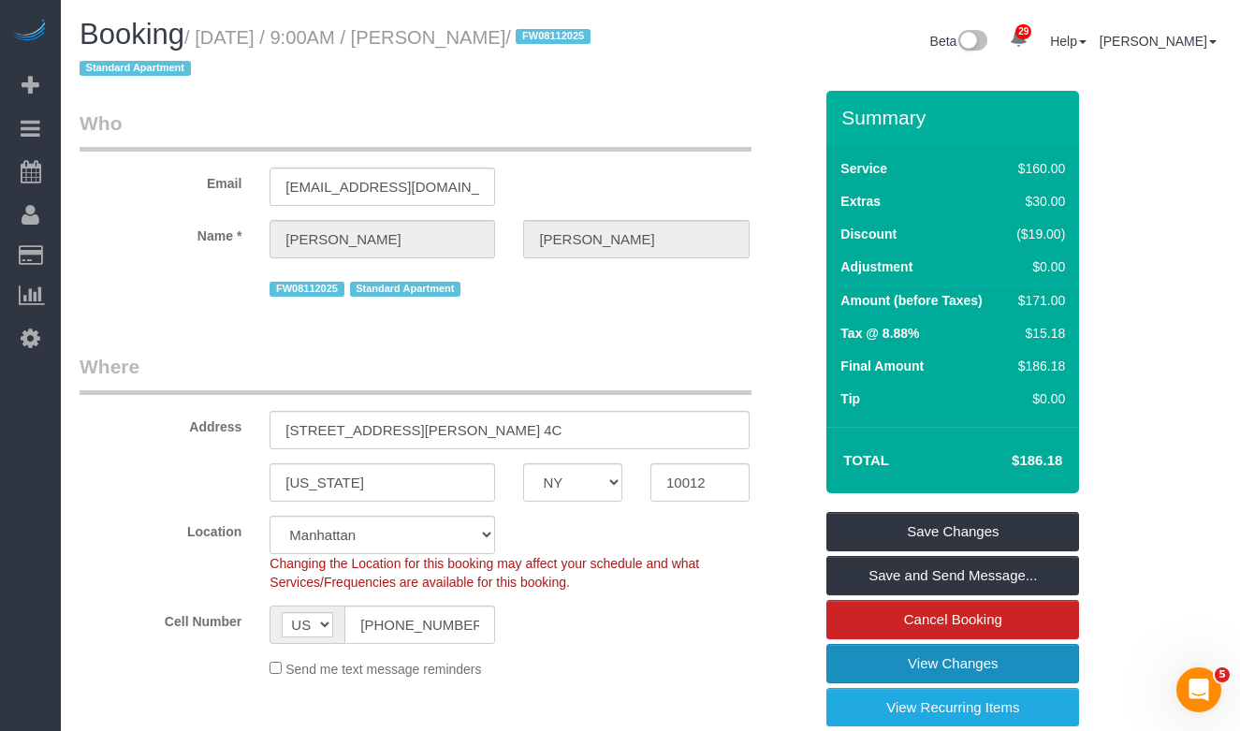
click at [964, 666] on link "View Changes" at bounding box center [952, 663] width 253 height 39
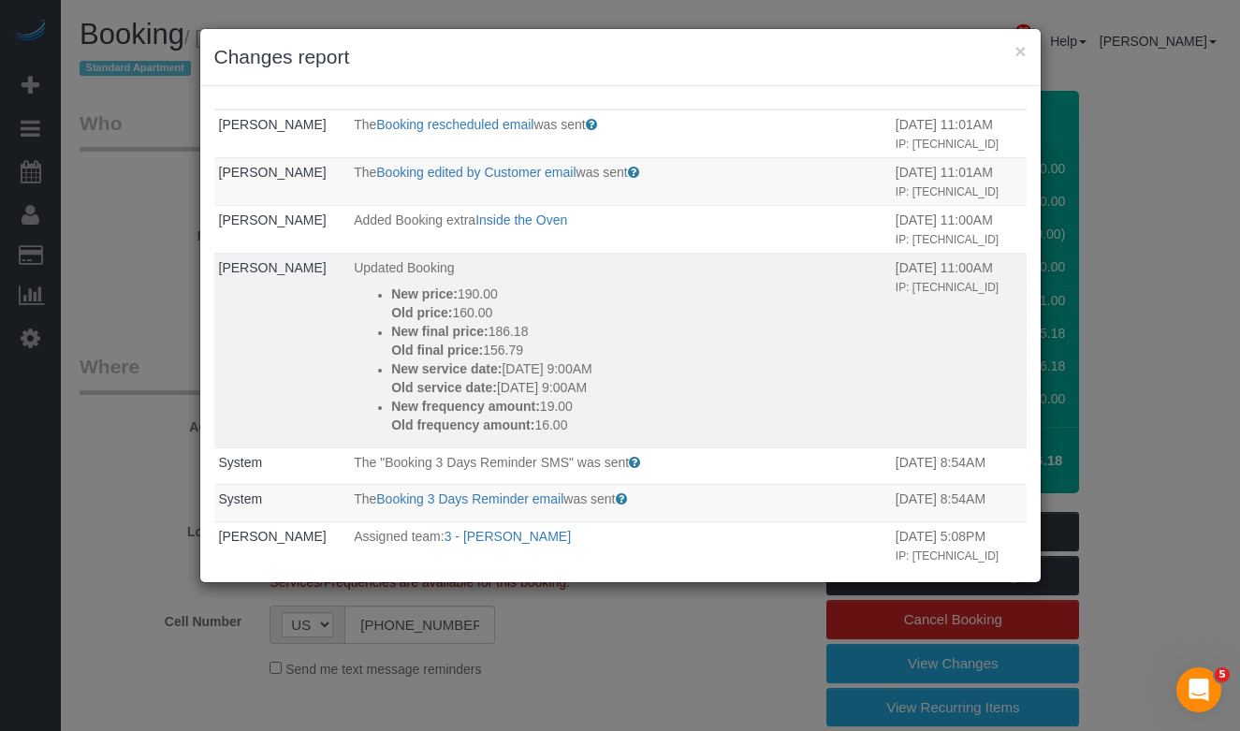
scroll to position [28, 0]
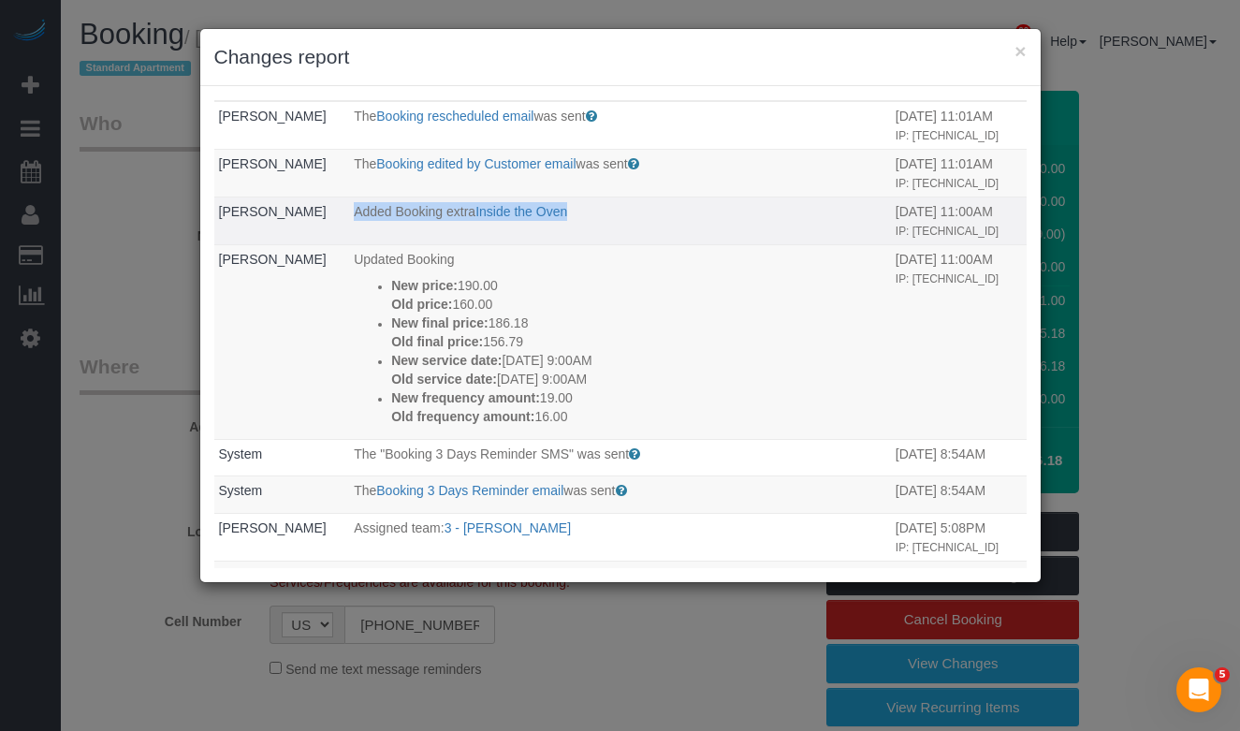
drag, startPoint x: 342, startPoint y: 245, endPoint x: 572, endPoint y: 248, distance: 229.3
click at [572, 221] on p "Added Booking extra Inside the Oven" at bounding box center [620, 211] width 532 height 19
copy p "Added Booking extra Inside the Oven"
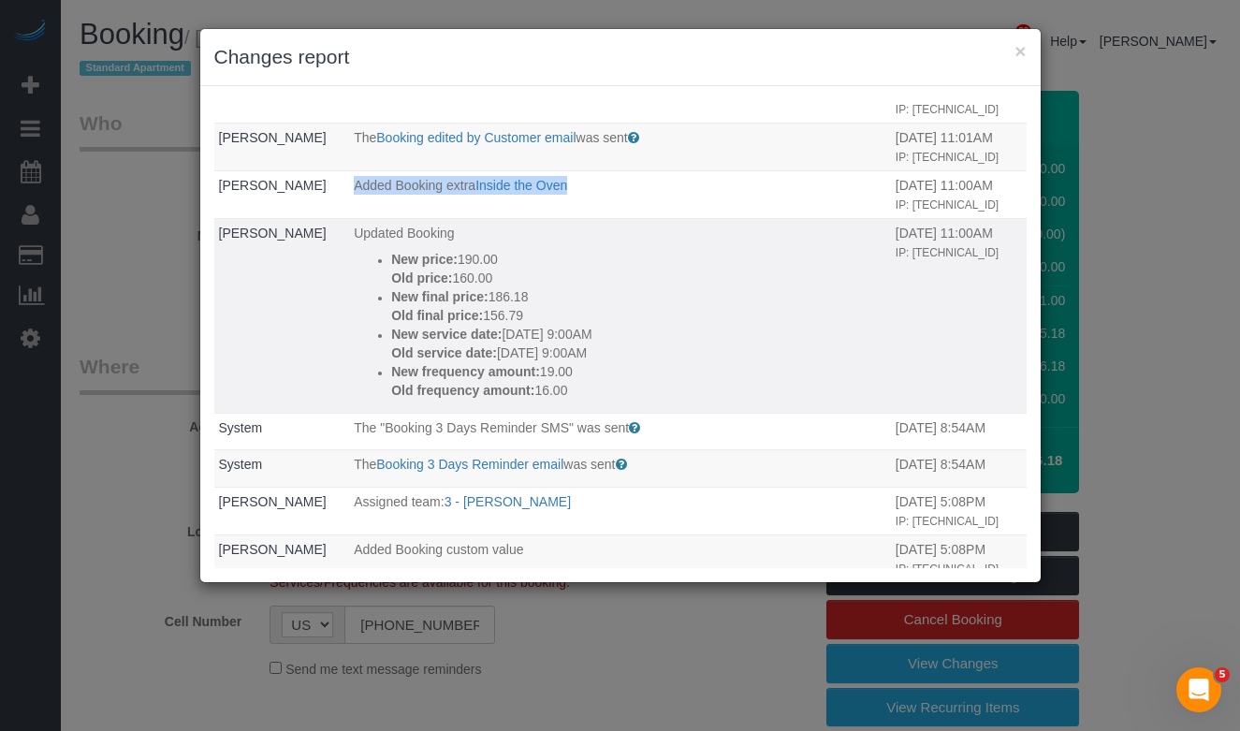
scroll to position [55, 0]
drag, startPoint x: 602, startPoint y: 411, endPoint x: 373, endPoint y: 314, distance: 247.8
click at [373, 314] on ul "New price: 190.00 Old price: 160.00 New final price: 186.18 Old final price: 15…" at bounding box center [620, 324] width 532 height 150
copy div "New price: 190.00 Old price: 160.00 New final price: 186.18 Old final price: 15…"
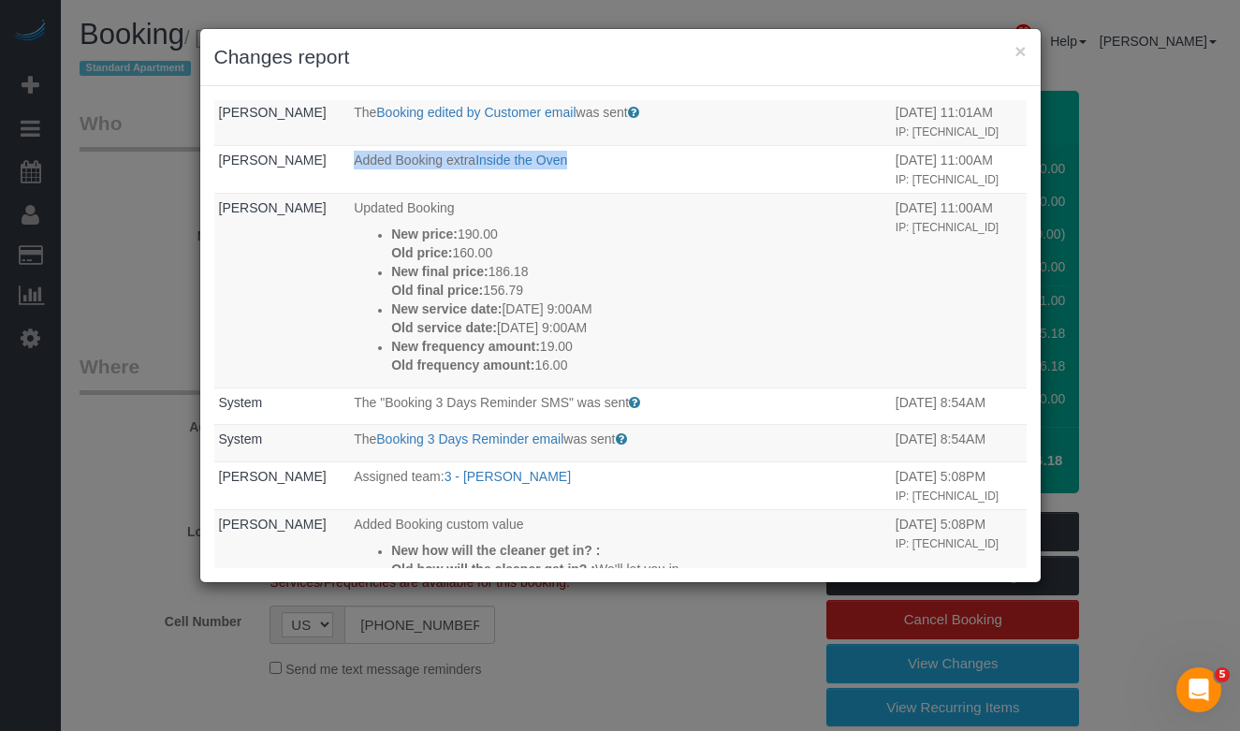
scroll to position [44, 0]
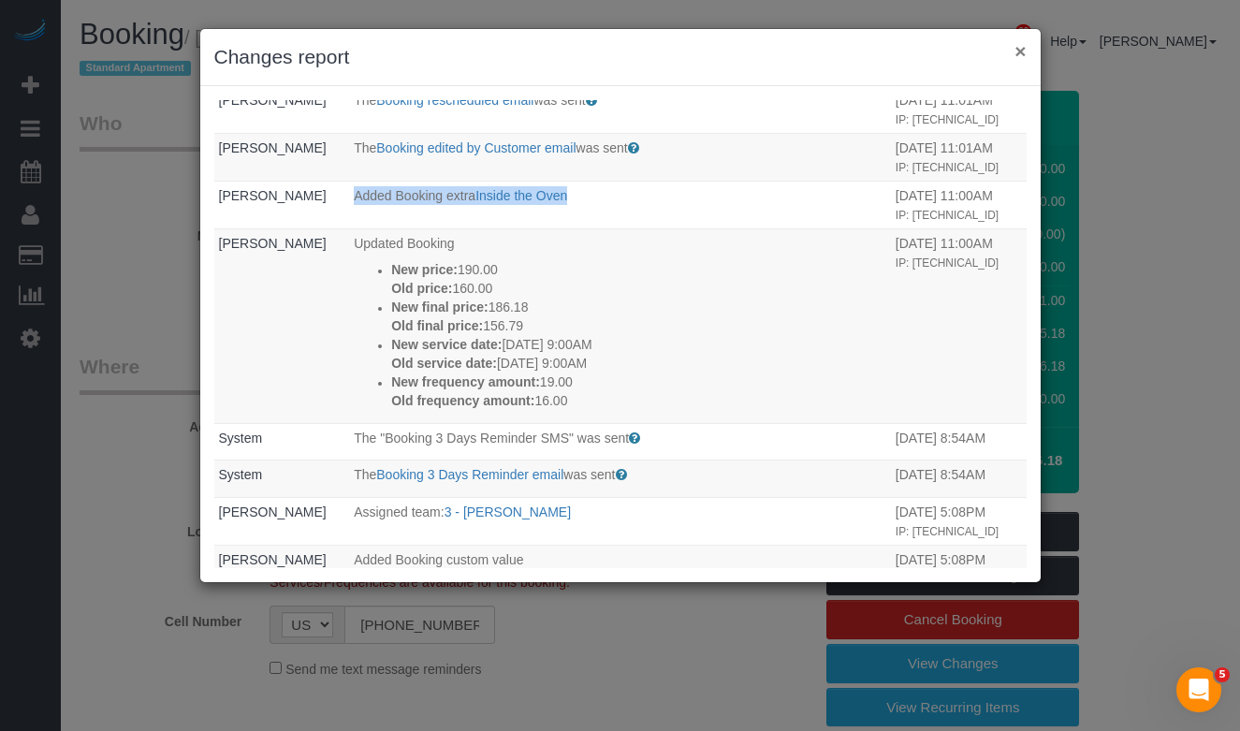
click at [1025, 52] on button "×" at bounding box center [1019, 51] width 11 height 20
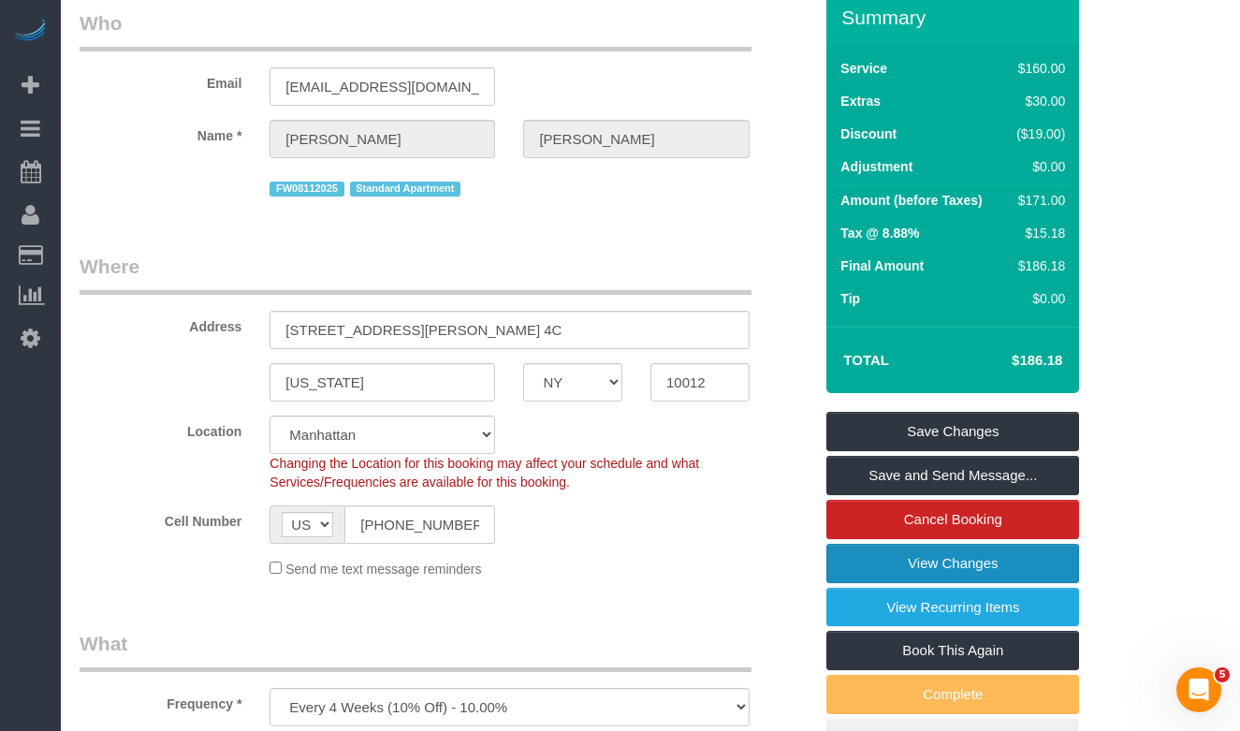
scroll to position [109, 0]
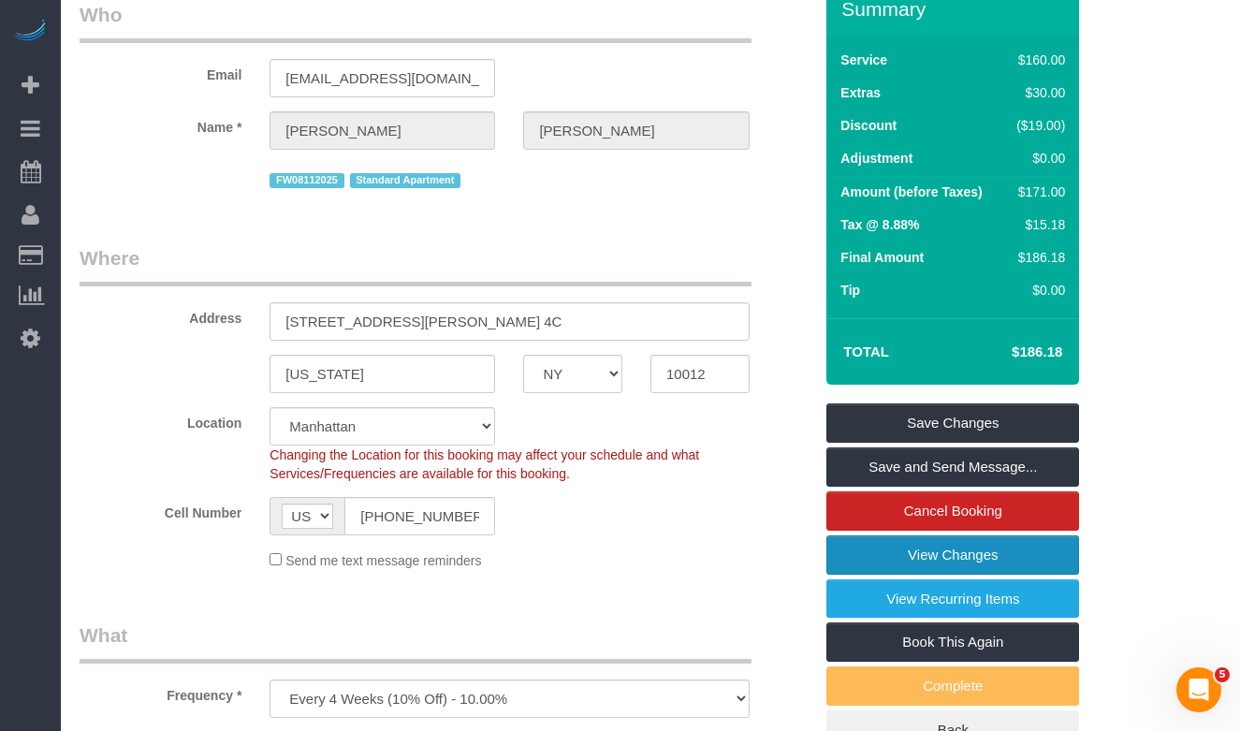
click at [912, 560] on link "View Changes" at bounding box center [952, 554] width 253 height 39
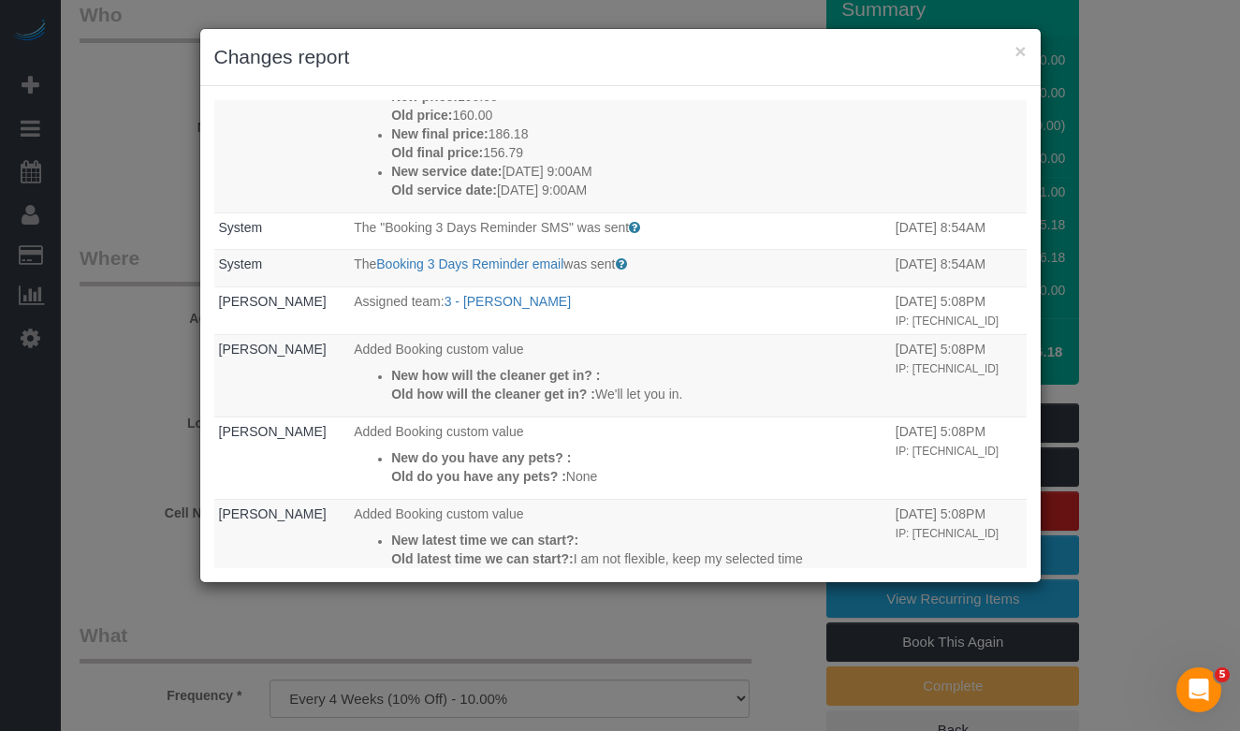
scroll to position [326, 0]
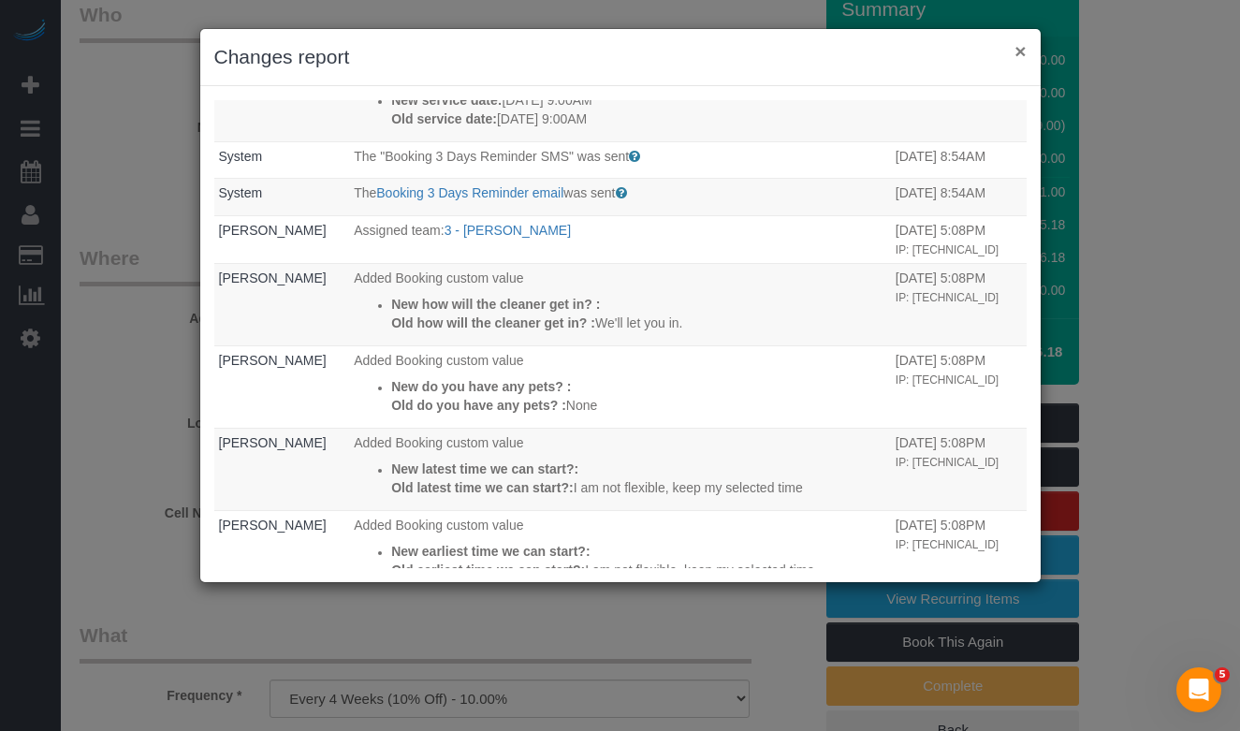
click at [1022, 55] on button "×" at bounding box center [1019, 51] width 11 height 20
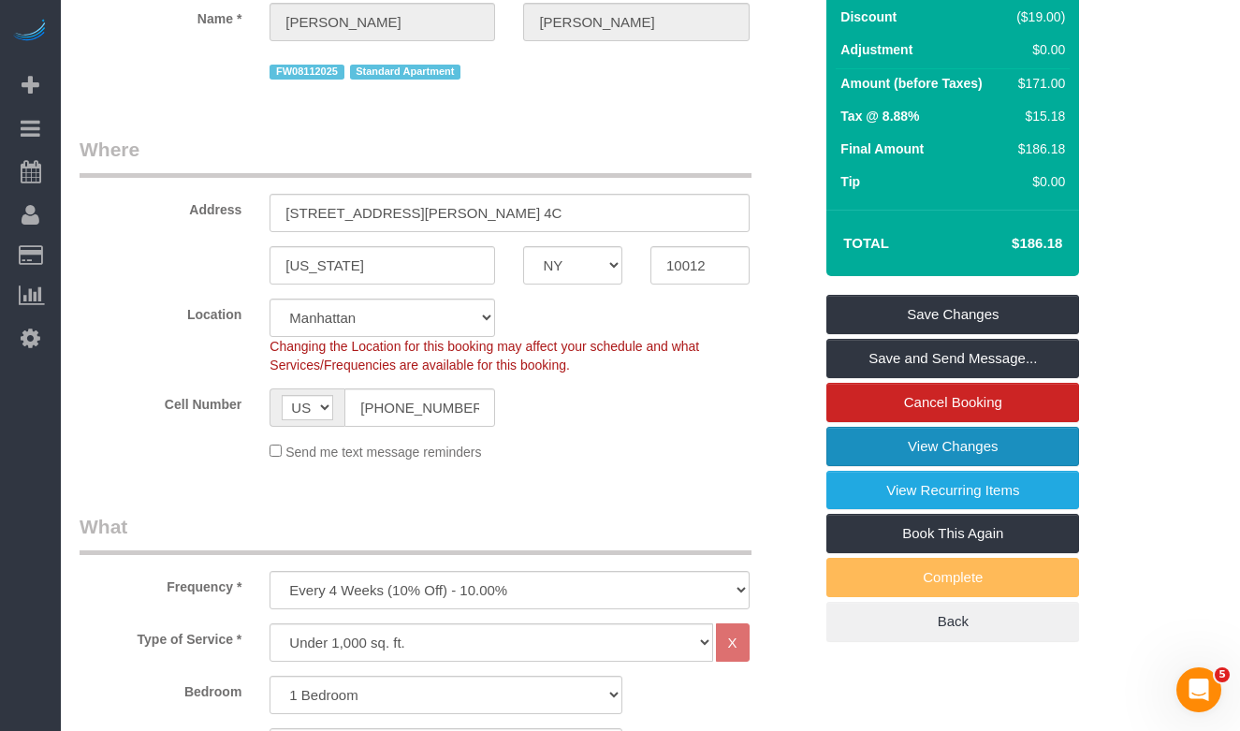
scroll to position [0, 0]
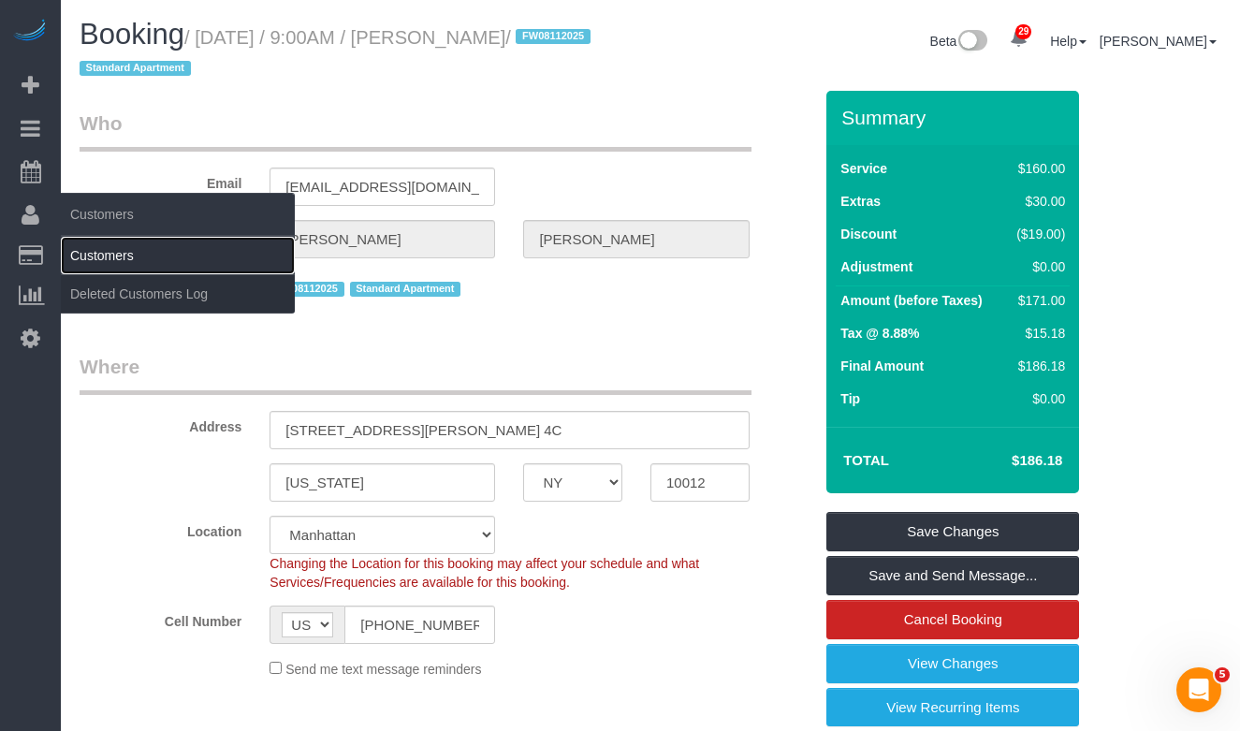
click at [114, 263] on link "Customers" at bounding box center [178, 255] width 234 height 37
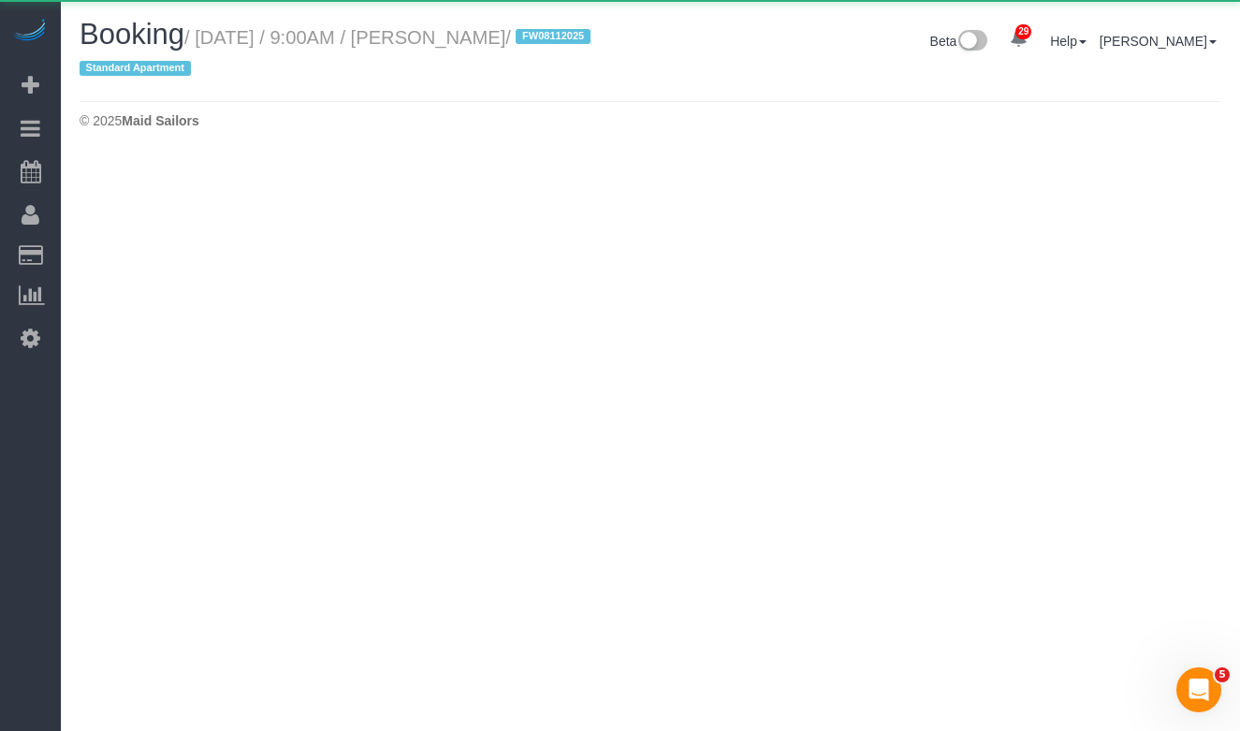
select select "NY"
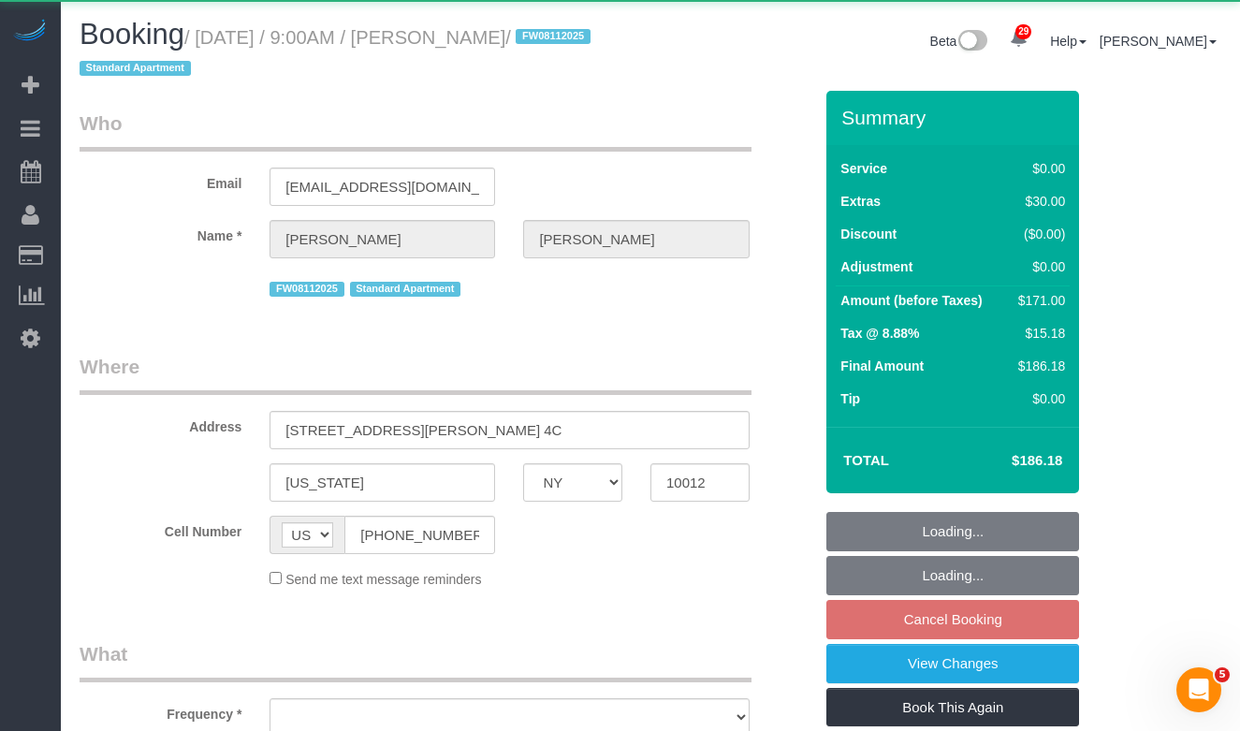
select select "object:3007"
select select "string:stripe-pm_1MBfeC4VGloSiKo7EVmAEJdi"
select select "number:89"
select select "number:90"
select select "number:15"
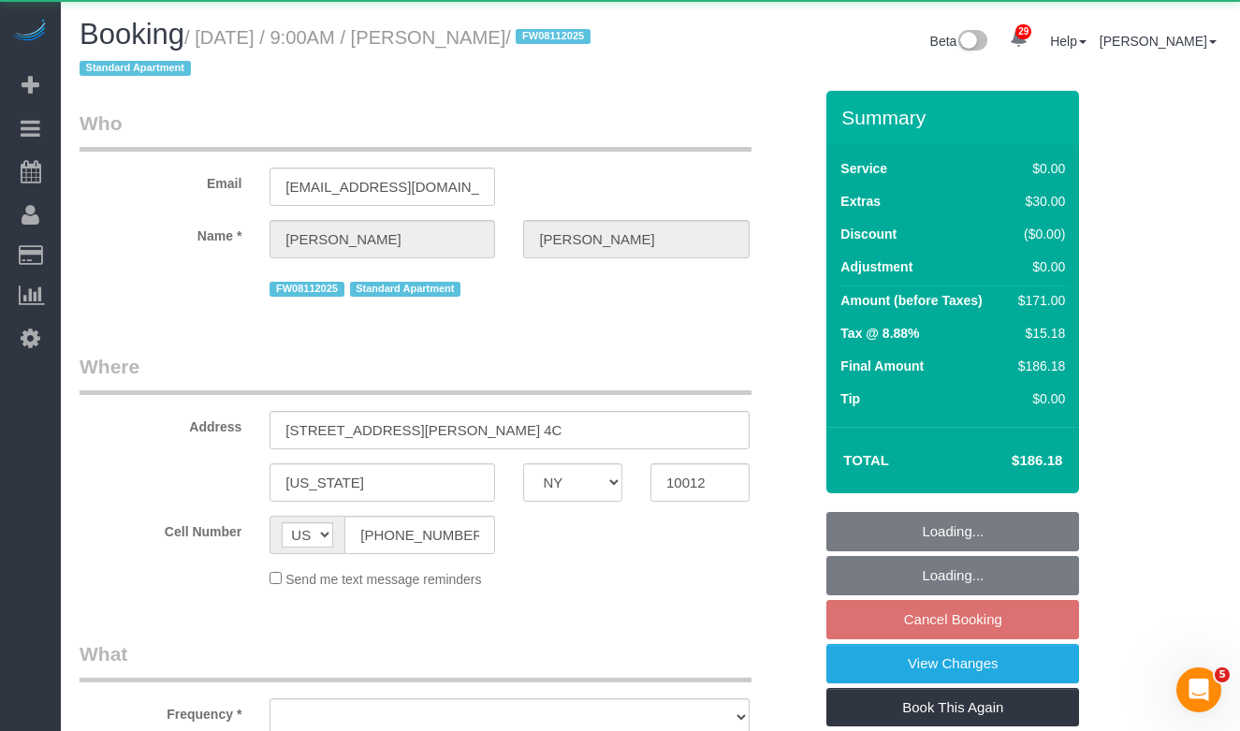
select select "number:5"
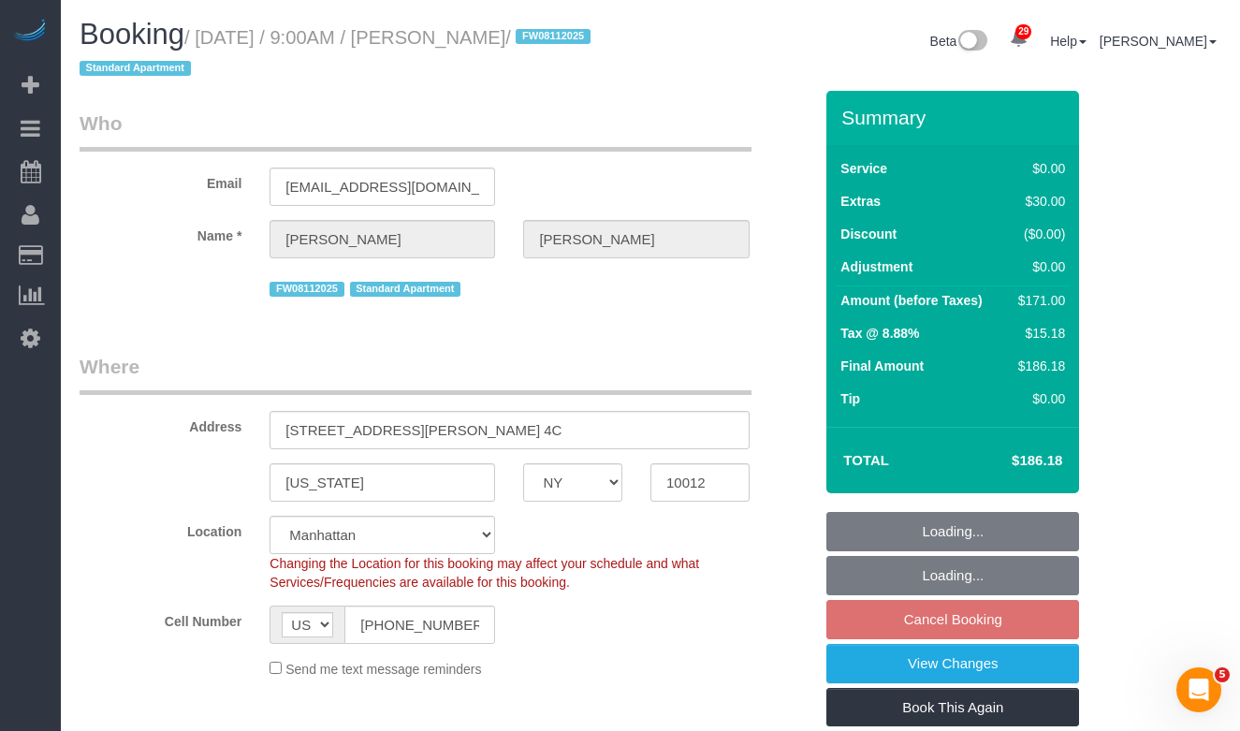
select select "object:3121"
select select "1"
select select "spot58"
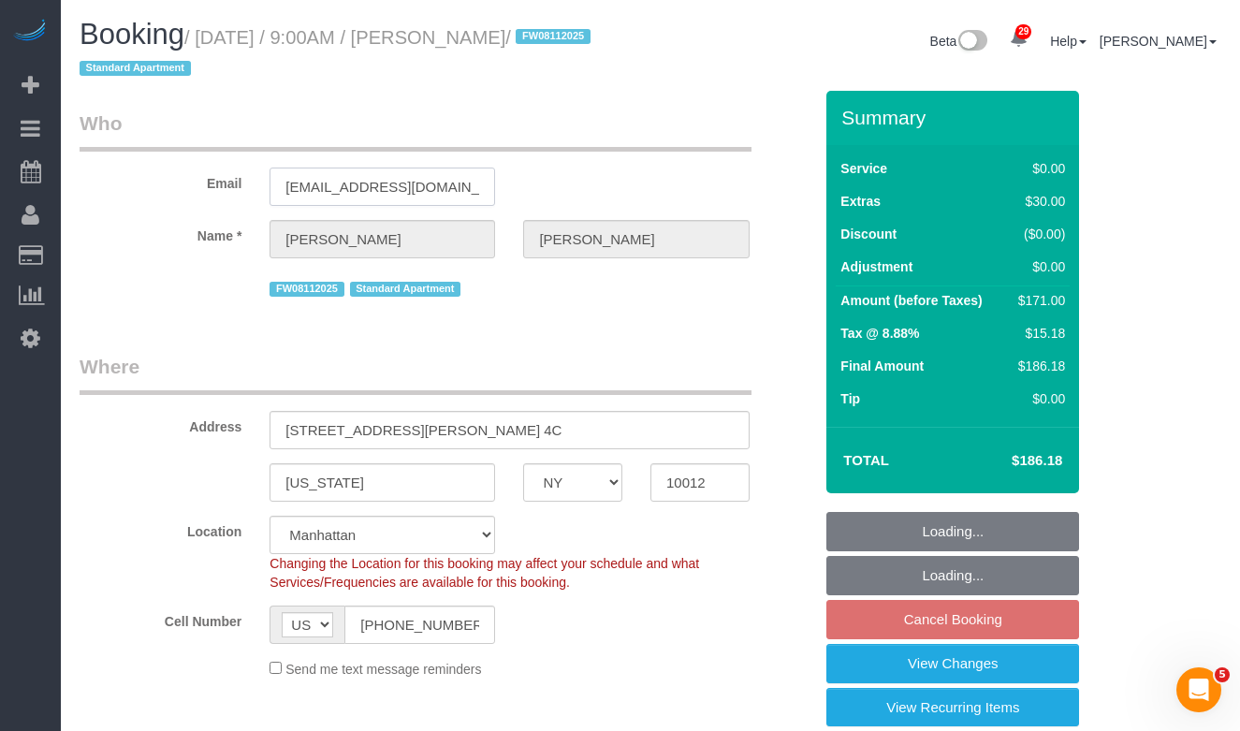
click at [358, 197] on input "stephkotnik@gmail.com" at bounding box center [381, 186] width 225 height 38
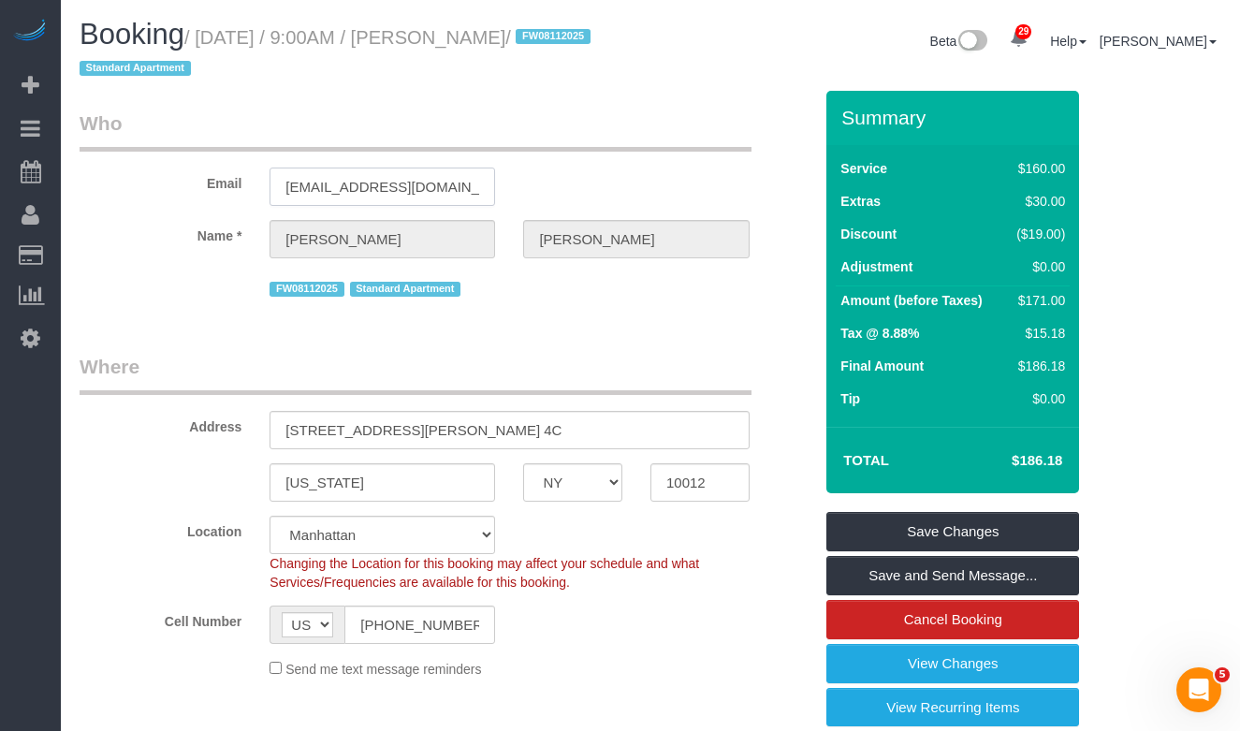
click at [345, 191] on input "stephkotnik@gmail.com" at bounding box center [381, 186] width 225 height 38
click at [362, 187] on input "stephkotnik@gmail.com" at bounding box center [381, 186] width 225 height 38
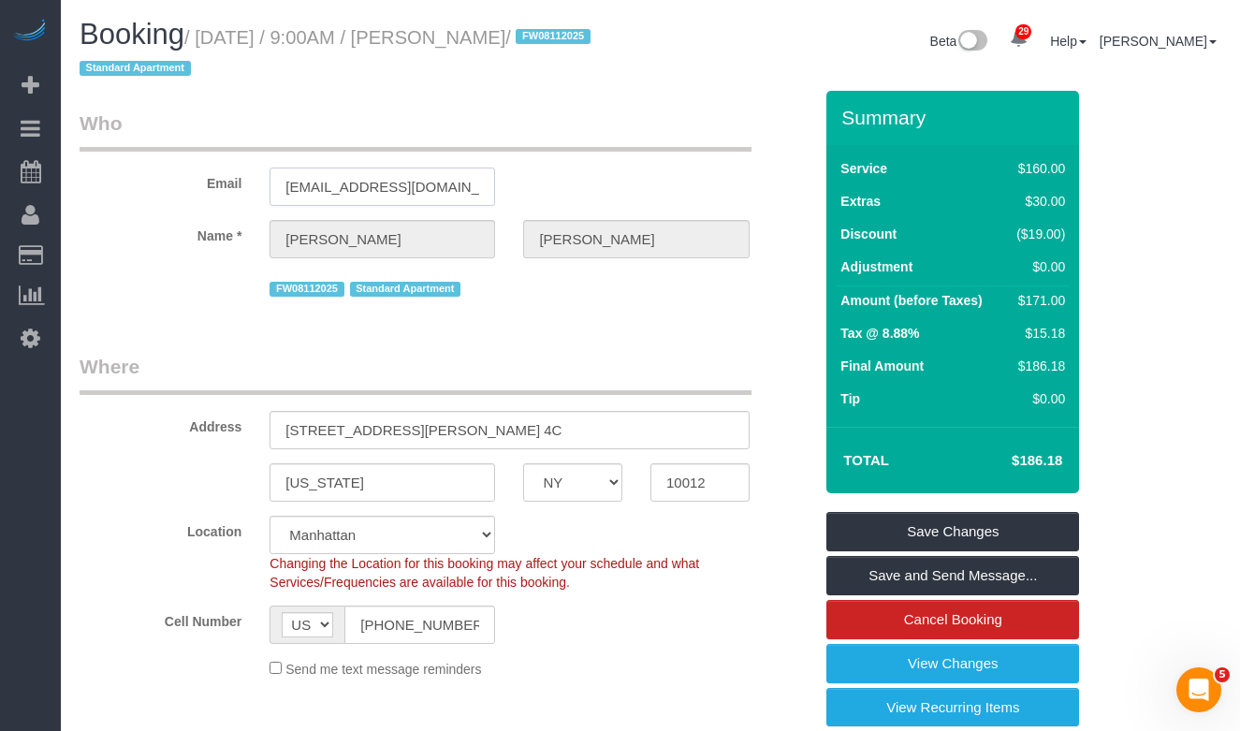
click at [362, 187] on input "stephkotnik@gmail.com" at bounding box center [381, 186] width 225 height 38
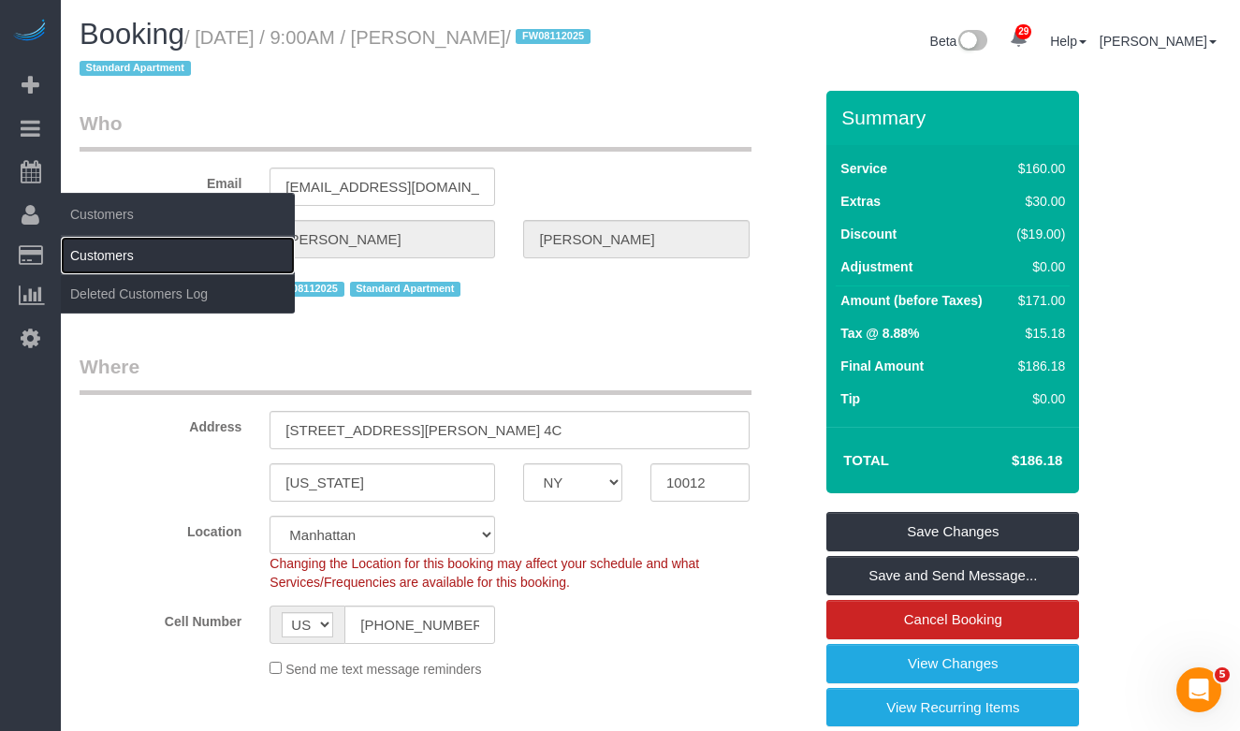
click at [93, 255] on link "Customers" at bounding box center [178, 255] width 234 height 37
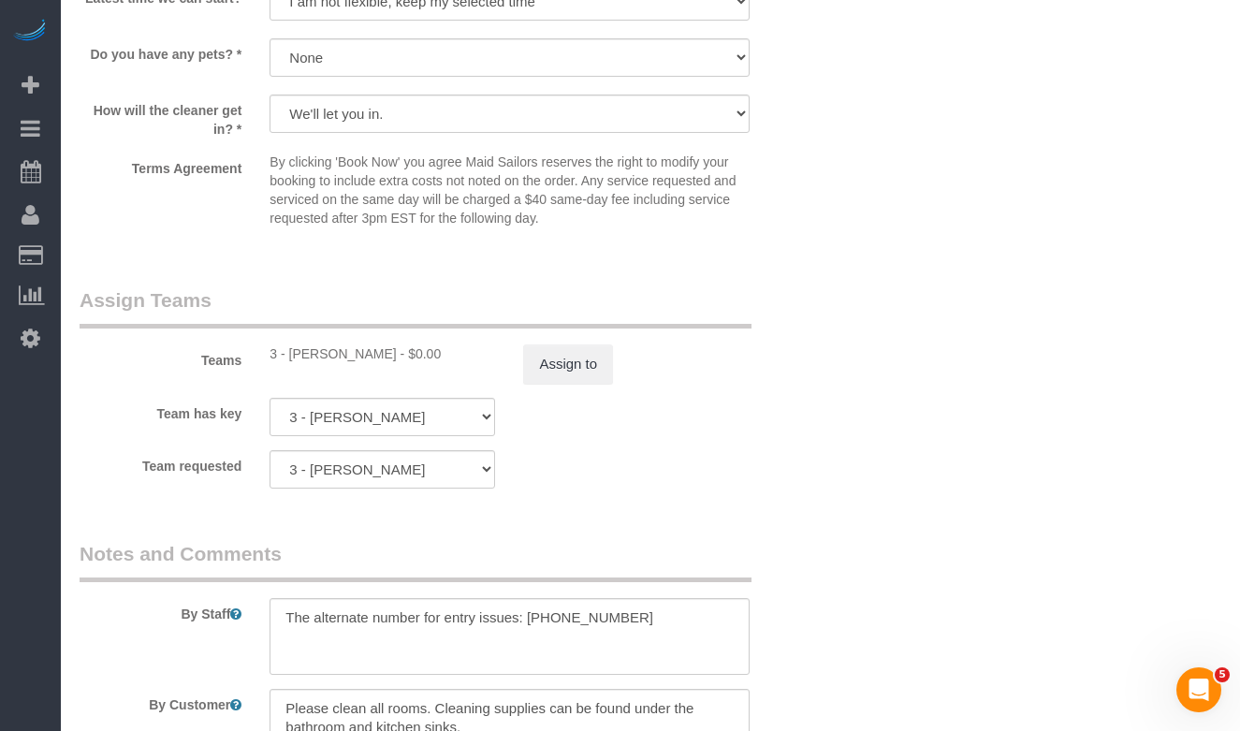
scroll to position [2229, 0]
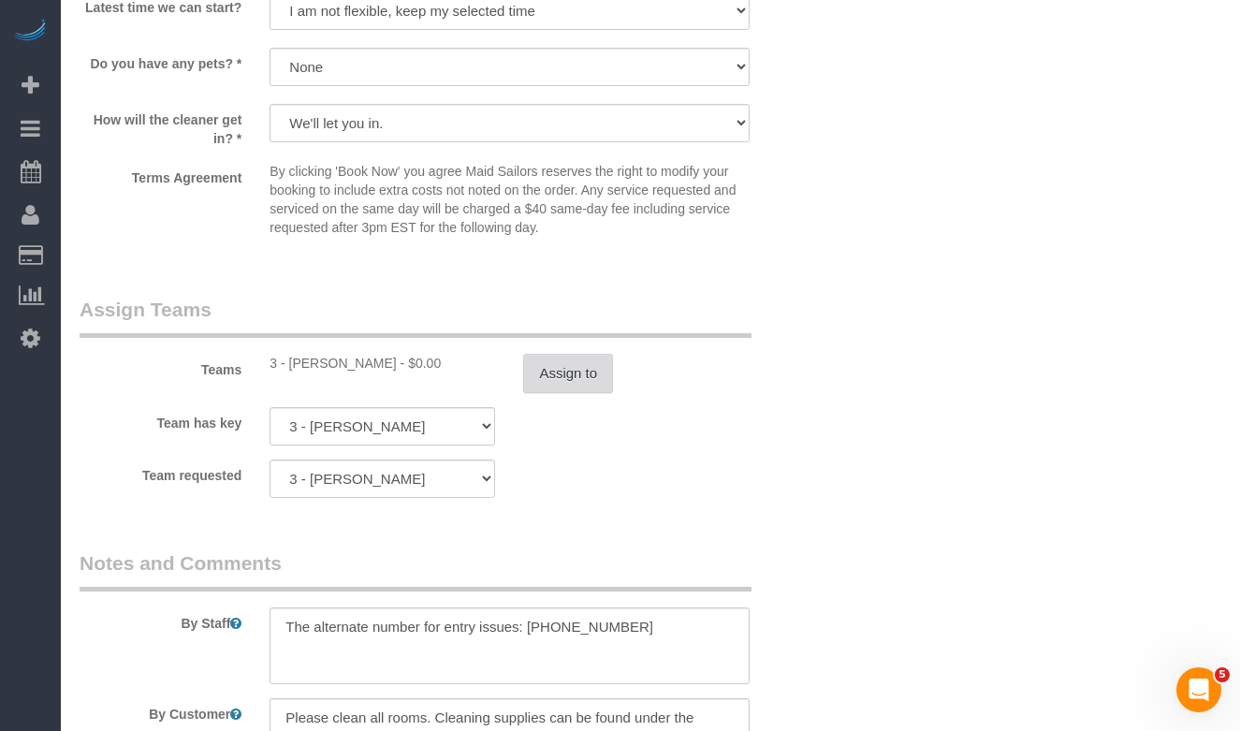
click at [543, 364] on button "Assign to" at bounding box center [568, 373] width 90 height 39
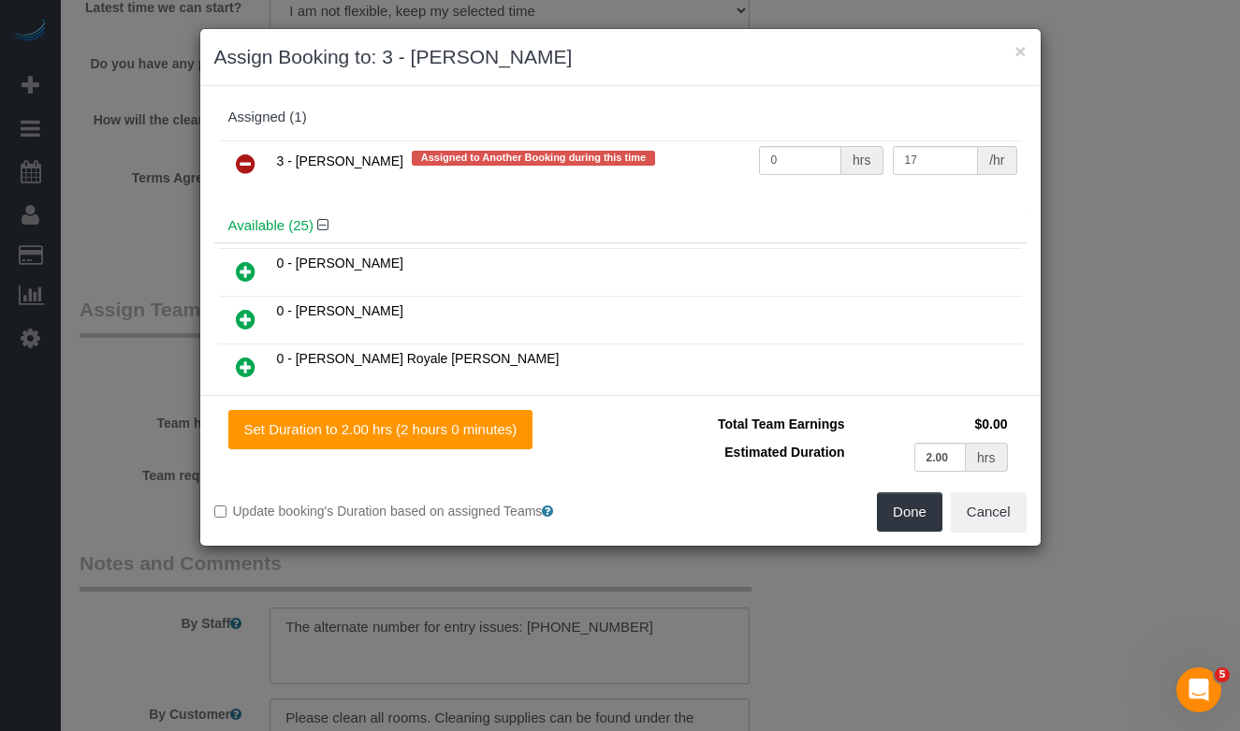
click at [246, 165] on icon at bounding box center [246, 164] width 20 height 22
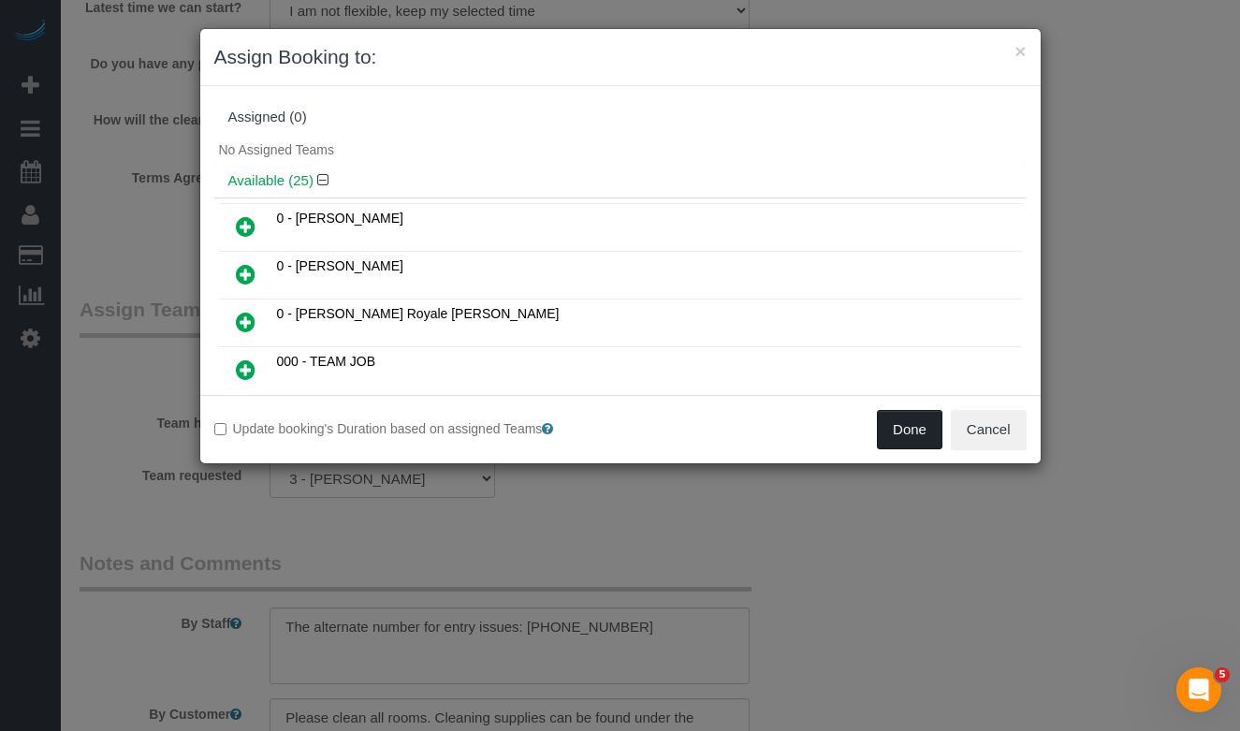
click at [890, 433] on button "Done" at bounding box center [909, 429] width 65 height 39
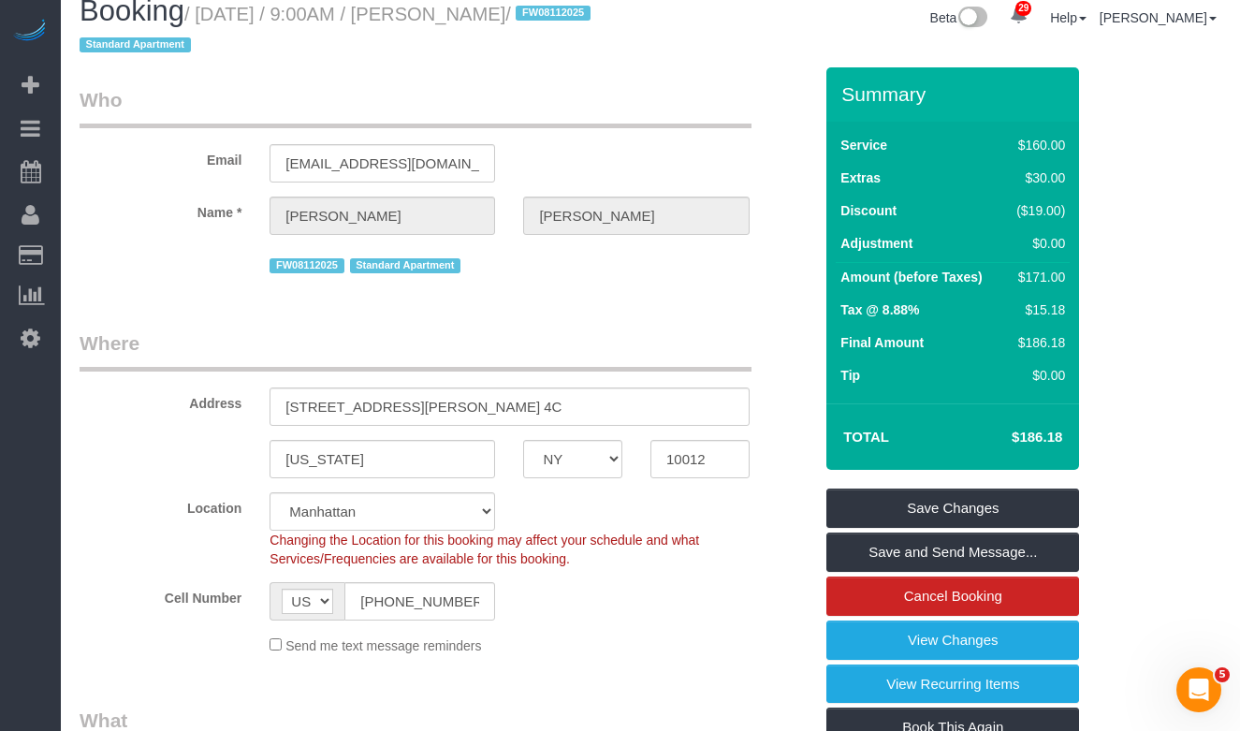
scroll to position [75, 0]
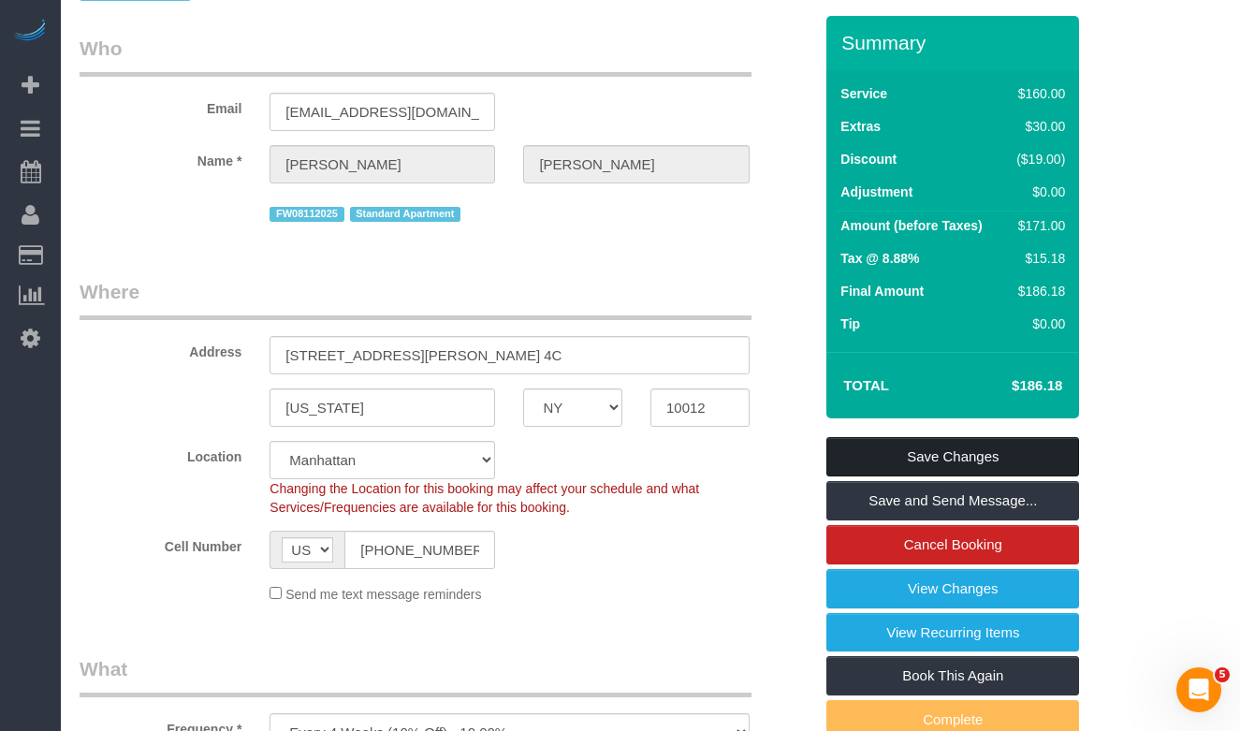
click at [887, 459] on link "Save Changes" at bounding box center [952, 456] width 253 height 39
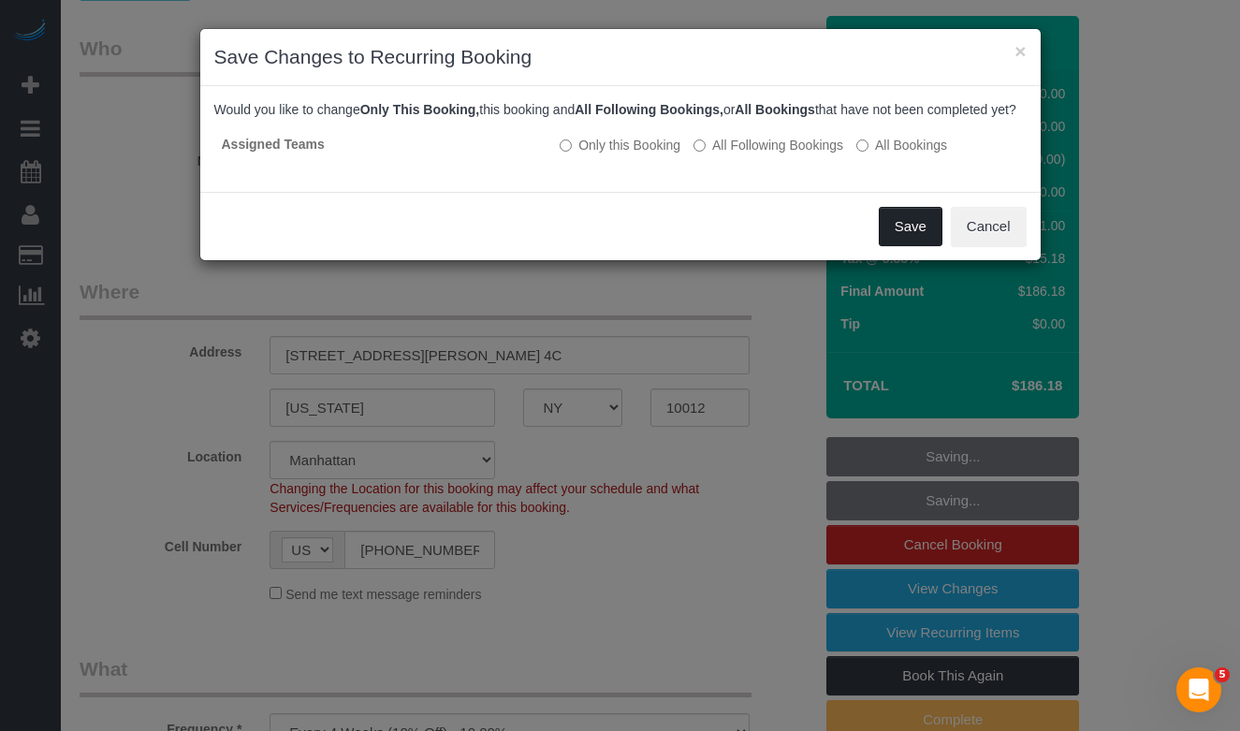
click at [895, 239] on button "Save" at bounding box center [911, 226] width 64 height 39
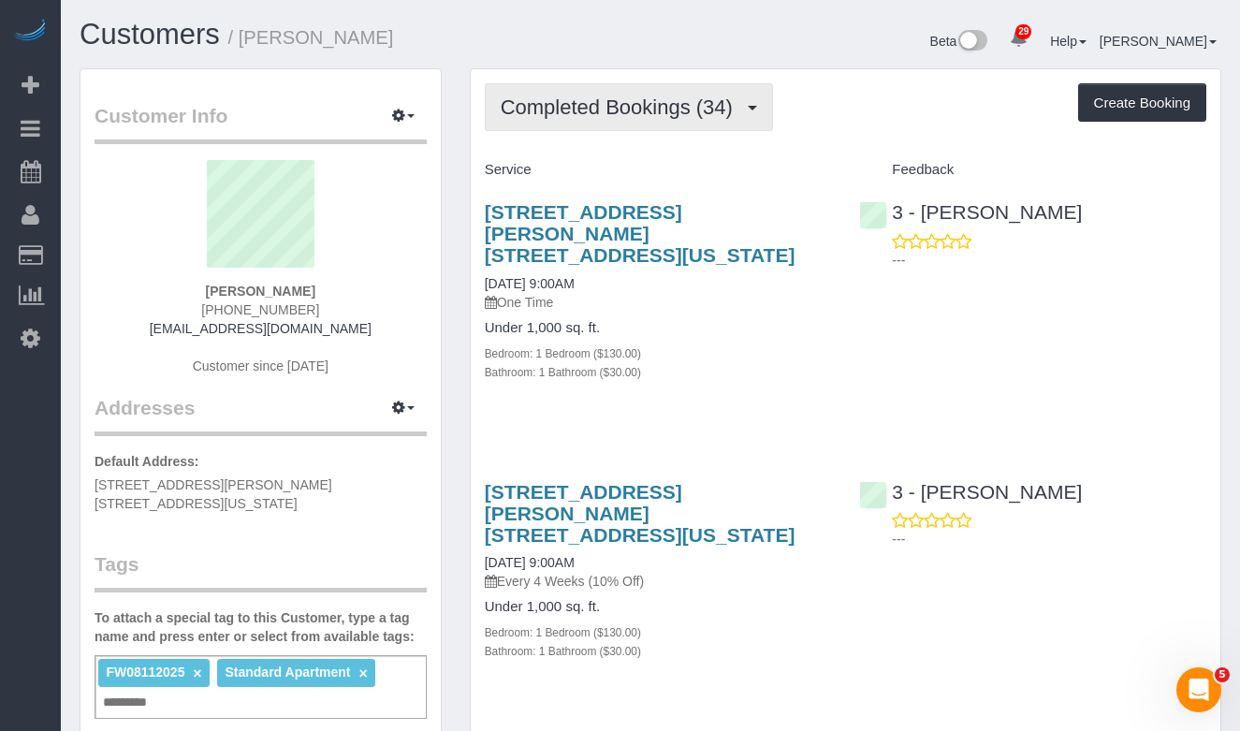
click at [586, 118] on span "Completed Bookings (34)" at bounding box center [621, 106] width 241 height 23
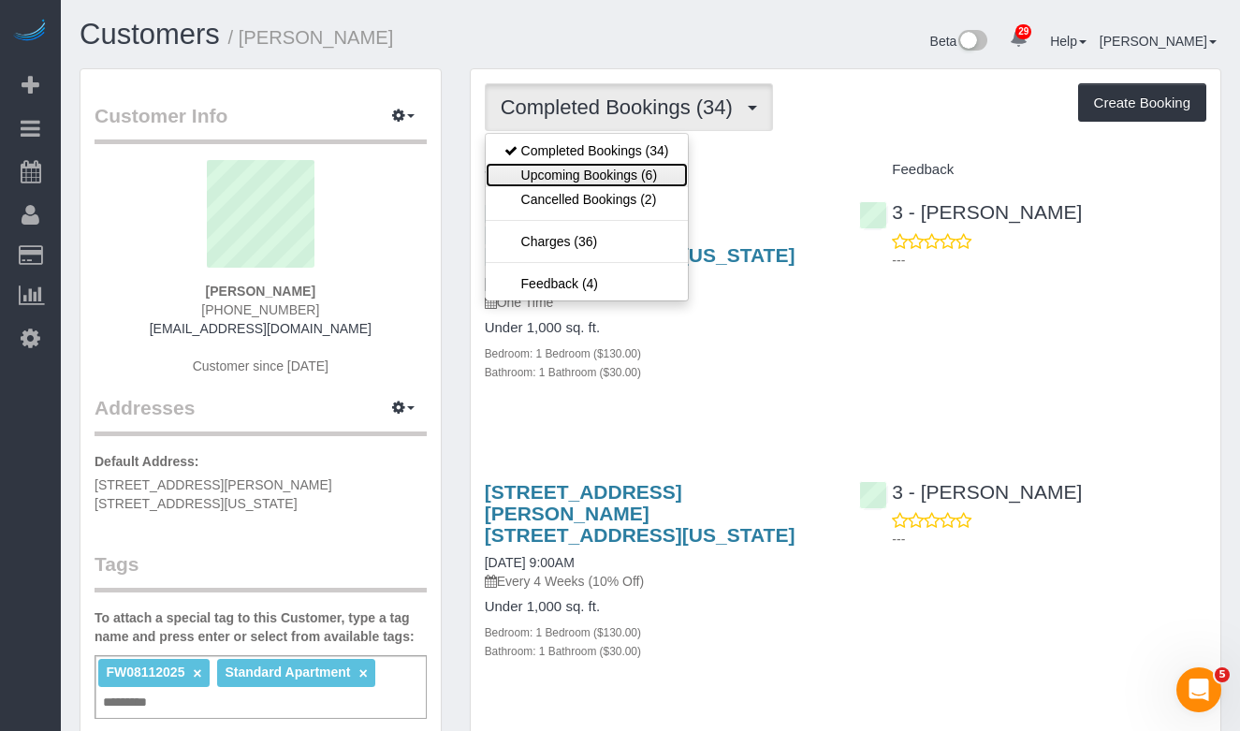
click at [572, 171] on link "Upcoming Bookings (6)" at bounding box center [587, 175] width 202 height 24
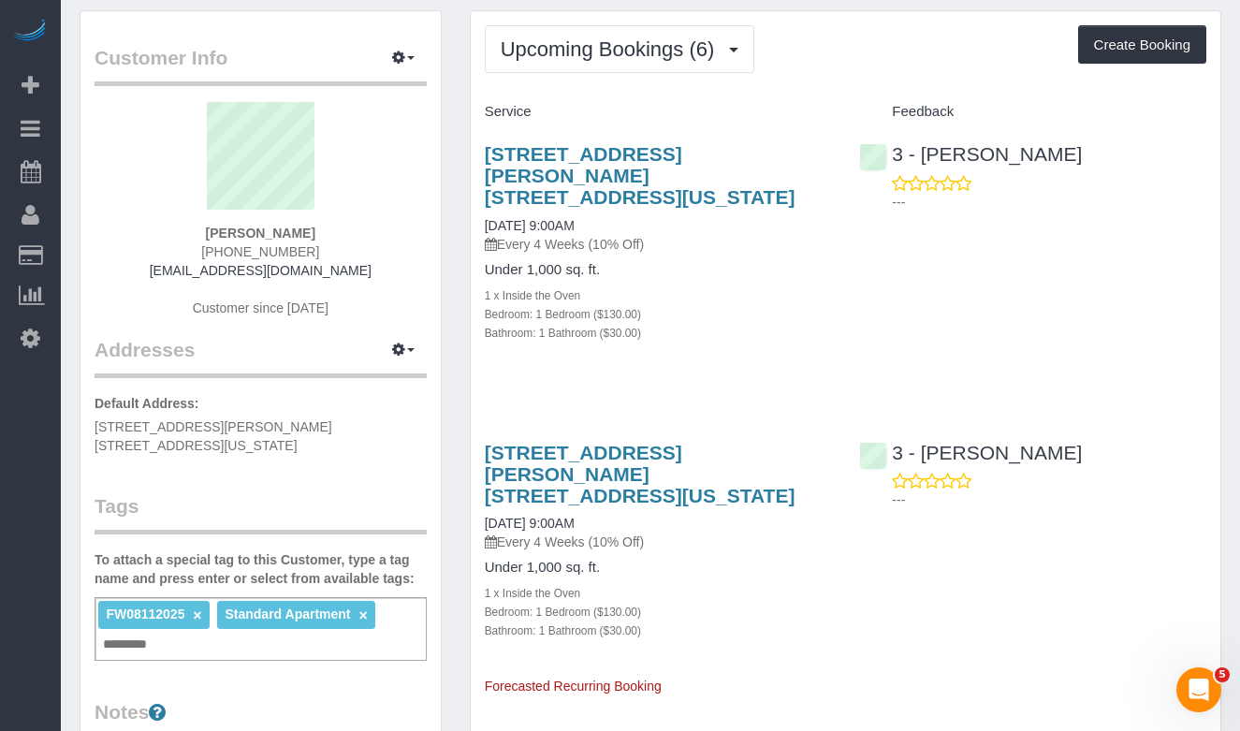
scroll to position [34, 0]
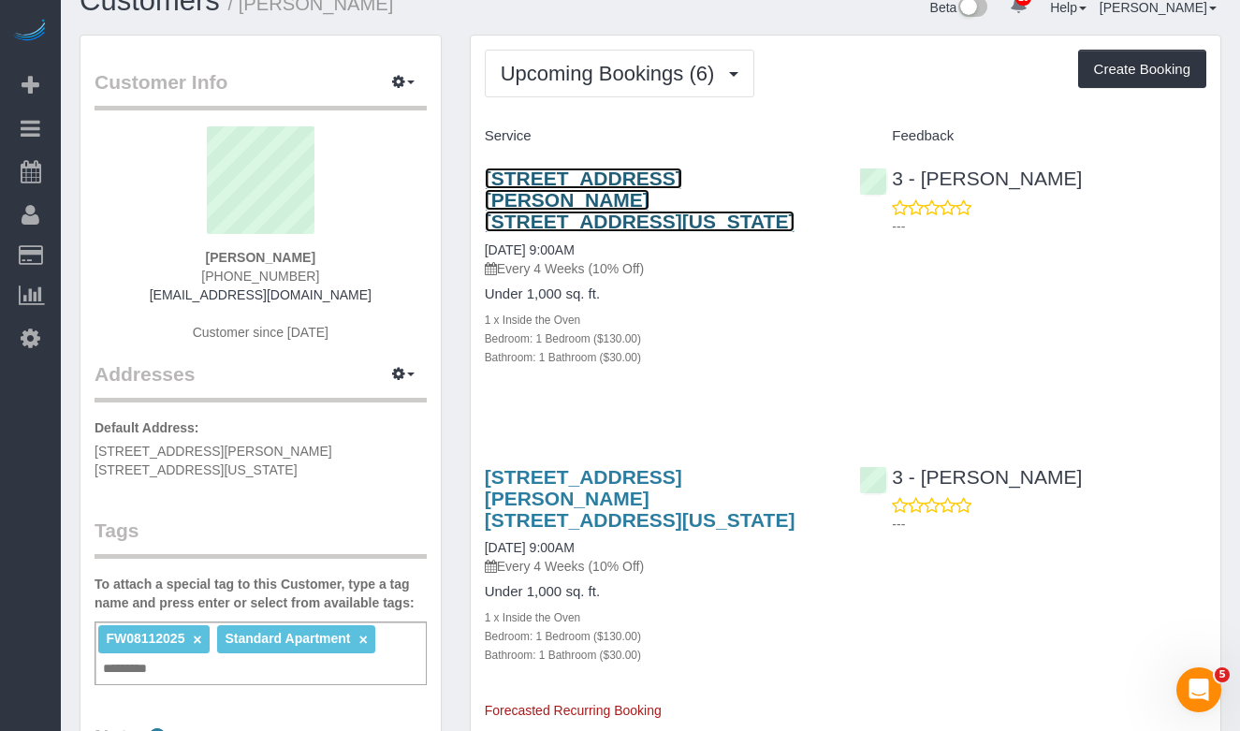
click at [518, 180] on link "25 Minetta Lane, Apt. 4c, New York, NY 10012" at bounding box center [640, 199] width 311 height 65
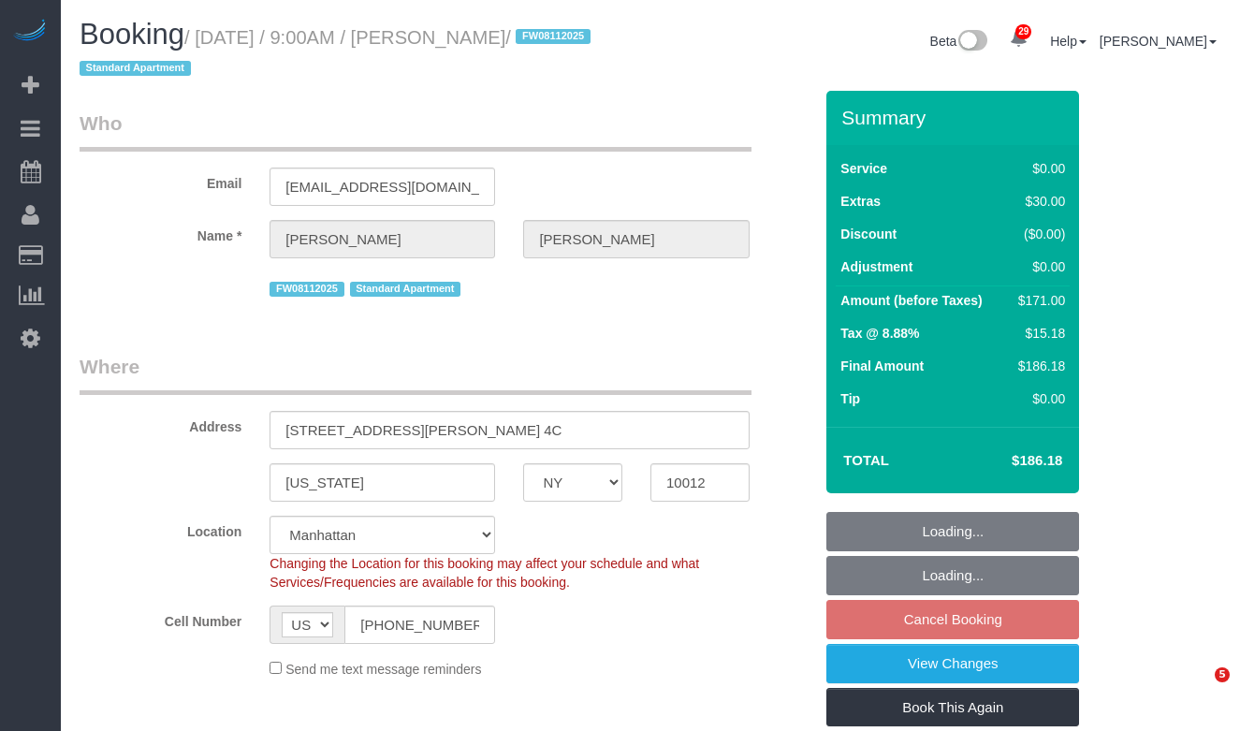
select select "NY"
select select "number:89"
select select "number:90"
select select "number:15"
select select "number:5"
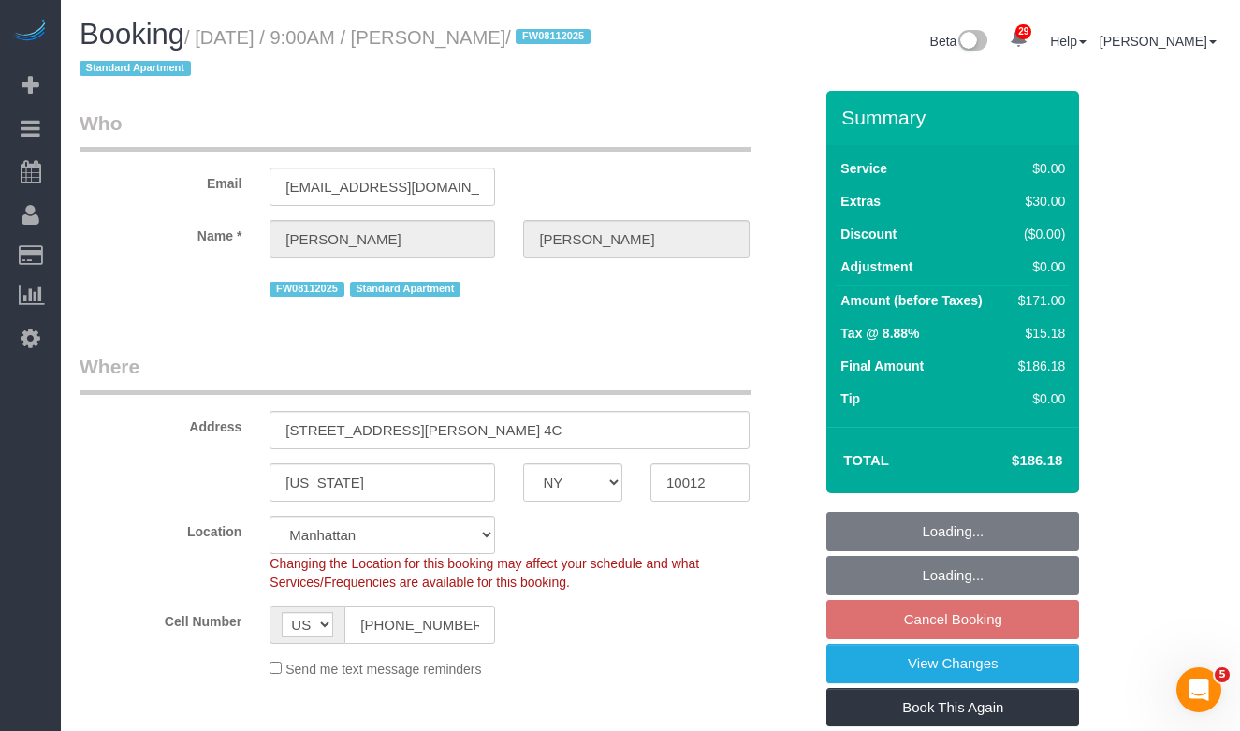
select select "object:968"
select select "string:stripe-pm_1MBfeC4VGloSiKo7EVmAEJdi"
select select "1"
select select "spot2"
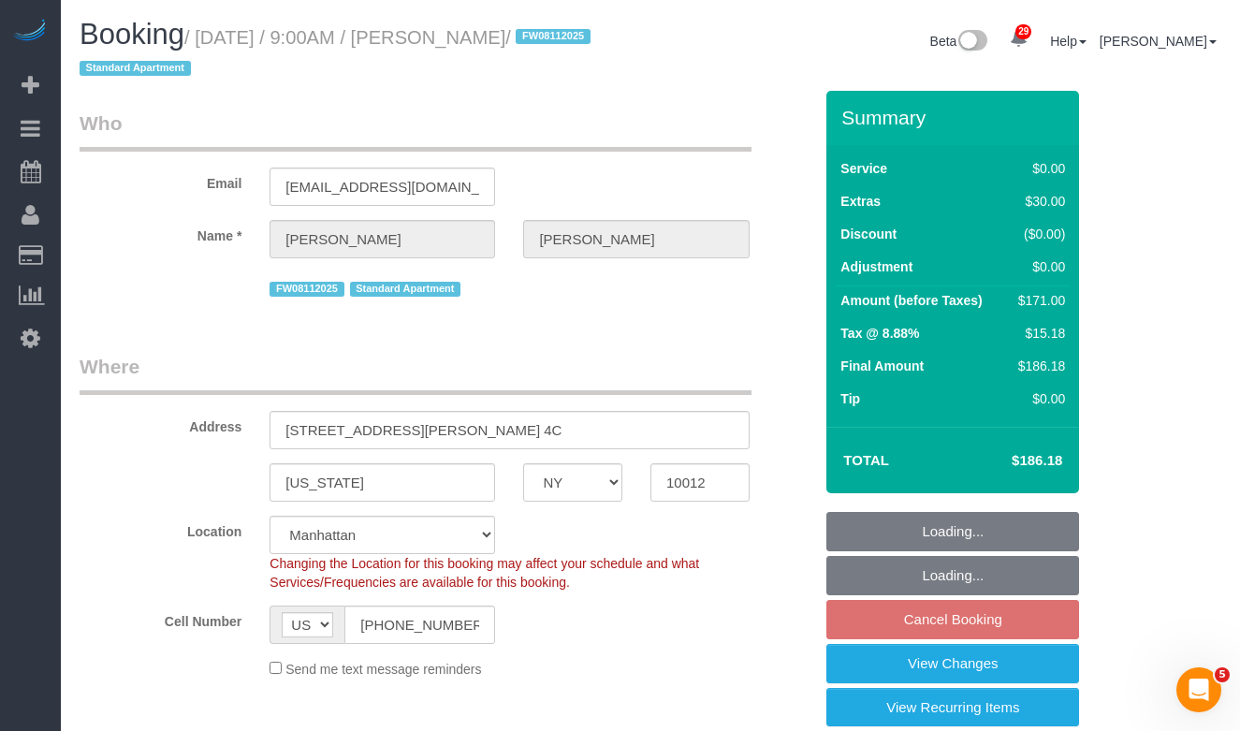
select select "1"
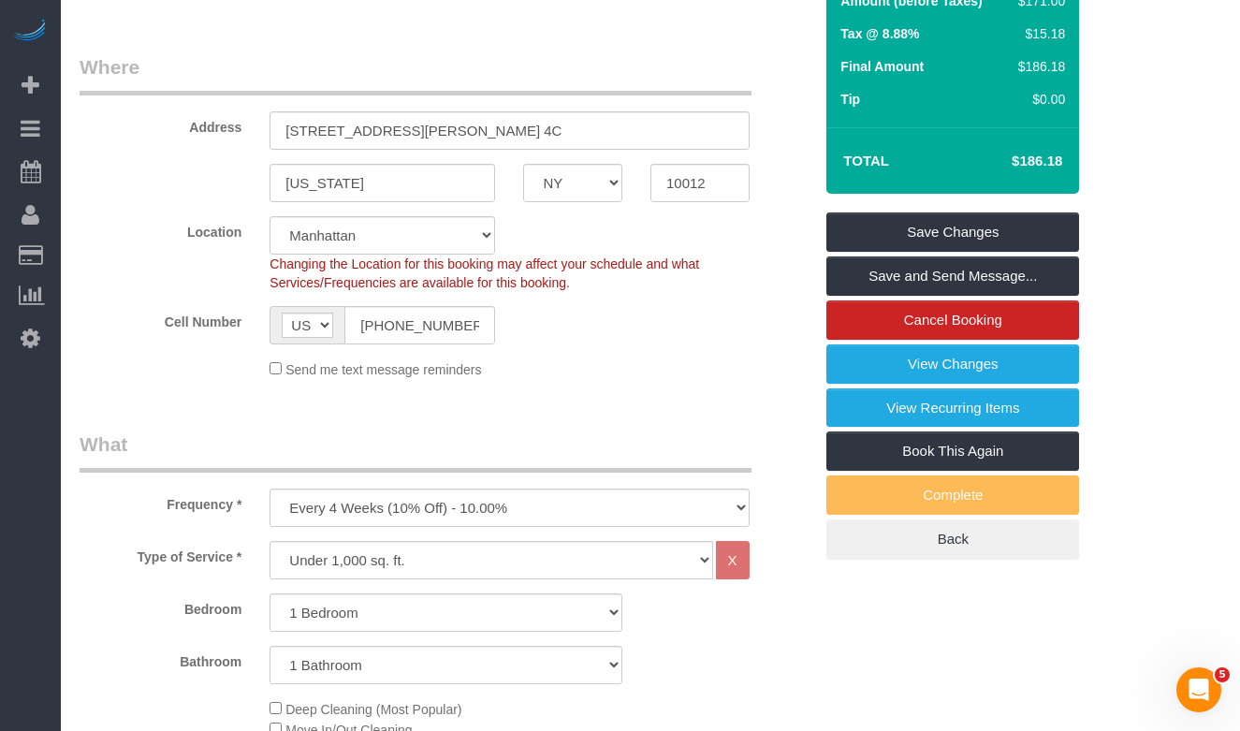
scroll to position [300, 0]
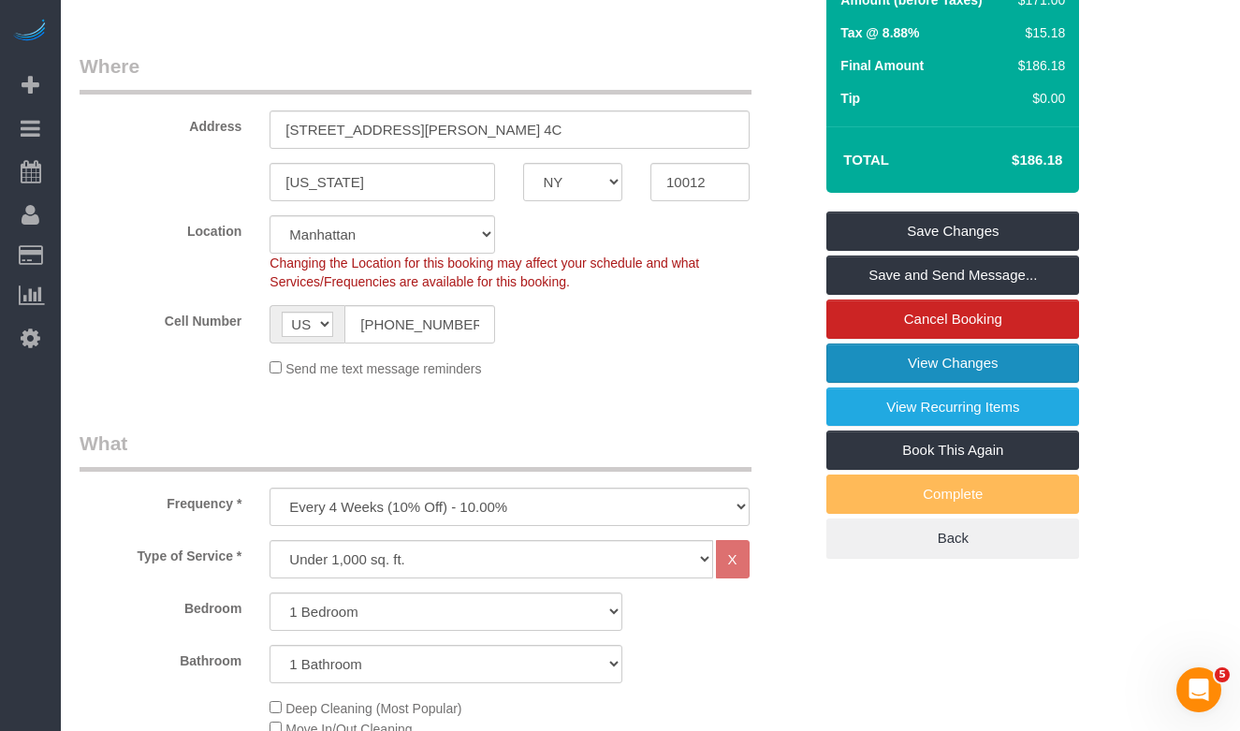
click at [925, 363] on link "View Changes" at bounding box center [952, 362] width 253 height 39
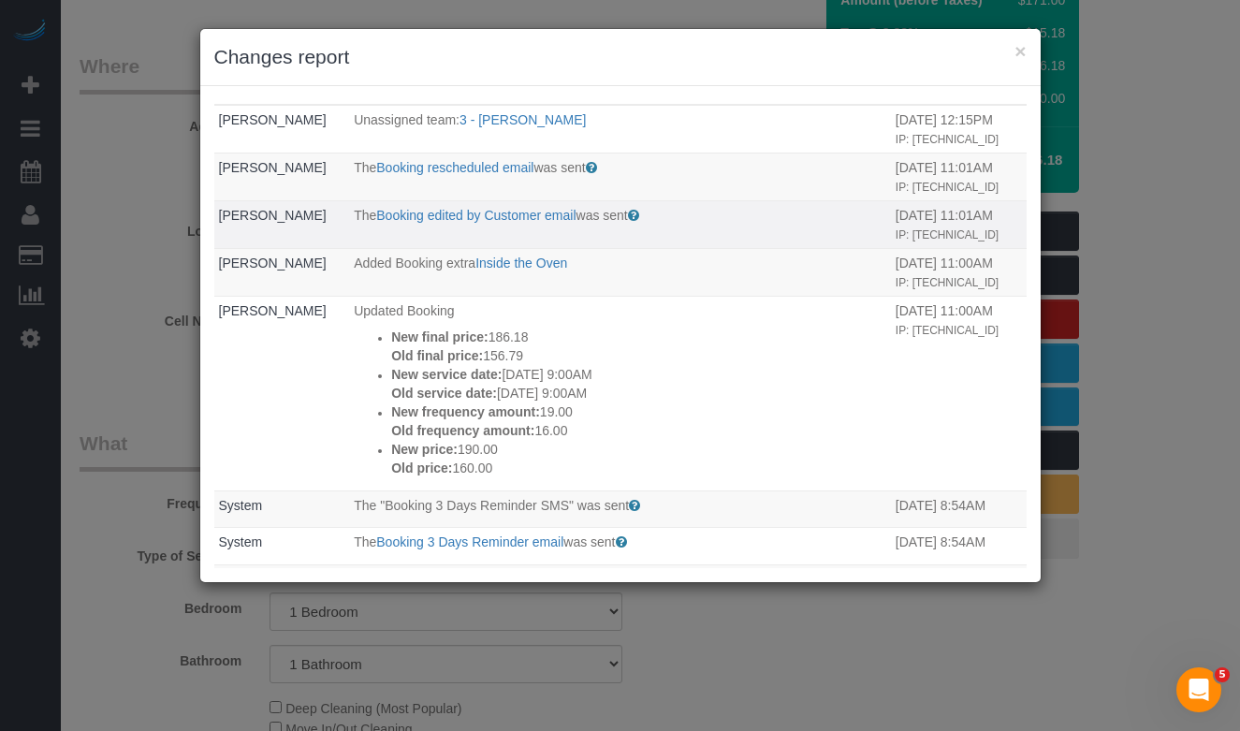
scroll to position [0, 0]
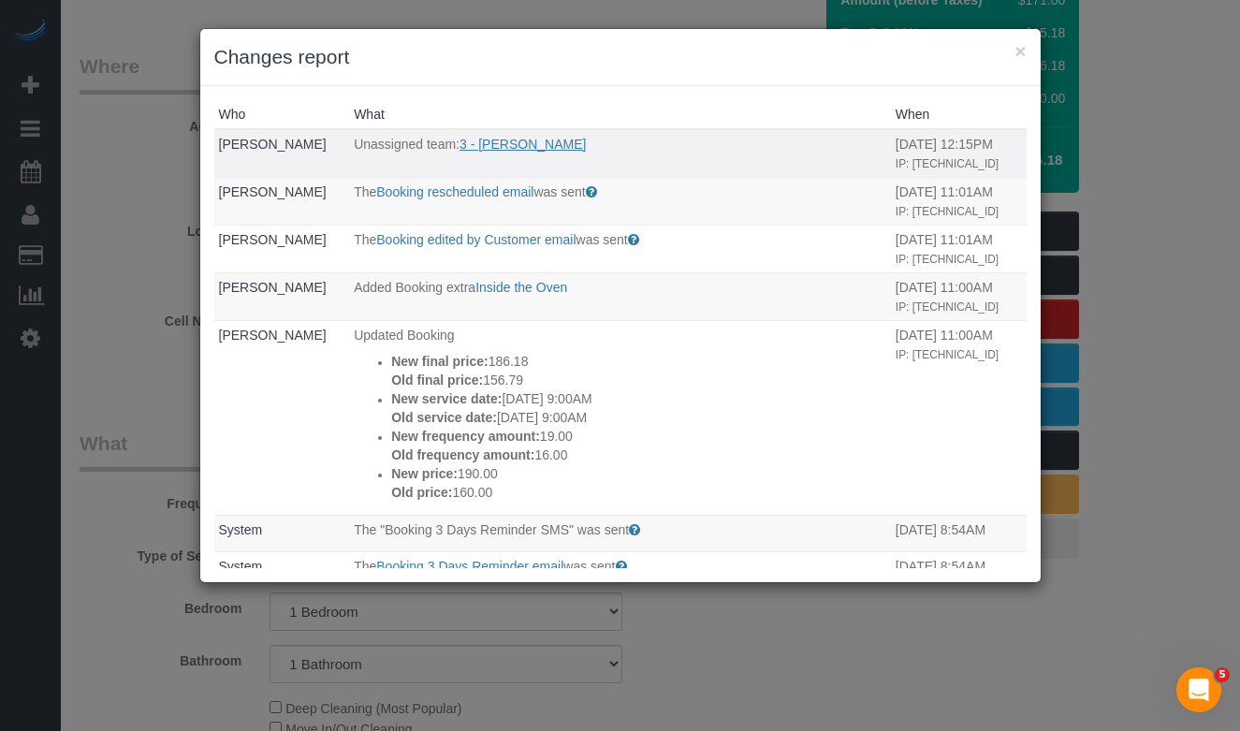
drag, startPoint x: 574, startPoint y: 141, endPoint x: 532, endPoint y: 151, distance: 43.1
click at [472, 146] on p "Unassigned team: 3 - [PERSON_NAME]" at bounding box center [620, 144] width 532 height 19
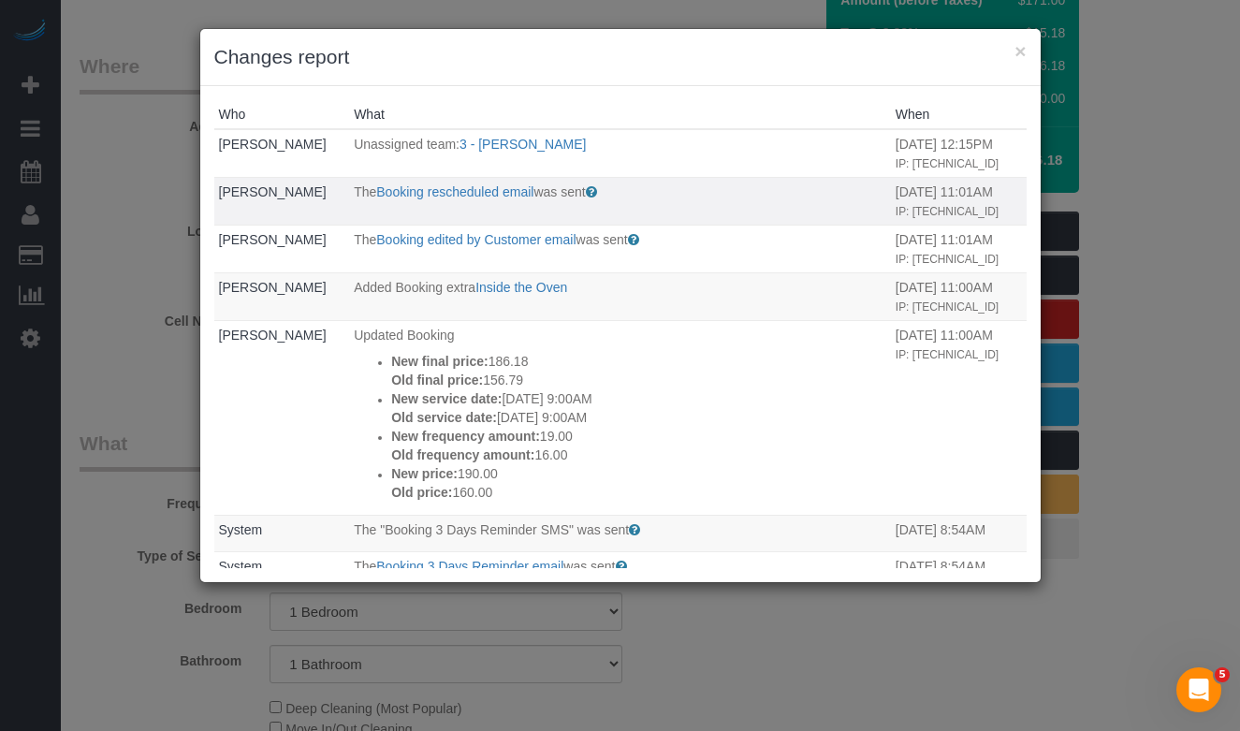
copy link "[PERSON_NAME]"
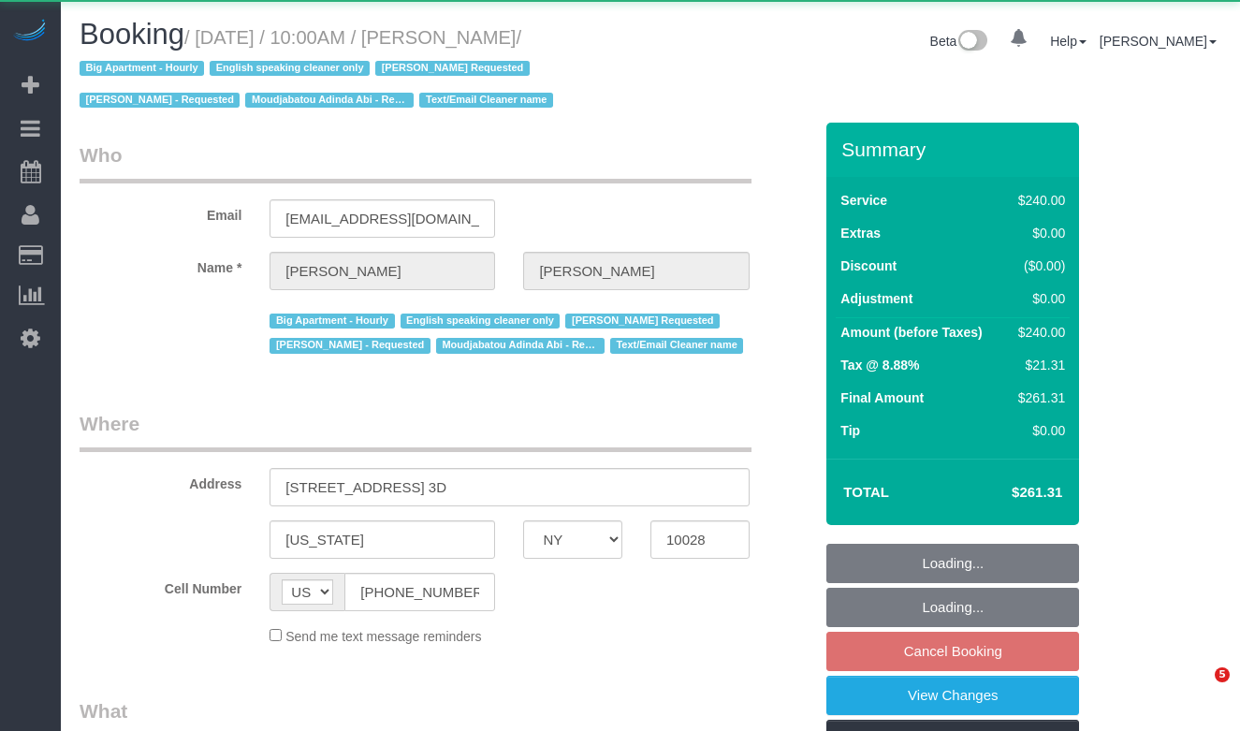
select select "NY"
select select "object:1115"
select select "string:stripe-pm_1OZH3s4VGloSiKo7VuH7vbAz"
select select "180"
select select "spot2"
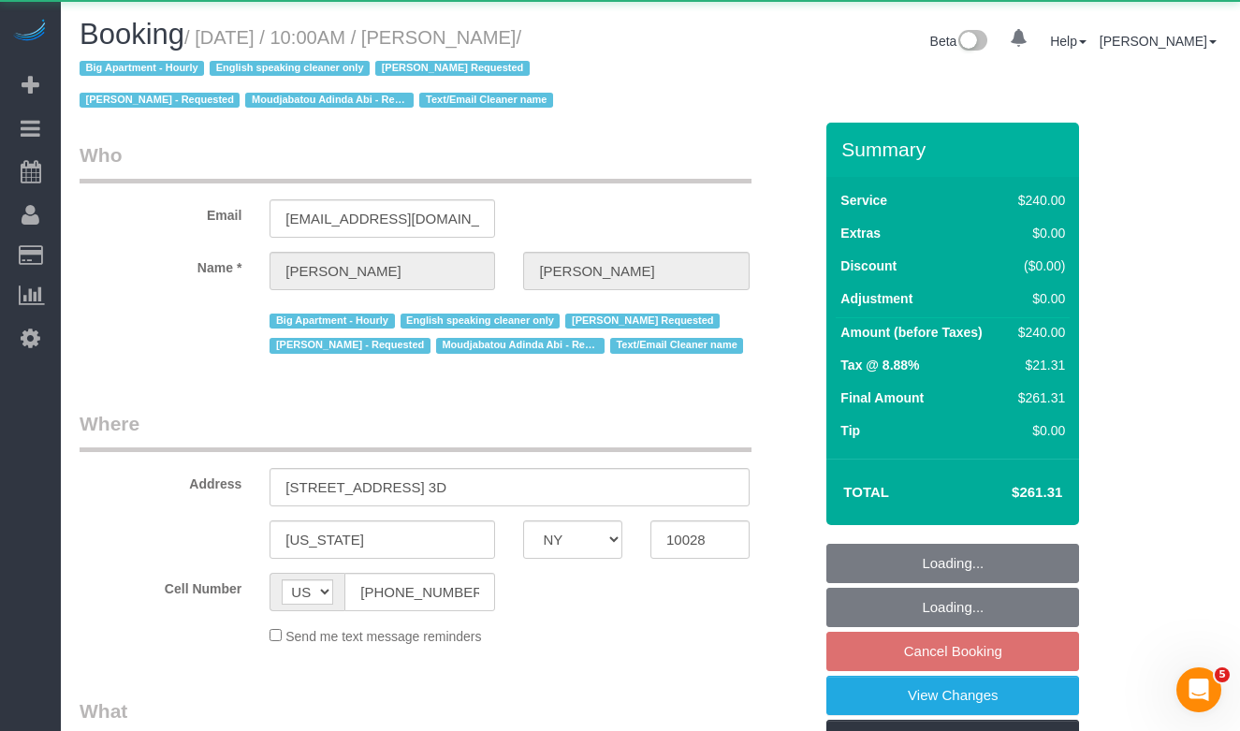
select select "number:89"
select select "number:90"
select select "number:15"
select select "number:5"
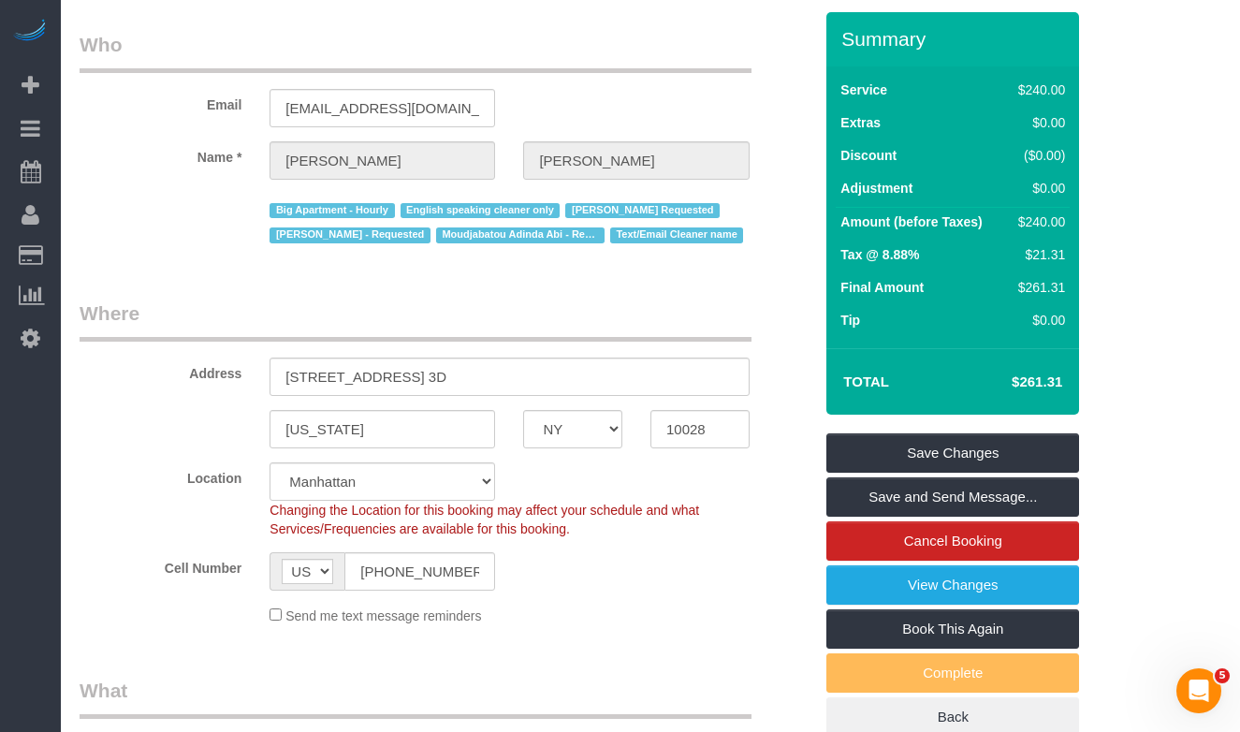
scroll to position [121, 0]
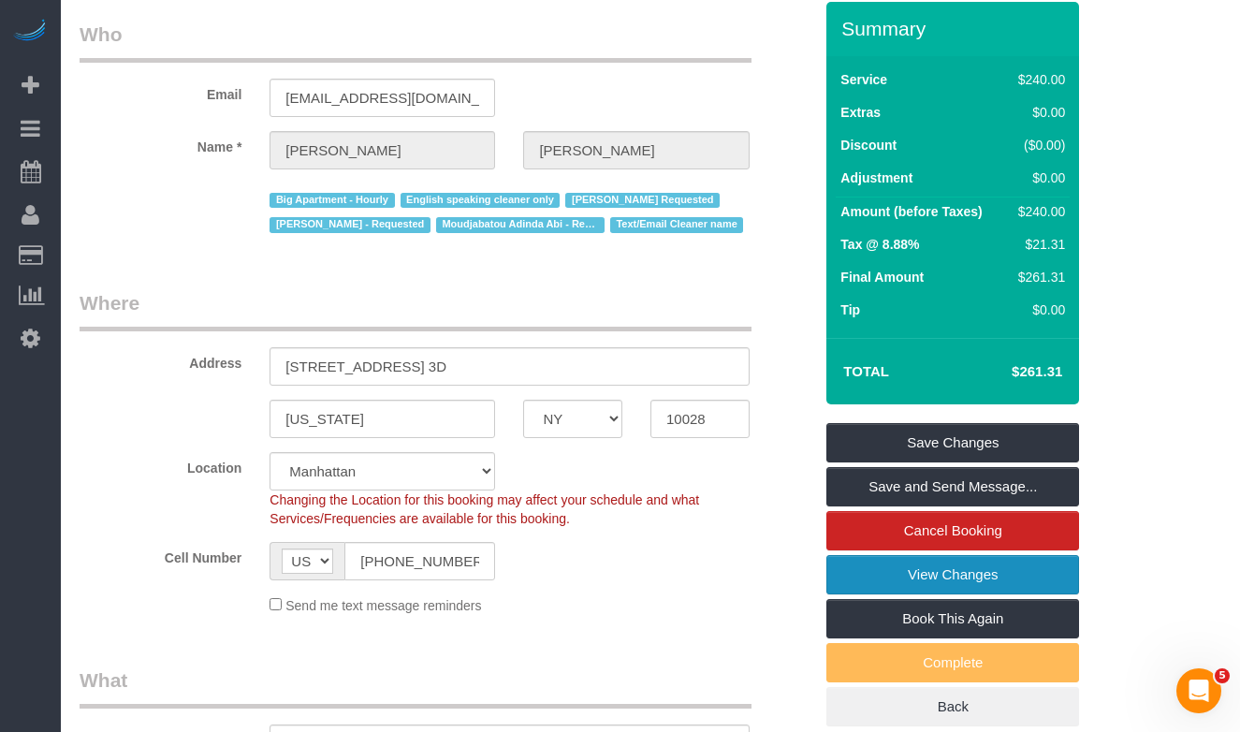
click at [863, 580] on link "View Changes" at bounding box center [952, 574] width 253 height 39
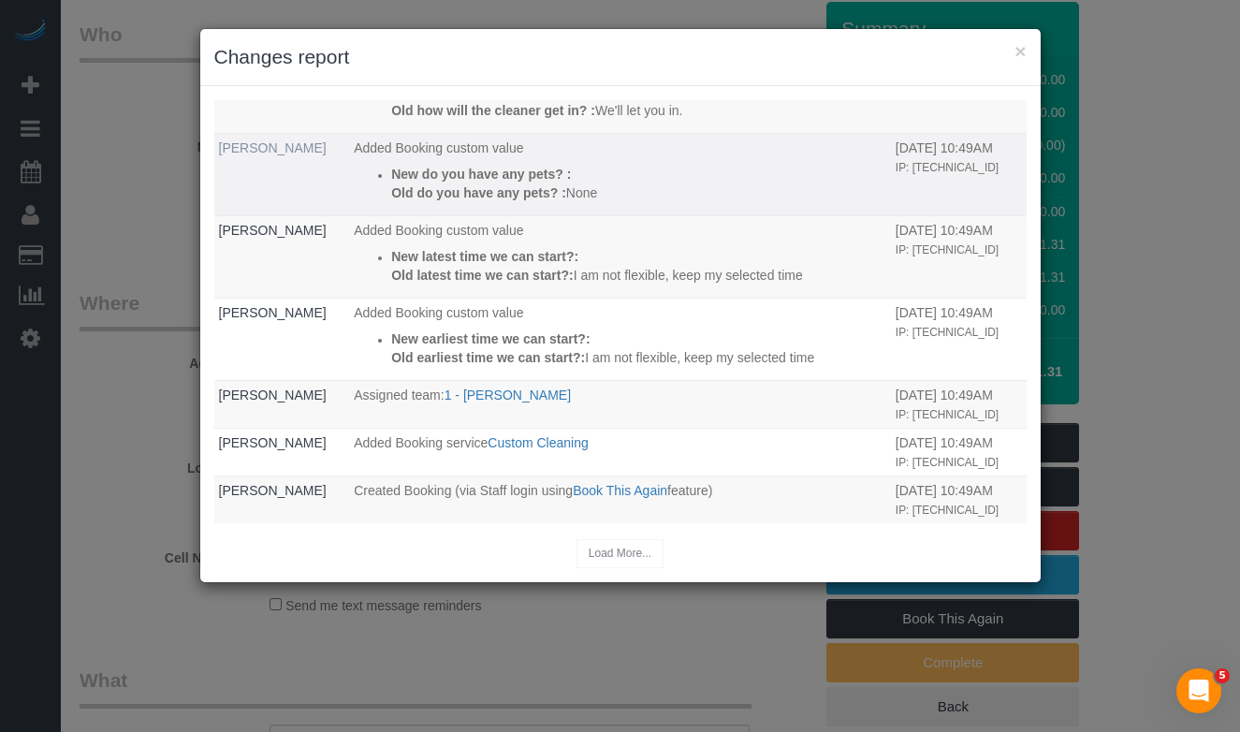
scroll to position [0, 0]
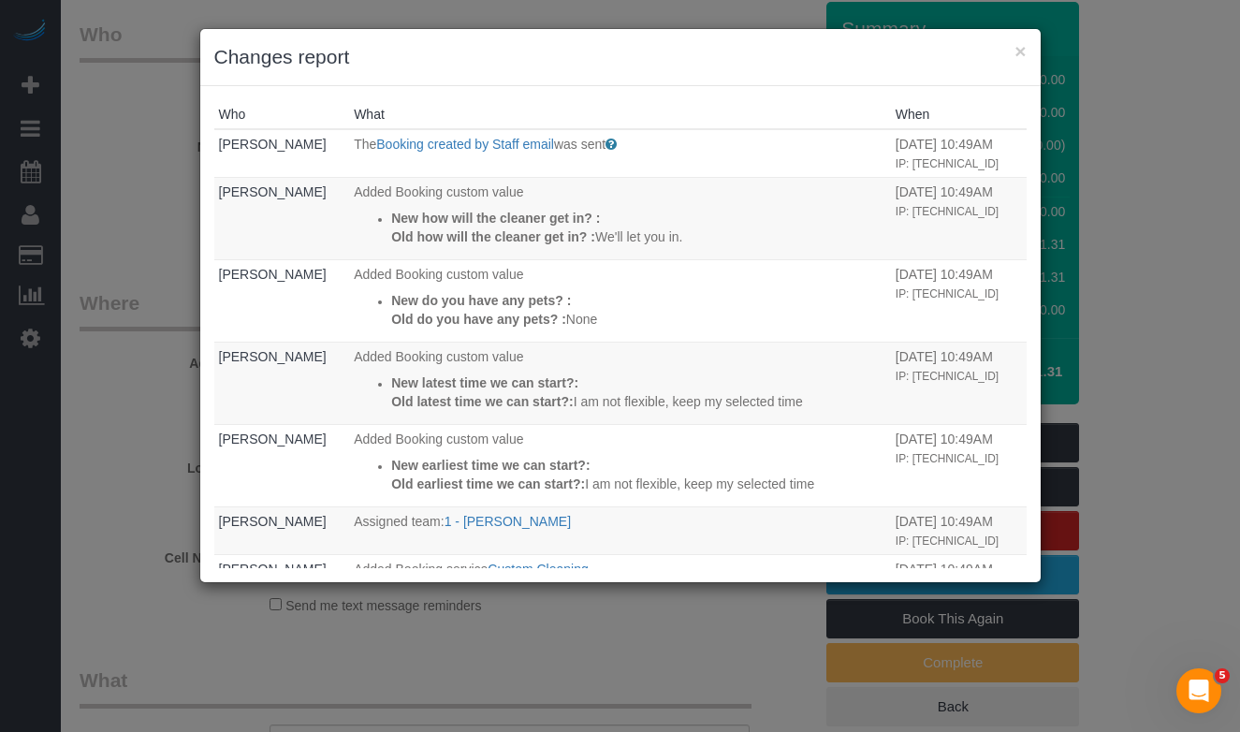
click at [172, 166] on div "× Changes report Who What When Irene Flores The Booking created by Staff email …" at bounding box center [620, 366] width 1240 height 732
click at [1023, 53] on button "×" at bounding box center [1019, 51] width 11 height 20
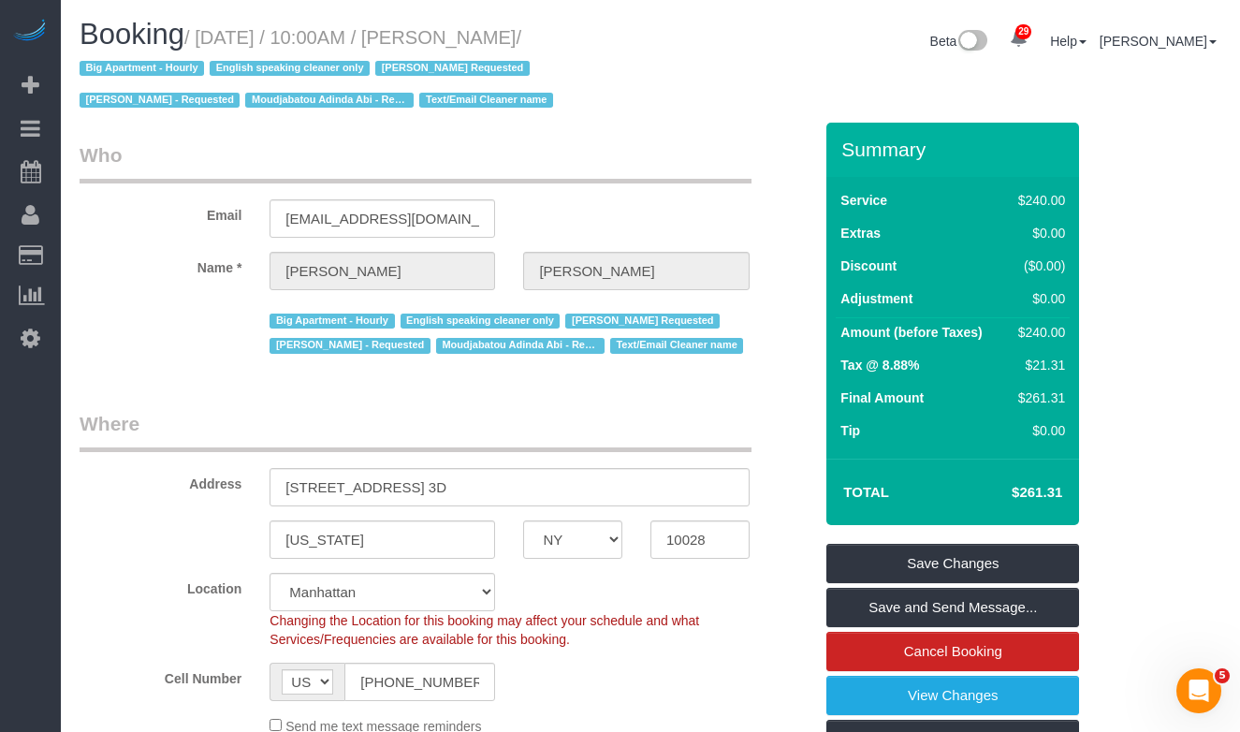
click at [213, 39] on small "/ October 04, 2025 / 10:00AM / Jennifer Masella / Big Apartment - Hourly Englis…" at bounding box center [319, 69] width 479 height 84
drag, startPoint x: 213, startPoint y: 39, endPoint x: 447, endPoint y: 38, distance: 233.9
click at [447, 38] on small "/ October 04, 2025 / 10:00AM / Jennifer Masella / Big Apartment - Hourly Englis…" at bounding box center [319, 69] width 479 height 84
copy small "October 04, 2025 / 10:00AM"
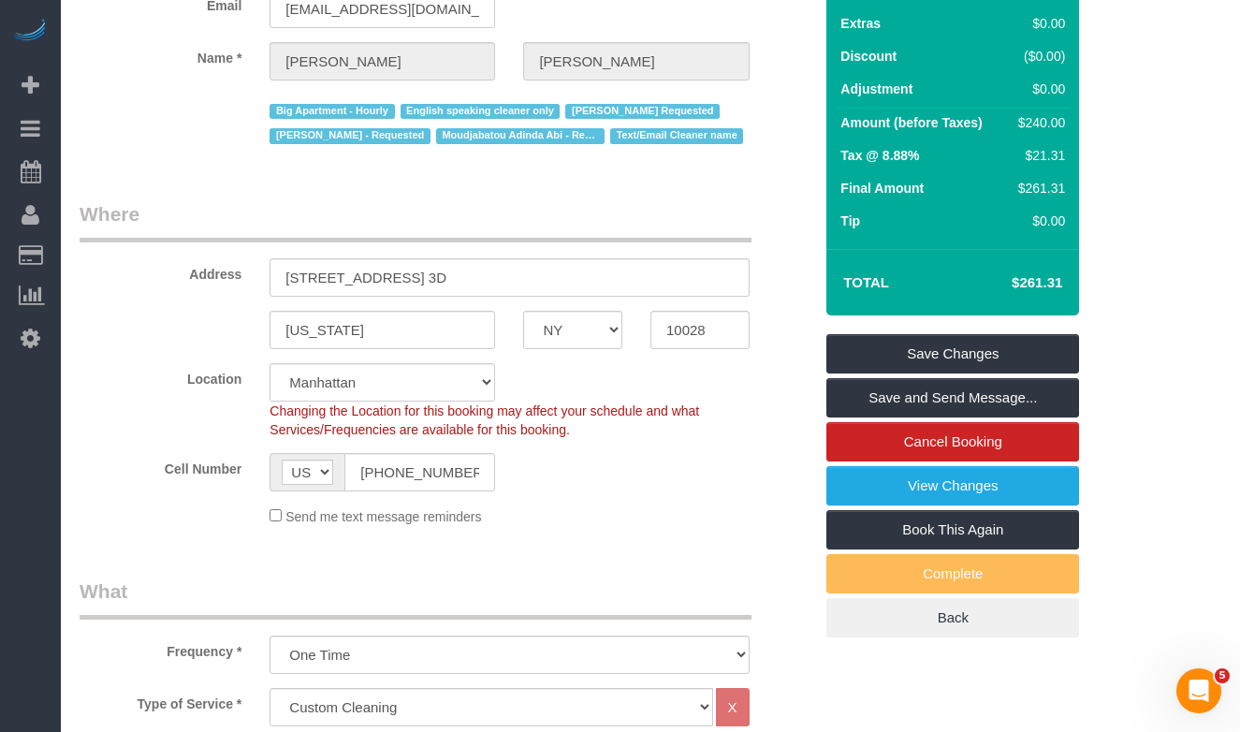
scroll to position [221, 0]
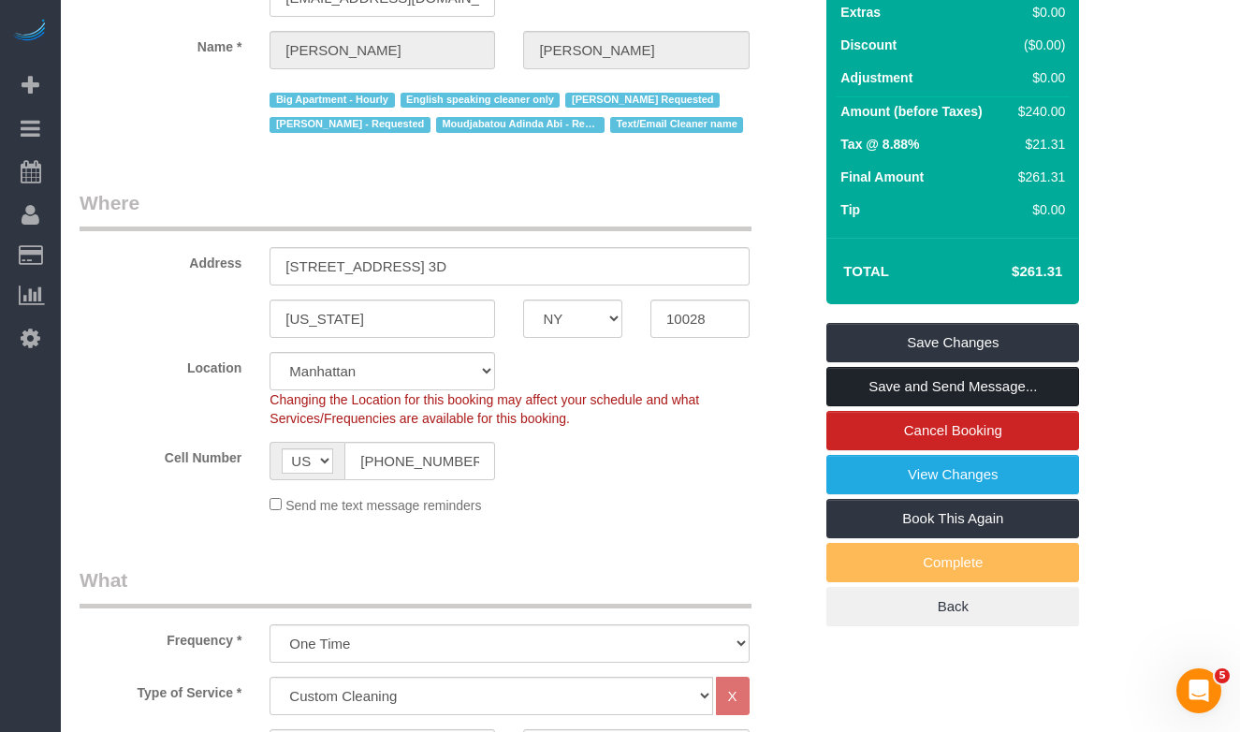
click at [862, 383] on link "Save and Send Message..." at bounding box center [952, 386] width 253 height 39
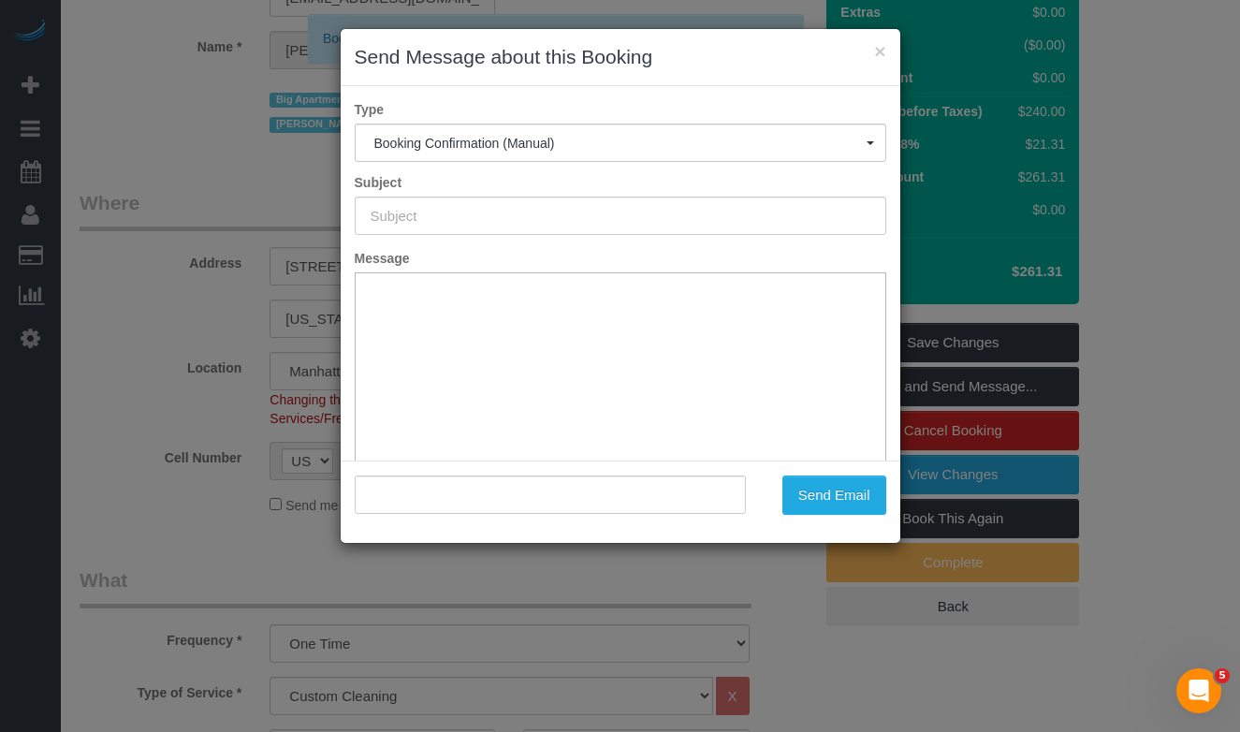
scroll to position [0, 0]
type input "Cleaning Confirmed for 10/04/2025 at 10:00am"
type input ""Jennifer Masella" <jenniferlmasella@gmail.com>"
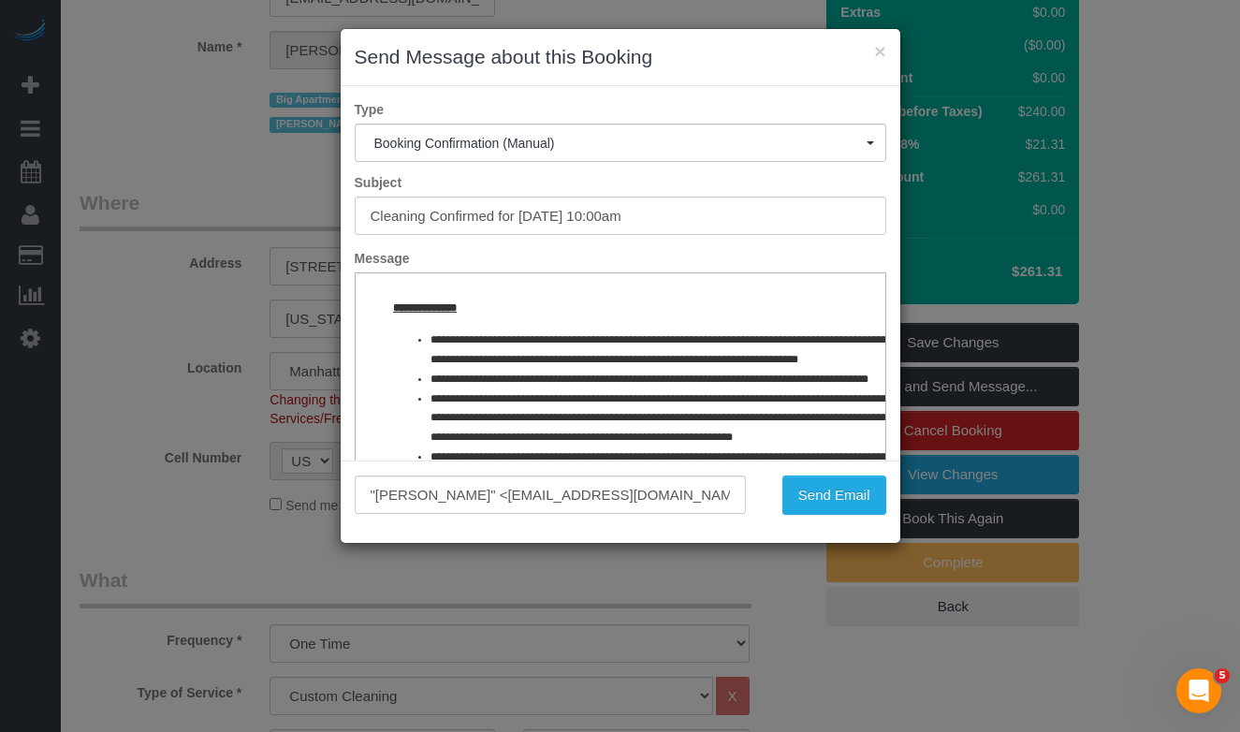
scroll to position [762, 0]
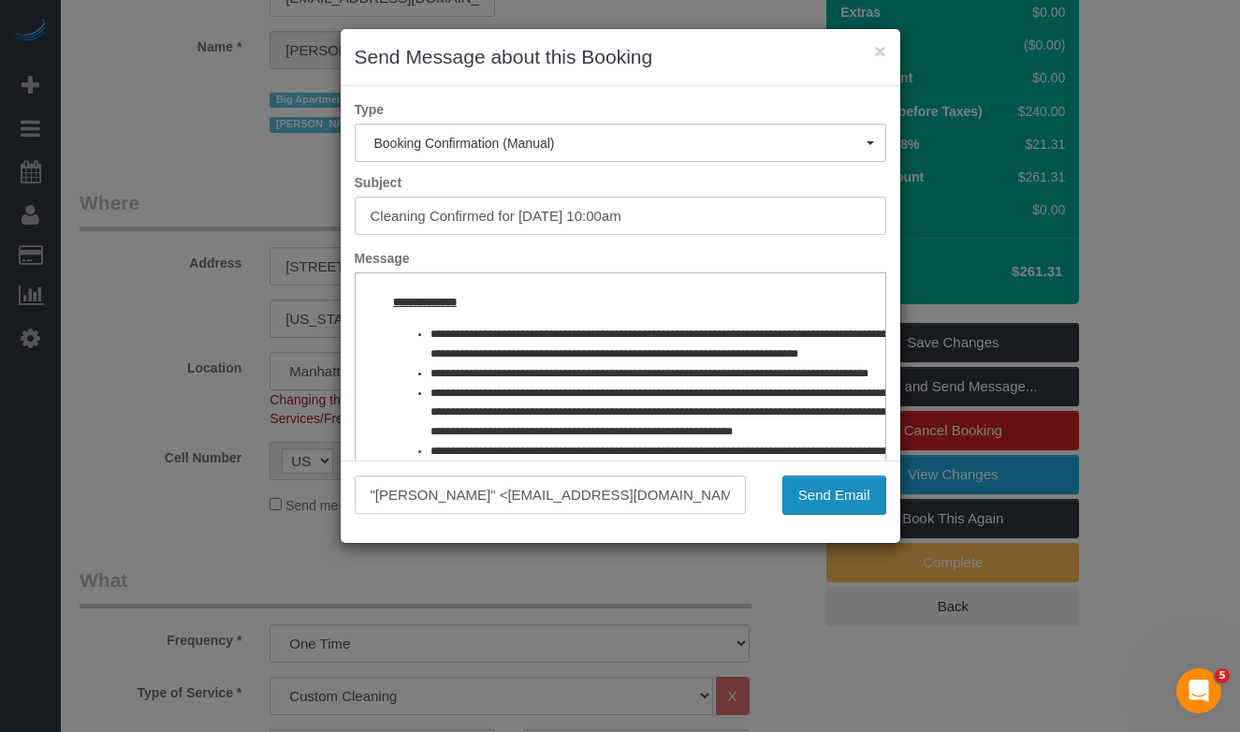
click at [801, 493] on button "Send Email" at bounding box center [834, 494] width 104 height 39
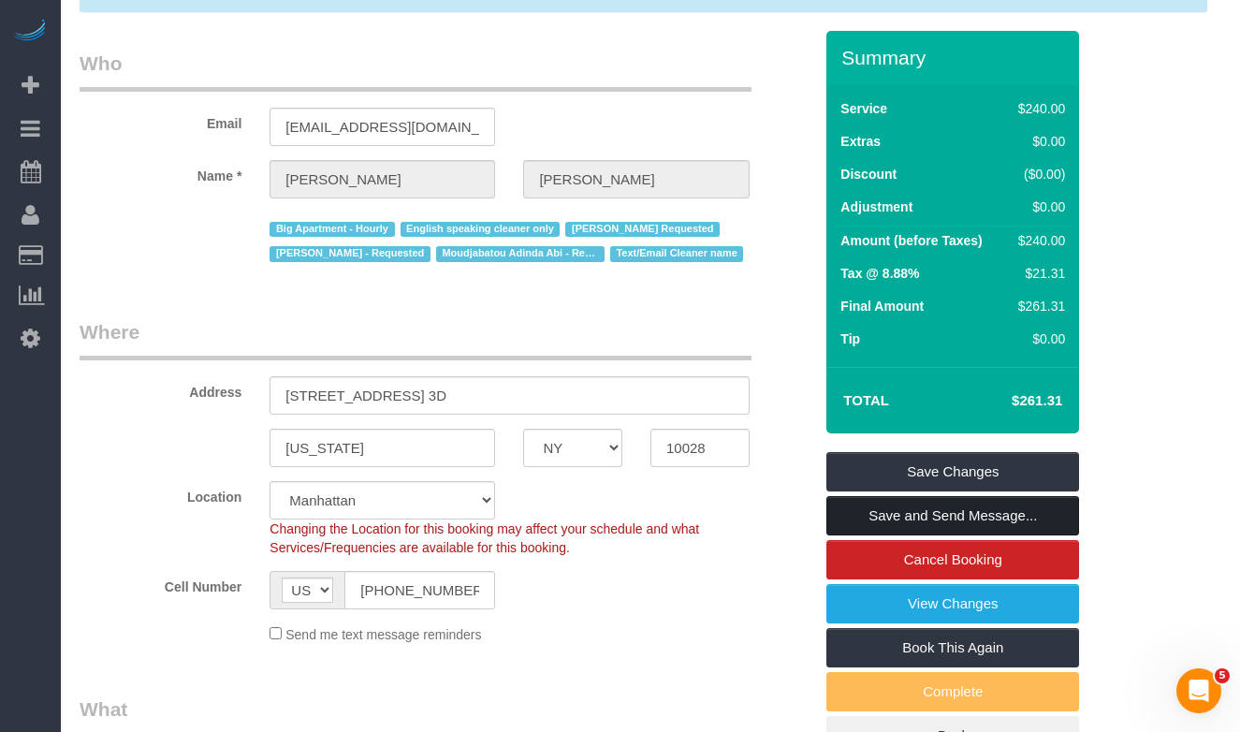
scroll to position [0, 0]
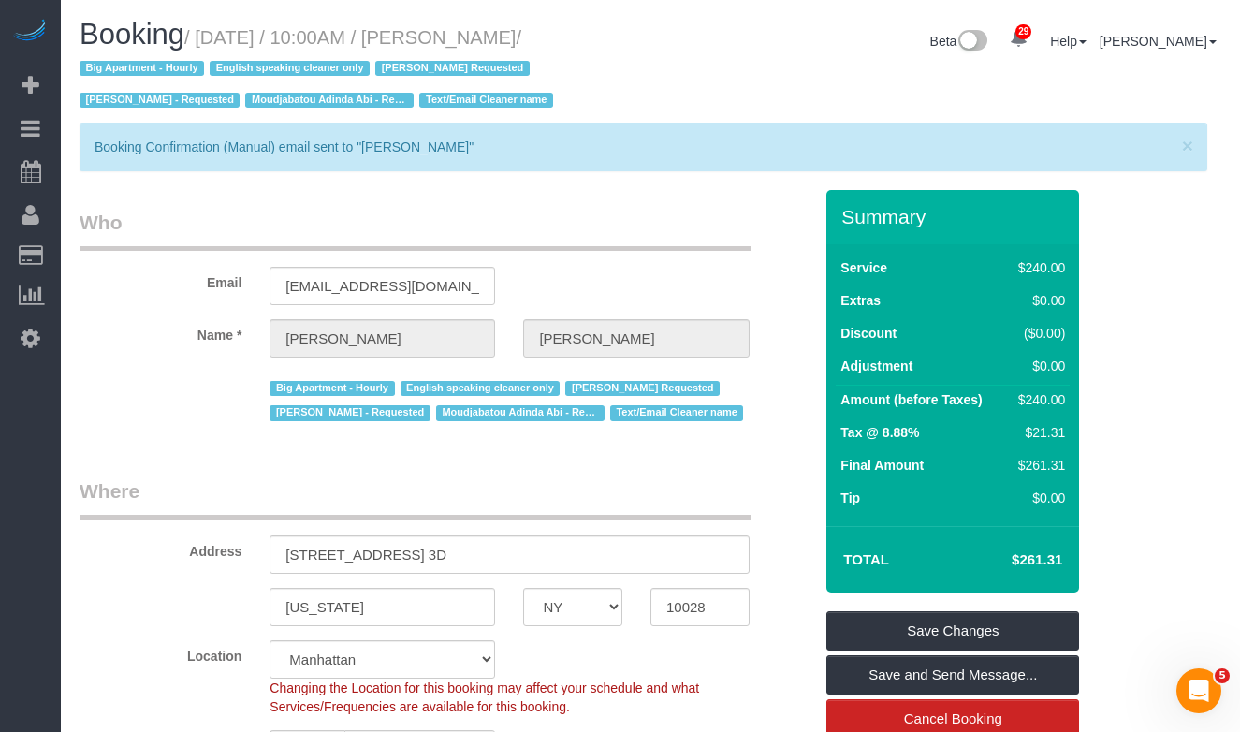
click at [158, 315] on sui-booking-customer "Email jenniferlmasella@gmail.com Name * Jennifer Masella Big Apartment - Hourly…" at bounding box center [446, 317] width 733 height 217
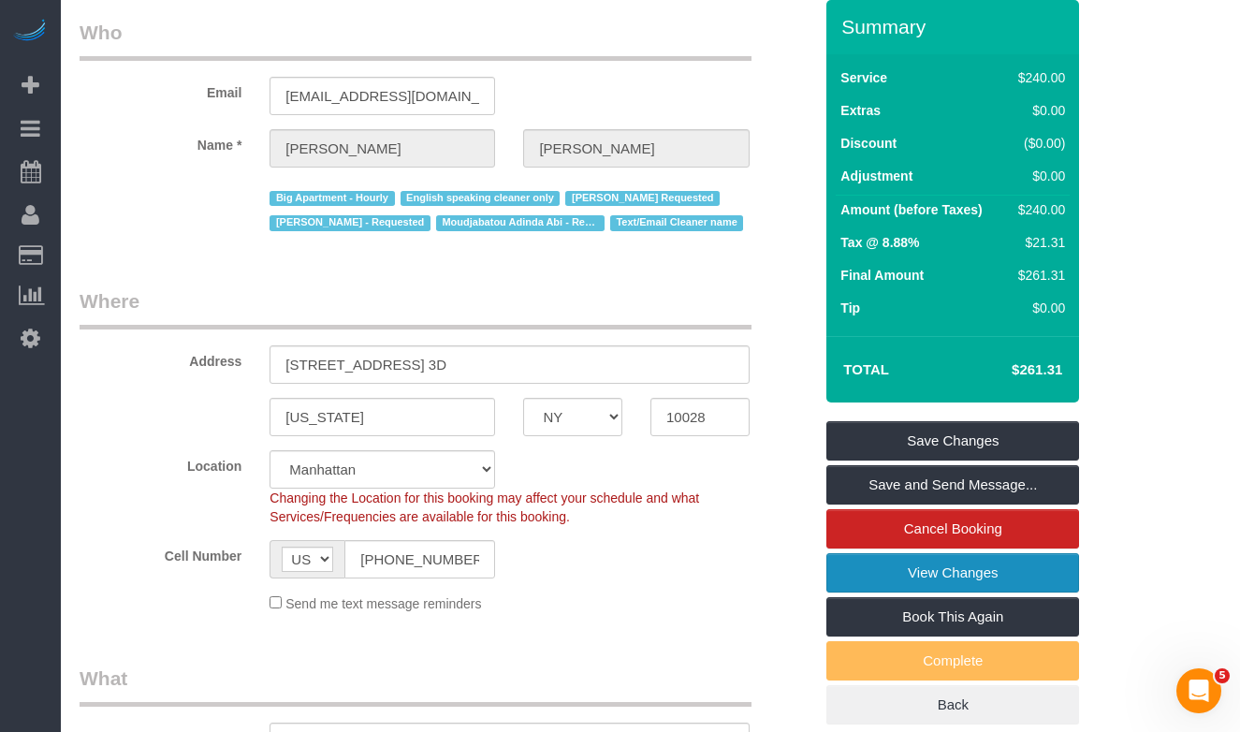
scroll to position [218, 0]
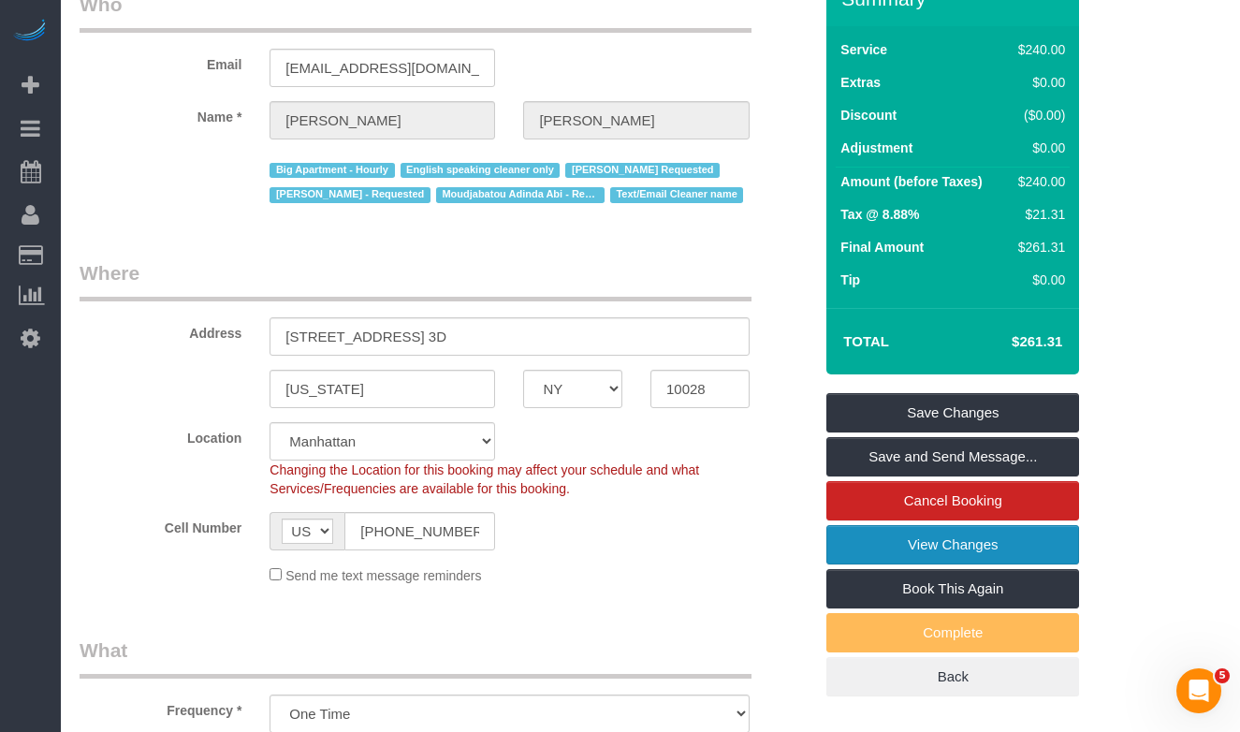
click at [865, 546] on link "View Changes" at bounding box center [952, 544] width 253 height 39
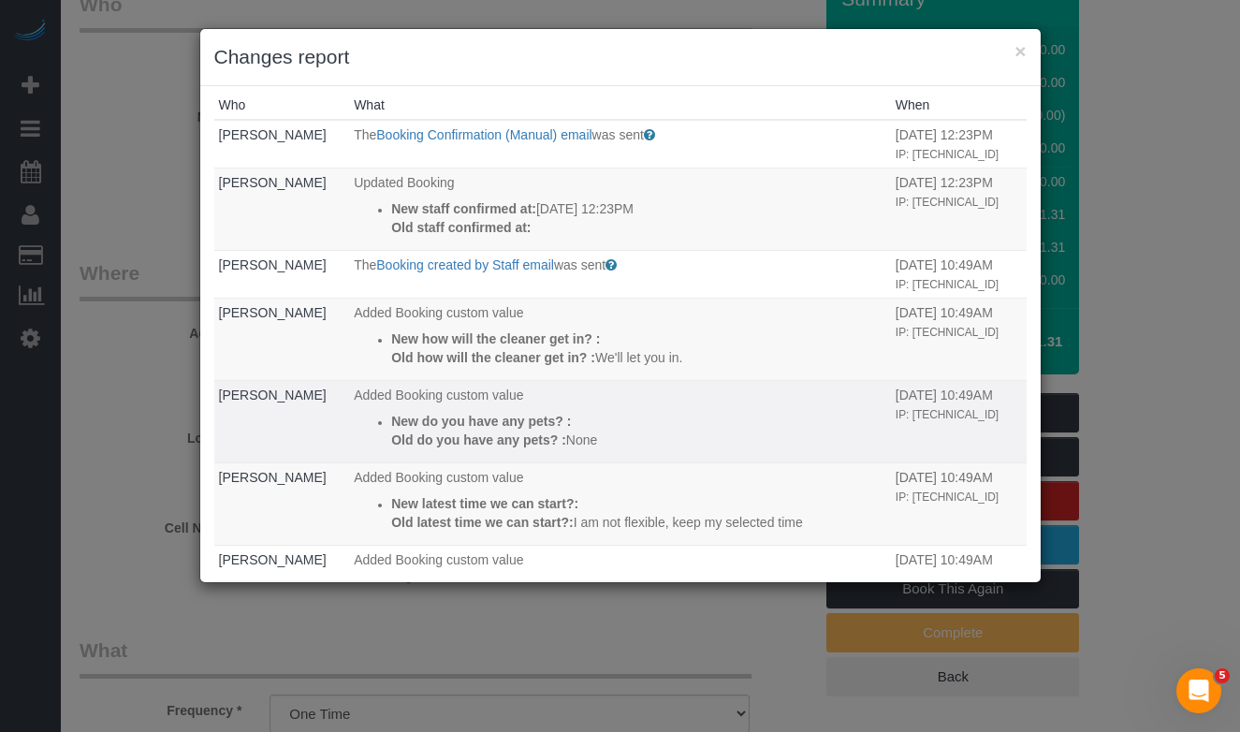
scroll to position [0, 0]
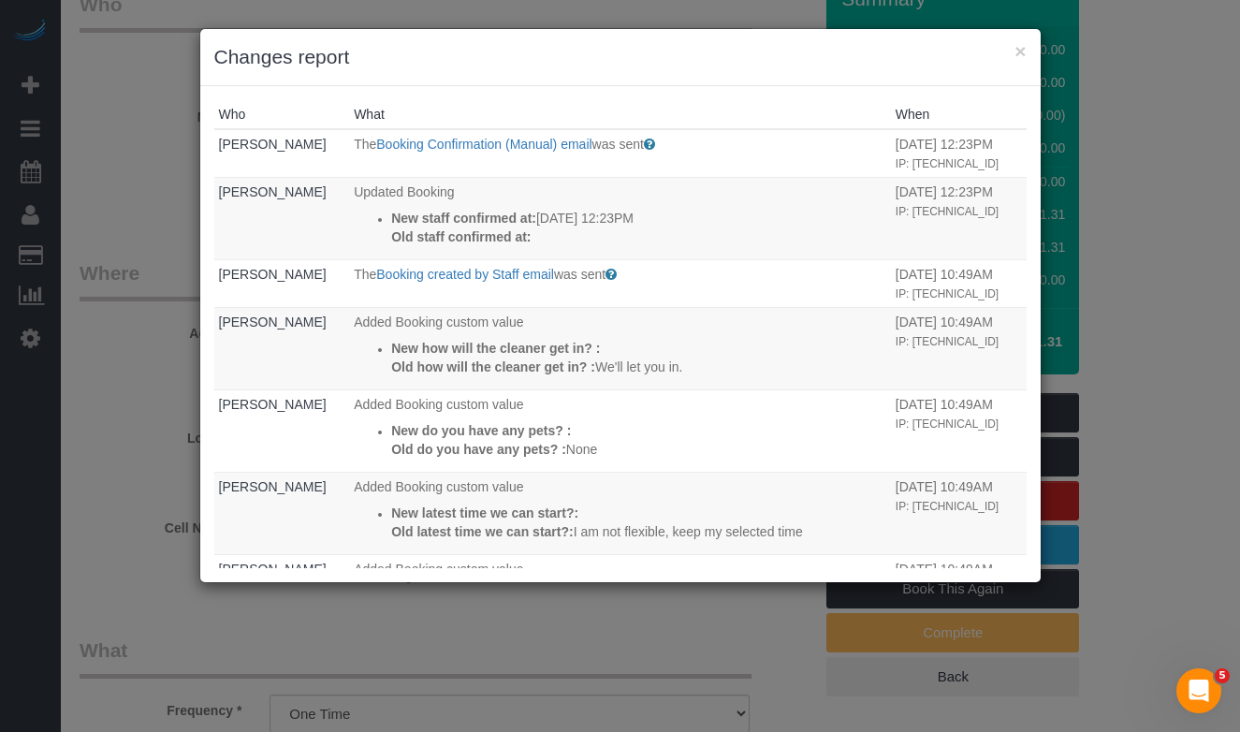
drag, startPoint x: 119, startPoint y: 322, endPoint x: 61, endPoint y: 324, distance: 58.0
click at [119, 322] on div "× Changes report Who What When Nikko Gutierrez The Booking Confirmation (Manual…" at bounding box center [620, 366] width 1240 height 732
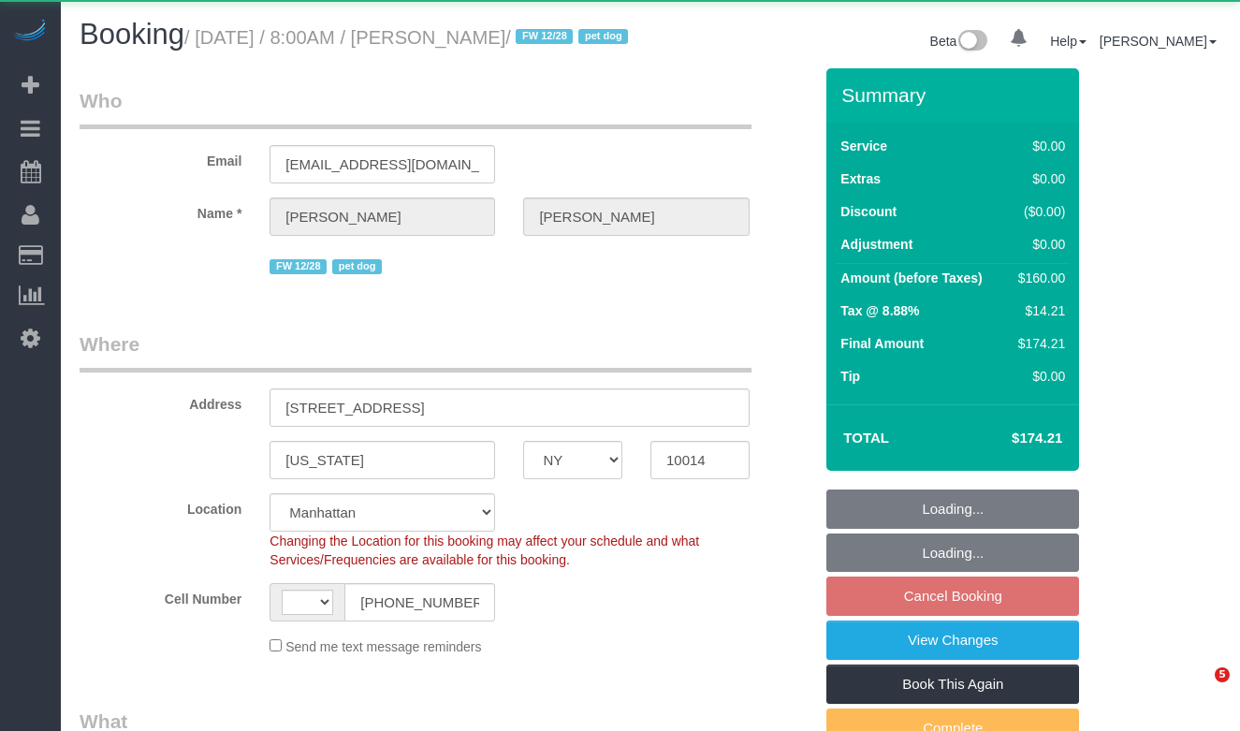
select select "NY"
select select "string:[GEOGRAPHIC_DATA]"
select select "object:815"
select select "string:stripe-pm_1PpWXg4VGloSiKo7I5Xh9ocu"
select select "1"
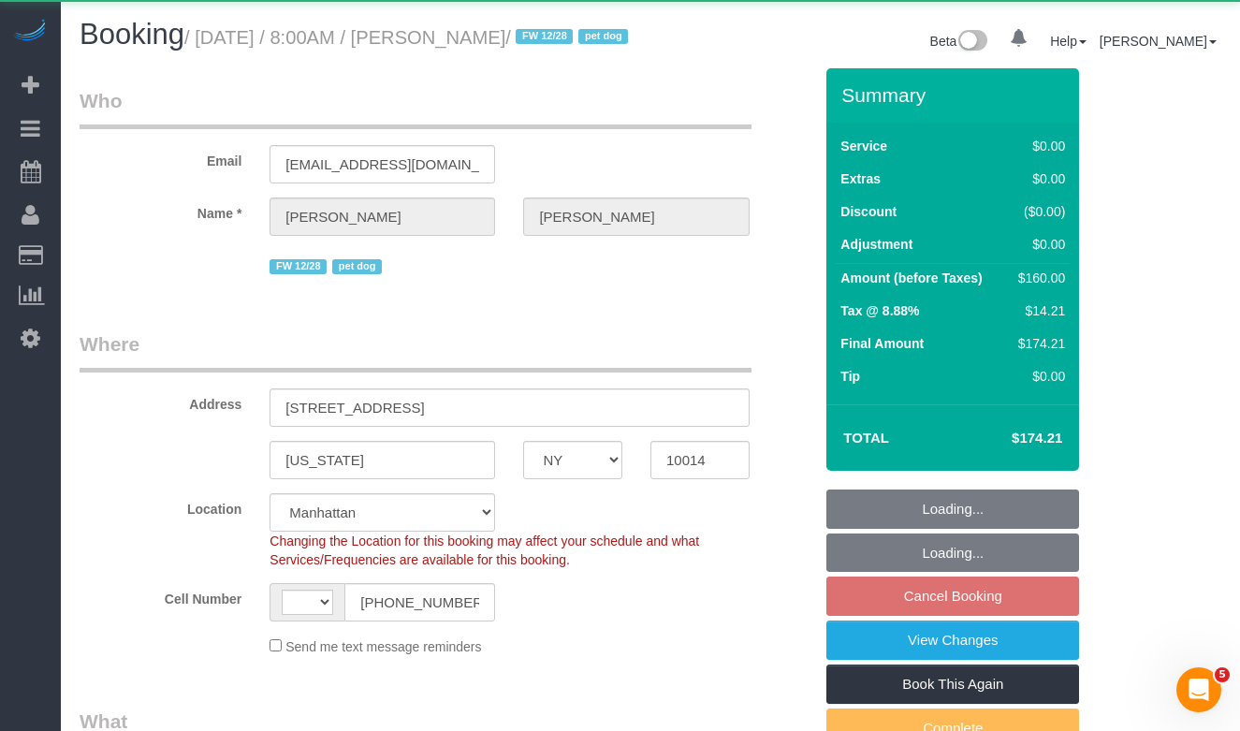
select select "number:56"
select select "number:68"
select select "number:13"
select select "number:5"
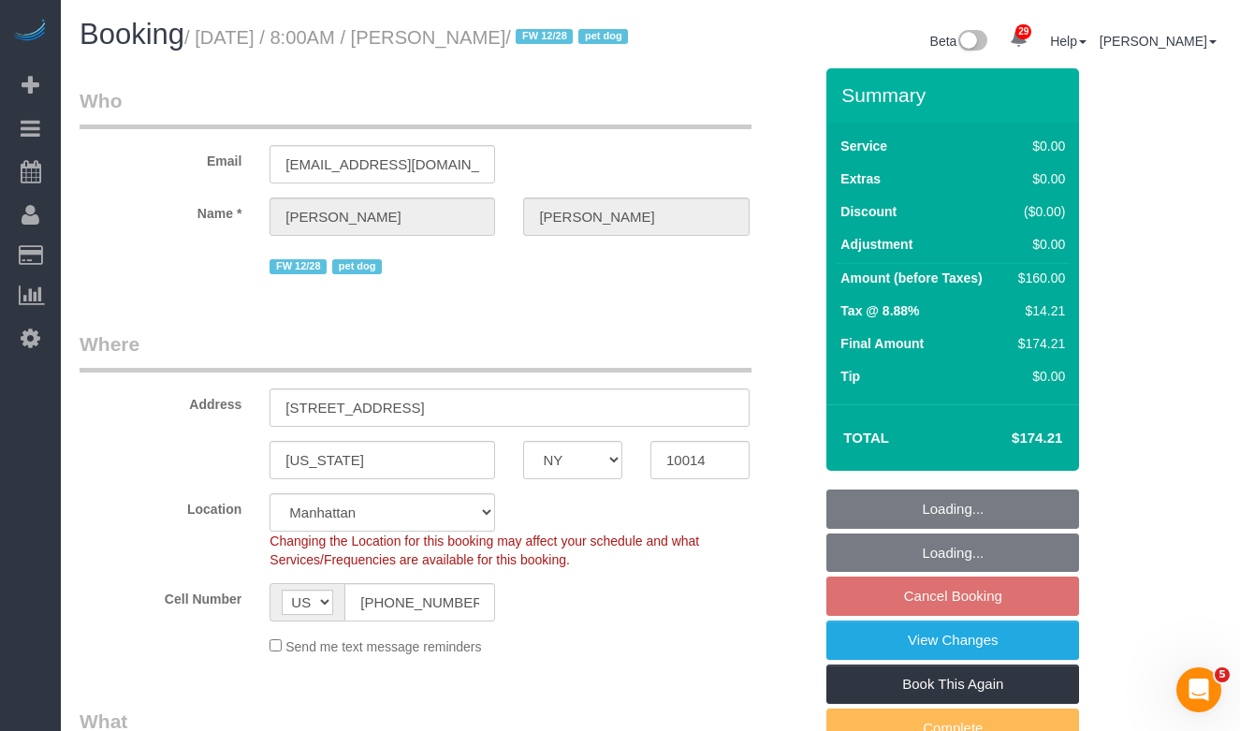
select select "object:1488"
select select "spot1"
select select "1"
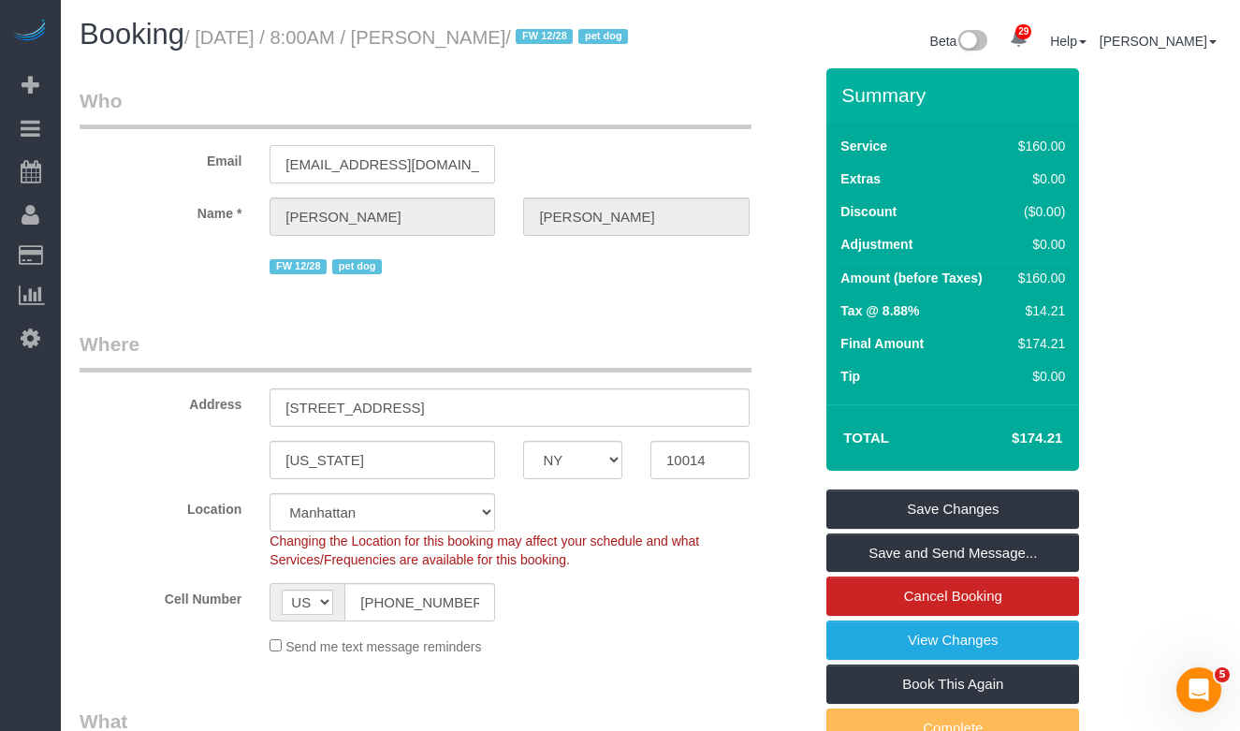
click at [340, 182] on input "[EMAIL_ADDRESS][DOMAIN_NAME]" at bounding box center [381, 164] width 225 height 38
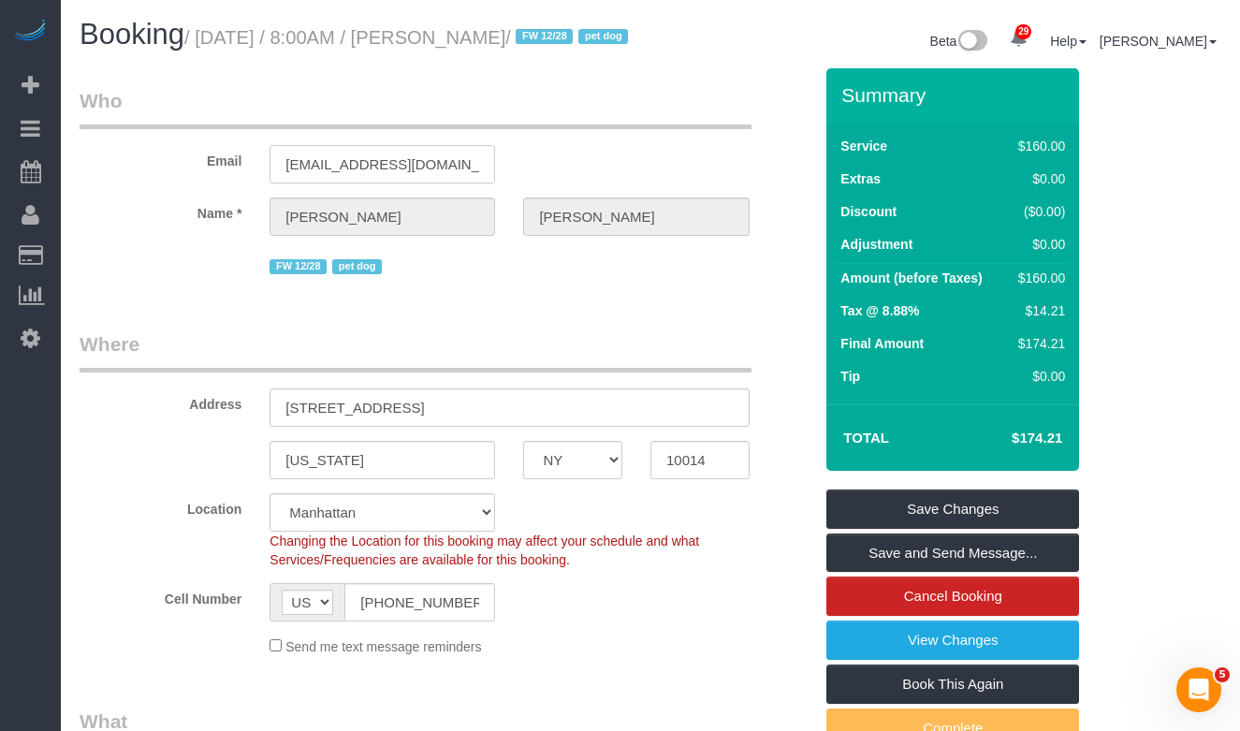
click at [340, 182] on input "[EMAIL_ADDRESS][DOMAIN_NAME]" at bounding box center [381, 164] width 225 height 38
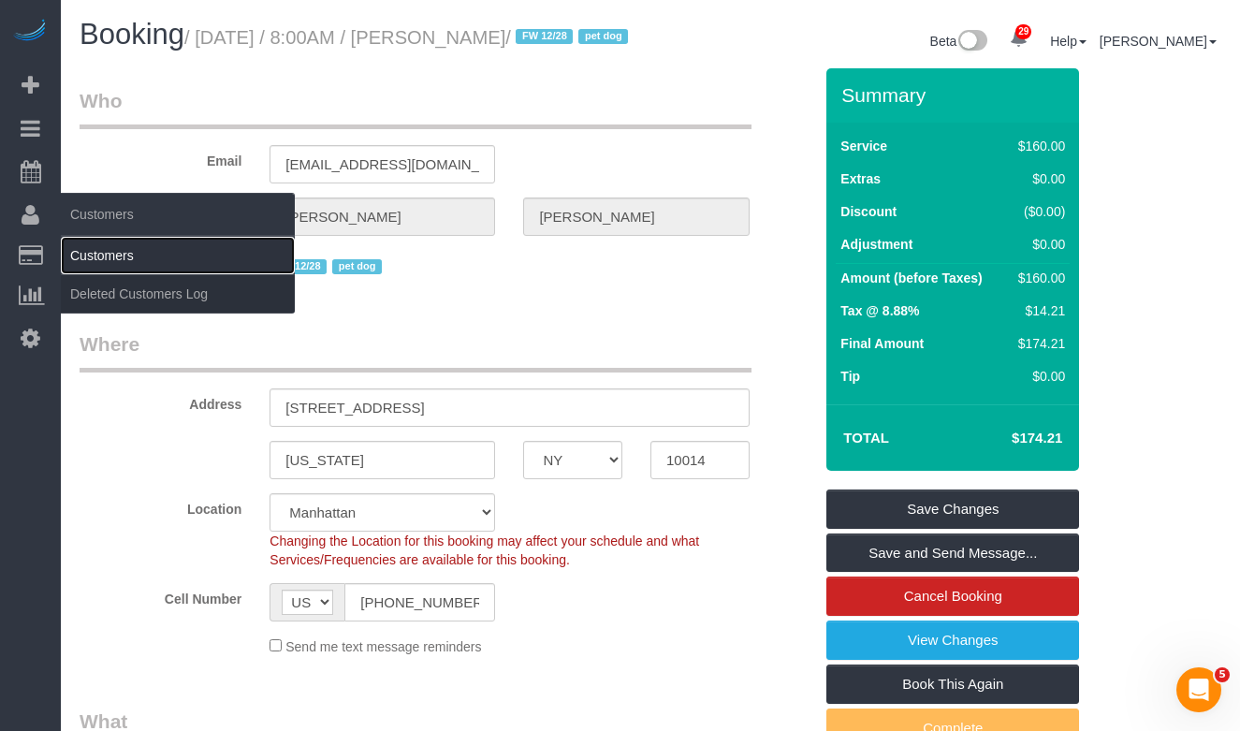
click at [93, 258] on link "Customers" at bounding box center [178, 255] width 234 height 37
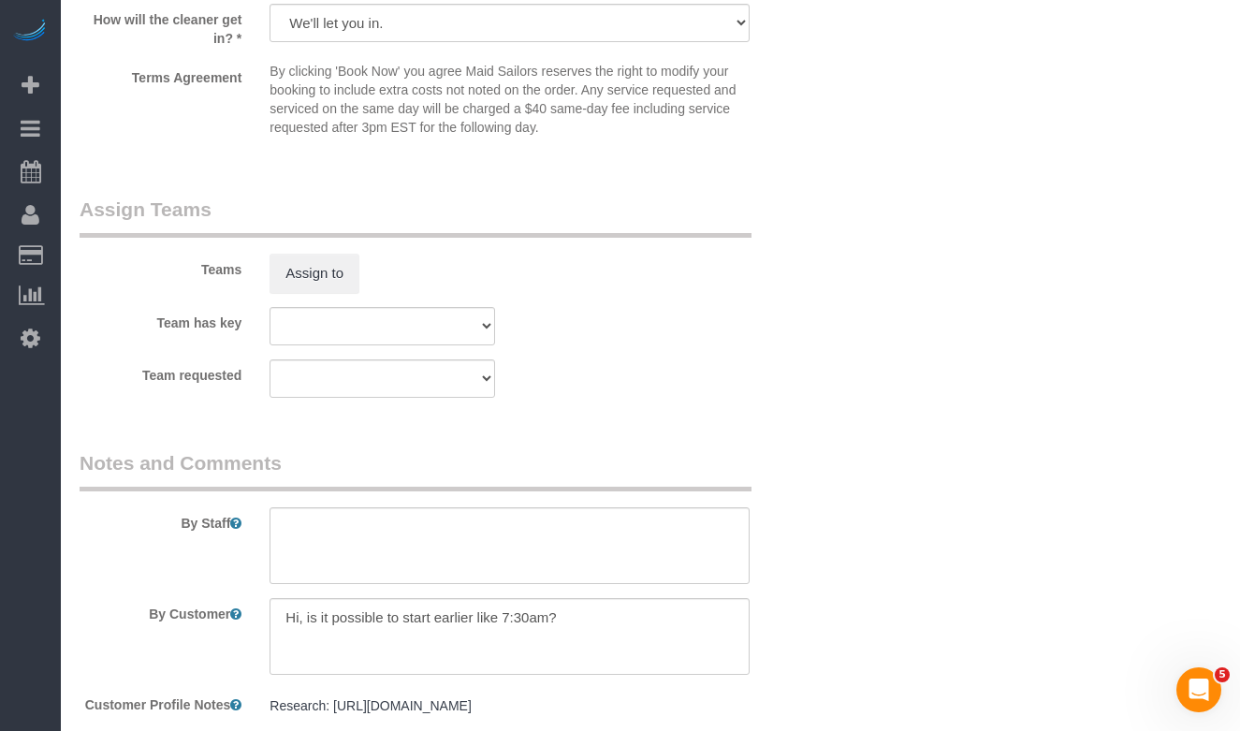
scroll to position [2474, 0]
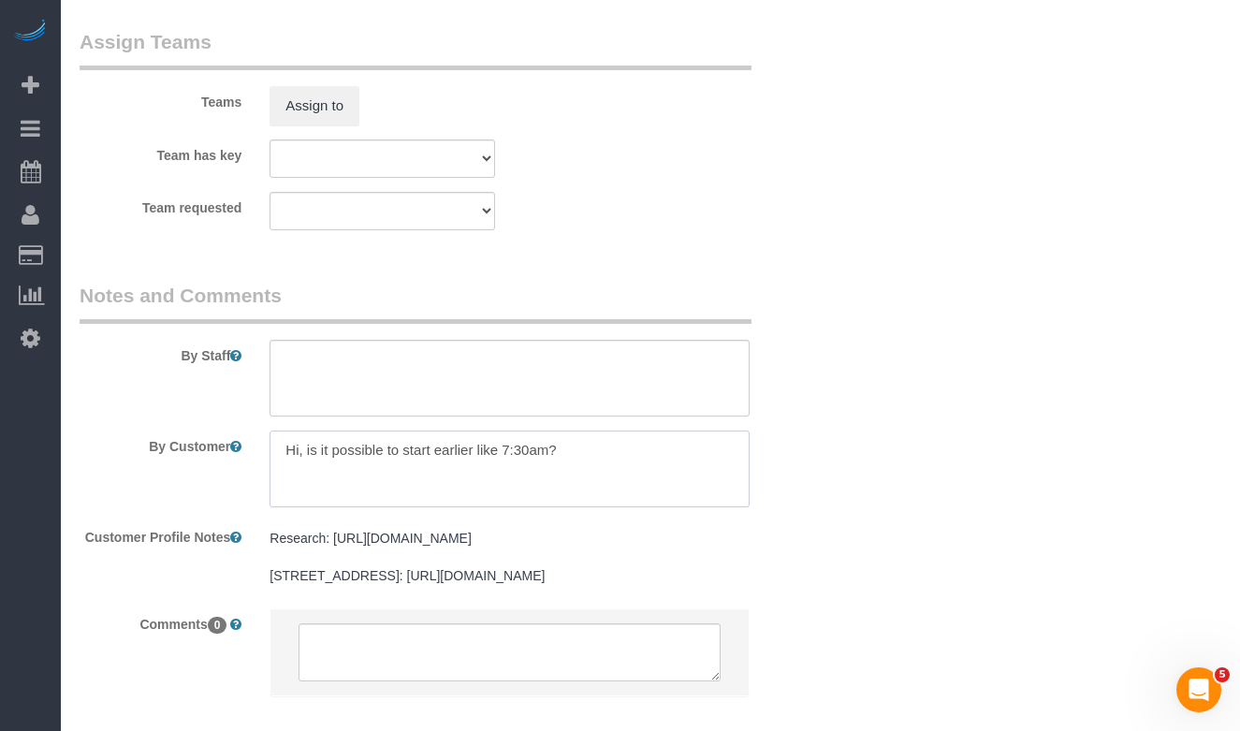
drag, startPoint x: 581, startPoint y: 473, endPoint x: 270, endPoint y: 474, distance: 310.6
click at [270, 474] on textarea at bounding box center [508, 468] width 479 height 77
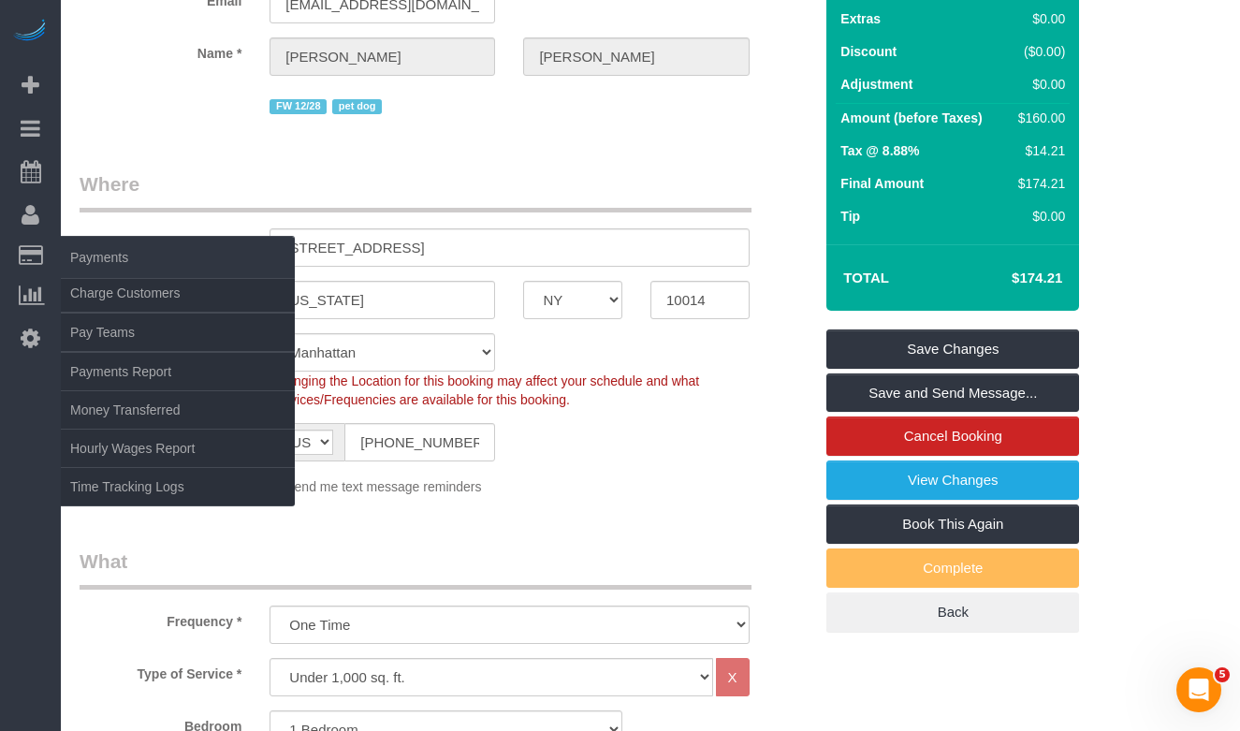
scroll to position [0, 0]
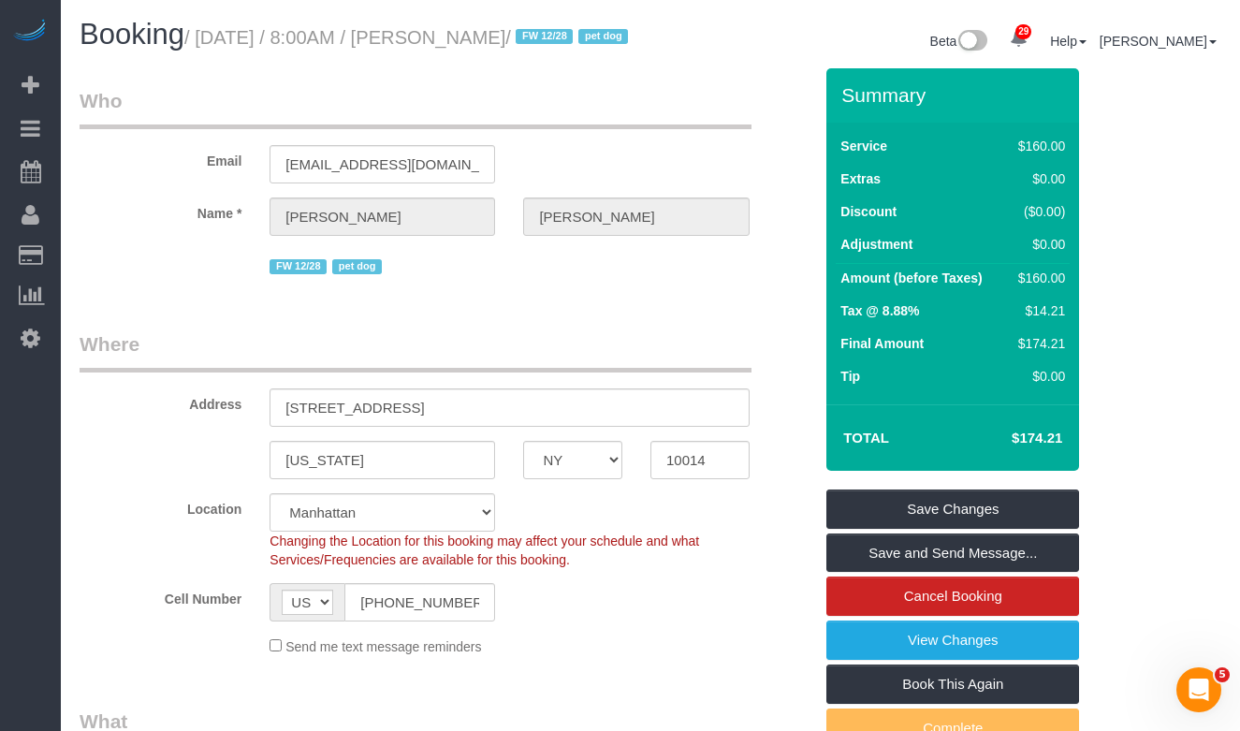
drag, startPoint x: 591, startPoint y: 38, endPoint x: 376, endPoint y: 28, distance: 215.4
click at [376, 28] on small "/ [DATE] / 8:00AM / [PERSON_NAME] / FW 12/28 pet dog" at bounding box center [408, 37] width 449 height 21
click at [562, 51] on h1 "Booking / [DATE] / 8:00AM / [PERSON_NAME] / FW 12/28 pet dog" at bounding box center [358, 35] width 557 height 32
drag, startPoint x: 596, startPoint y: 35, endPoint x: 210, endPoint y: 49, distance: 386.7
click at [210, 49] on h1 "Booking / [DATE] / 8:00AM / [PERSON_NAME] / FW 12/28 pet dog" at bounding box center [358, 35] width 557 height 32
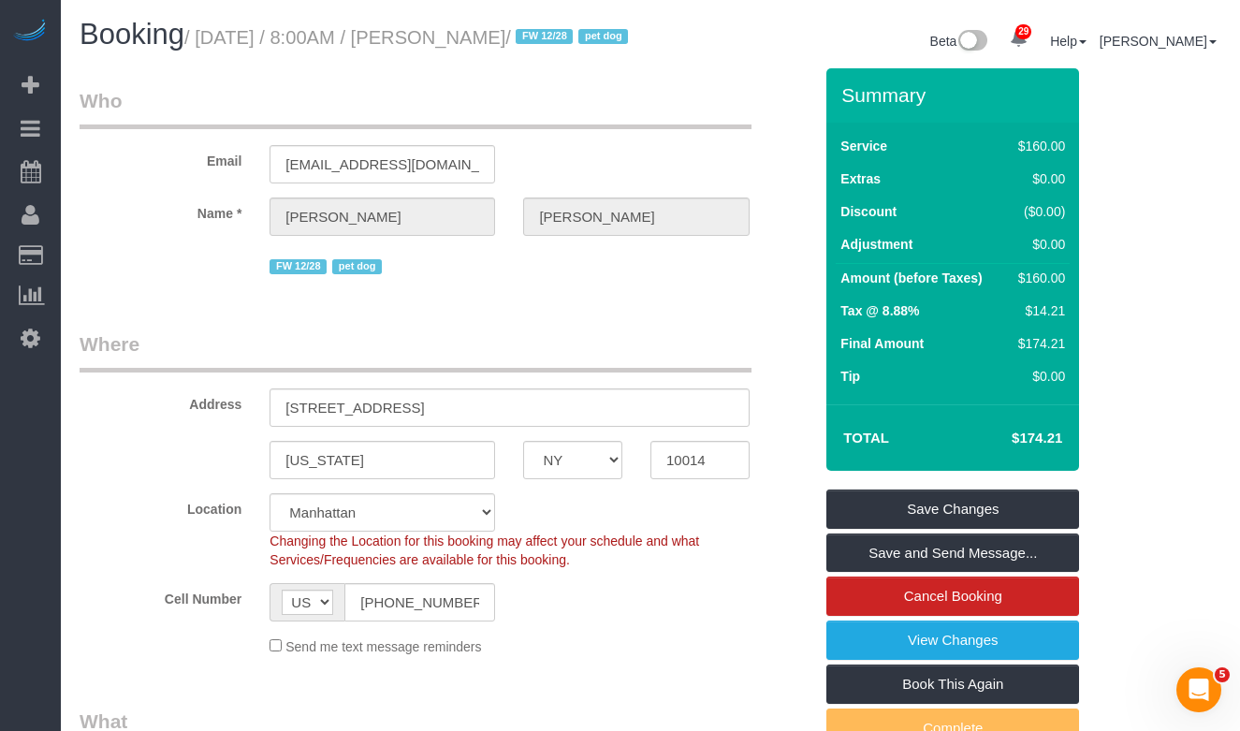
copy small "[DATE] / 8:00AM / [PERSON_NAME]"
click at [352, 183] on input "[EMAIL_ADDRESS][DOMAIN_NAME]" at bounding box center [381, 164] width 225 height 38
click at [264, 50] on h1 "Booking / October 02, 2025 / 8:00AM / Rebecca Javens / FW 12/28 pet dog" at bounding box center [358, 35] width 557 height 32
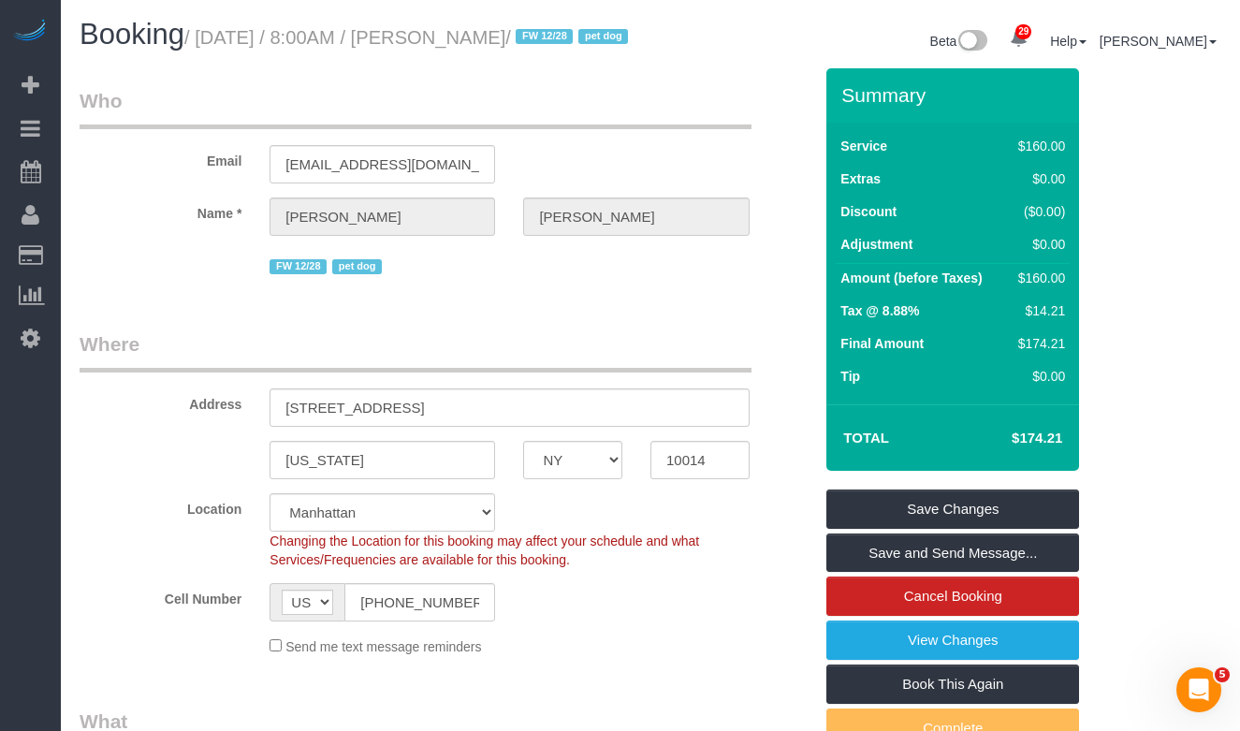
click at [208, 42] on small "/ October 02, 2025 / 8:00AM / Rebecca Javens / FW 12/28 pet dog" at bounding box center [408, 37] width 449 height 21
drag, startPoint x: 214, startPoint y: 42, endPoint x: 443, endPoint y: 50, distance: 228.4
click at [443, 50] on h1 "Booking / October 02, 2025 / 8:00AM / Rebecca Javens / FW 12/28 pet dog" at bounding box center [358, 35] width 557 height 32
copy small "October 02, 2025 / 8:00AM"
click at [185, 367] on legend "Where" at bounding box center [416, 351] width 672 height 42
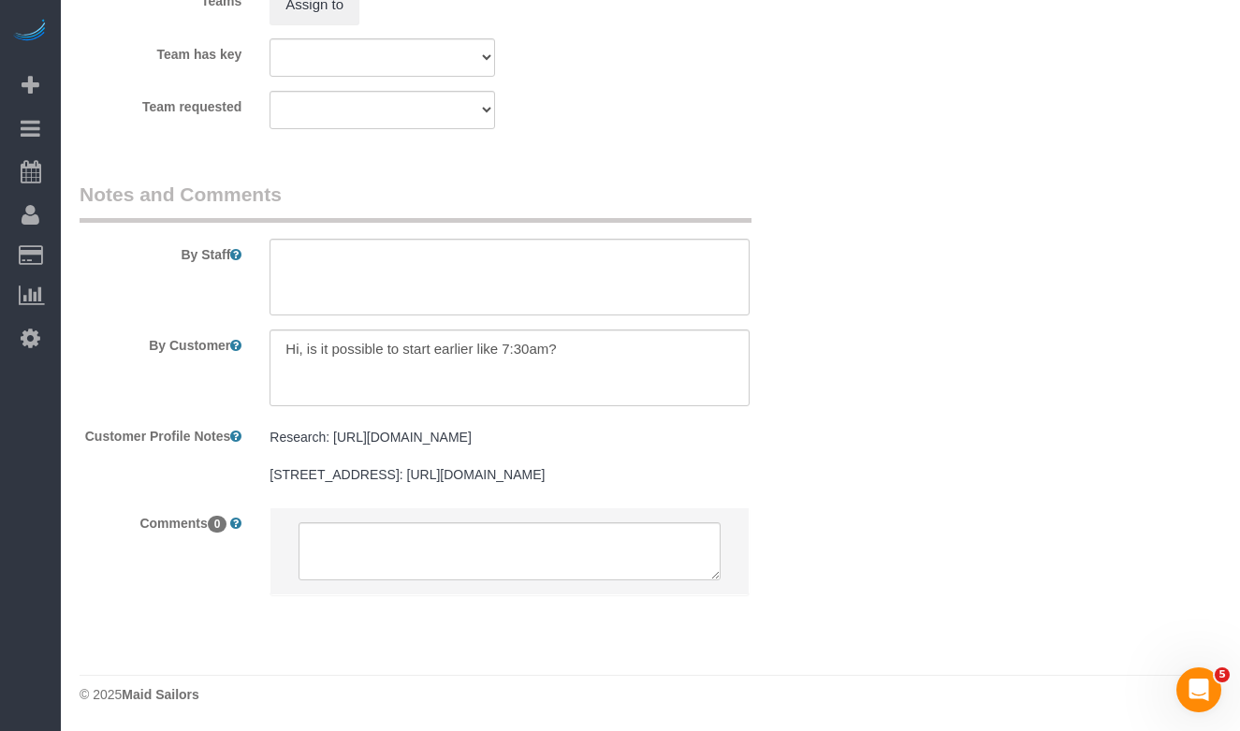
scroll to position [2616, 0]
click at [654, 572] on textarea at bounding box center [508, 551] width 421 height 58
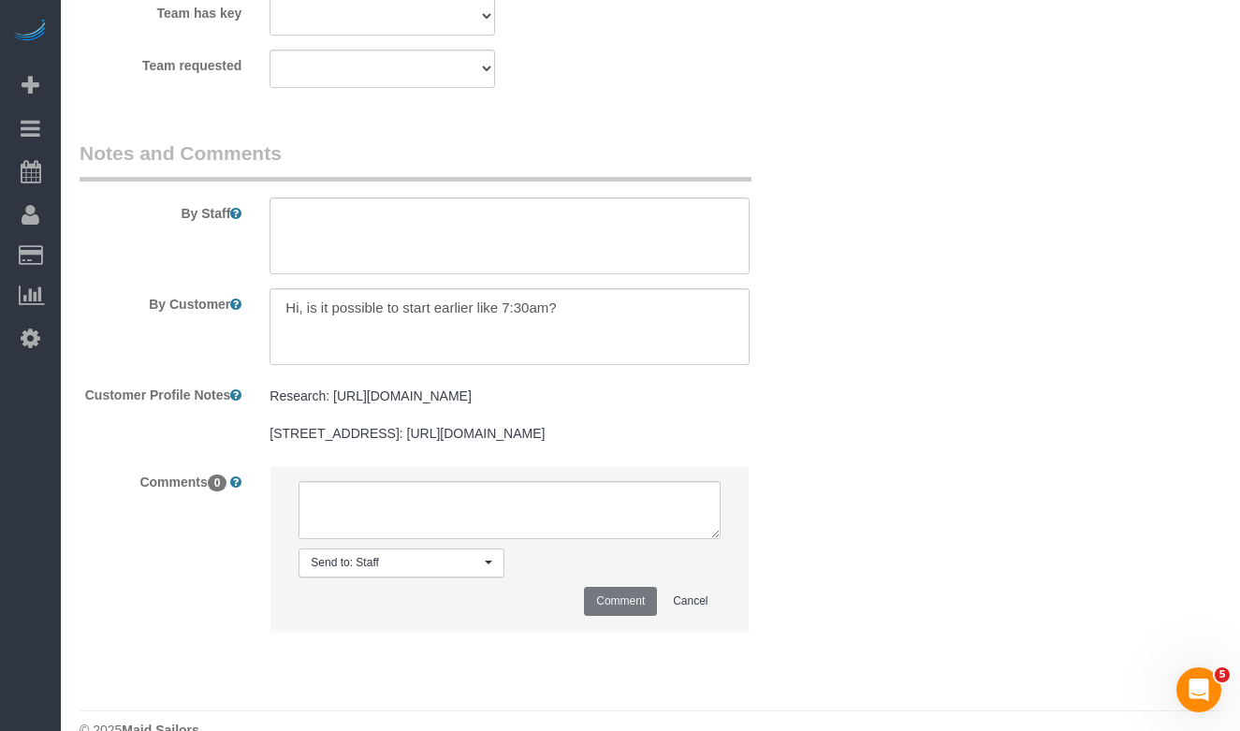
click at [417, 571] on span "Send to: Staff" at bounding box center [395, 563] width 169 height 16
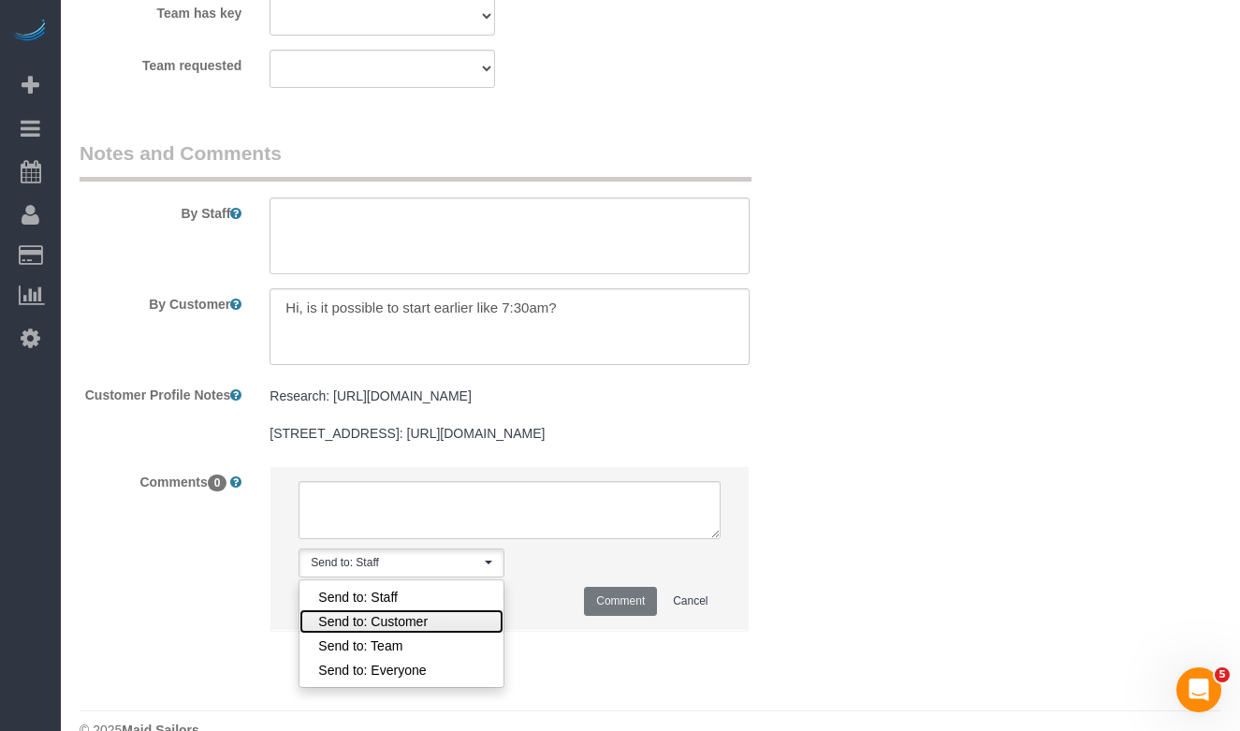
click at [411, 633] on link "Send to: Customer" at bounding box center [401, 621] width 204 height 24
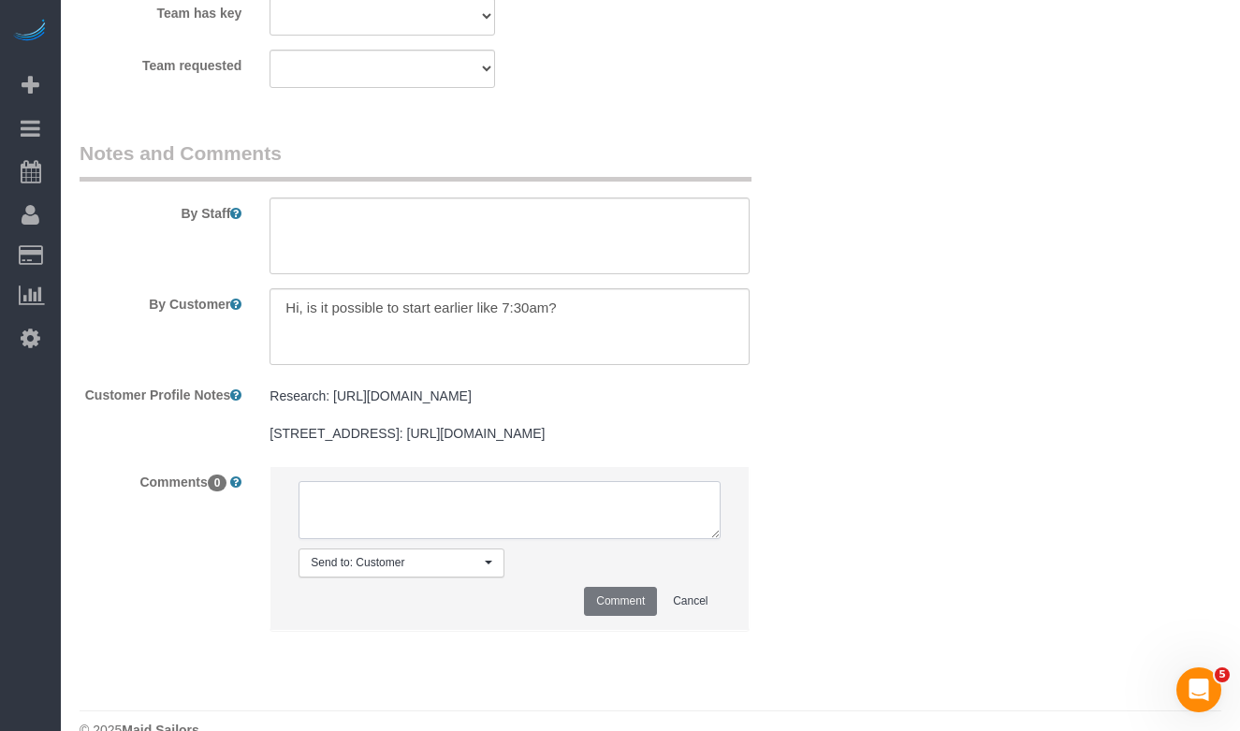
paste textarea "Hi Rebecca! This is Maid Sailors. Your cleaning is confirmed for *Oct 02 at 8:0…"
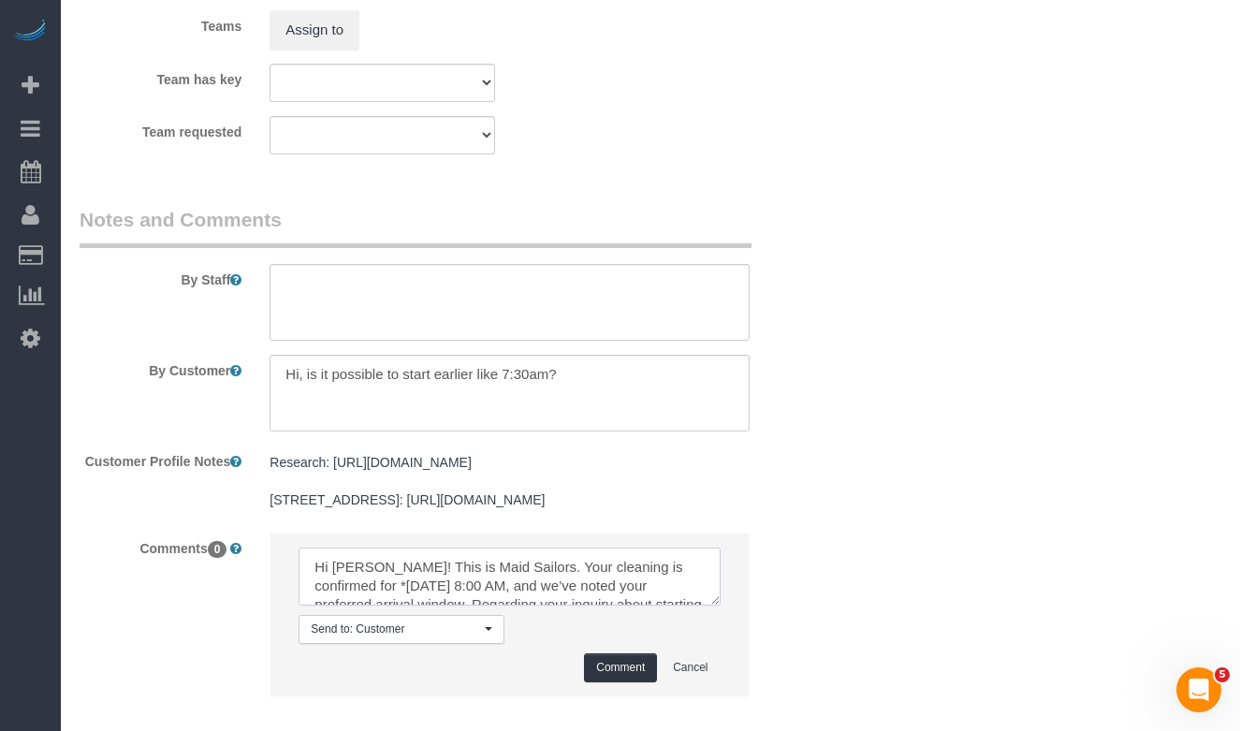
scroll to position [2578, 0]
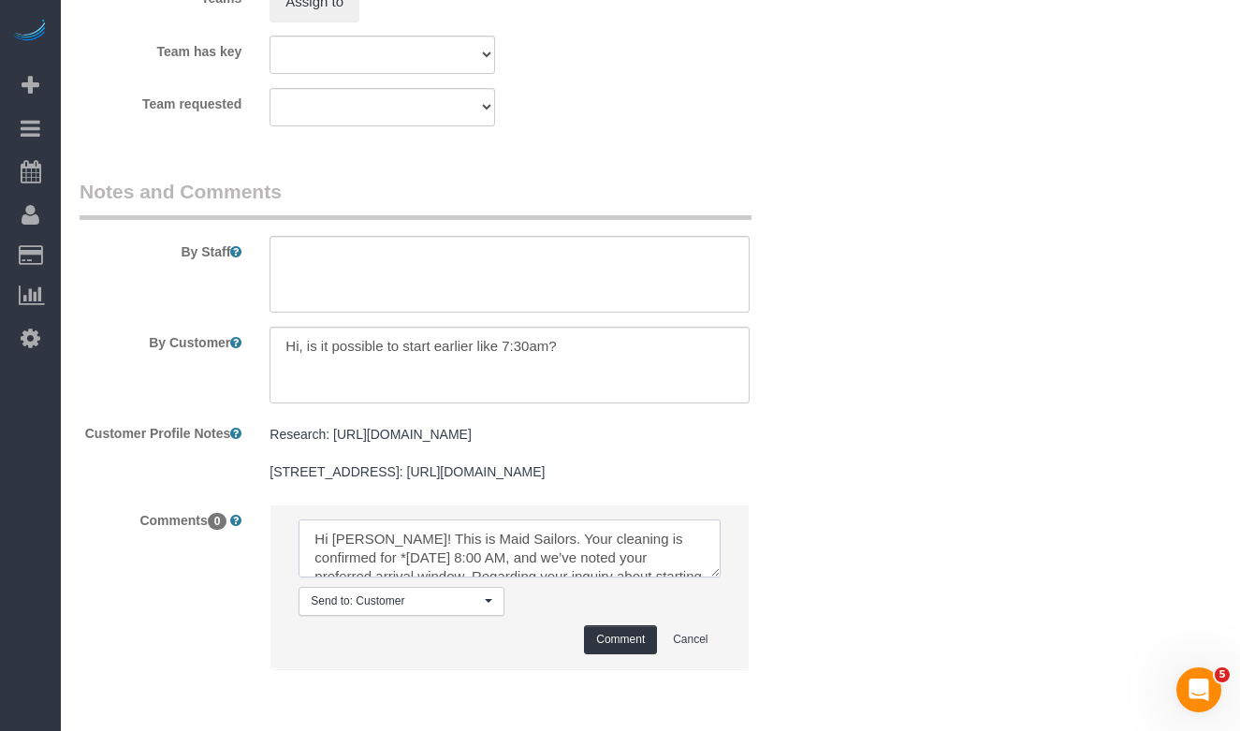
click at [340, 577] on textarea at bounding box center [508, 548] width 421 height 58
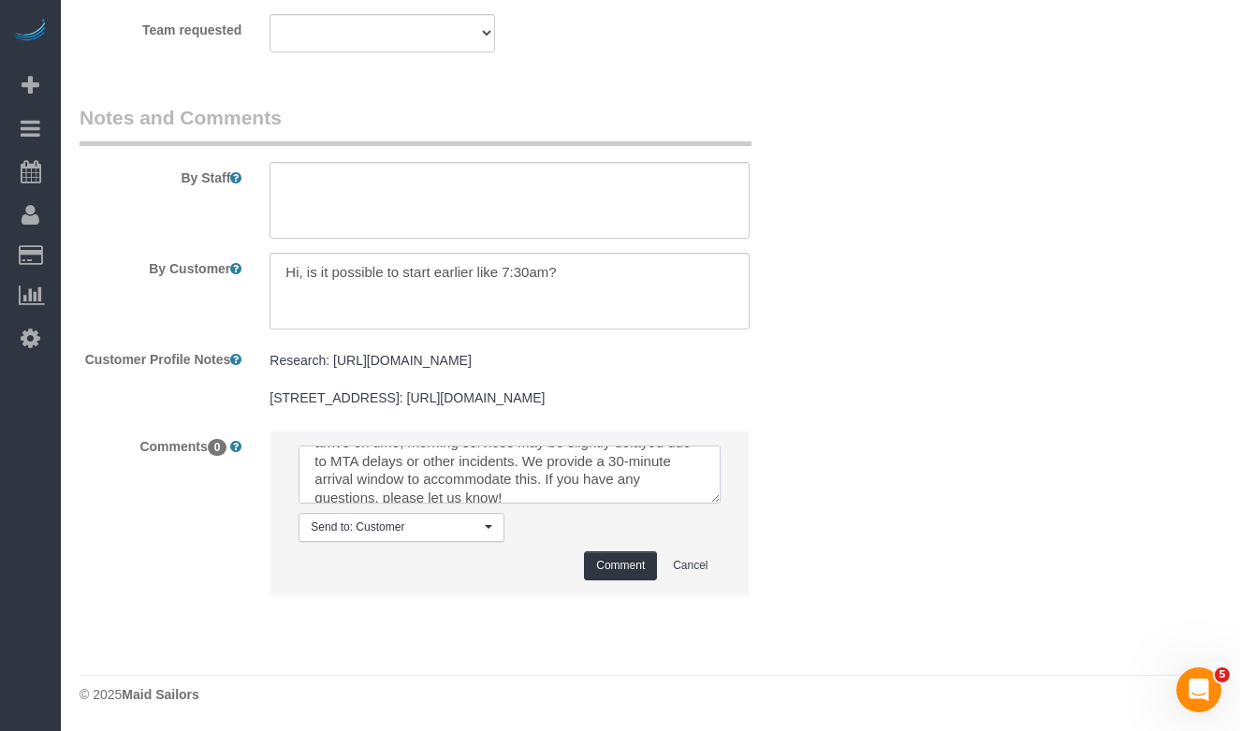
scroll to position [105, 0]
type textarea "Hi Rebecca! This is Maid Sailors. Your cleaning is confirmed for Oct 02 at 8:00…"
click at [690, 561] on button "Cancel" at bounding box center [690, 565] width 59 height 29
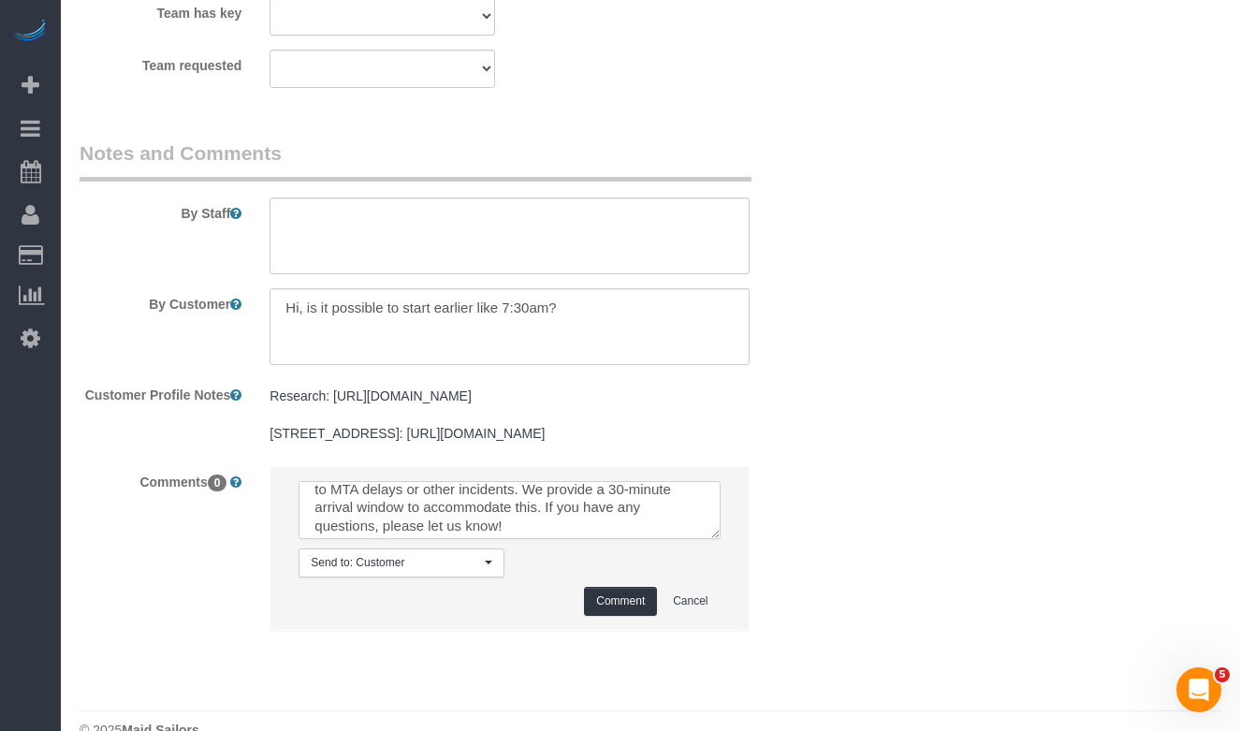
click at [502, 564] on li "Send to: Customer Nothing selected Send to: Staff Send to: Customer Send to: Te…" at bounding box center [508, 548] width 477 height 163
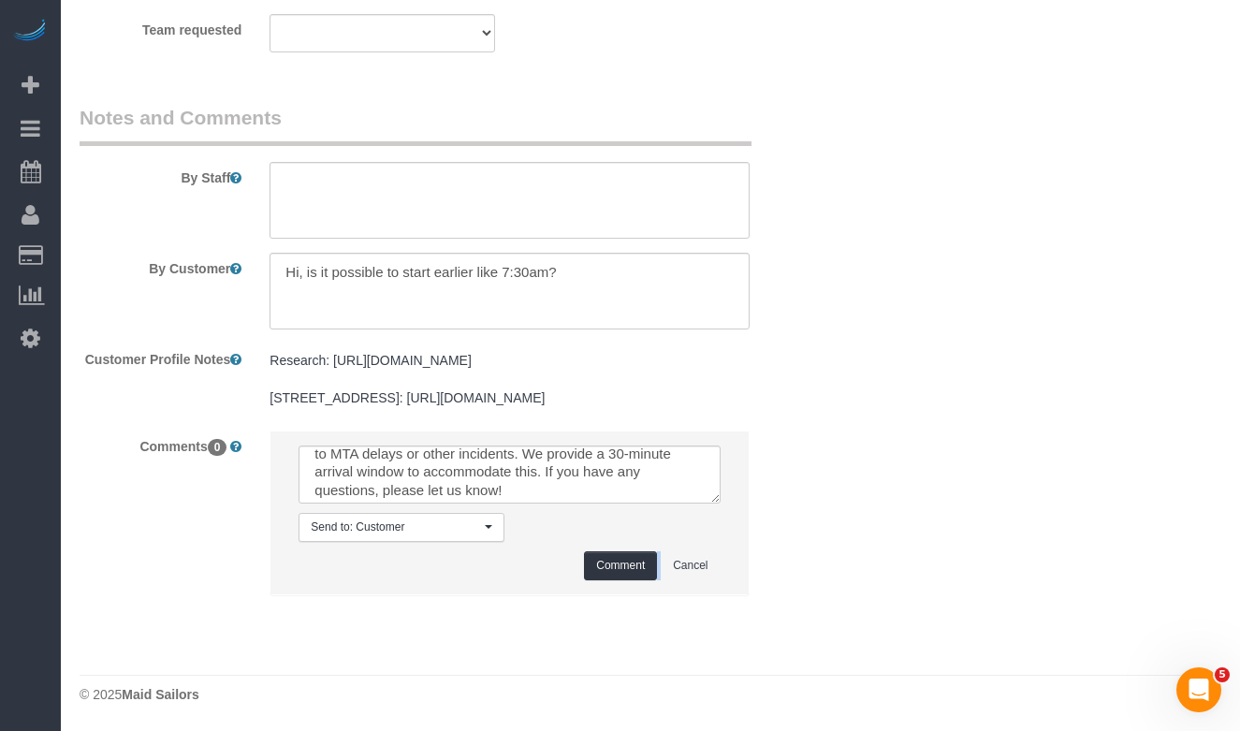
click at [502, 564] on div "Comment Cancel" at bounding box center [508, 565] width 421 height 29
click at [404, 477] on textarea at bounding box center [508, 474] width 421 height 58
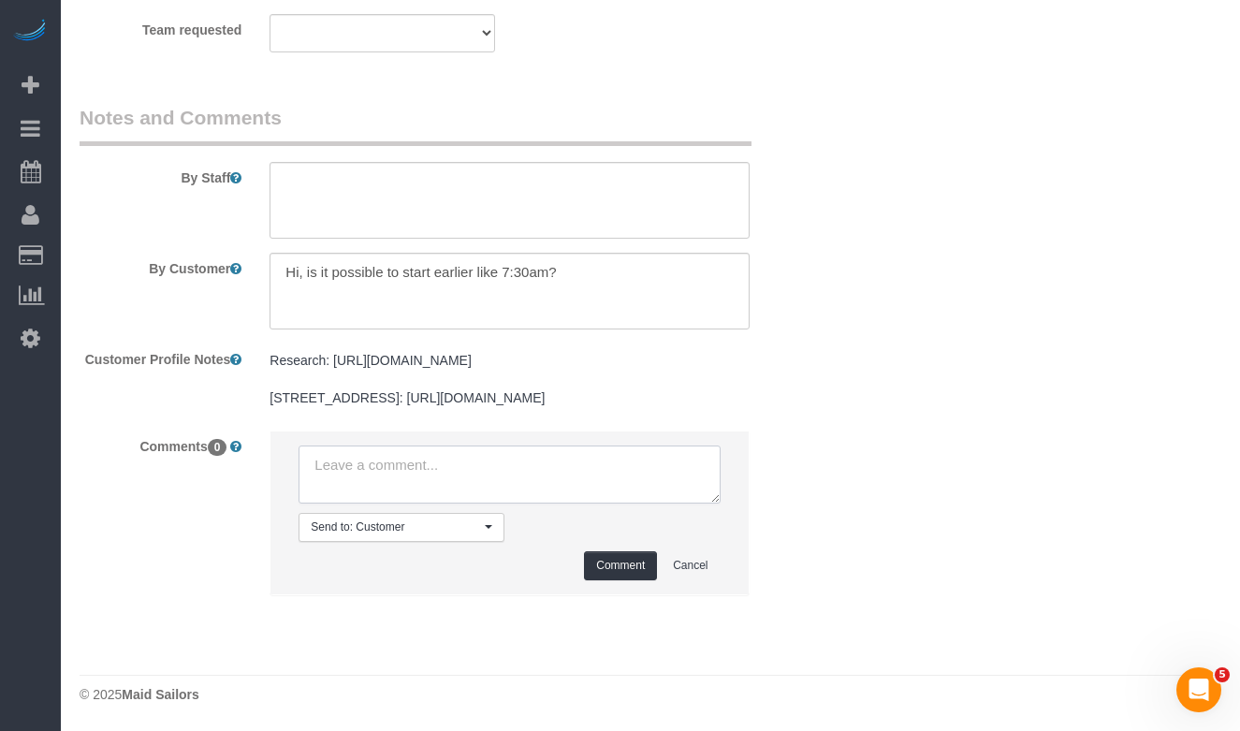
scroll to position [0, 0]
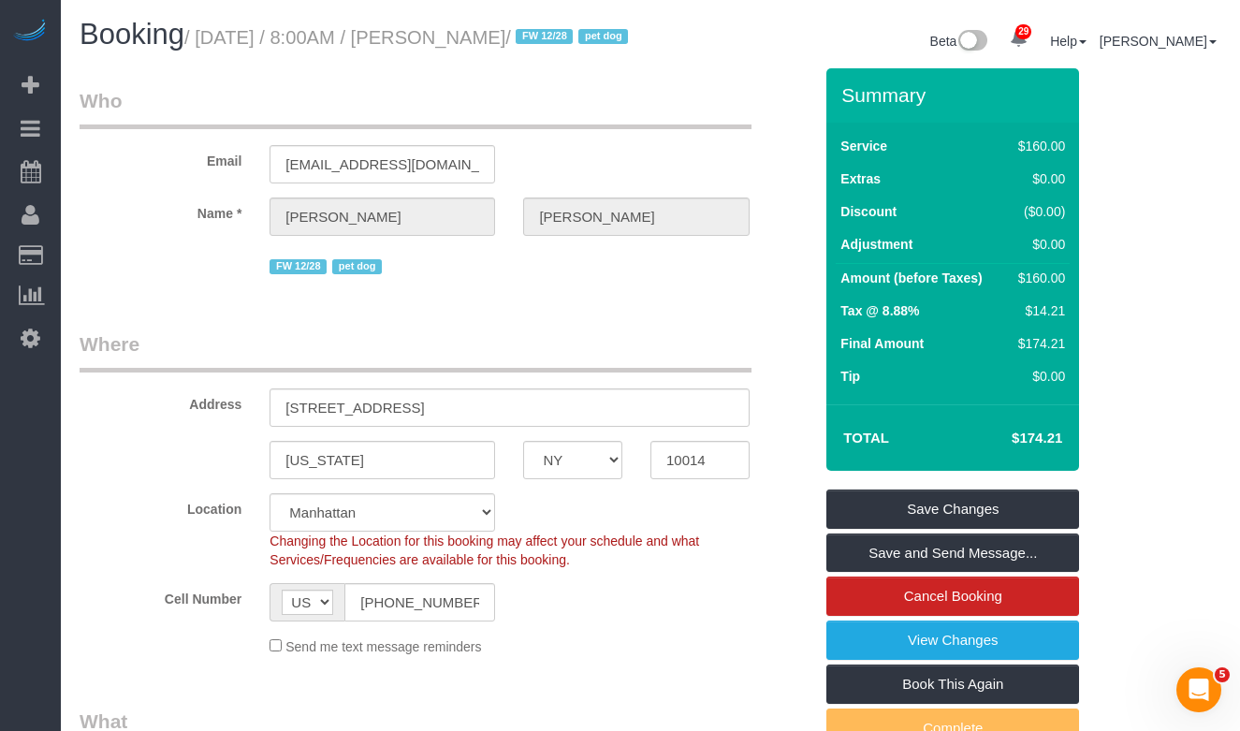
drag, startPoint x: 598, startPoint y: 39, endPoint x: 208, endPoint y: 43, distance: 390.2
click at [208, 43] on small "/ October 02, 2025 / 8:00AM / Rebecca Javens / FW 12/28 pet dog" at bounding box center [408, 37] width 449 height 21
copy small "October 02, 2025 / 8:00AM / Rebecca Javens"
click at [175, 364] on legend "Where" at bounding box center [416, 351] width 672 height 42
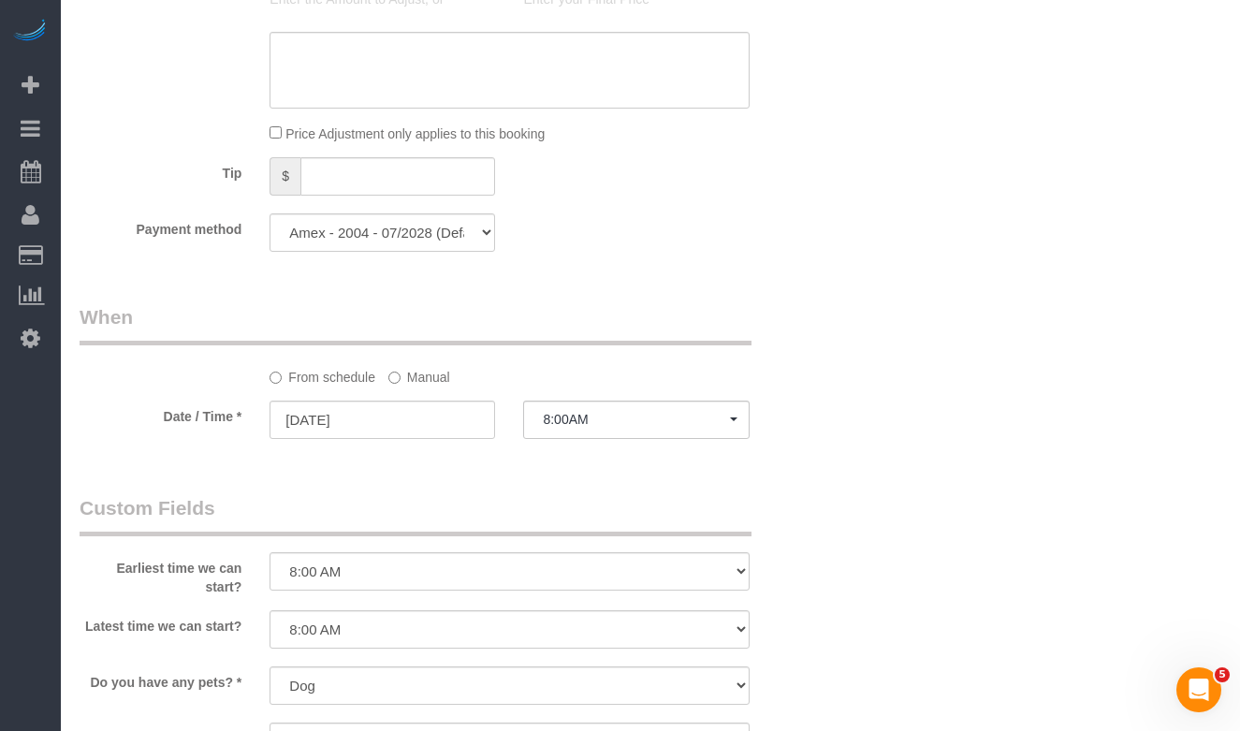
scroll to position [1596, 0]
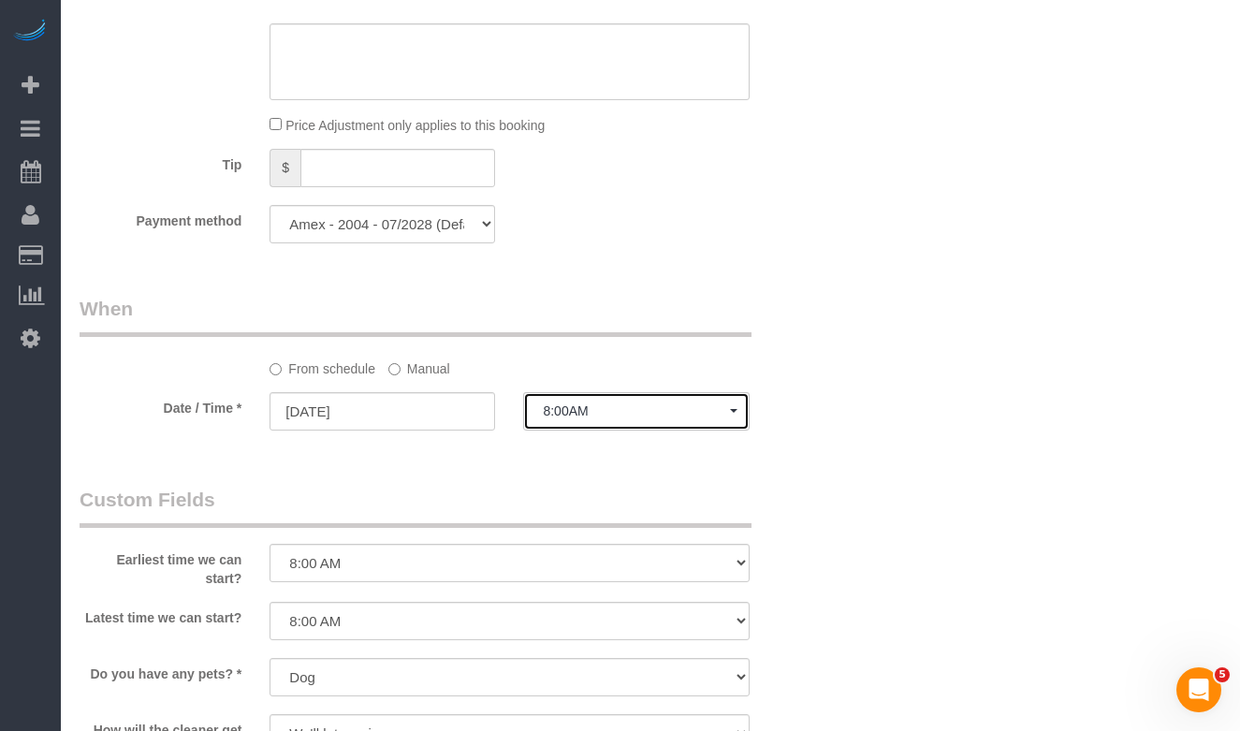
click at [589, 418] on span "8:00AM" at bounding box center [636, 410] width 186 height 15
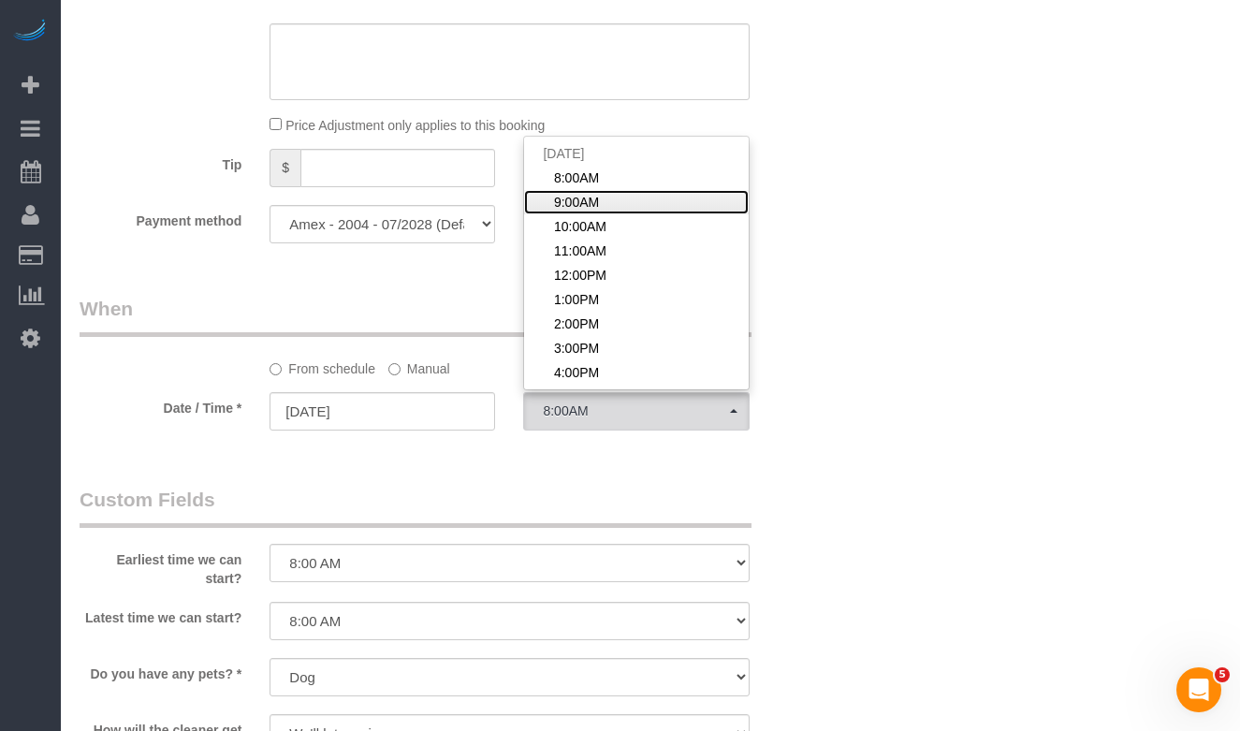
click at [581, 211] on span "9:00AM" at bounding box center [576, 202] width 45 height 19
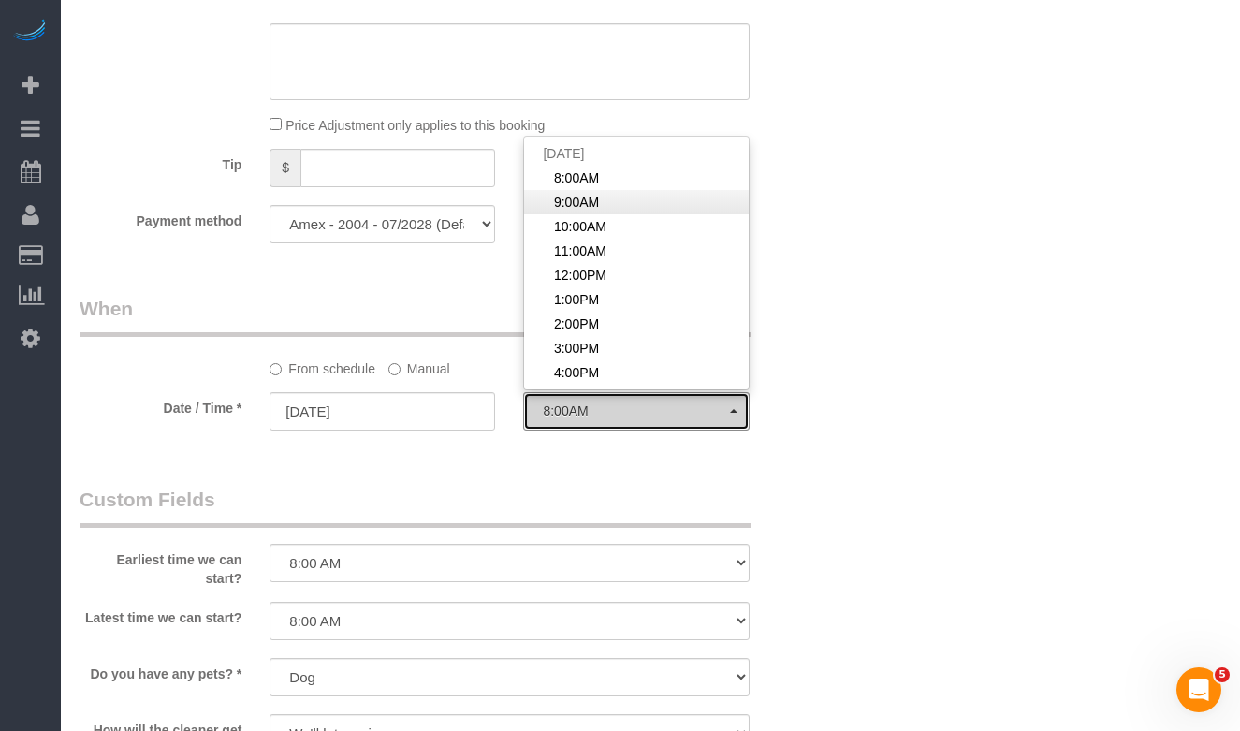
select select "spot2"
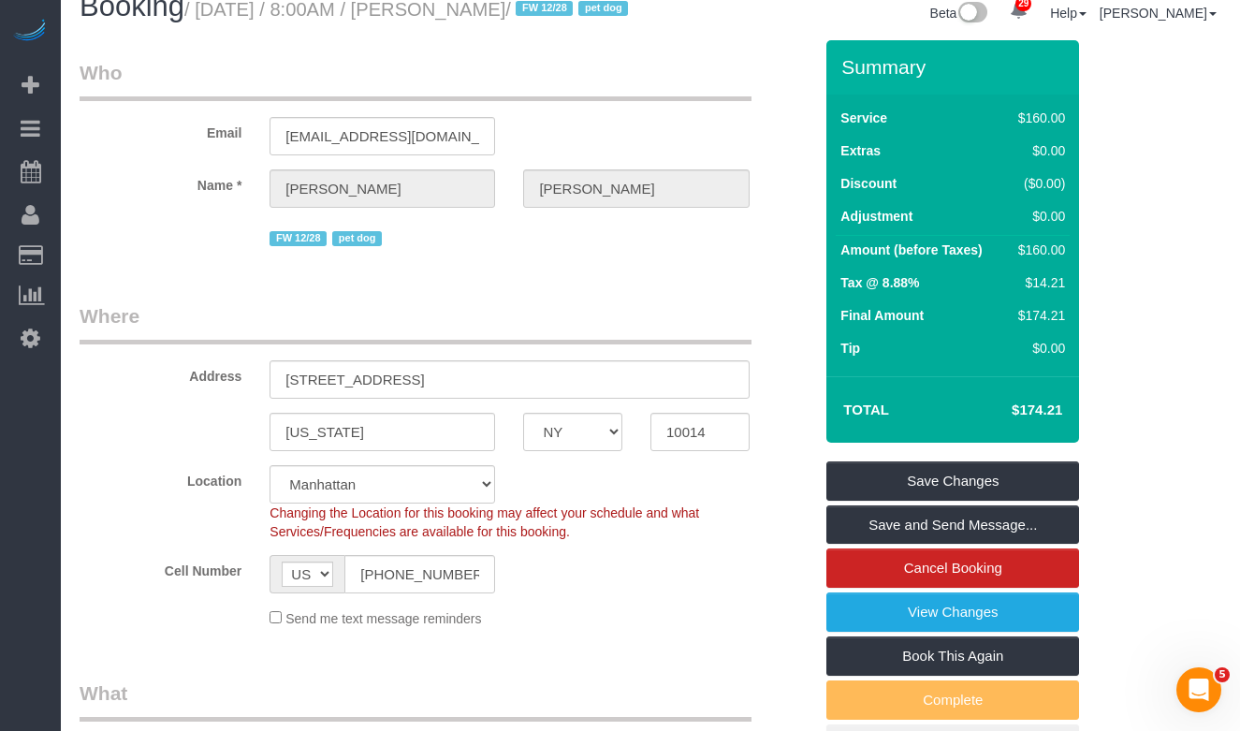
scroll to position [41, 0]
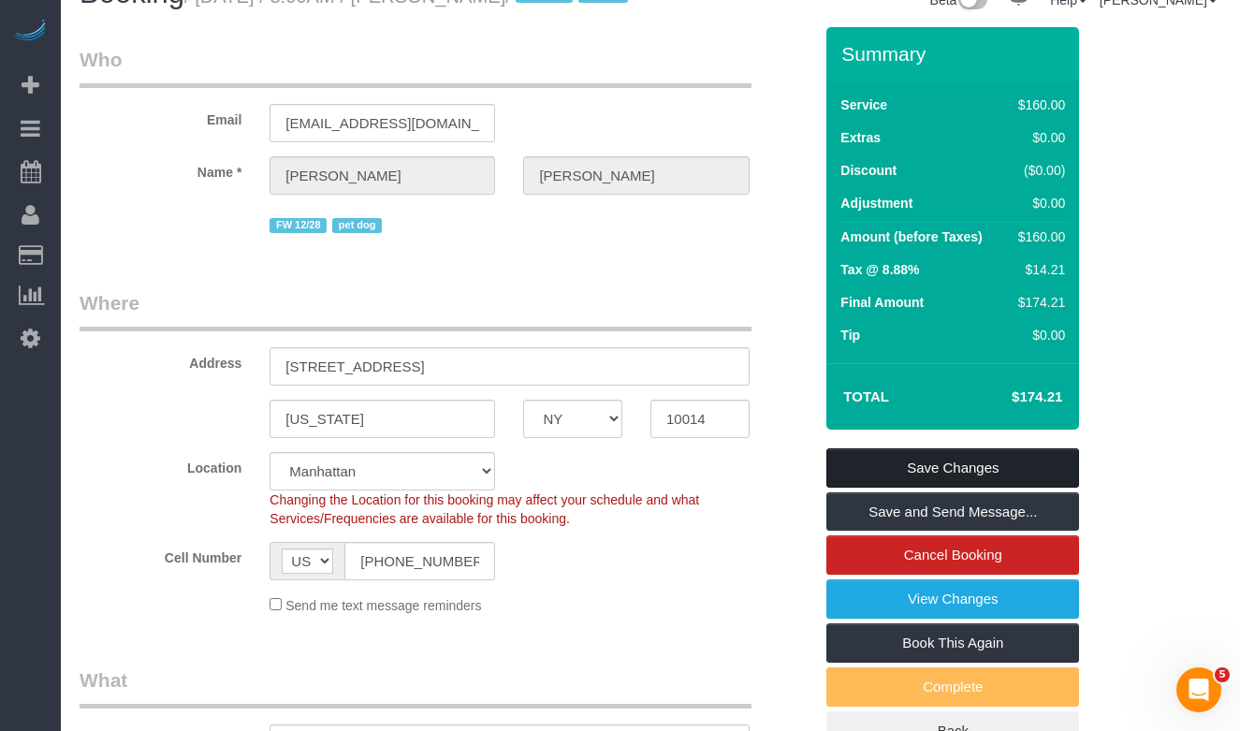
click at [862, 485] on link "Save Changes" at bounding box center [952, 467] width 253 height 39
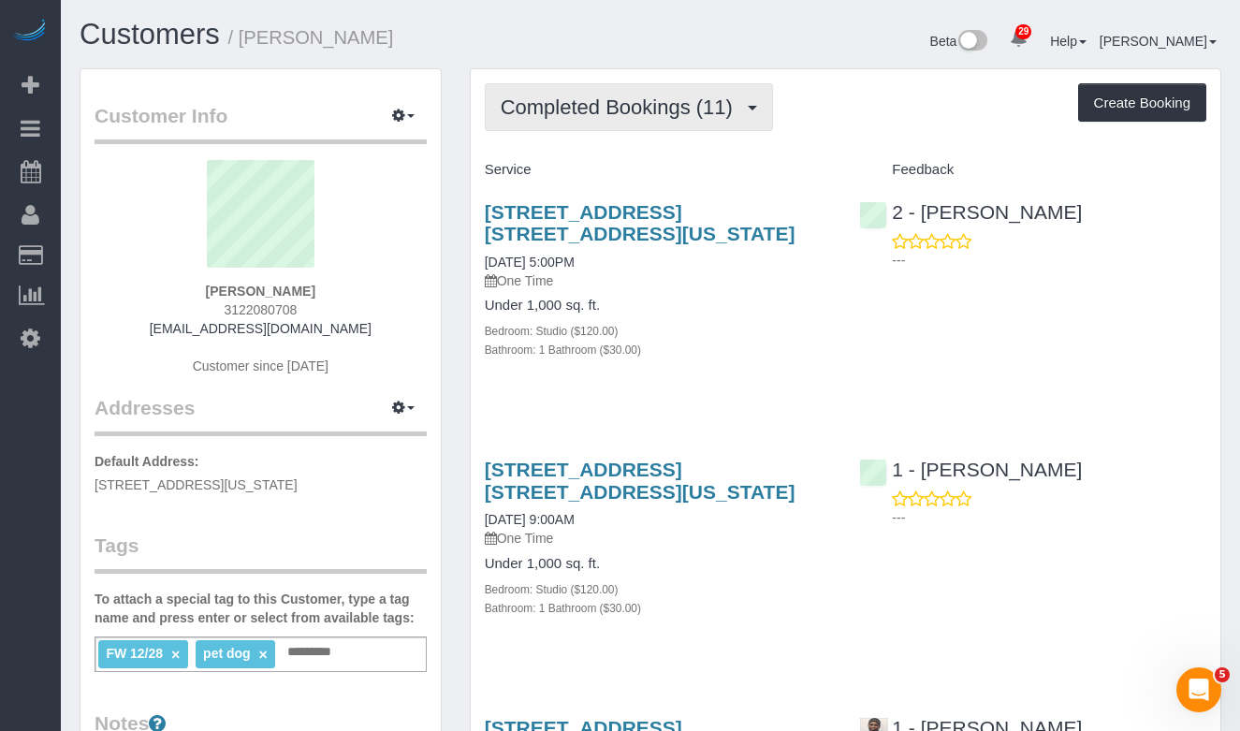
click at [633, 122] on button "Completed Bookings (11)" at bounding box center [629, 107] width 288 height 48
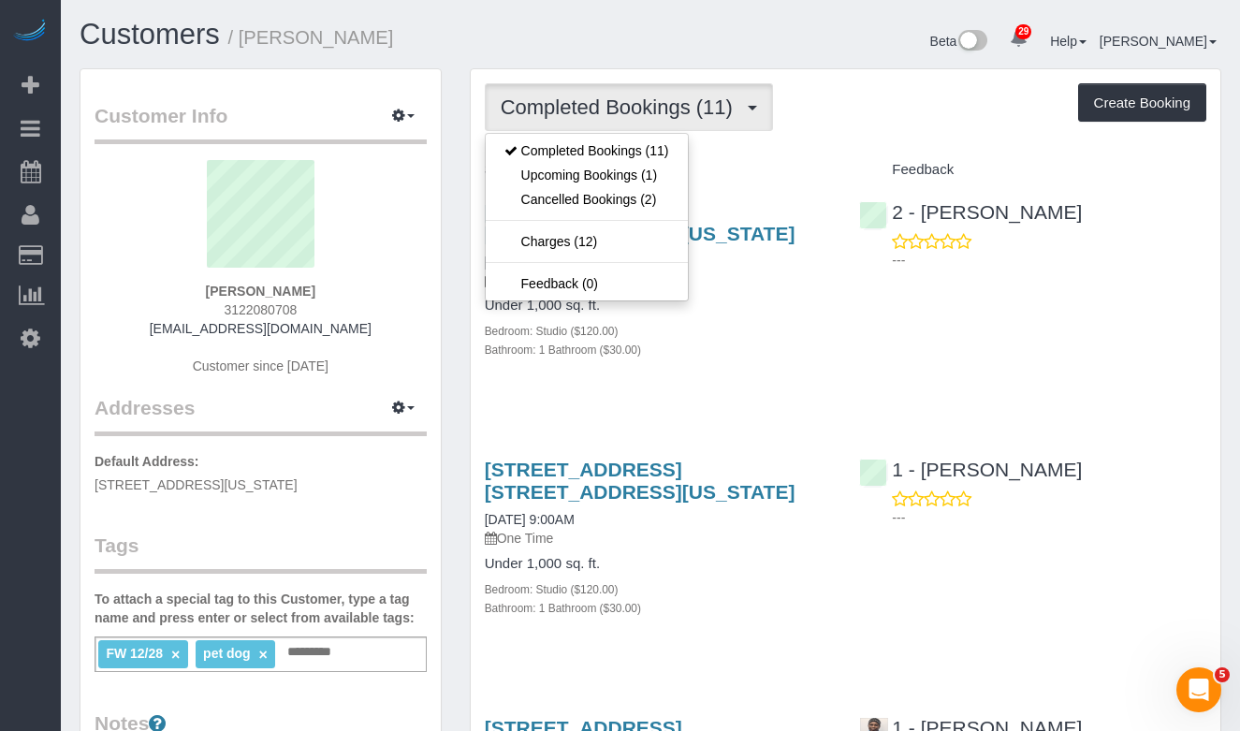
click at [832, 357] on div "[STREET_ADDRESS] [STREET_ADDRESS][US_STATE] [DATE] 5:00PM One Time Under 1,000 …" at bounding box center [658, 290] width 375 height 211
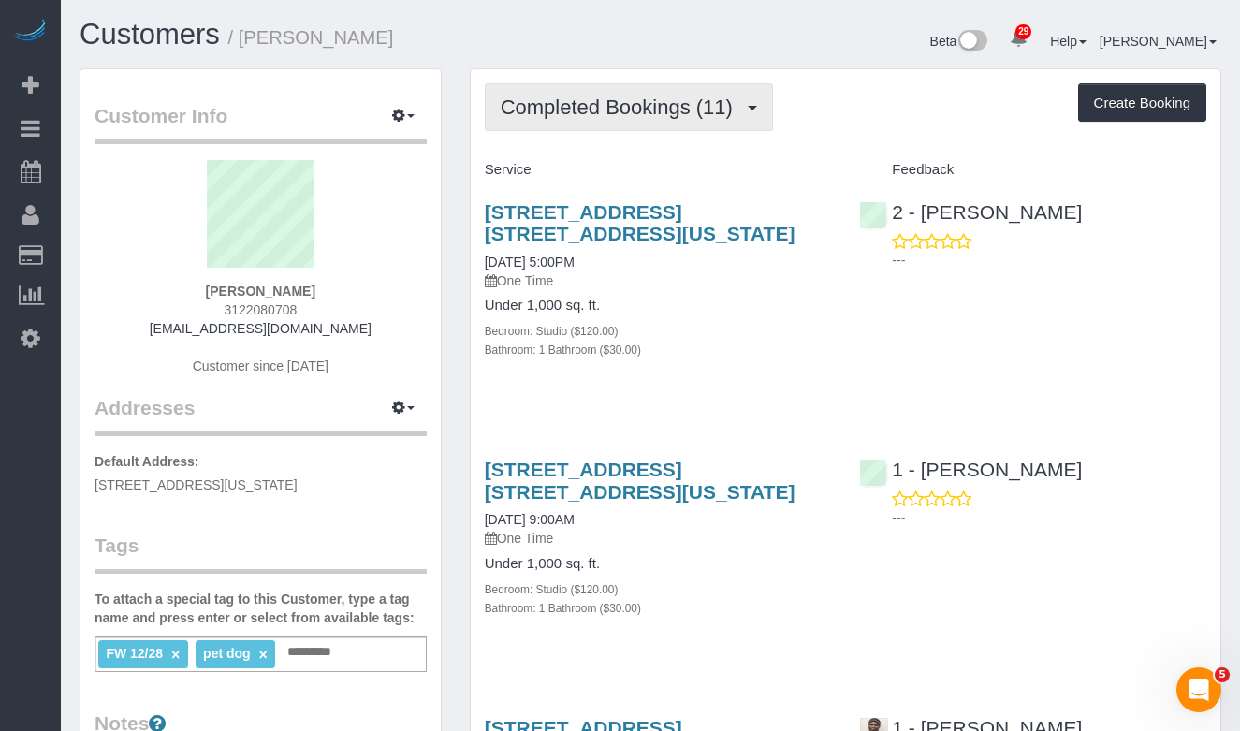
click at [547, 110] on span "Completed Bookings (11)" at bounding box center [621, 106] width 241 height 23
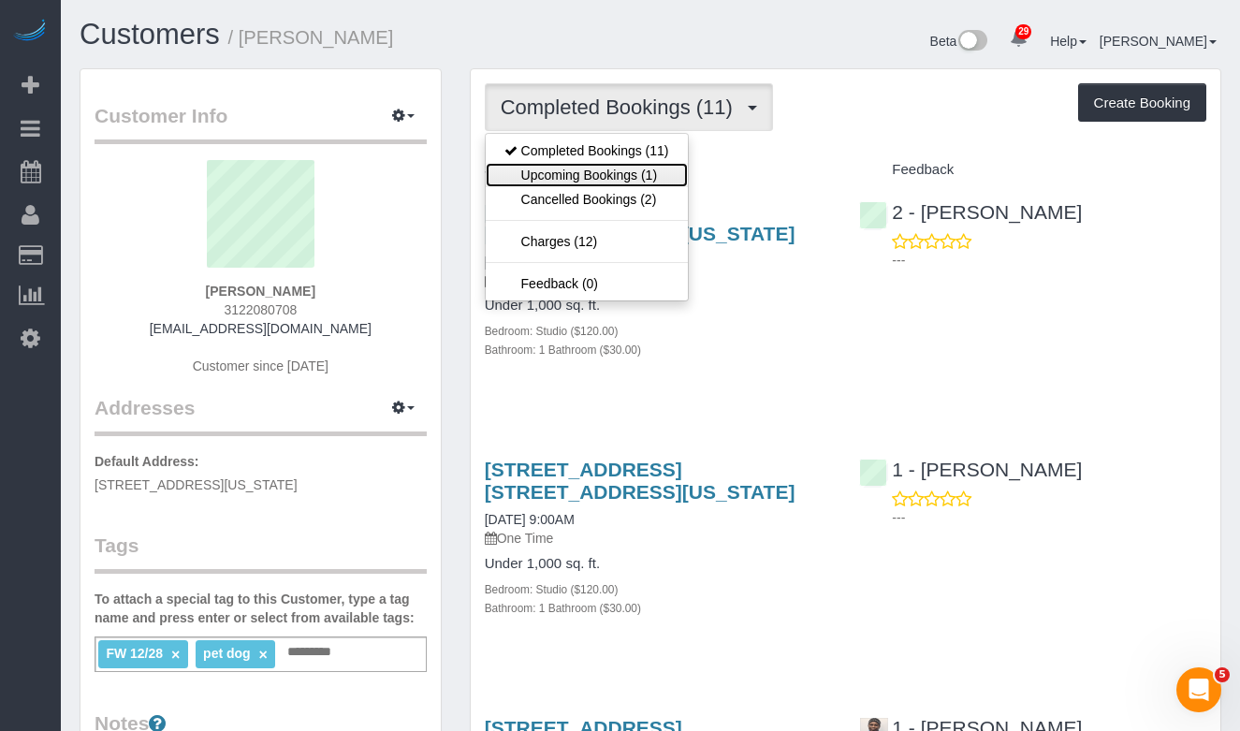
click at [565, 167] on link "Upcoming Bookings (1)" at bounding box center [587, 175] width 202 height 24
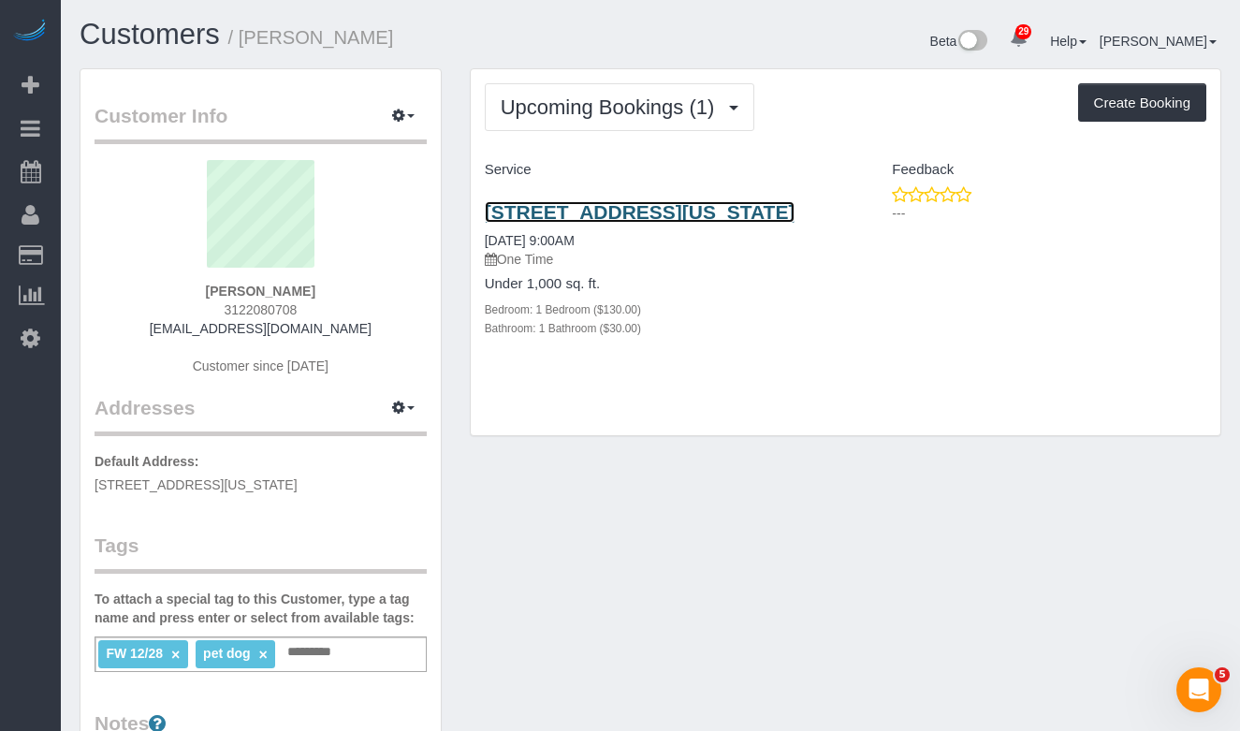
click at [533, 223] on link "[STREET_ADDRESS][US_STATE]" at bounding box center [640, 212] width 311 height 22
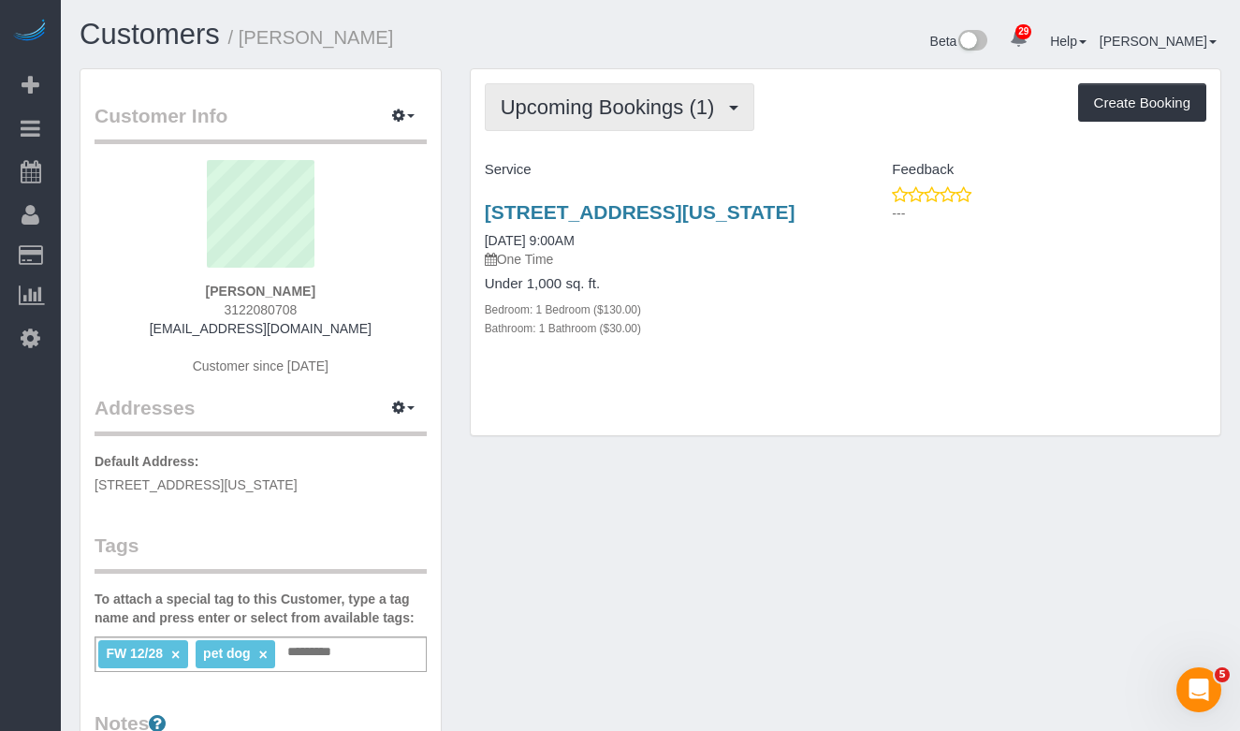
click at [564, 95] on button "Upcoming Bookings (1)" at bounding box center [620, 107] width 270 height 48
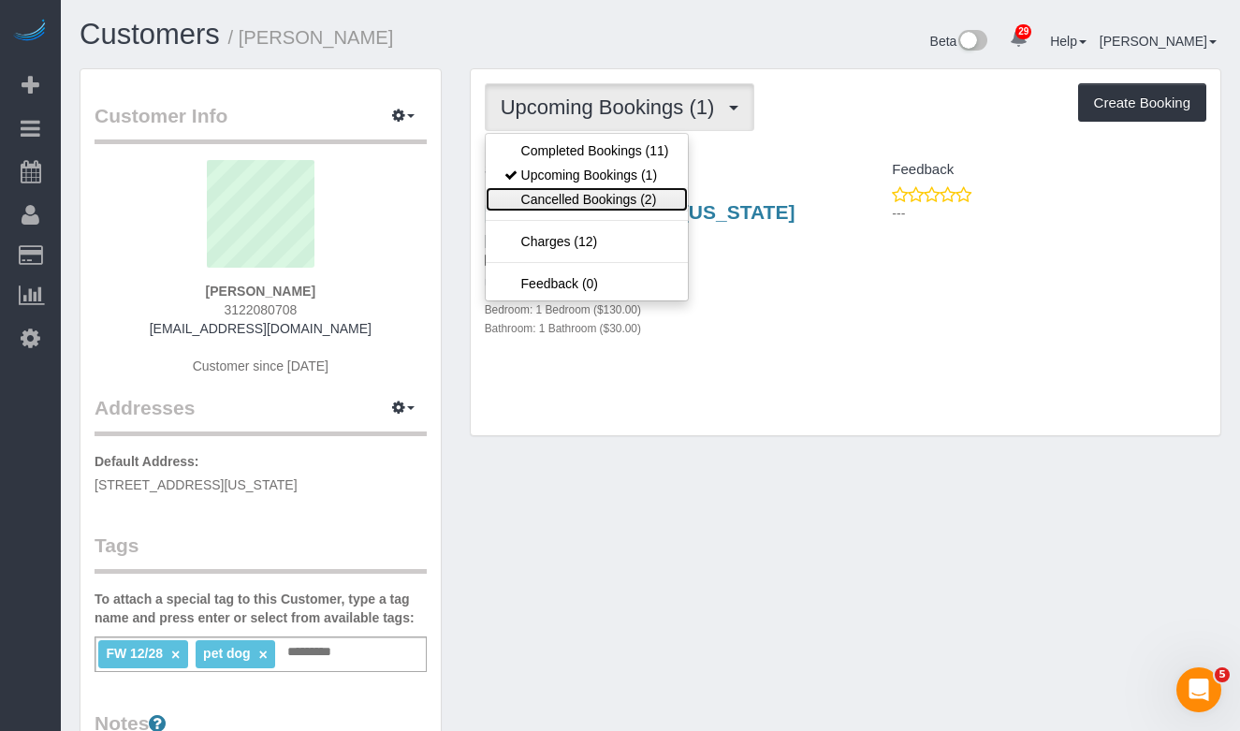
click at [560, 192] on link "Cancelled Bookings (2)" at bounding box center [587, 199] width 202 height 24
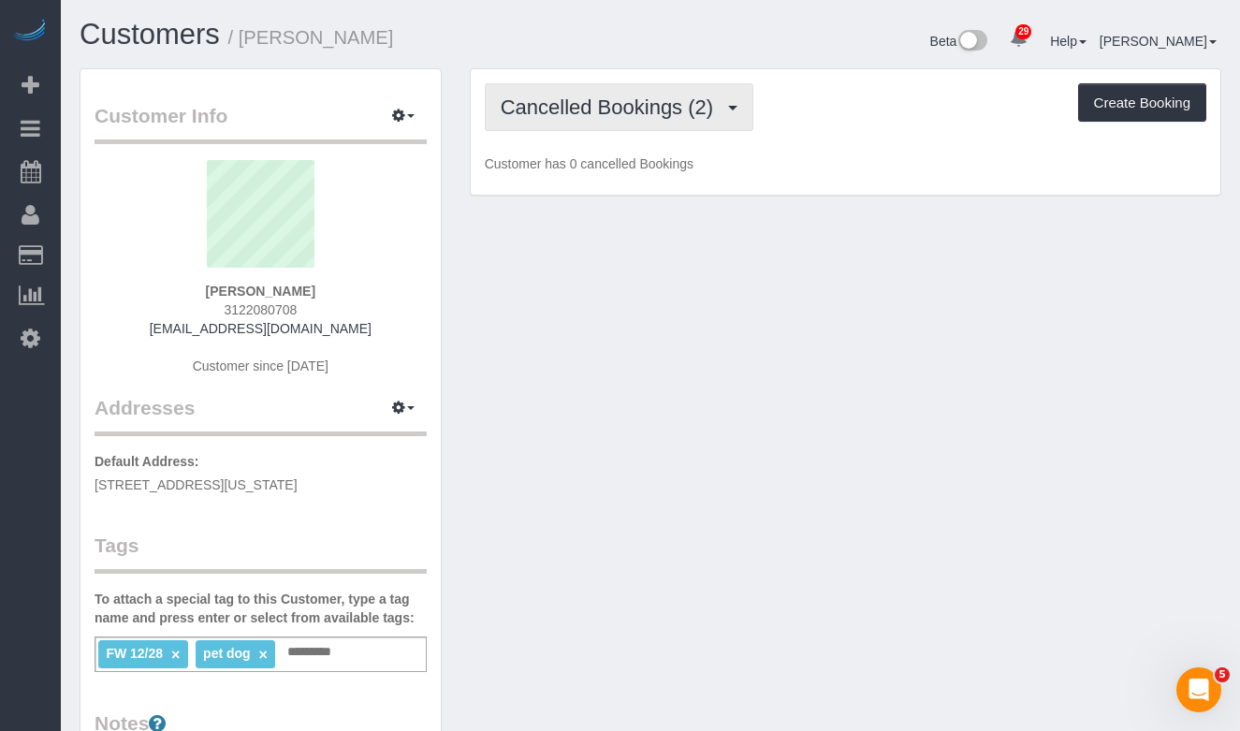
click at [554, 124] on button "Cancelled Bookings (2)" at bounding box center [619, 107] width 269 height 48
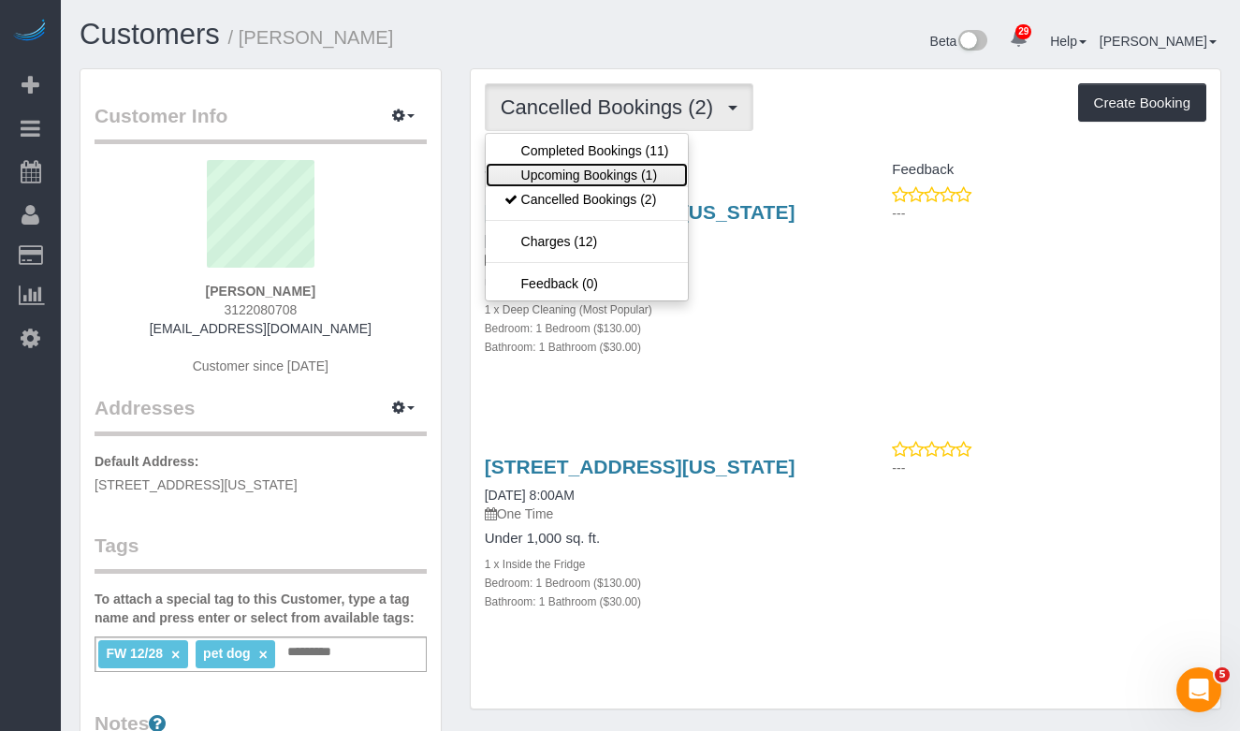
click at [543, 174] on link "Upcoming Bookings (1)" at bounding box center [587, 175] width 202 height 24
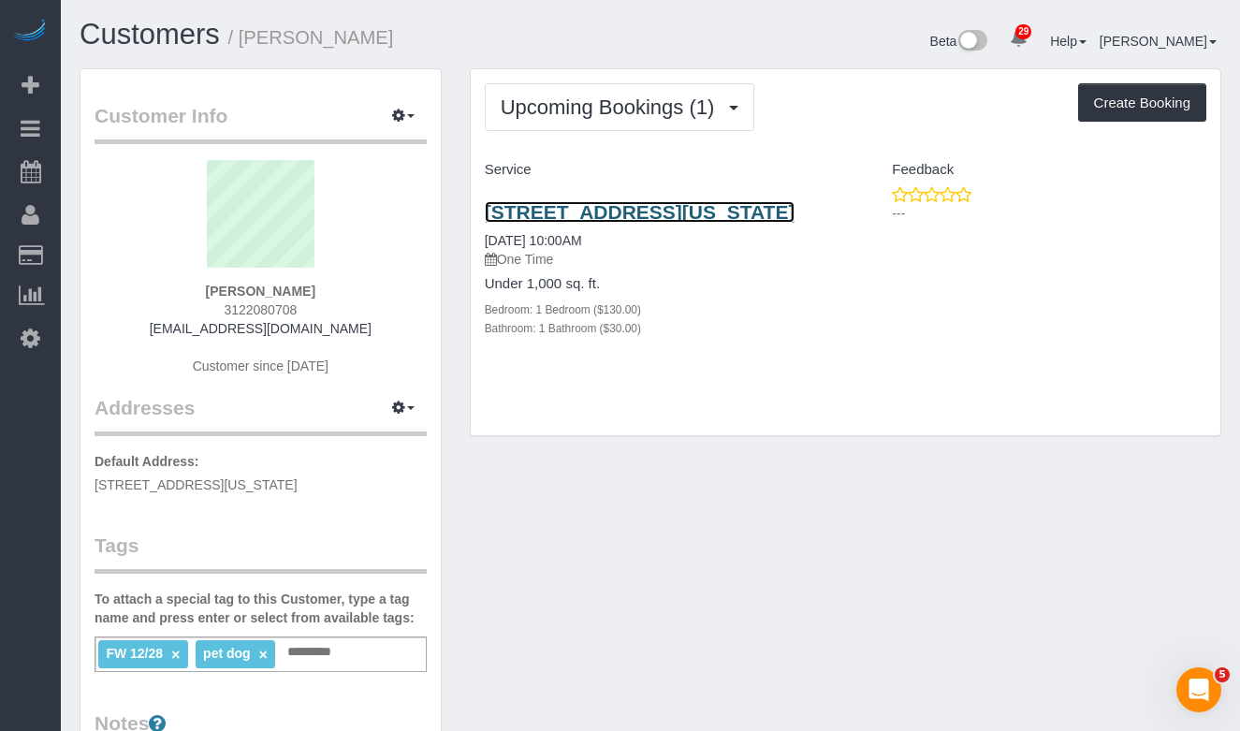
click at [525, 215] on link "[STREET_ADDRESS][US_STATE]" at bounding box center [640, 212] width 311 height 22
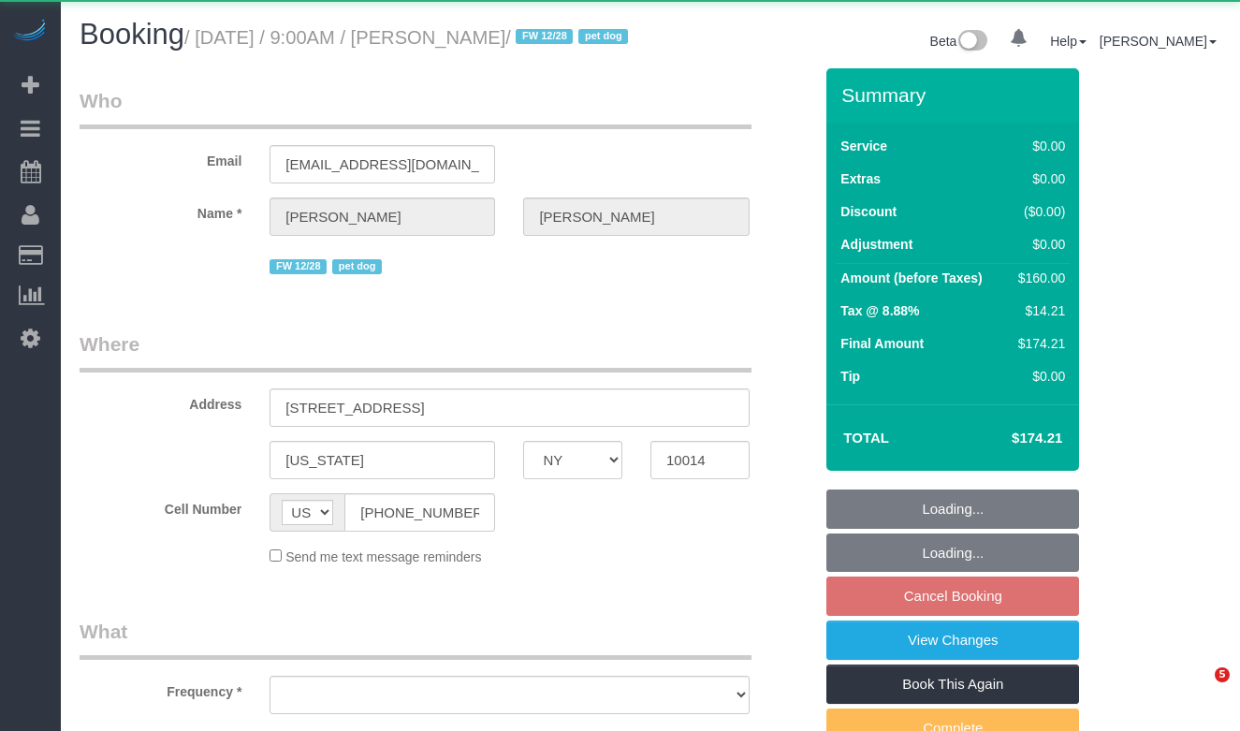
select select "NY"
select select "object:960"
select select "string:stripe-pm_1PpWXg4VGloSiKo7I5Xh9ocu"
select select "number:56"
select select "number:68"
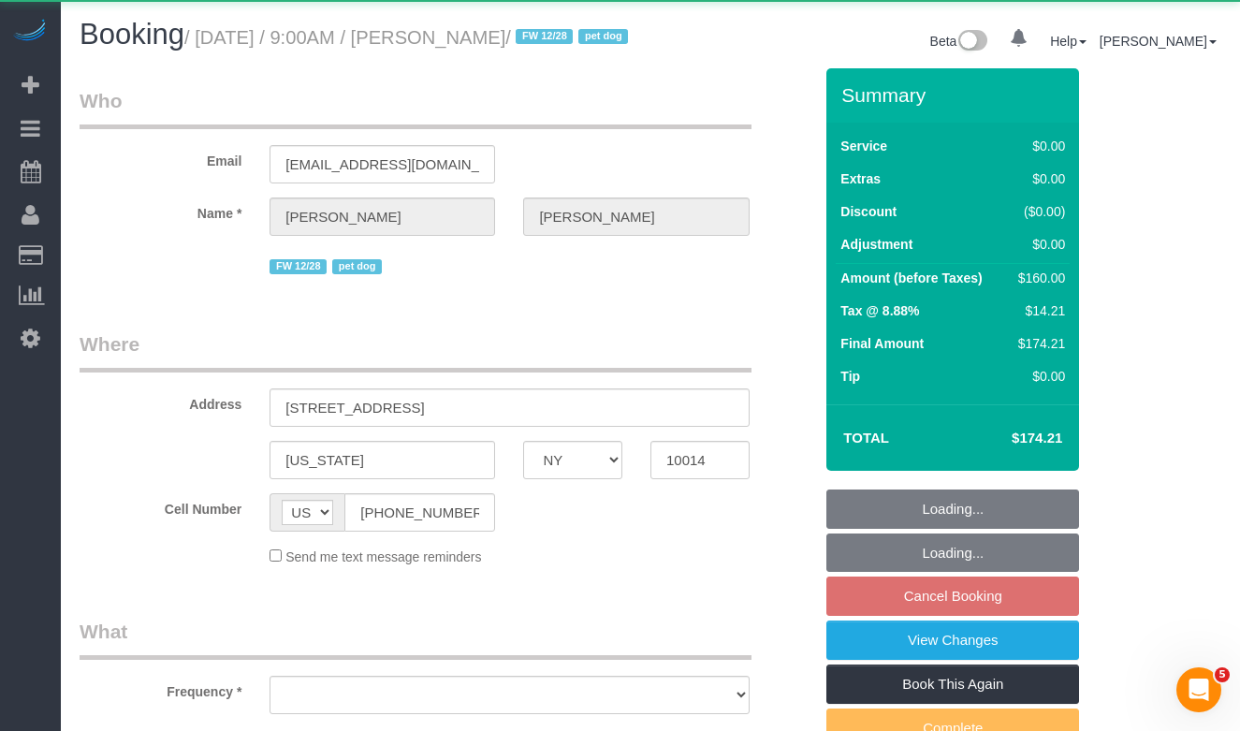
select select "number:13"
select select "number:5"
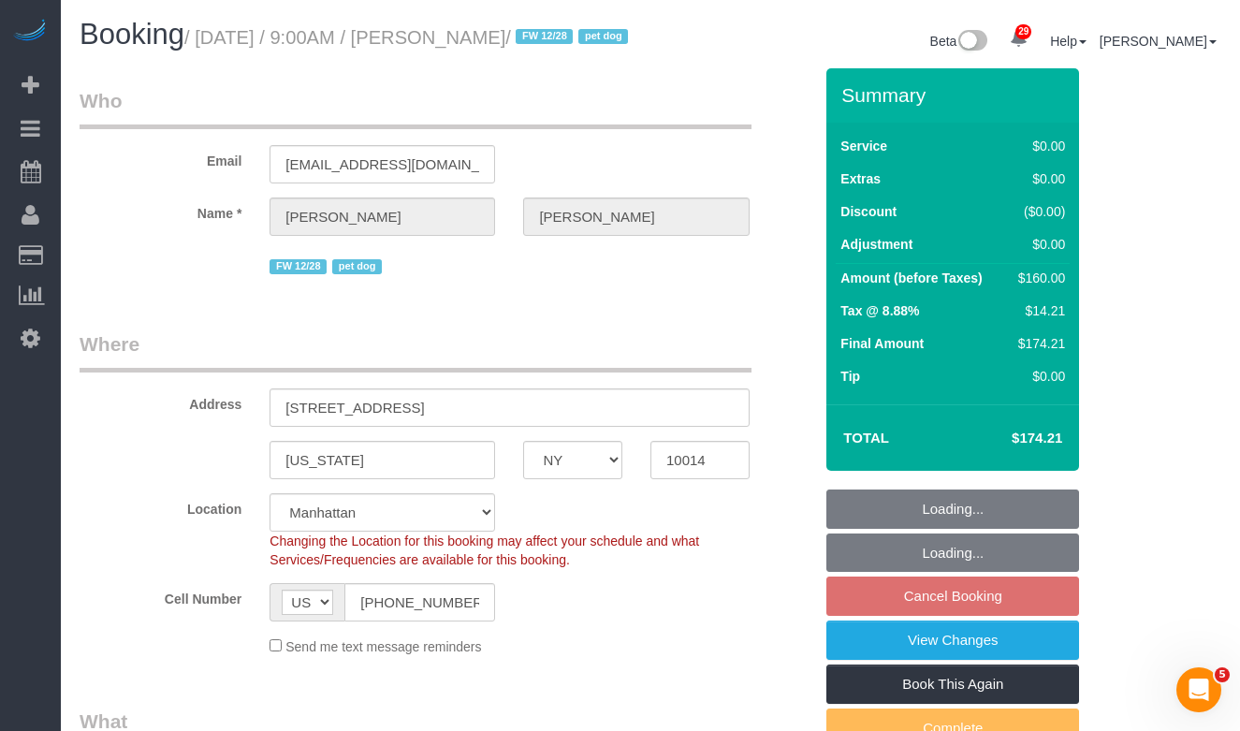
select select "object:1067"
select select "1"
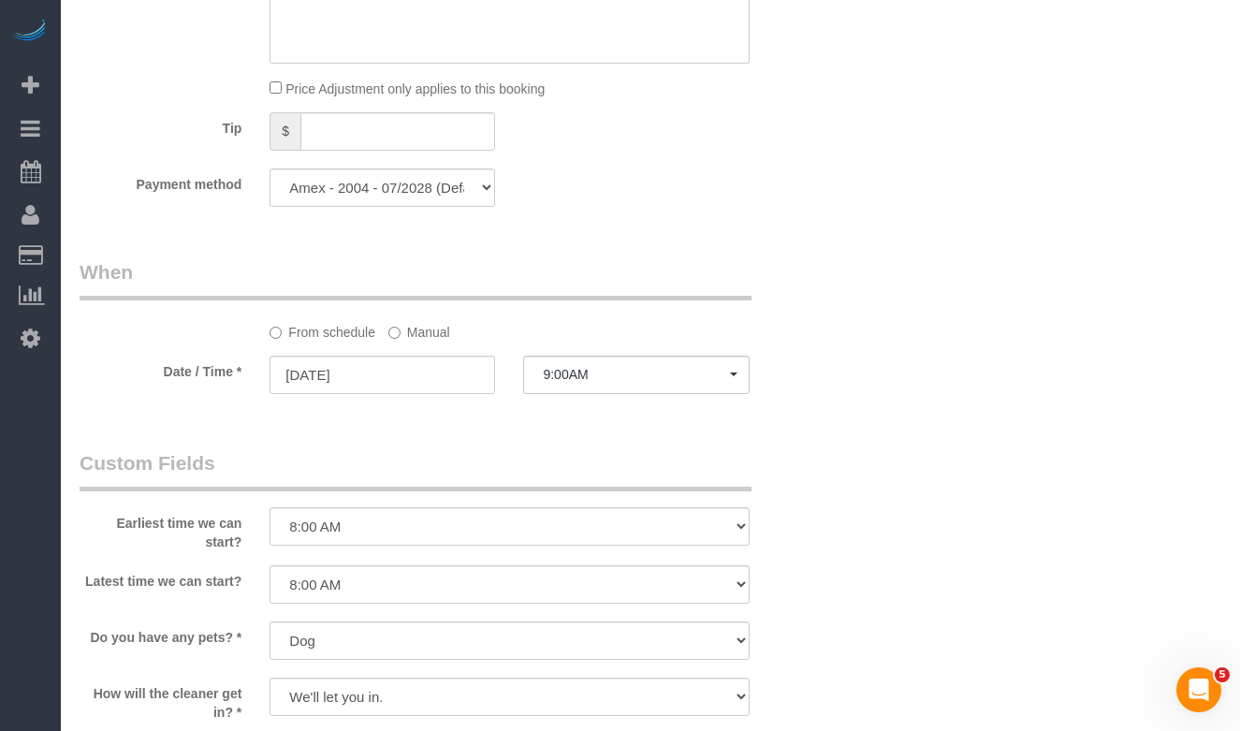
scroll to position [1652, 0]
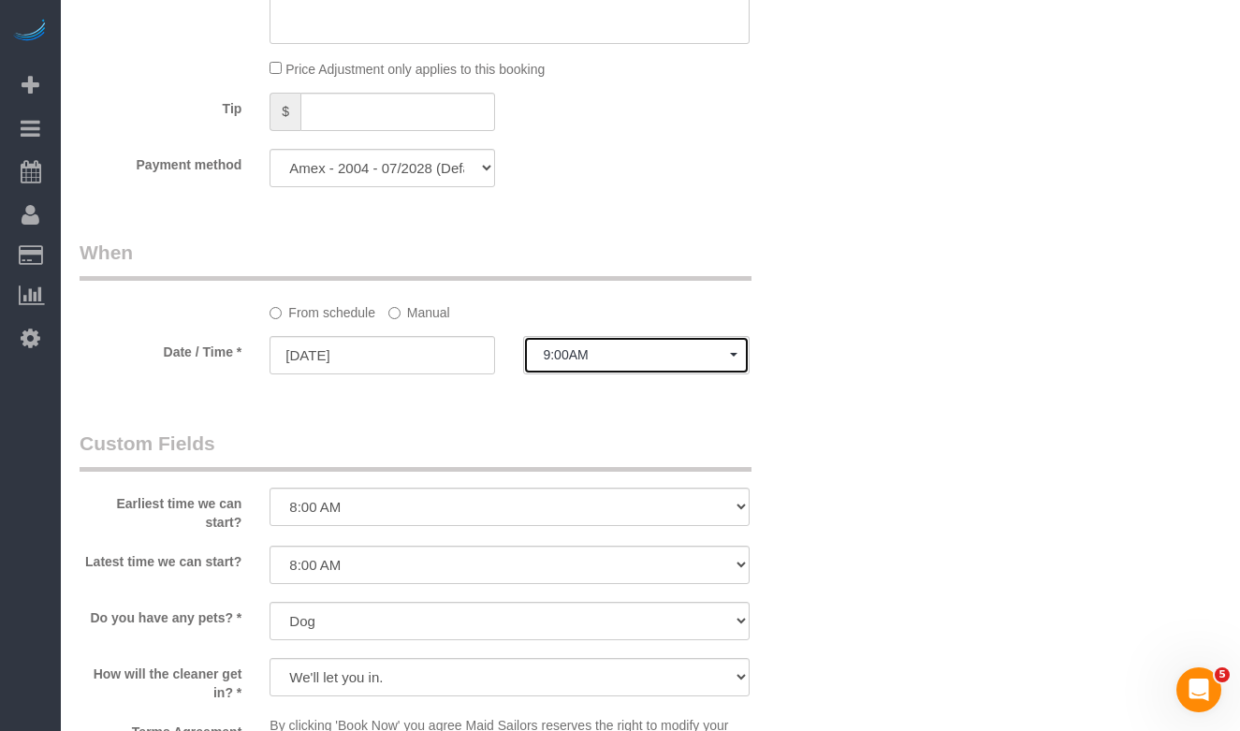
click at [582, 369] on button "9:00AM" at bounding box center [635, 355] width 225 height 38
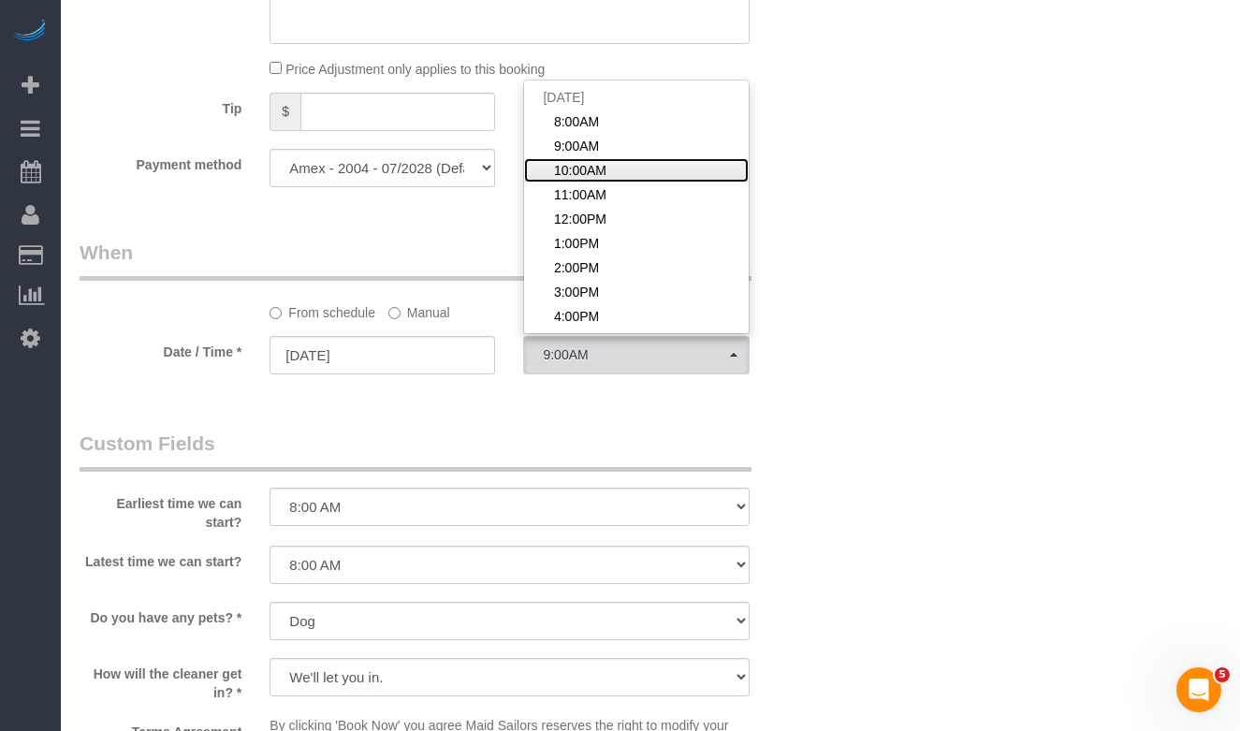
click at [612, 182] on link "10:00AM" at bounding box center [636, 170] width 224 height 24
select select "spot3"
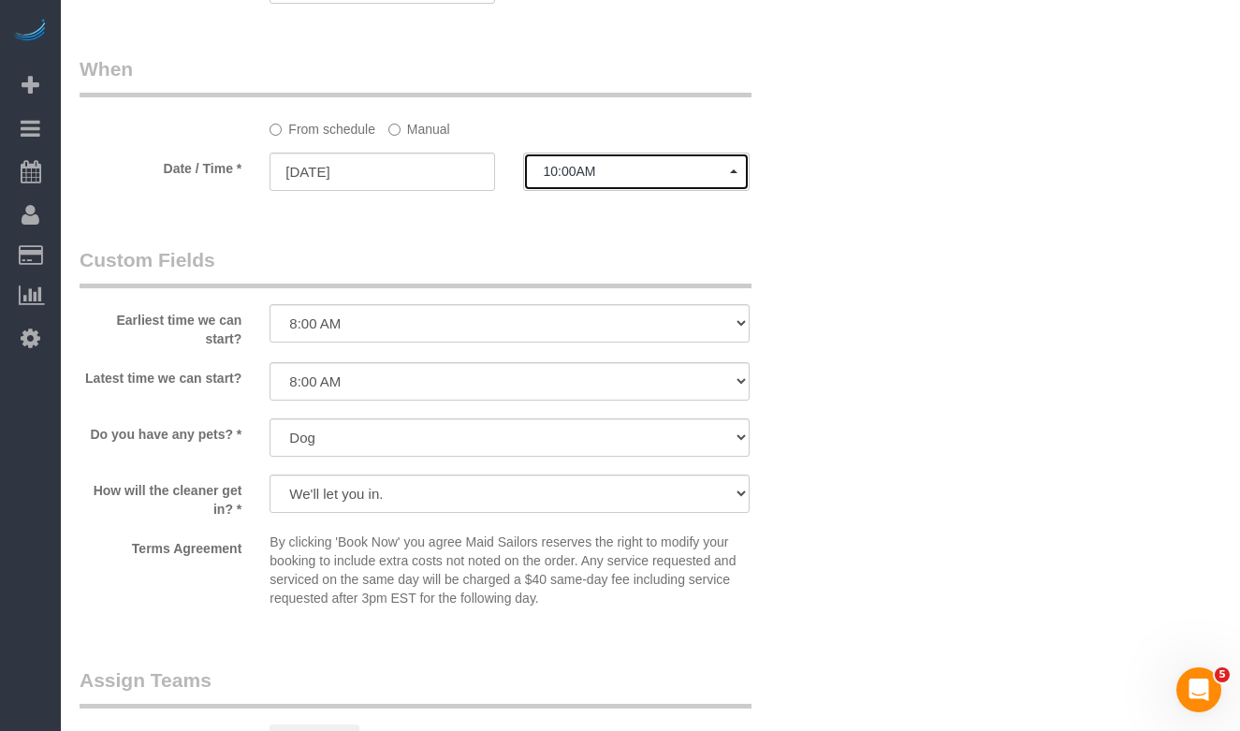
scroll to position [1903, 0]
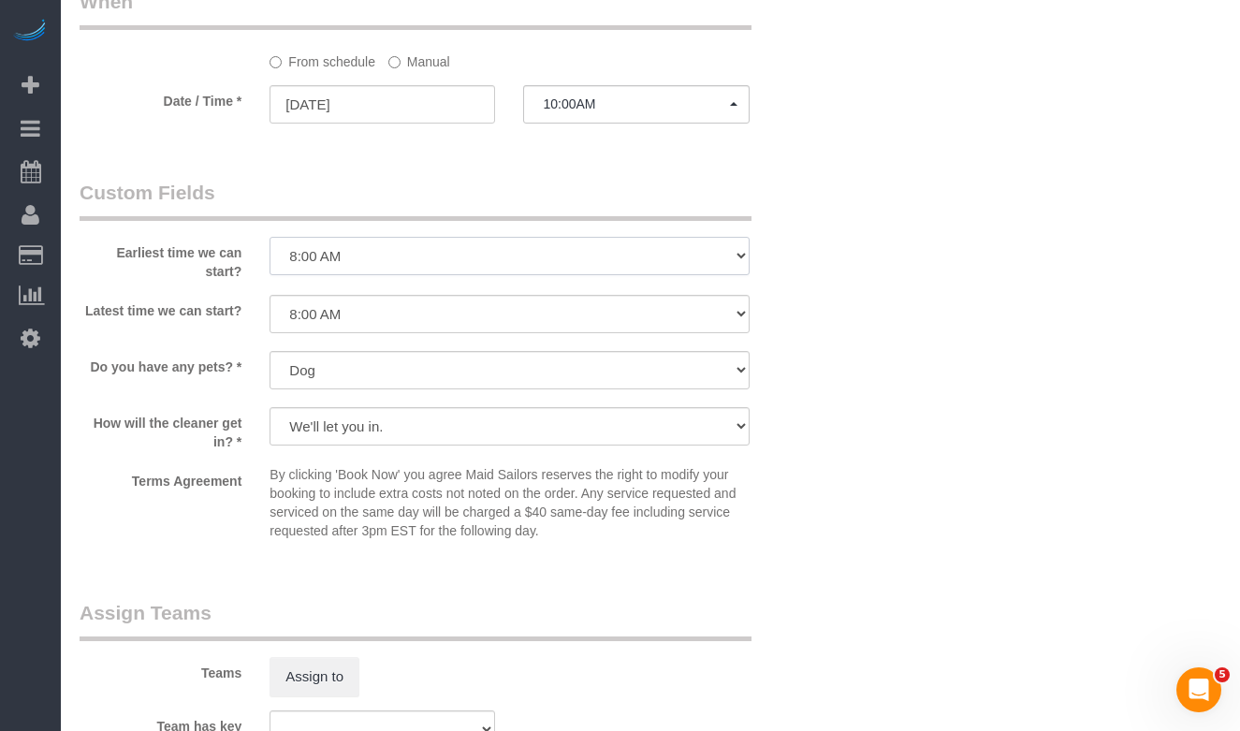
click at [353, 275] on select "I am not flexible, keep my selected time 8:00 AM 9:00 AM 10:00 AM 11:00 AM 12:0…" at bounding box center [508, 256] width 479 height 38
select select "number:89"
click at [269, 258] on select "I am not flexible, keep my selected time 8:00 AM 9:00 AM 10:00 AM 11:00 AM 12:0…" at bounding box center [508, 256] width 479 height 38
click at [313, 330] on select "I am not flexible, keep my selected time 8:00 AM 9:00 AM 10:00 AM 11:00 AM 12:0…" at bounding box center [508, 314] width 479 height 38
click at [269, 316] on select "I am not flexible, keep my selected time 8:00 AM 9:00 AM 10:00 AM 11:00 AM 12:0…" at bounding box center [508, 314] width 479 height 38
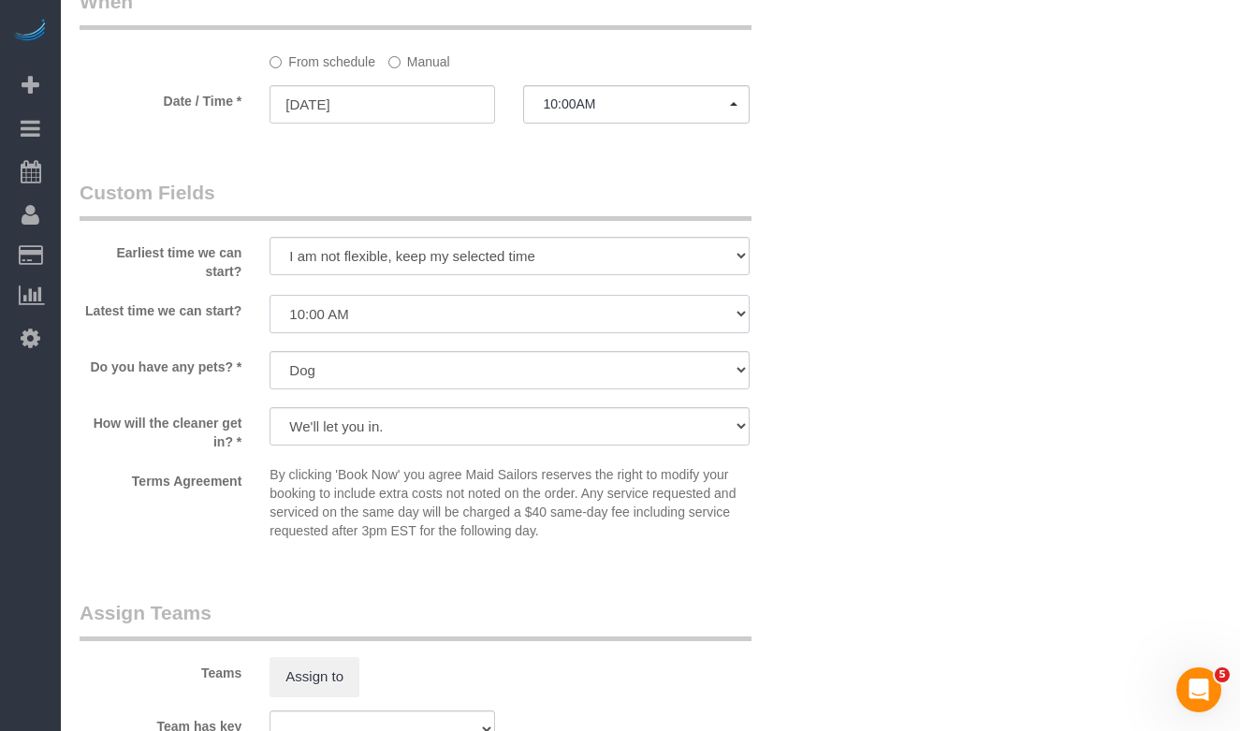
click at [332, 333] on select "I am not flexible, keep my selected time 8:00 AM 9:00 AM 10:00 AM 11:00 AM 12:0…" at bounding box center [508, 314] width 479 height 38
select select "number:90"
click at [269, 316] on select "I am not flexible, keep my selected time 8:00 AM 9:00 AM 10:00 AM 11:00 AM 12:0…" at bounding box center [508, 314] width 479 height 38
click at [165, 370] on sui-booking-custom-fields "Earliest time we can start? I am not flexible, keep my selected time 8:00 AM 9:…" at bounding box center [446, 364] width 733 height 370
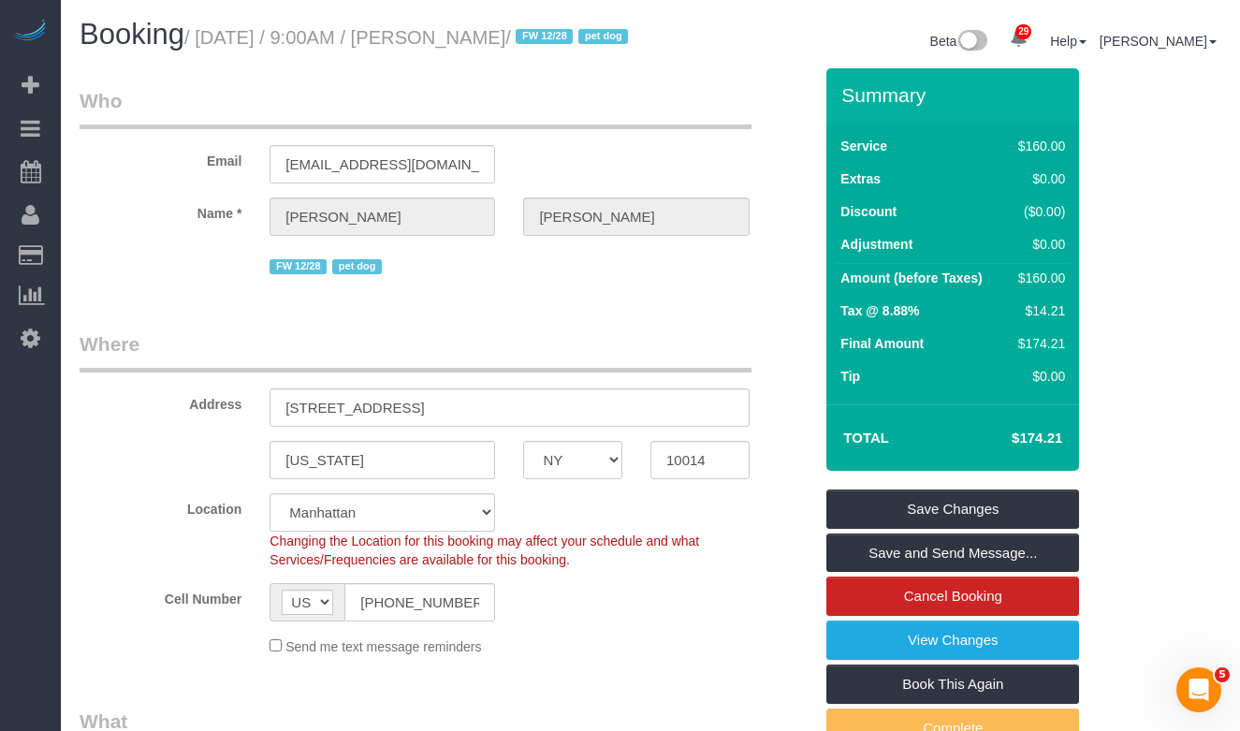
scroll to position [65, 0]
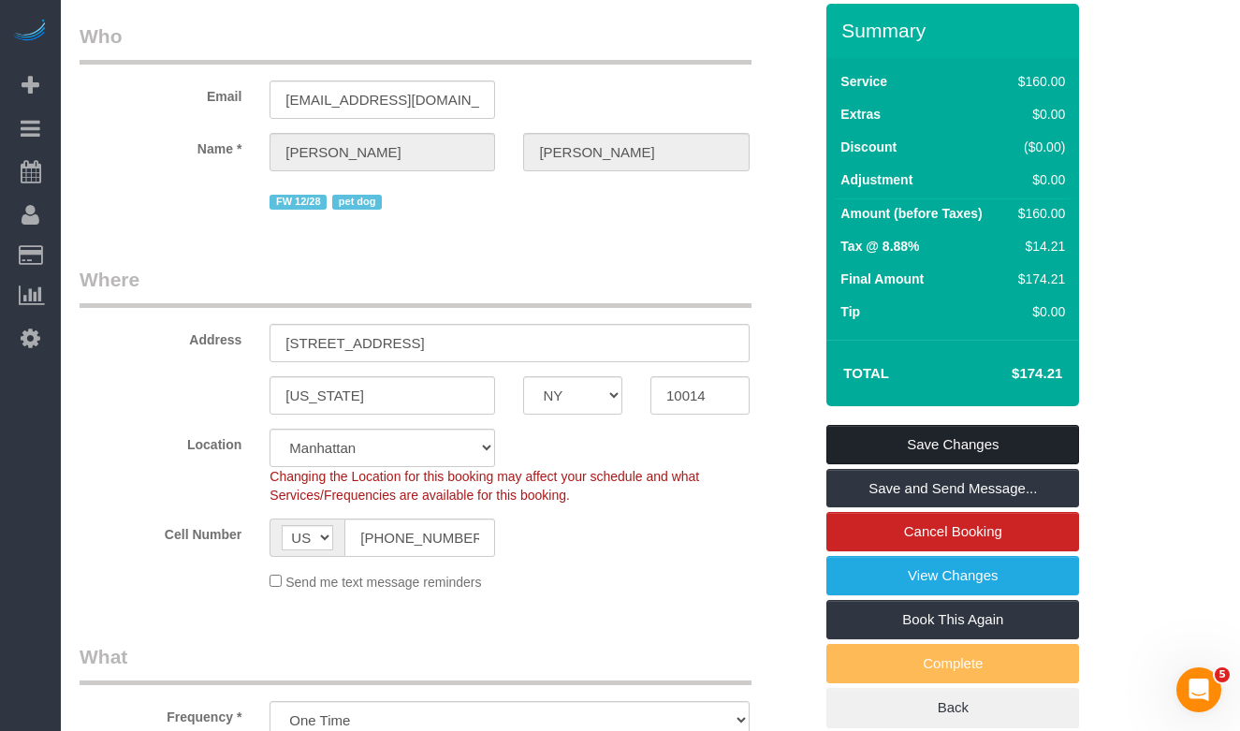
click at [880, 464] on link "Save Changes" at bounding box center [952, 444] width 253 height 39
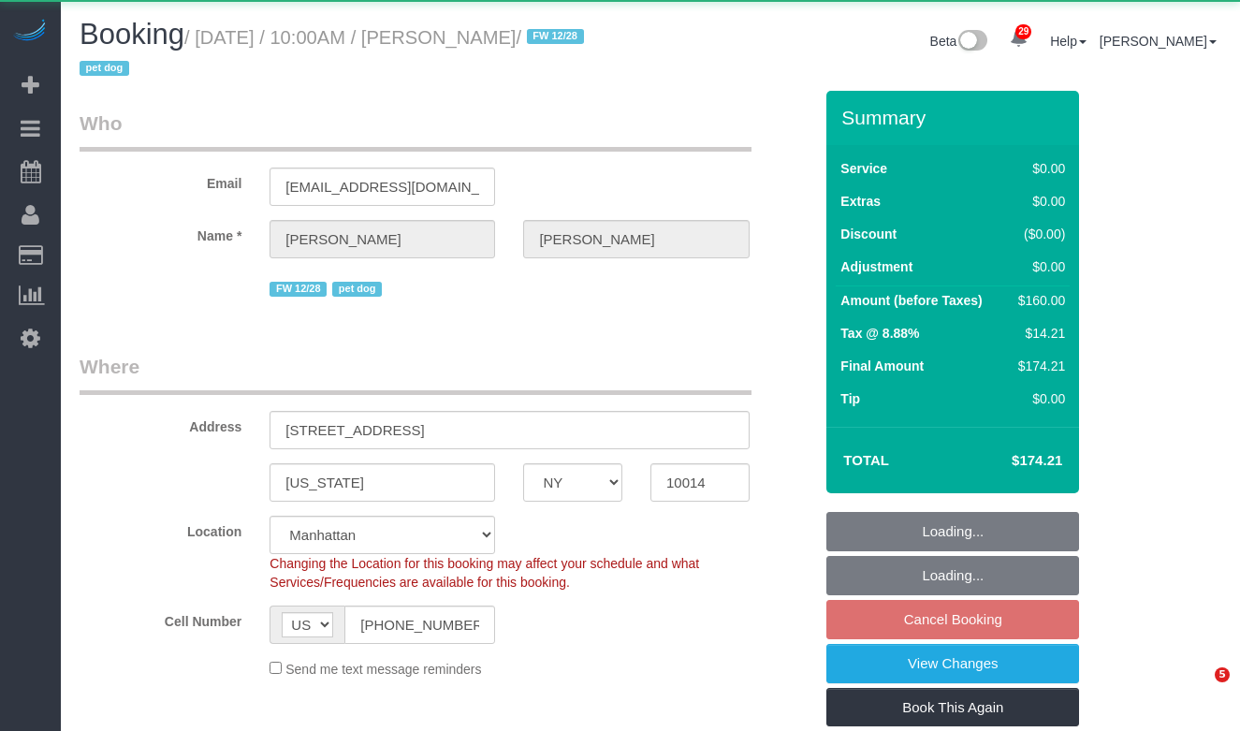
select select "NY"
select select "object:1063"
select select "string:stripe-pm_1PpWXg4VGloSiKo7I5Xh9ocu"
select select "number:89"
select select "number:90"
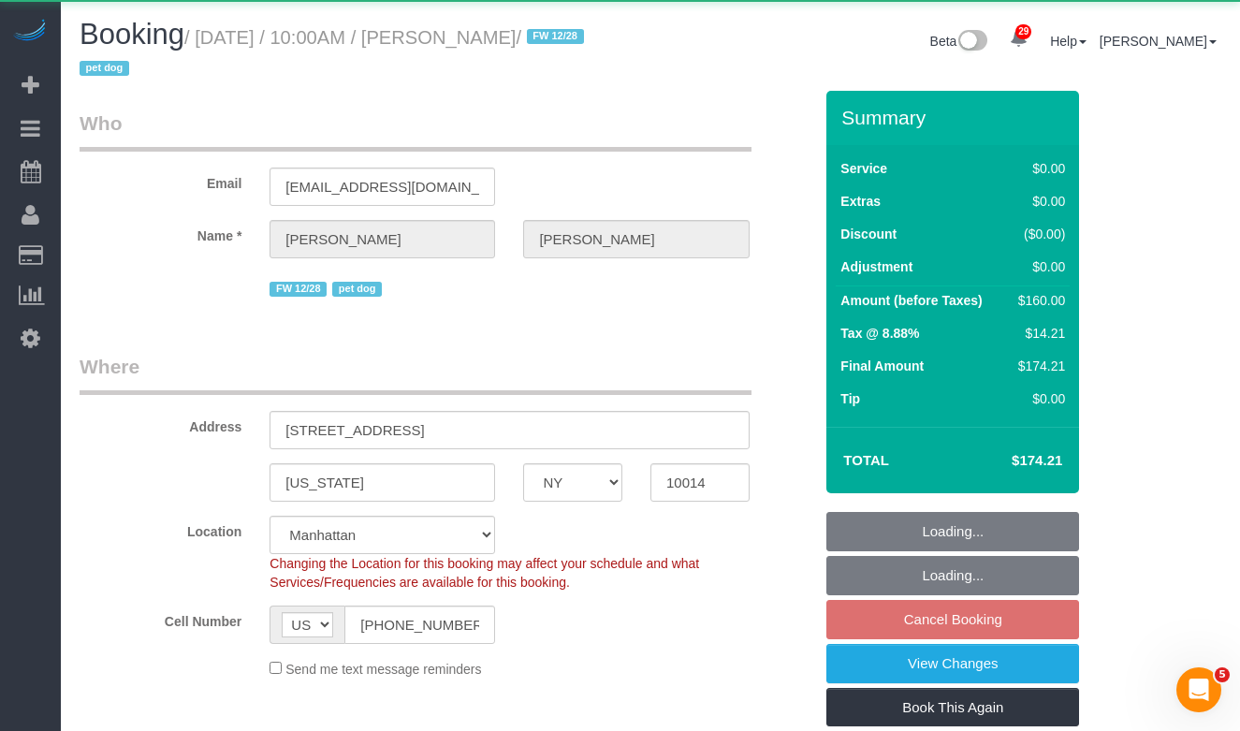
select select "number:13"
select select "number:5"
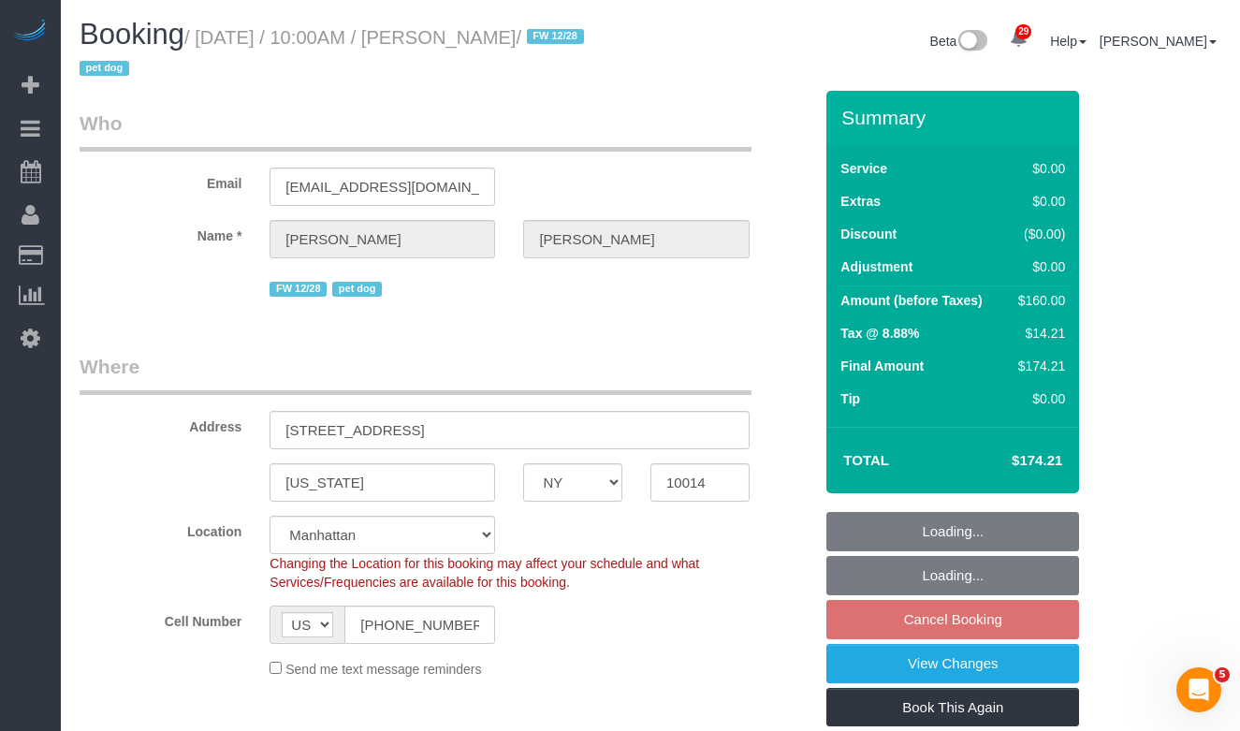
select select "object:1108"
select select "spot3"
select select "1"
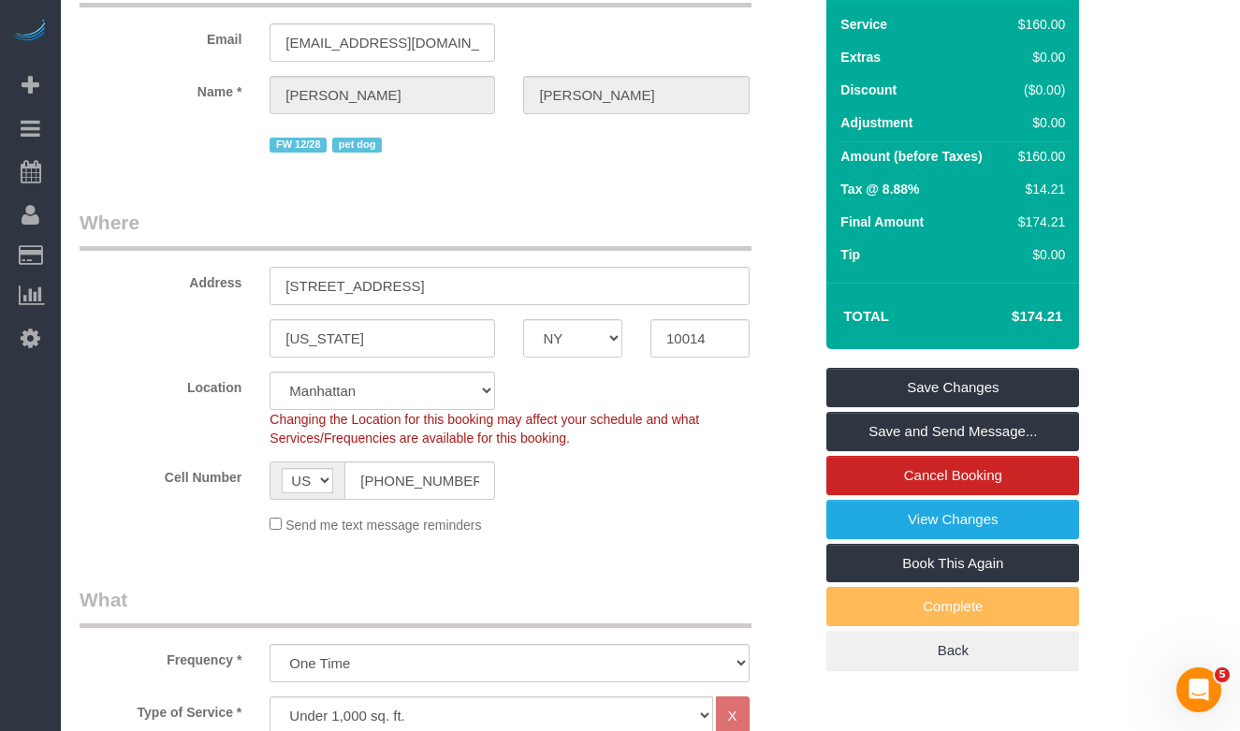
scroll to position [214, 0]
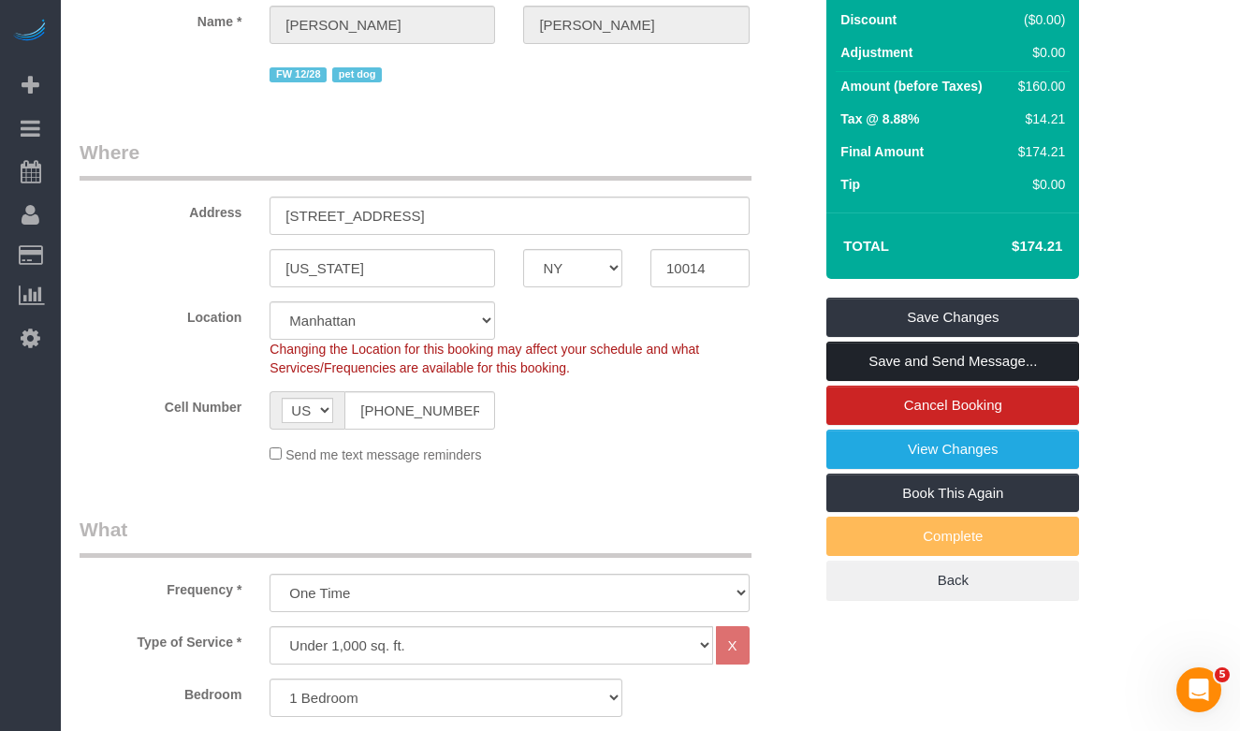
click at [838, 357] on link "Save and Send Message..." at bounding box center [952, 361] width 253 height 39
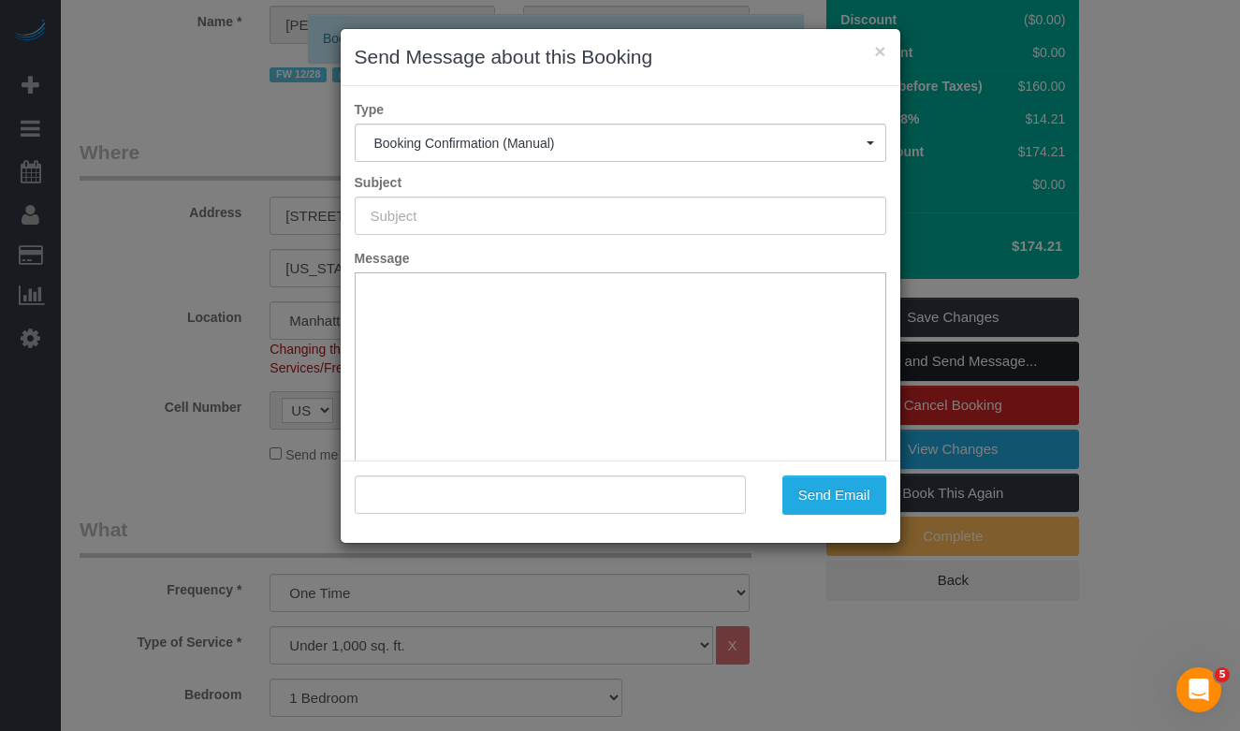
type input "Cleaning Confirmed for [DATE] 10:00am"
type input ""[PERSON_NAME]" <[EMAIL_ADDRESS][DOMAIN_NAME]>"
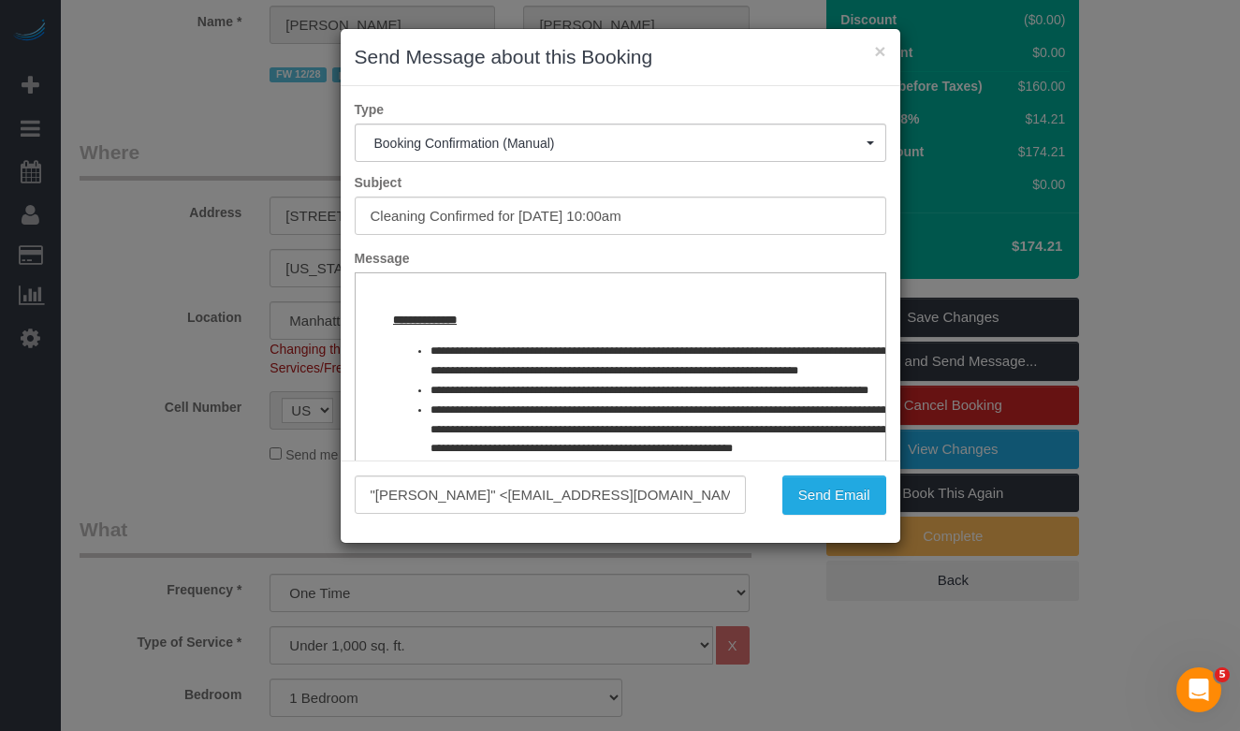
scroll to position [876, 0]
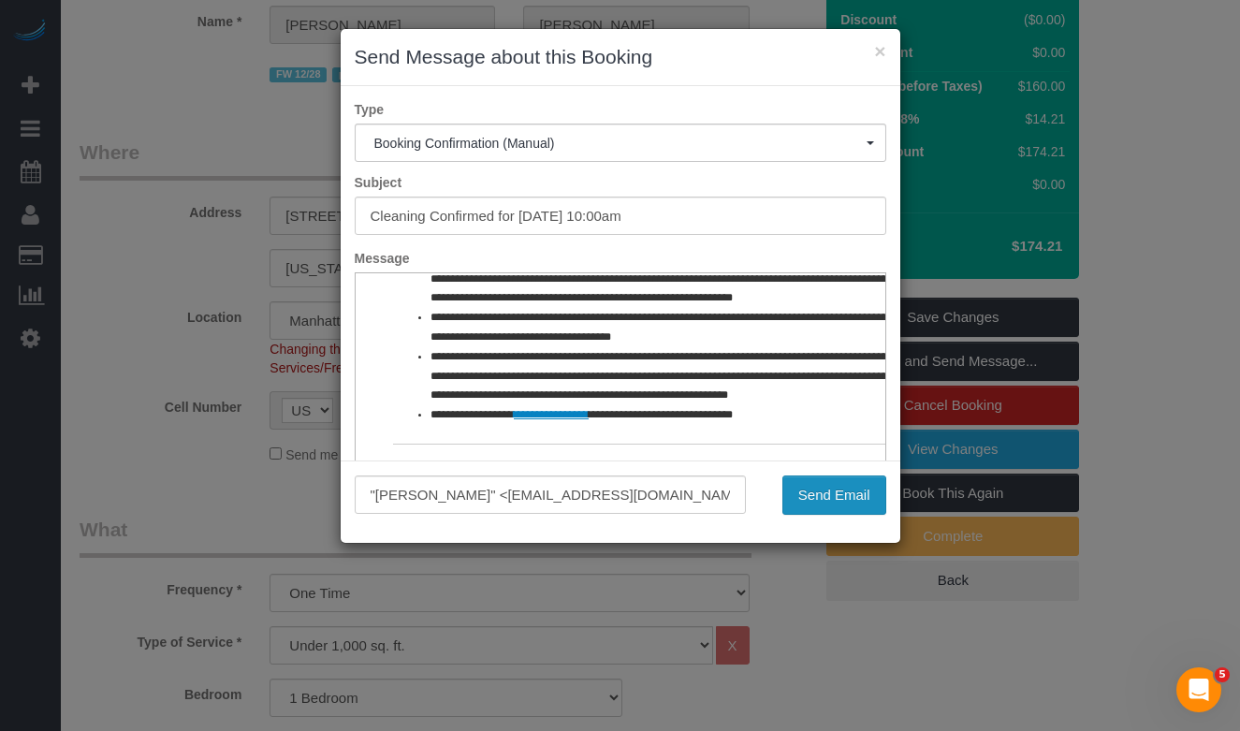
click at [815, 504] on button "Send Email" at bounding box center [834, 494] width 104 height 39
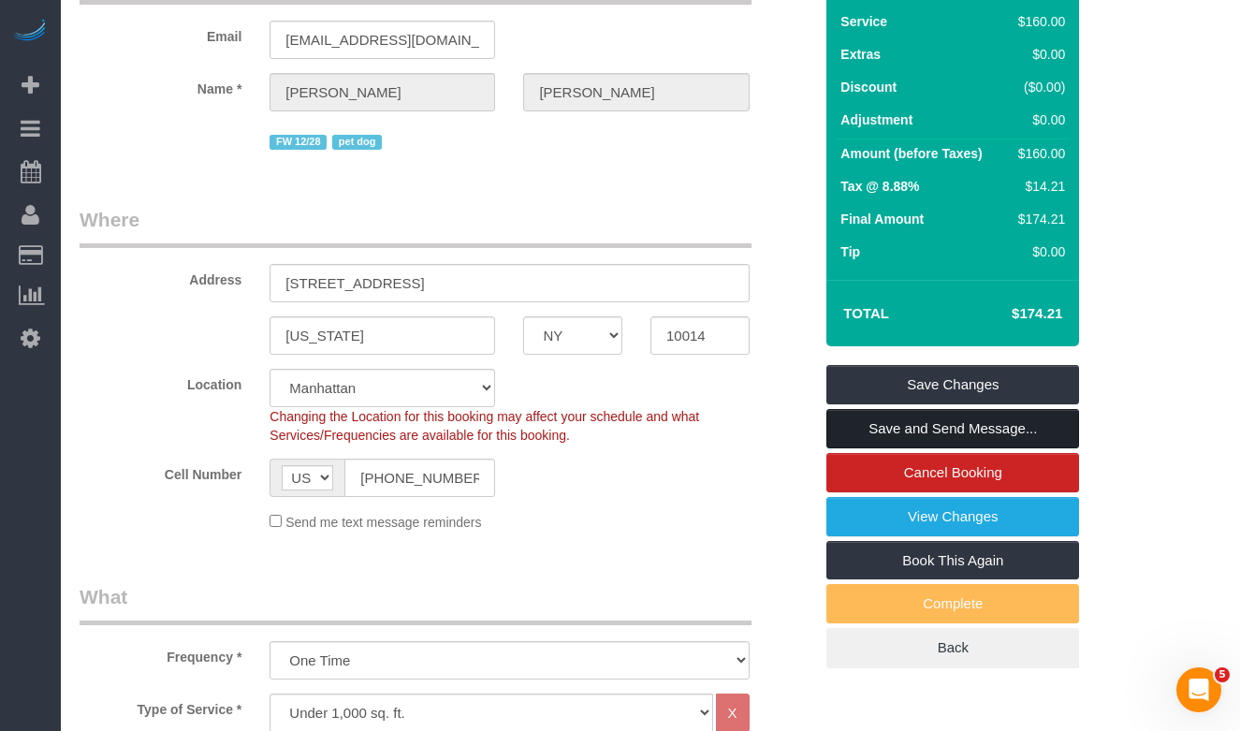
scroll to position [282, 0]
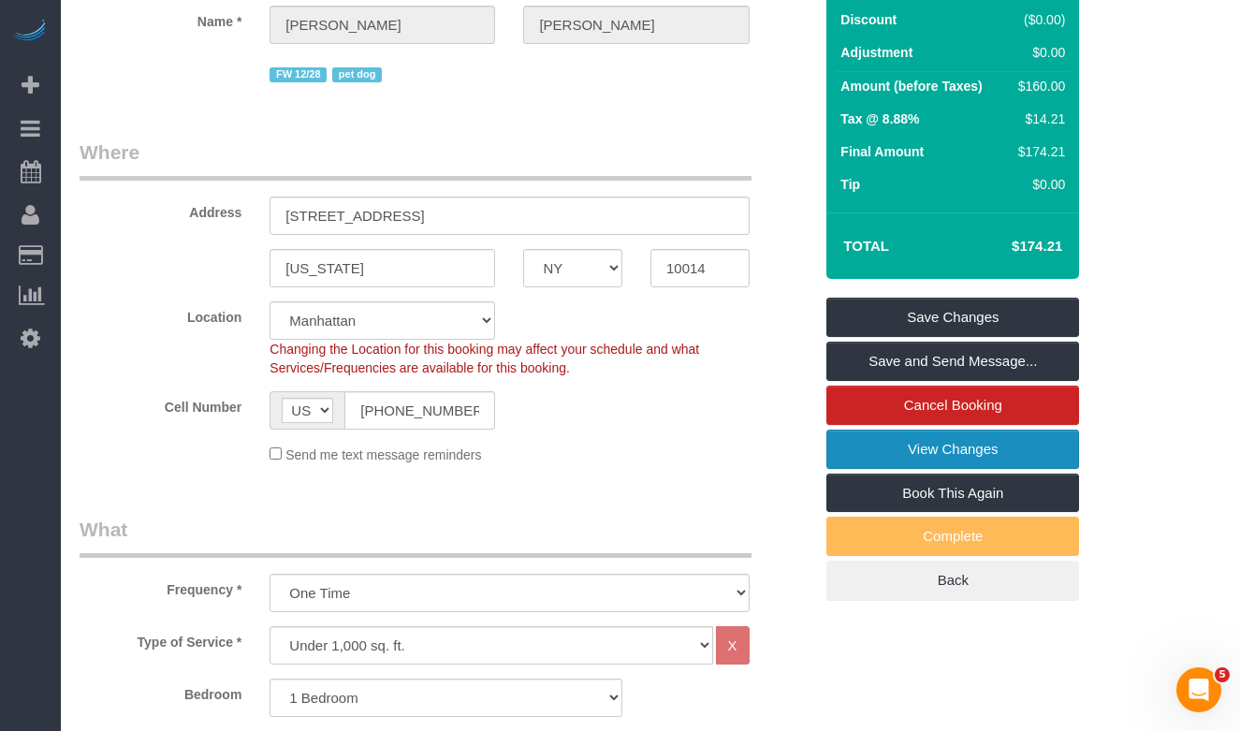
click at [856, 454] on link "View Changes" at bounding box center [952, 448] width 253 height 39
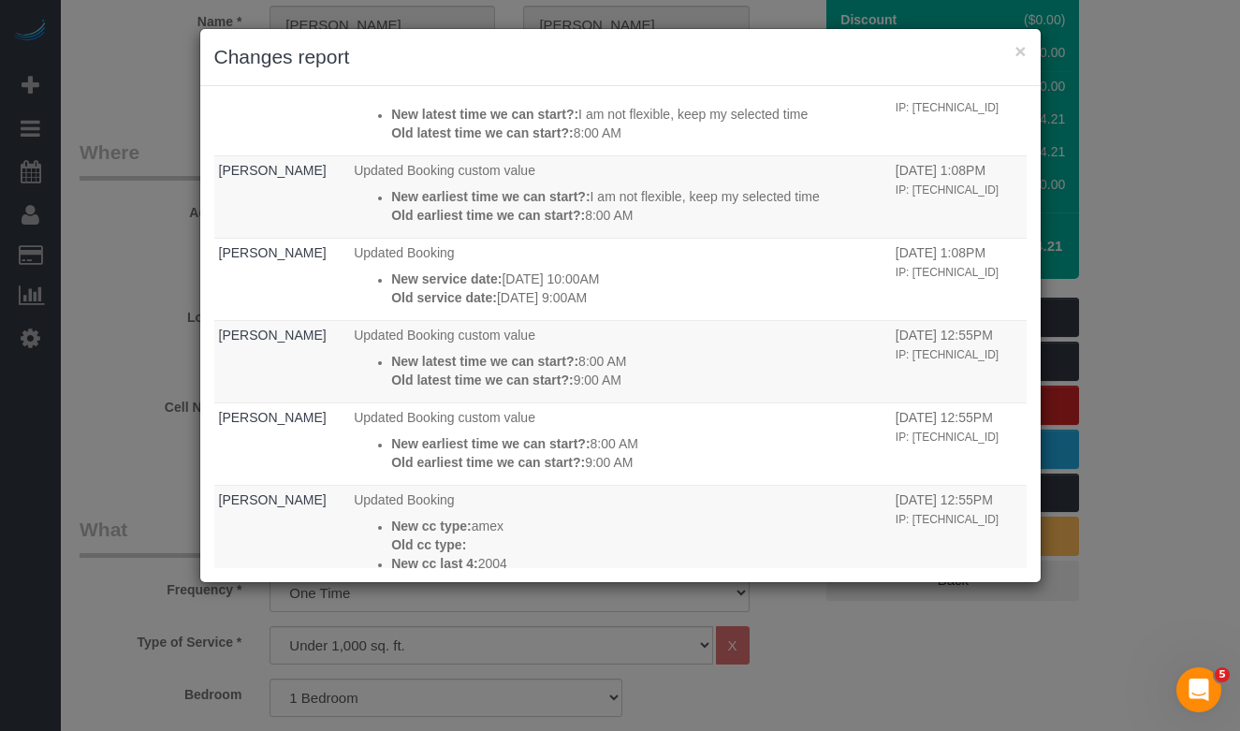
scroll to position [0, 0]
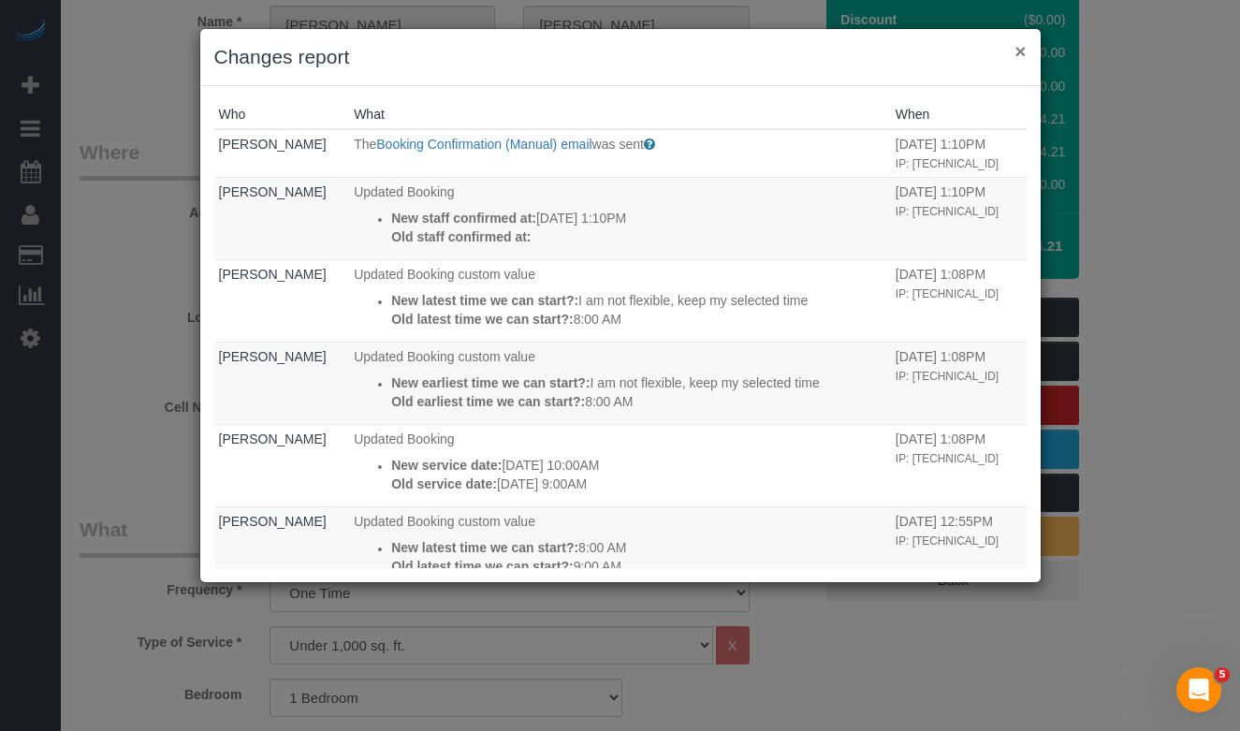
click at [1025, 56] on button "×" at bounding box center [1019, 51] width 11 height 20
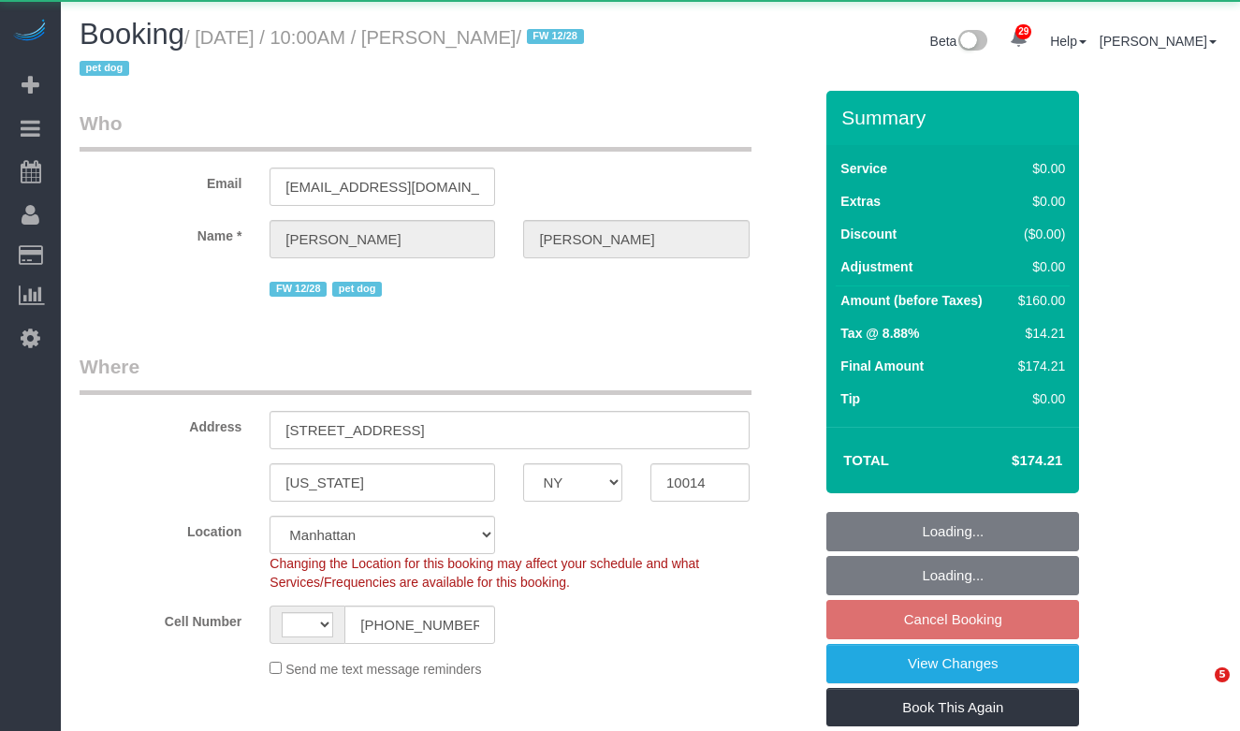
select select "NY"
select select "object:964"
select select "string:[GEOGRAPHIC_DATA]"
select select "1"
select select "spot3"
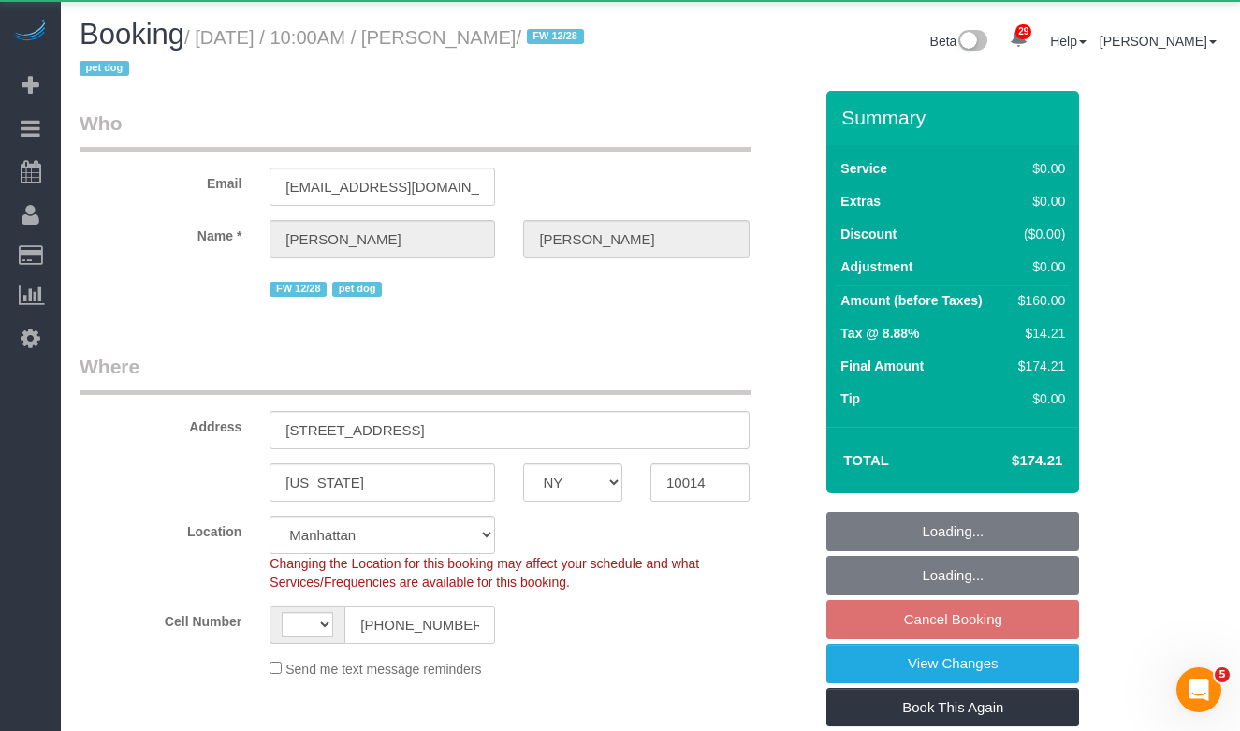
select select "number:89"
select select "number:90"
select select "number:13"
select select "number:5"
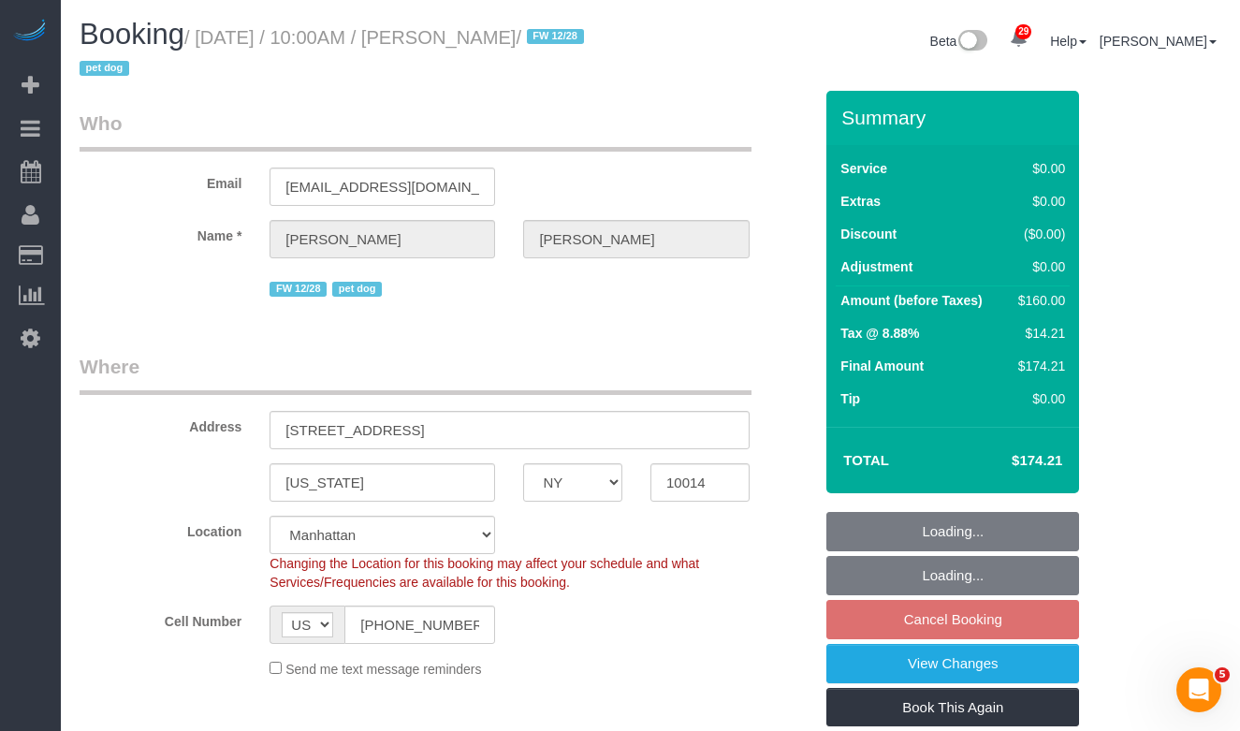
select select "string:stripe-pm_1PpWXg4VGloSiKo7I5Xh9ocu"
select select "1"
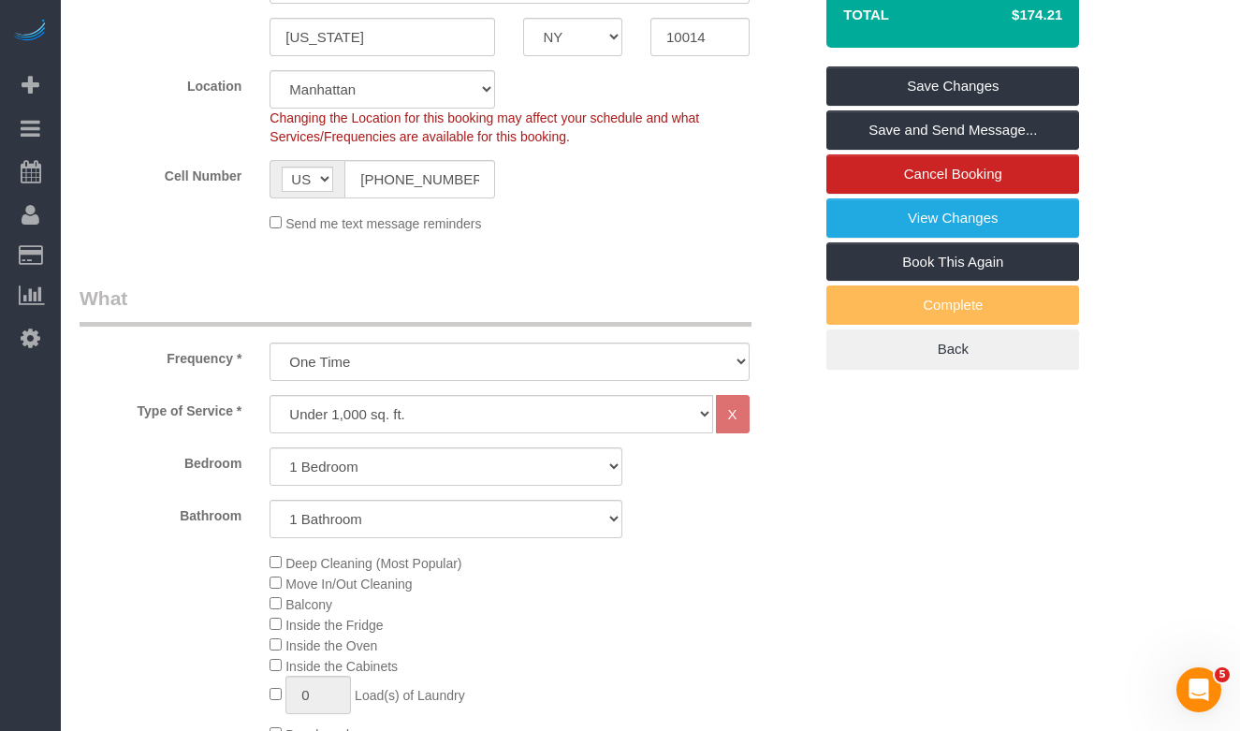
scroll to position [518, 0]
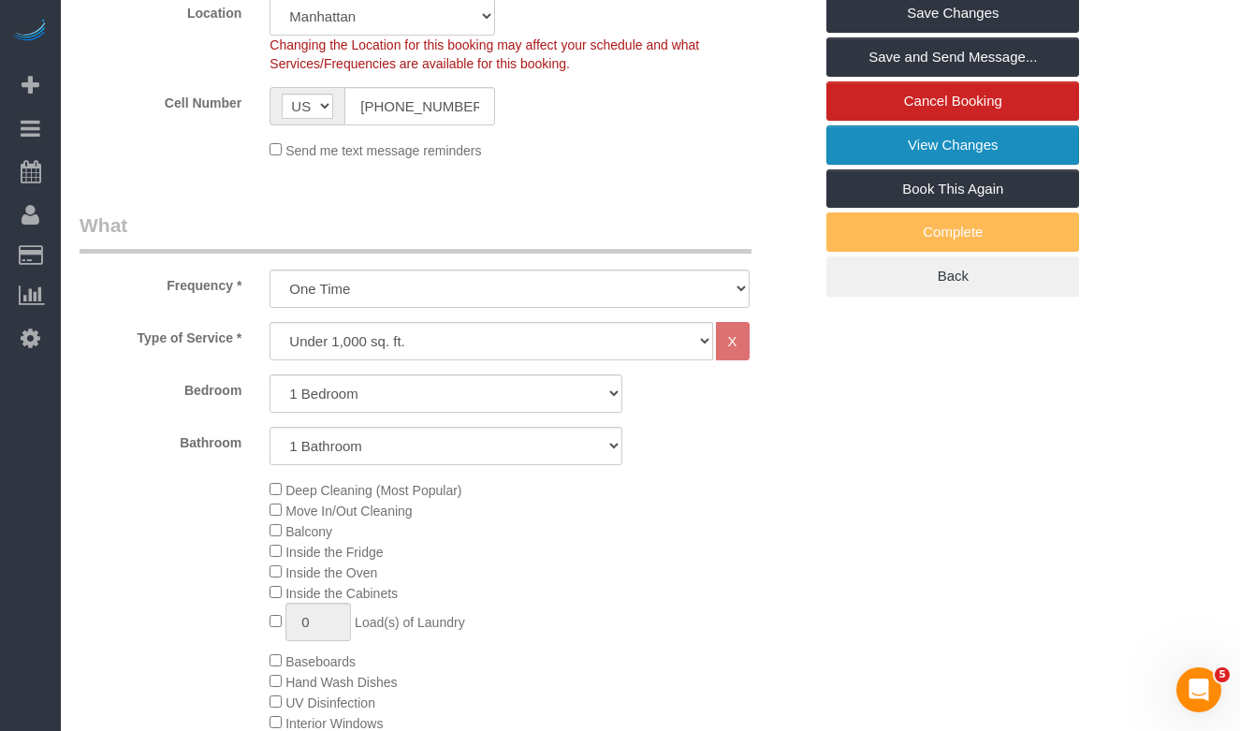
click at [905, 150] on link "View Changes" at bounding box center [952, 144] width 253 height 39
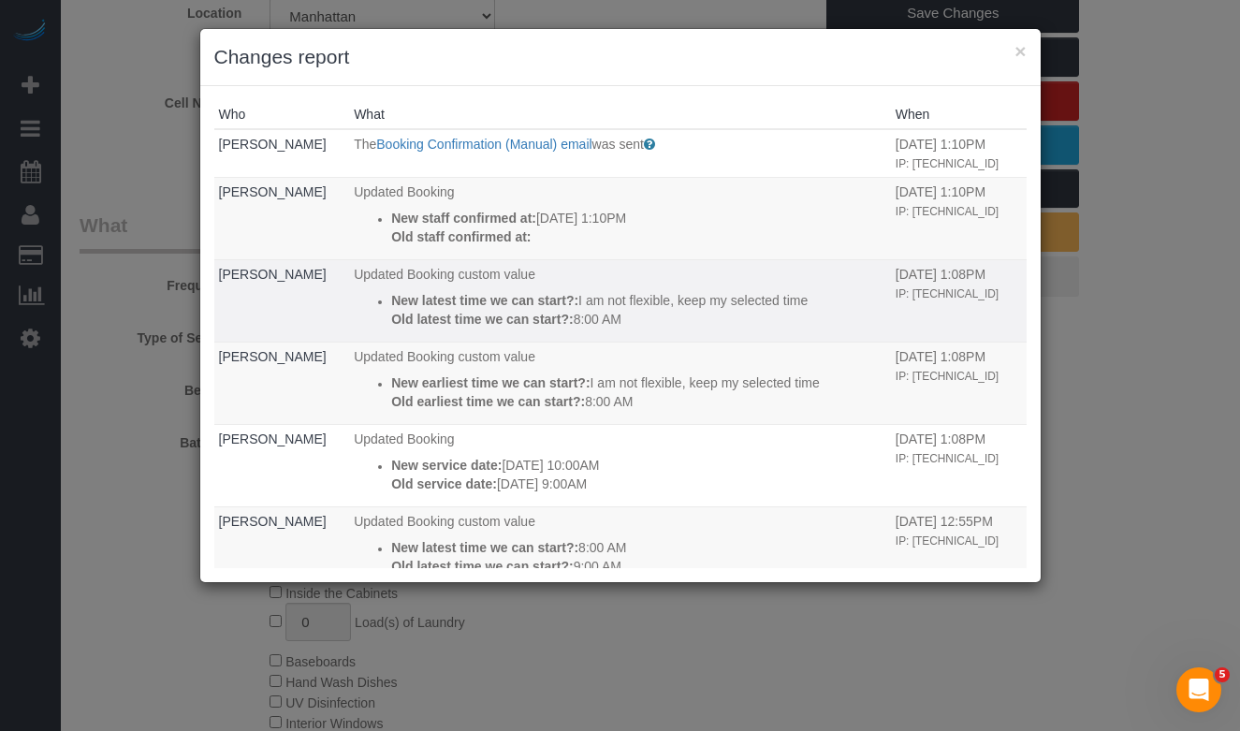
scroll to position [38, 0]
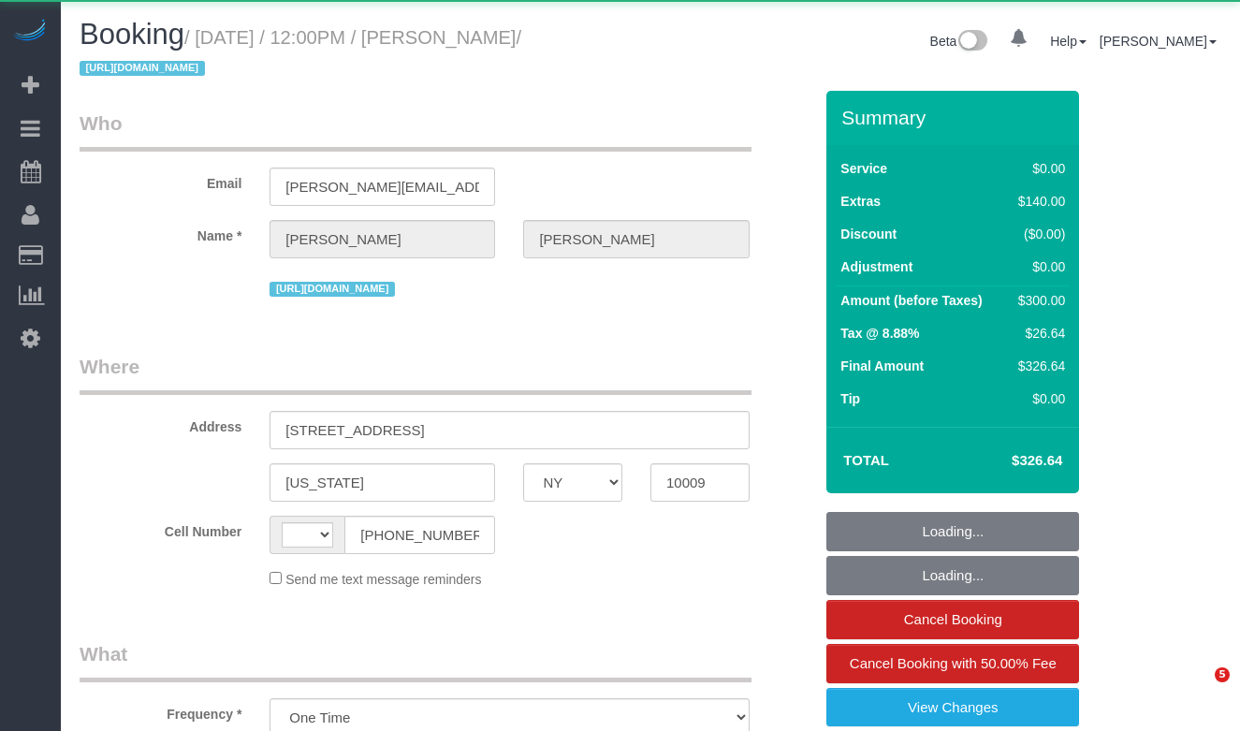
select select "NY"
select select "object:1073"
select select "string:US"
select select "string:stripe-pm_1SBPAR4VGloSiKo7zBCDNPGQ"
select select "1"
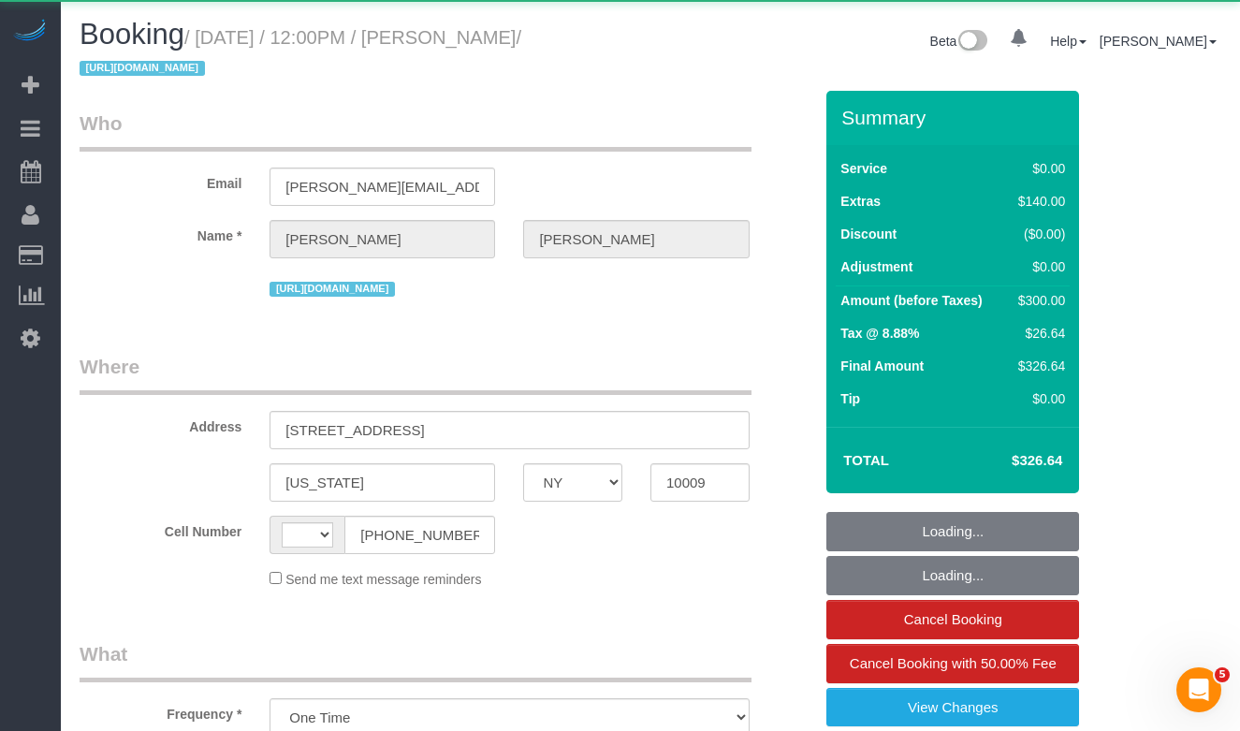
select select "spot1"
select select "number:89"
select select "number:90"
select select "number:15"
select select "number:5"
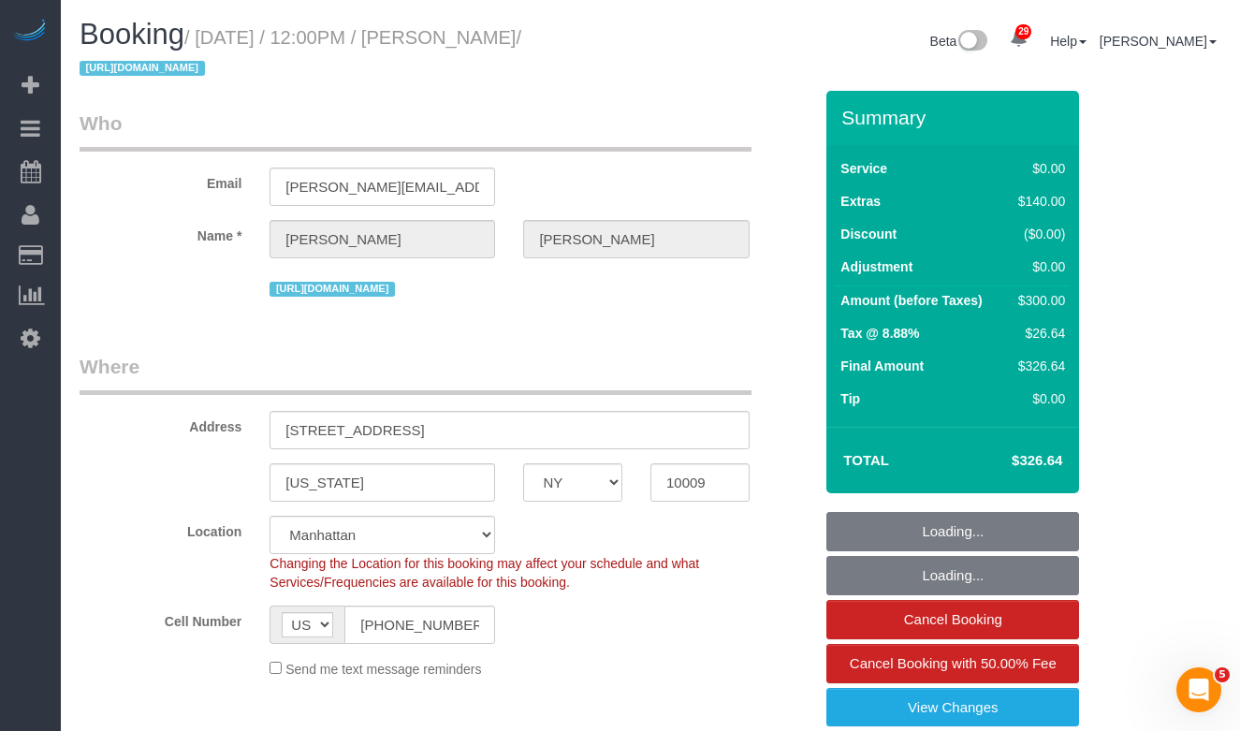
select select "1"
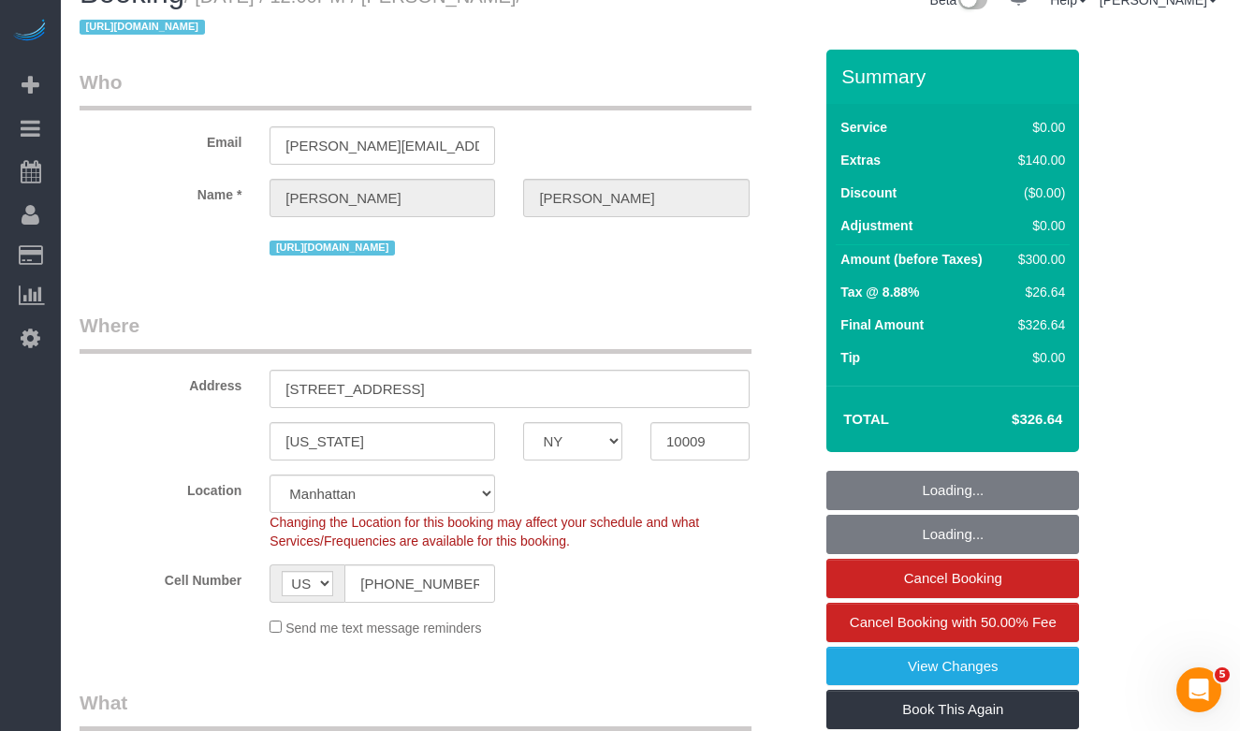
scroll to position [63, 0]
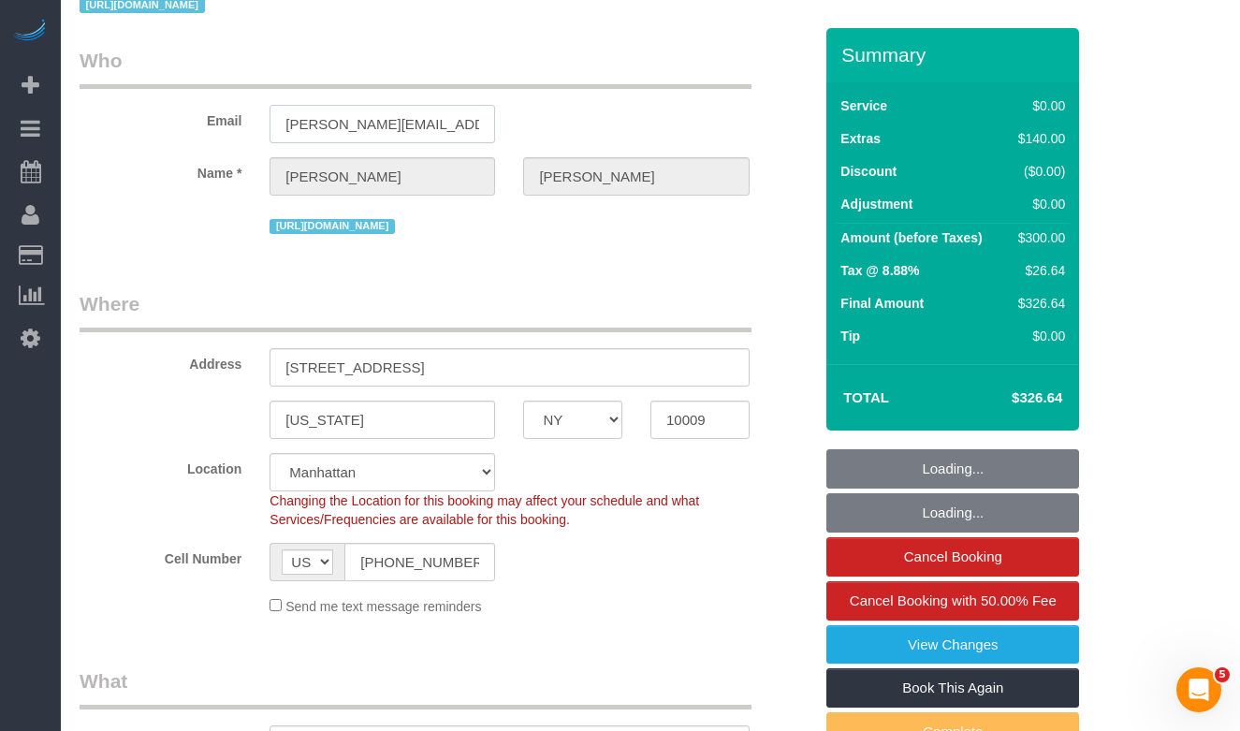
click at [314, 114] on input "stephanie.campa@gmail.com" at bounding box center [381, 124] width 225 height 38
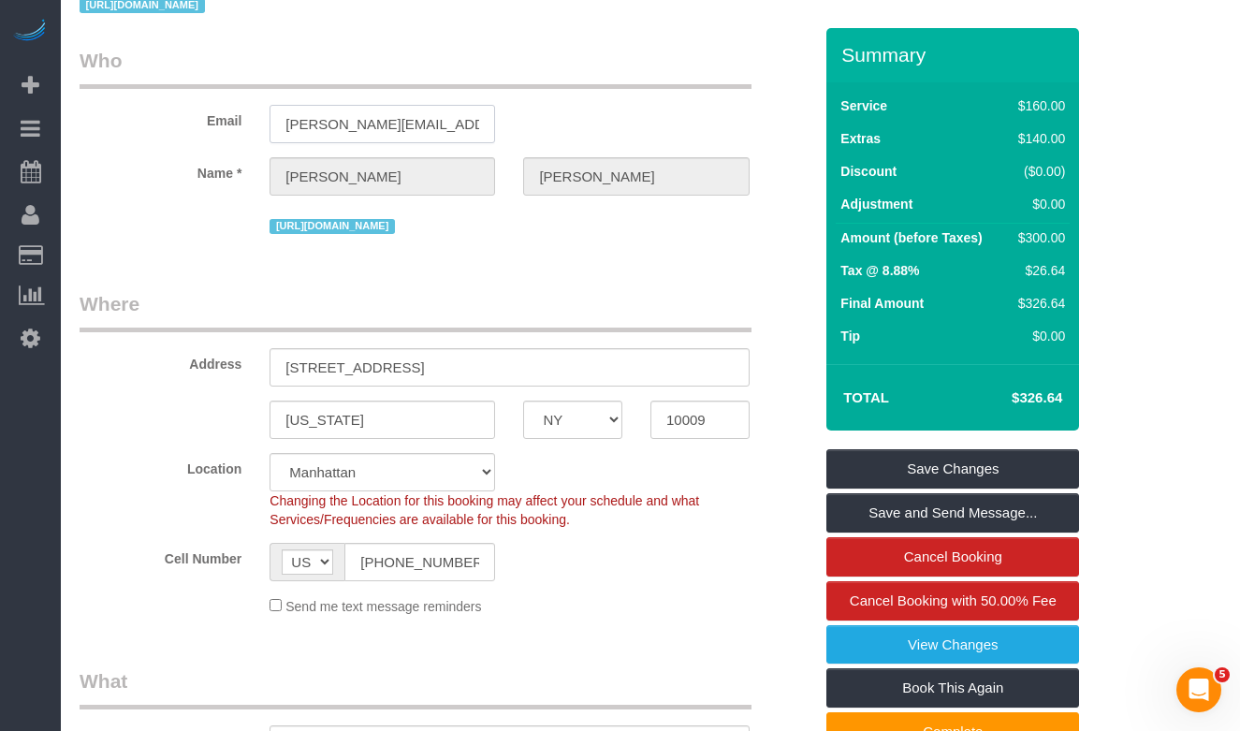
click at [314, 114] on input "stephanie.campa@gmail.com" at bounding box center [381, 124] width 225 height 38
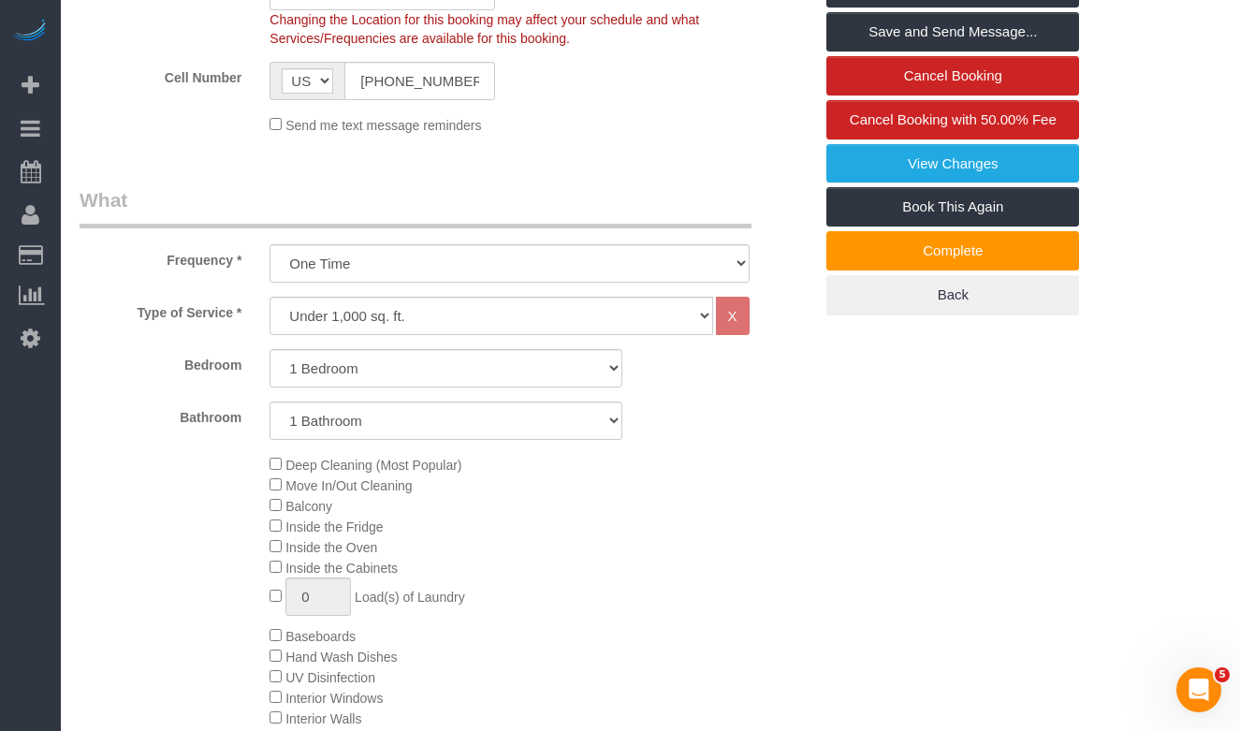
scroll to position [529, 0]
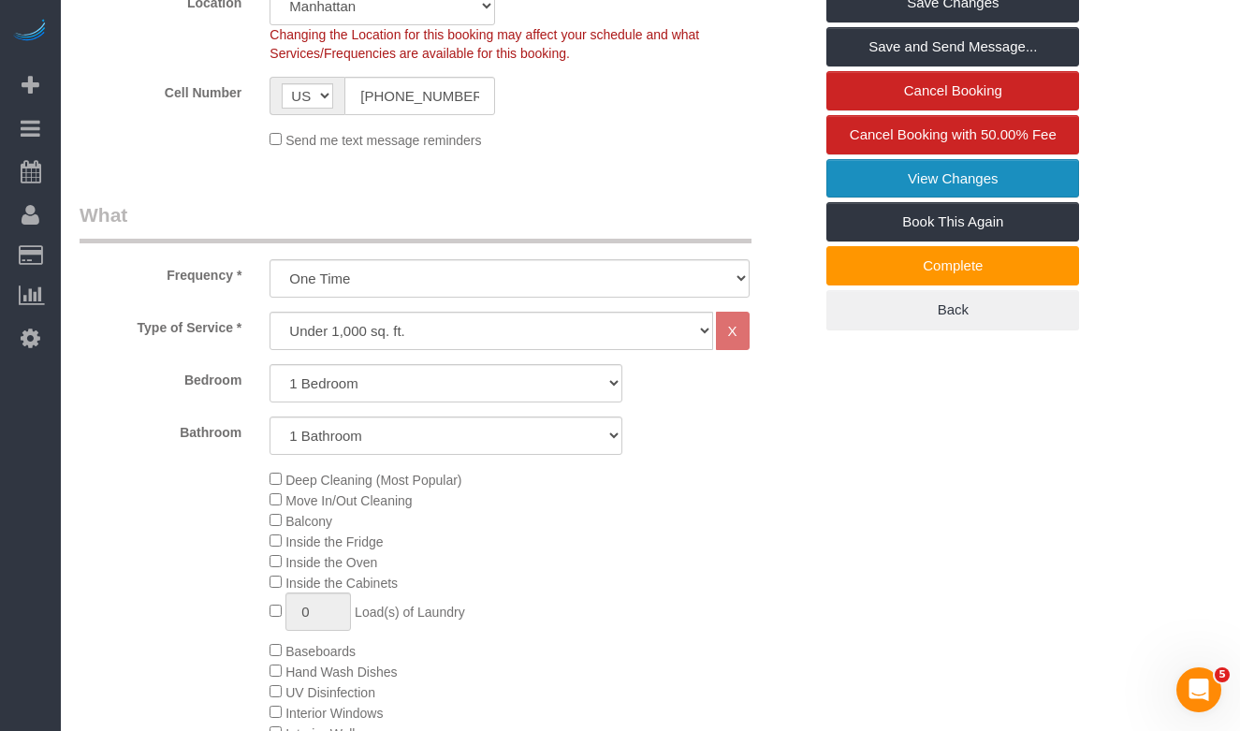
click at [948, 191] on link "View Changes" at bounding box center [952, 178] width 253 height 39
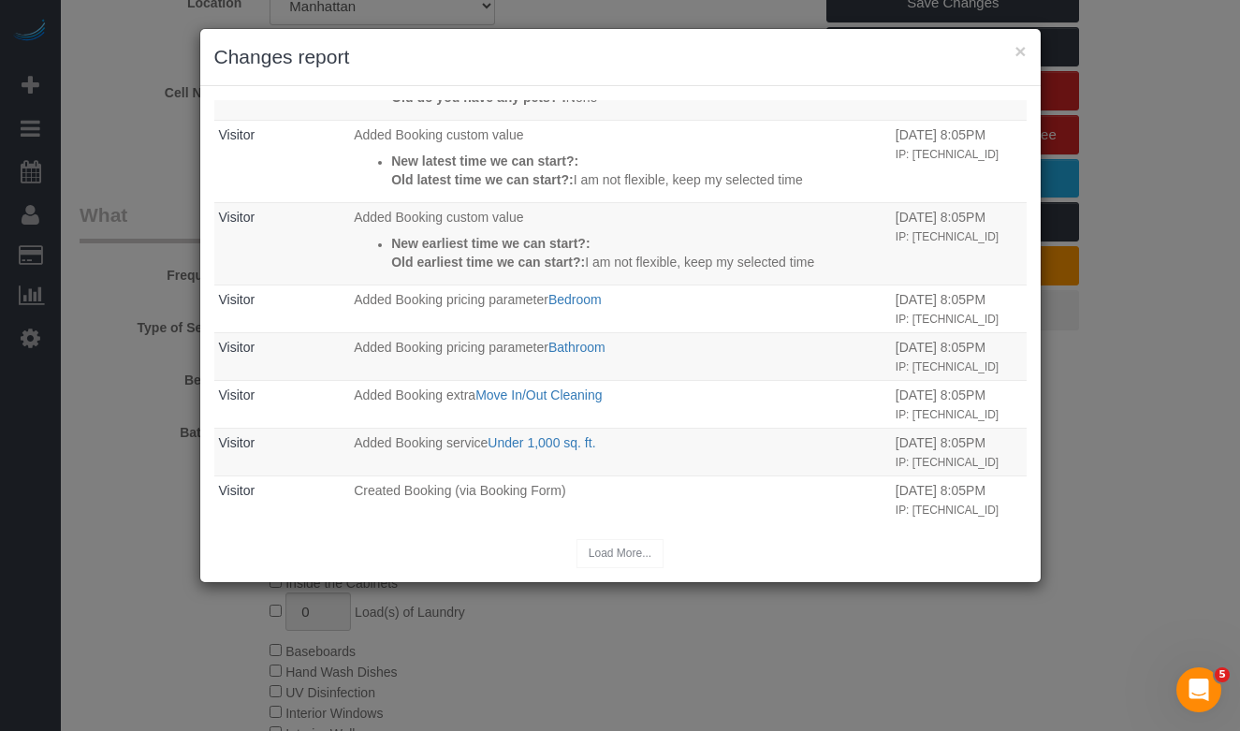
scroll to position [865, 0]
click at [195, 257] on div "× Changes report Who What When System The "Booking 1 Day Reminder SMS" was sent…" at bounding box center [620, 365] width 1240 height 731
click at [1023, 57] on button "×" at bounding box center [1019, 51] width 11 height 20
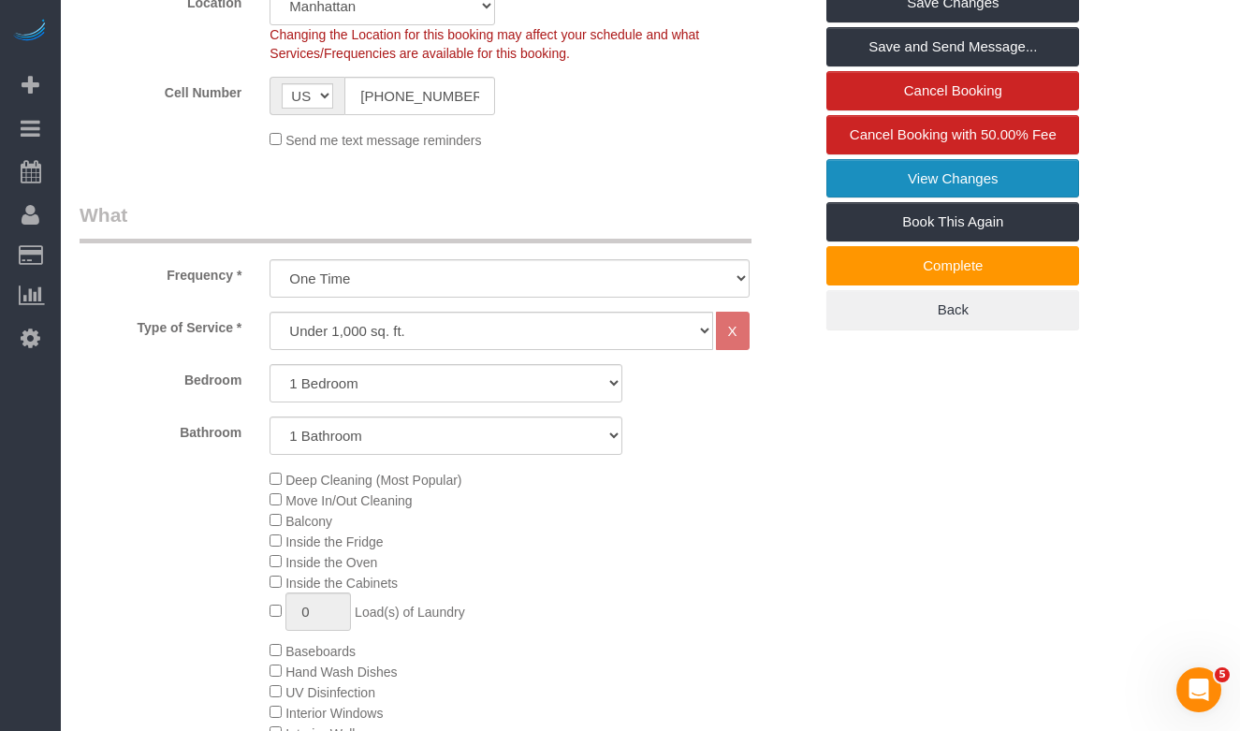
scroll to position [0, 0]
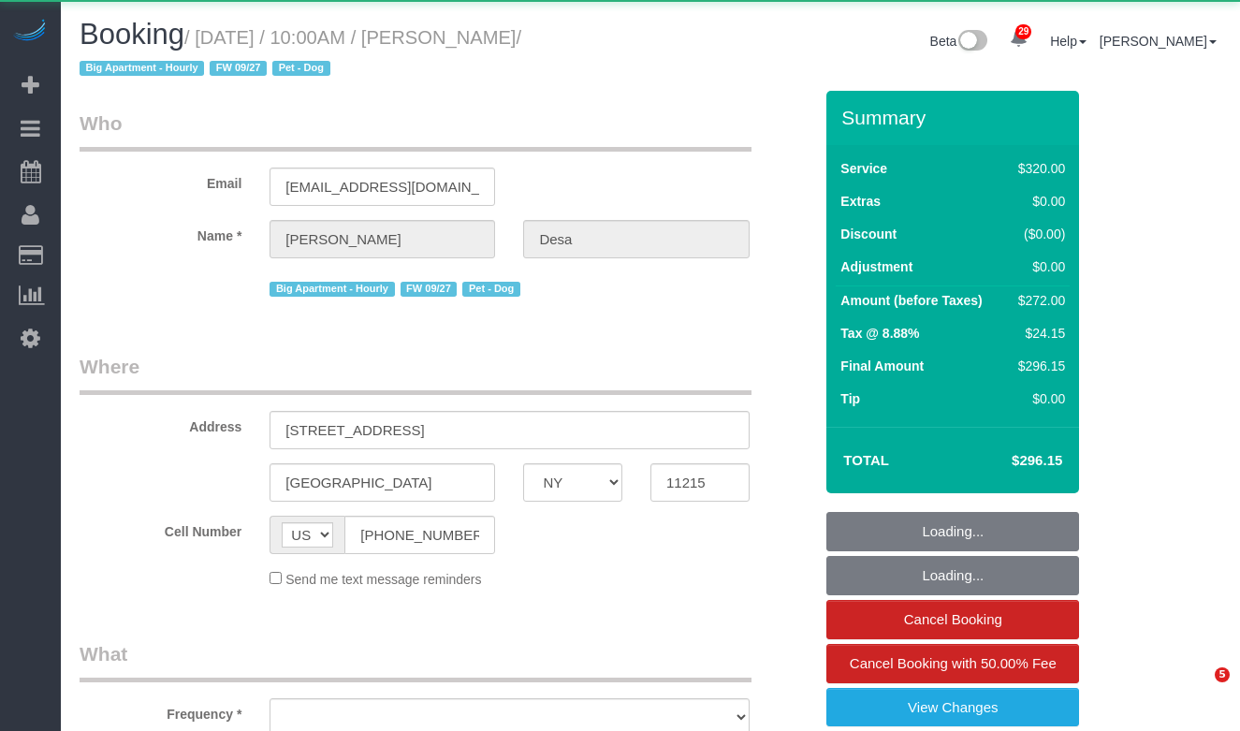
select select "NY"
select select "number:56"
select select "number:74"
select select "number:13"
select select "number:5"
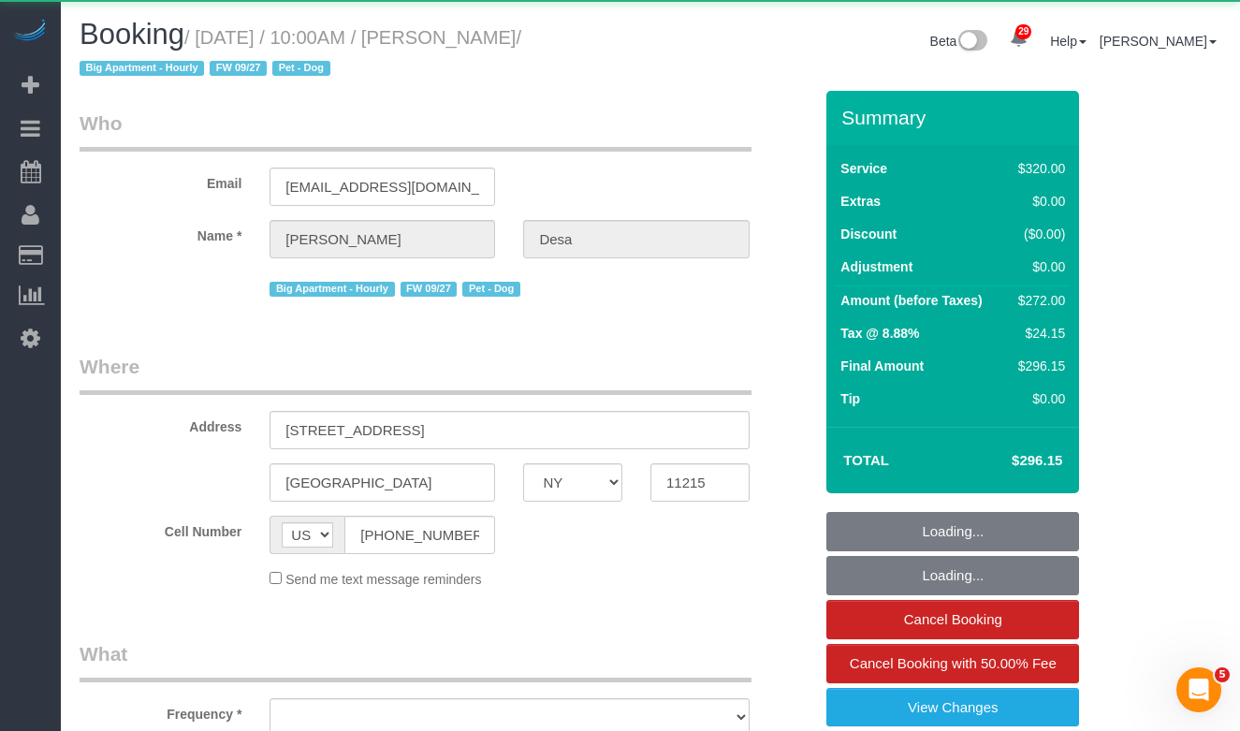
select select "object:972"
select select "string:stripe-pm_1Qsr1j4VGloSiKo7w2MwV4dS"
select select "240"
select select "spot1"
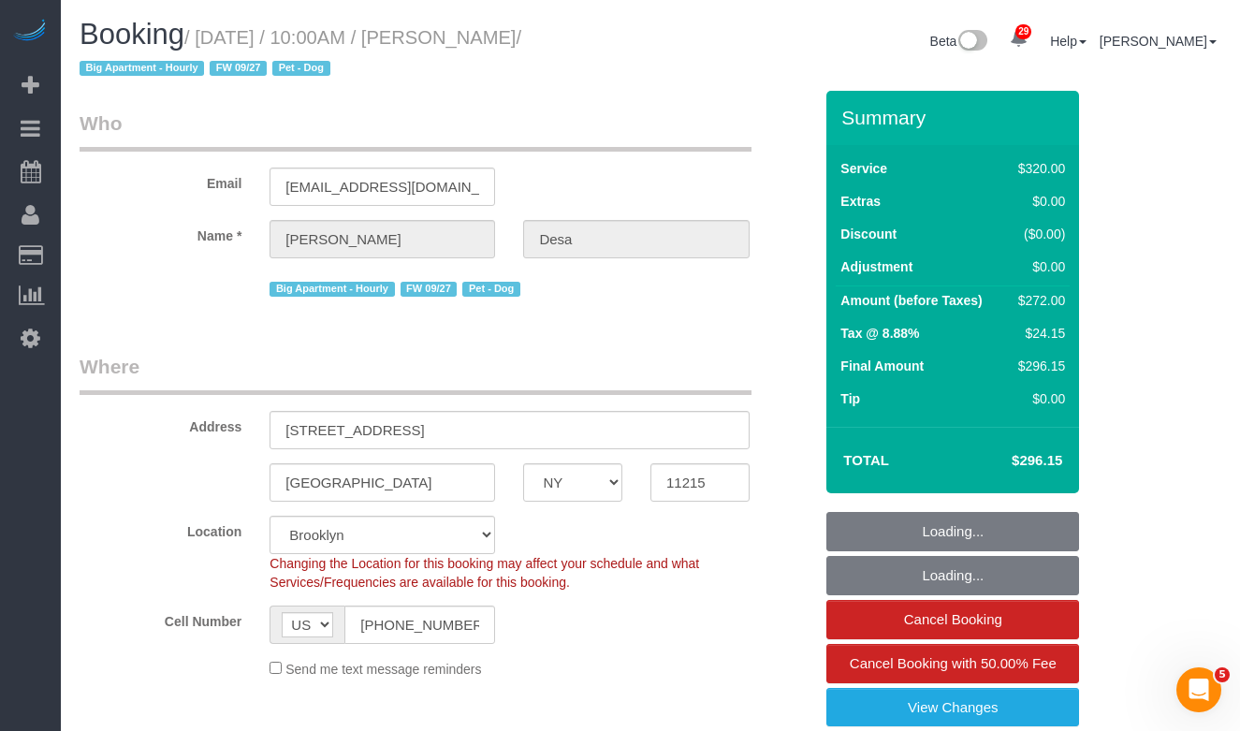
select select "spot44"
select select "object:1450"
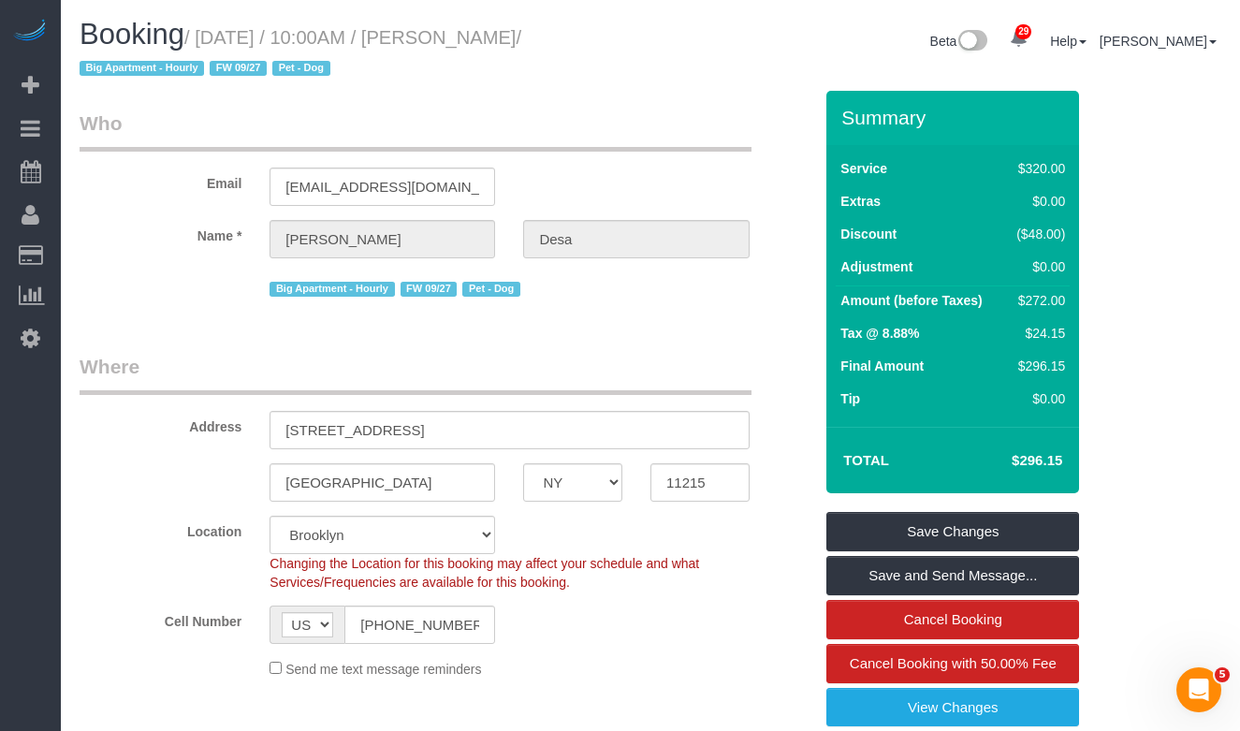
click at [536, 274] on div "Big Apartment - Hourly FW 09/27 Pet - Dog" at bounding box center [508, 286] width 479 height 29
click at [321, 186] on input "mjdesa@gmail.com" at bounding box center [381, 186] width 225 height 38
click at [669, 170] on div "Email mjdesa@gmail.com" at bounding box center [445, 157] width 761 height 96
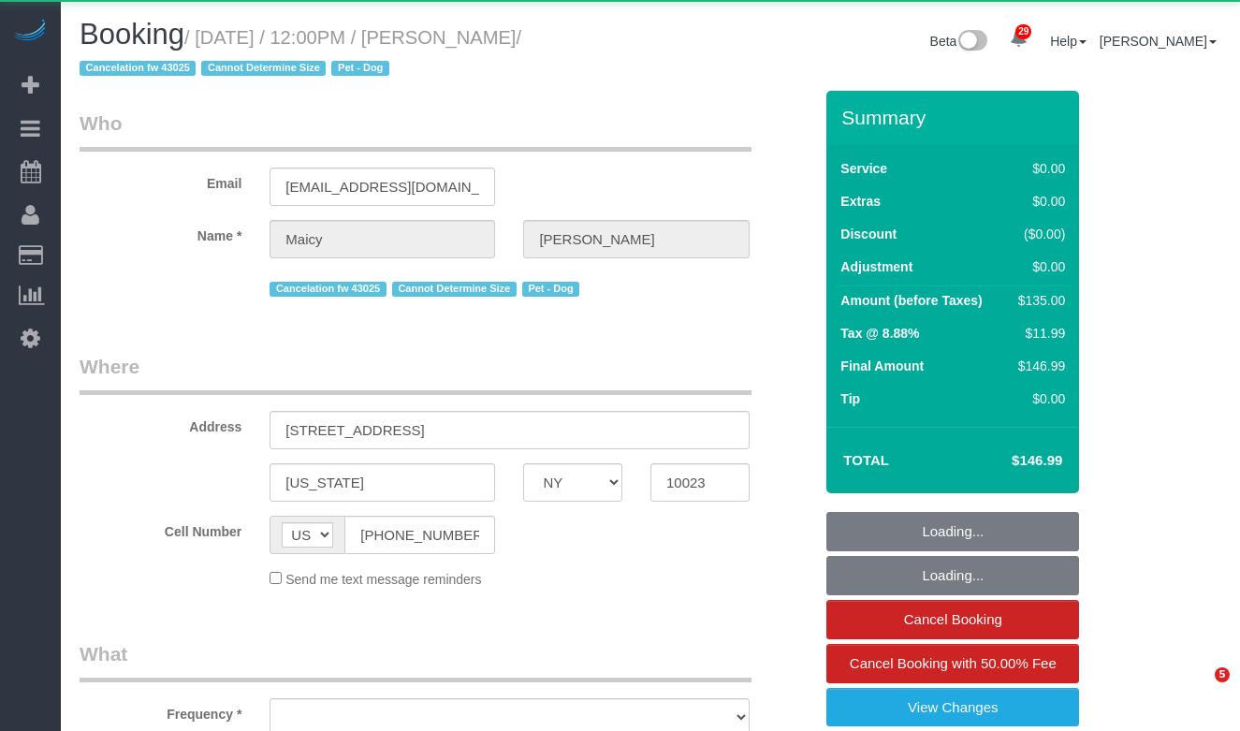
select select "NY"
select select "object:974"
select select "string:stripe-pm_1RPR7T4VGloSiKo7ZISvdzY3"
select select "number:58"
select select "number:76"
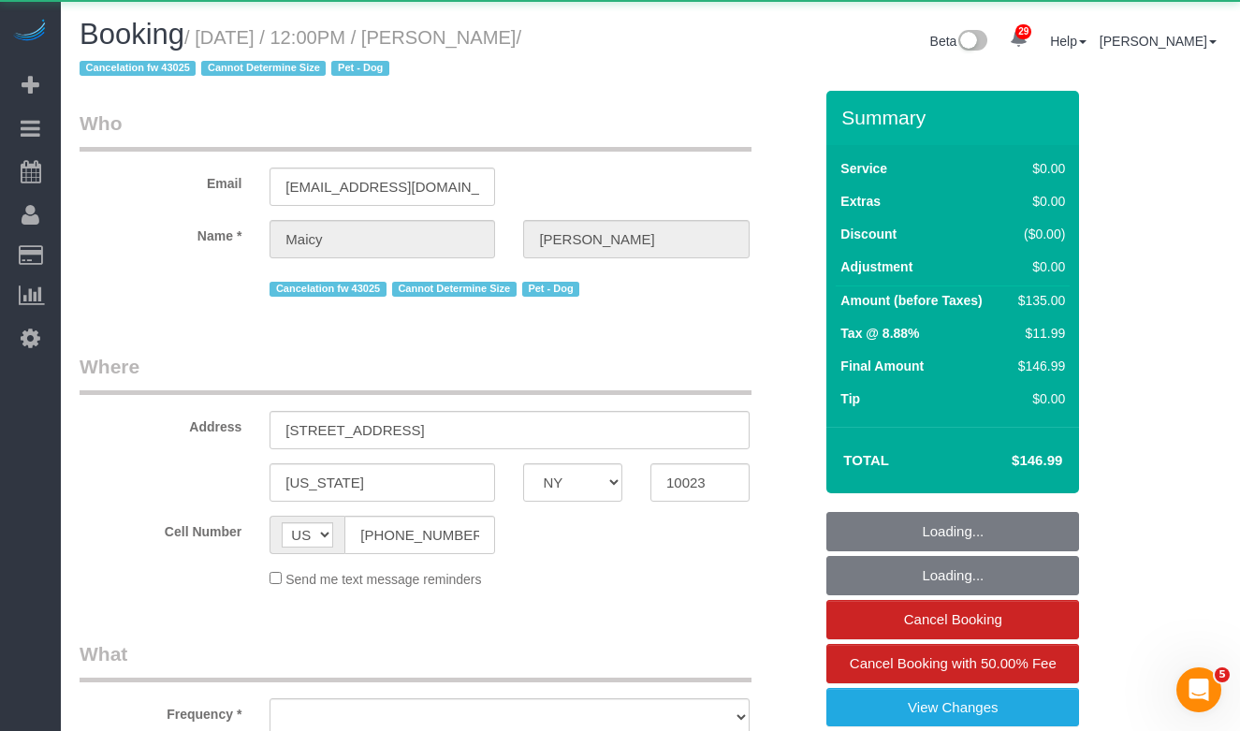
select select "number:13"
select select "number:5"
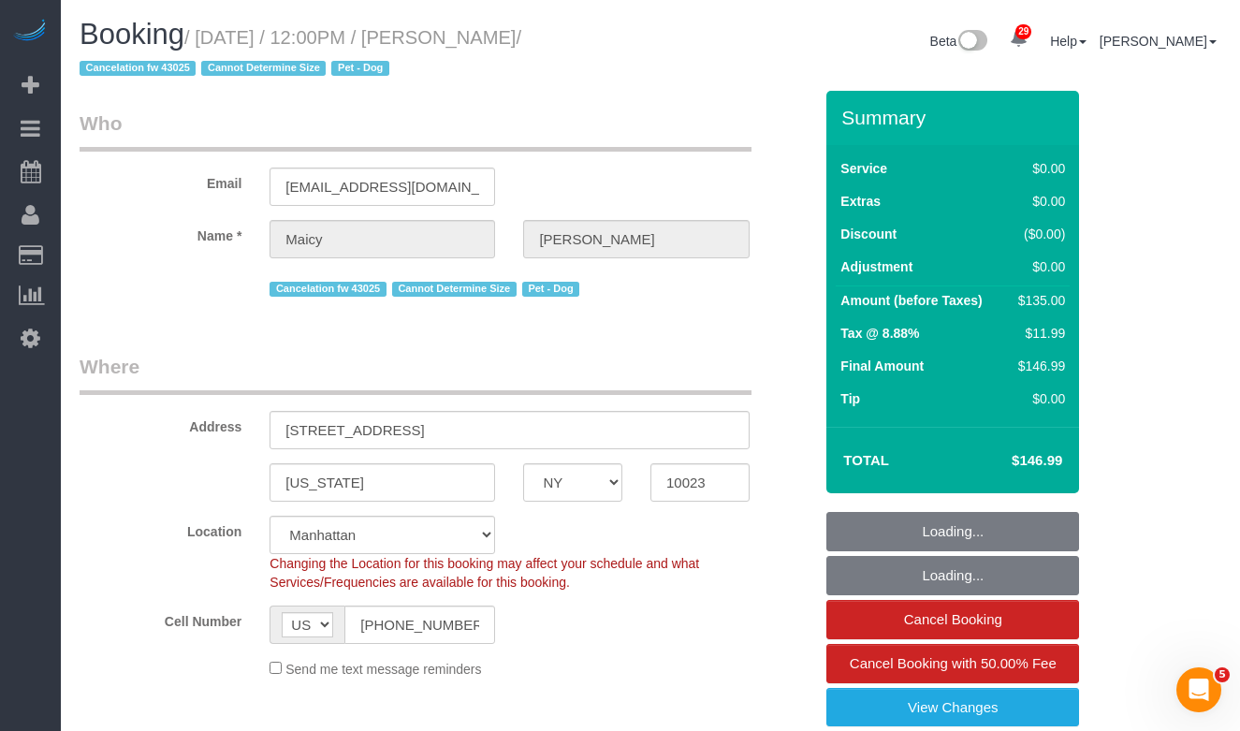
select select "object:1085"
select select "spot1"
drag, startPoint x: 624, startPoint y: 42, endPoint x: 209, endPoint y: 37, distance: 415.5
click at [209, 37] on small "/ [DATE] / 12:00PM / [PERSON_NAME] / Cancelation fw 43025 Cannot Determine Size…" at bounding box center [301, 53] width 442 height 52
copy small "[DATE] / 12:00PM / [PERSON_NAME]"
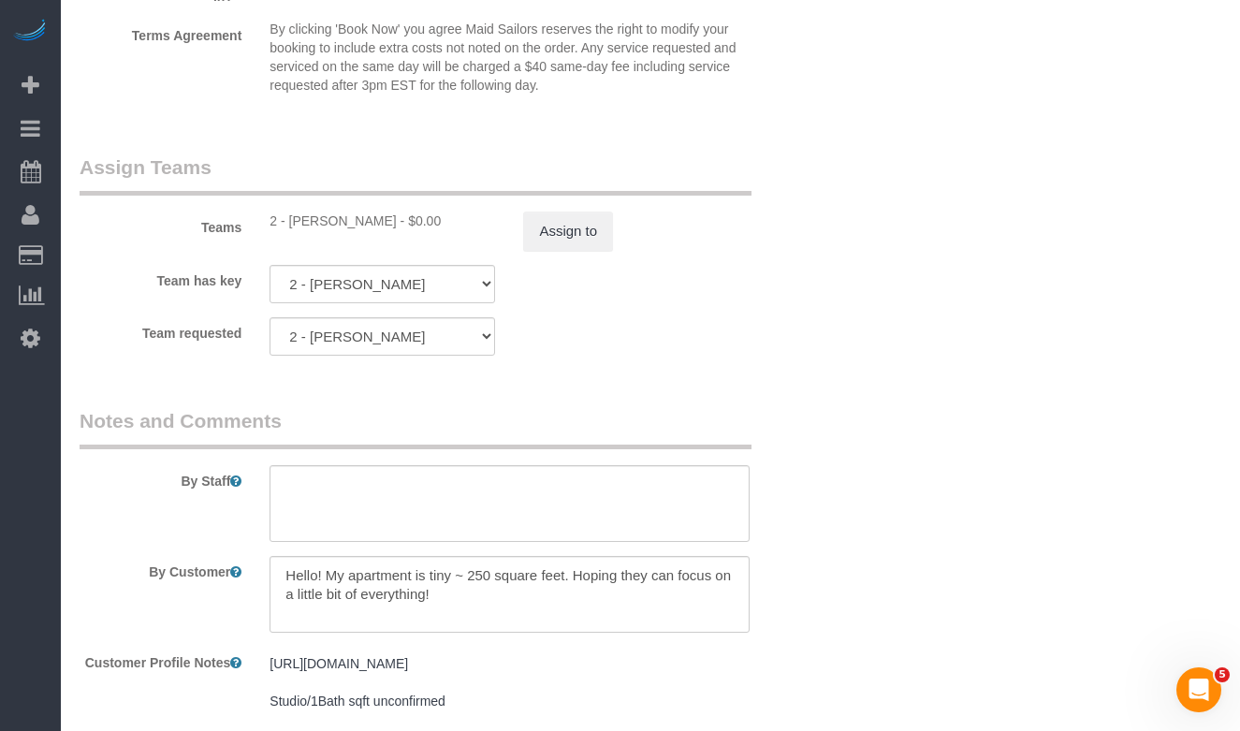
scroll to position [2387, 0]
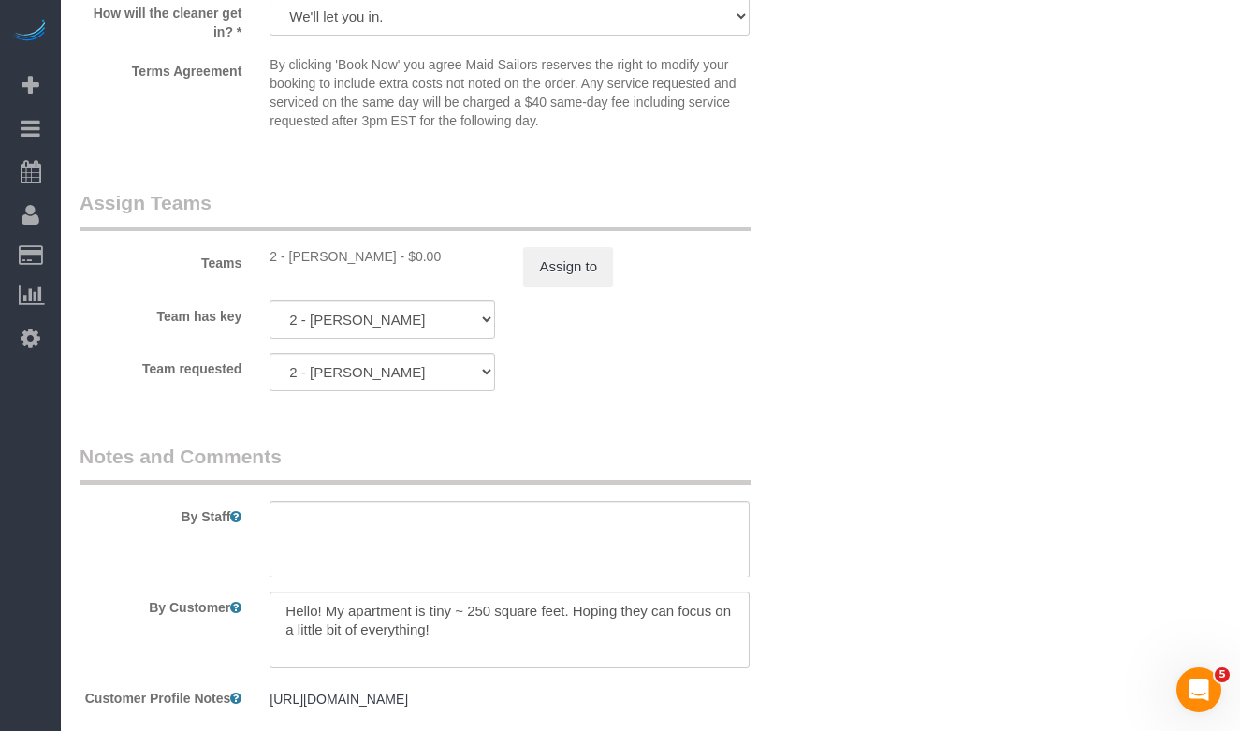
drag, startPoint x: 378, startPoint y: 255, endPoint x: 293, endPoint y: 257, distance: 85.2
click at [293, 257] on div "2 - [PERSON_NAME] - $0.00" at bounding box center [381, 256] width 225 height 19
copy div "[PERSON_NAME]"
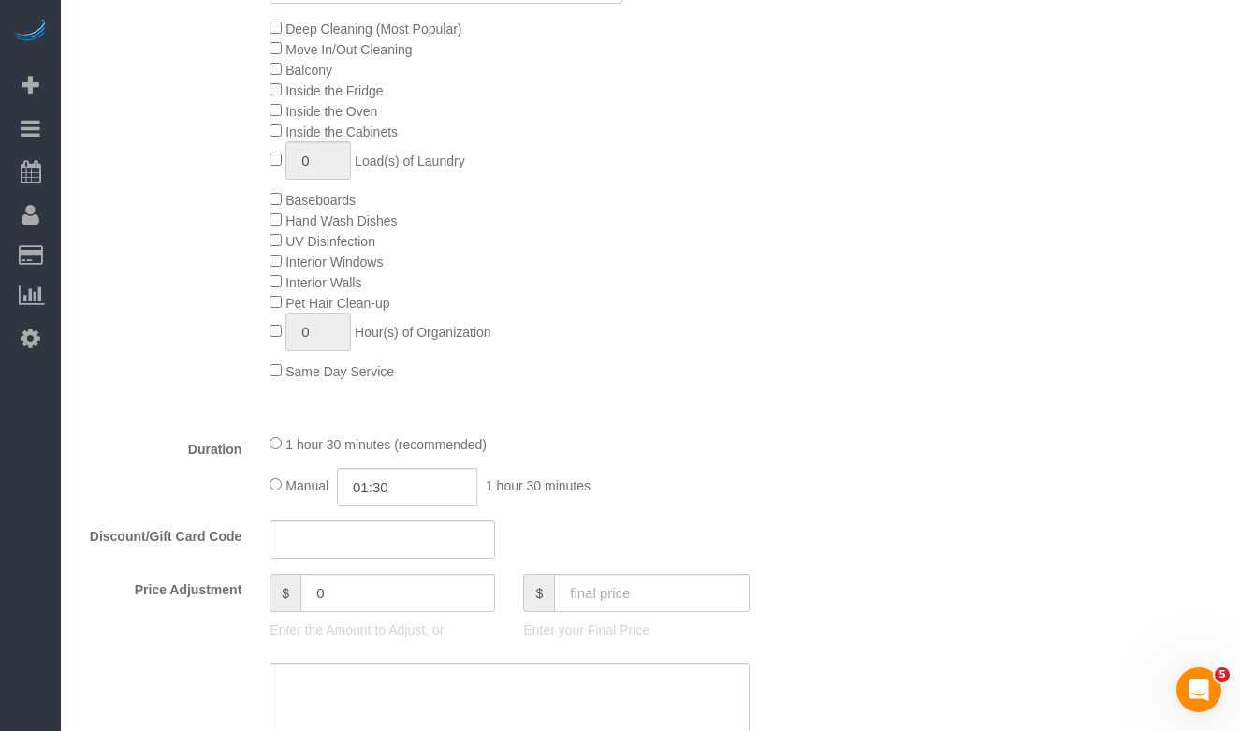
scroll to position [729, 0]
